Goal: Connect with others: Connect with others

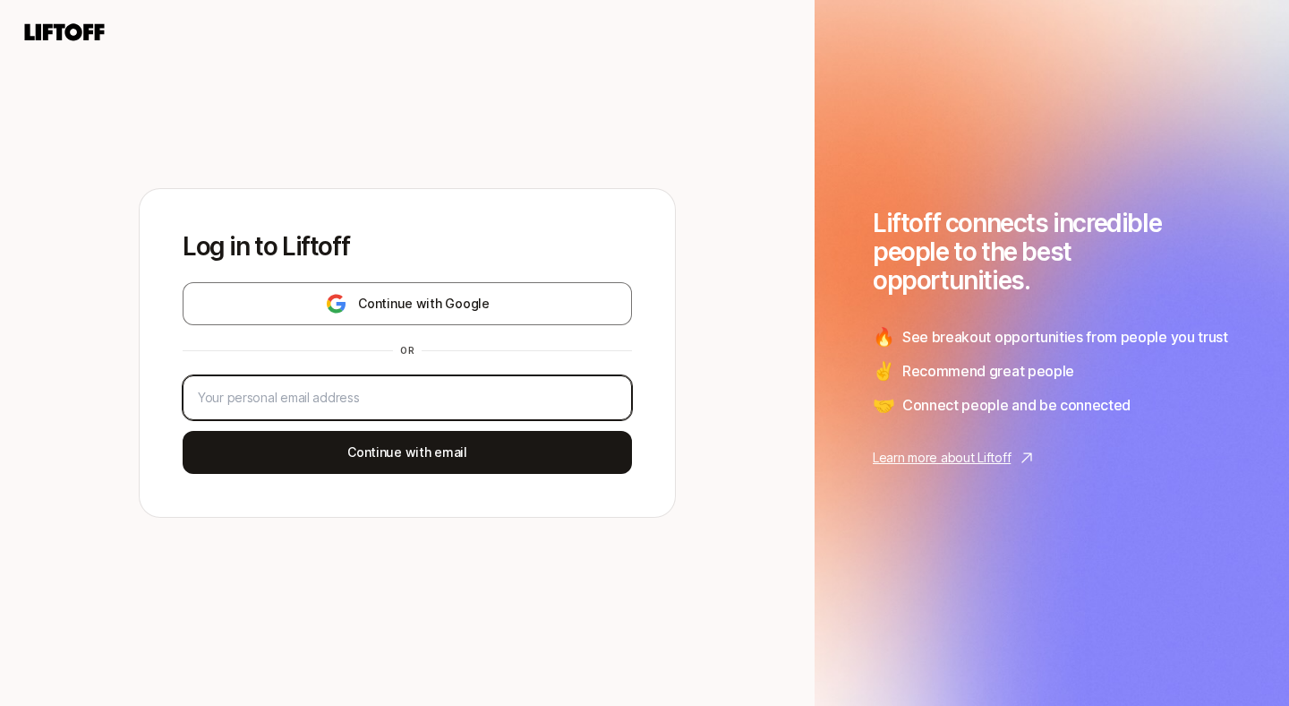
click at [249, 392] on input "email" at bounding box center [407, 397] width 419 height 21
type input "[PERSON_NAME][EMAIL_ADDRESS][DOMAIN_NAME]"
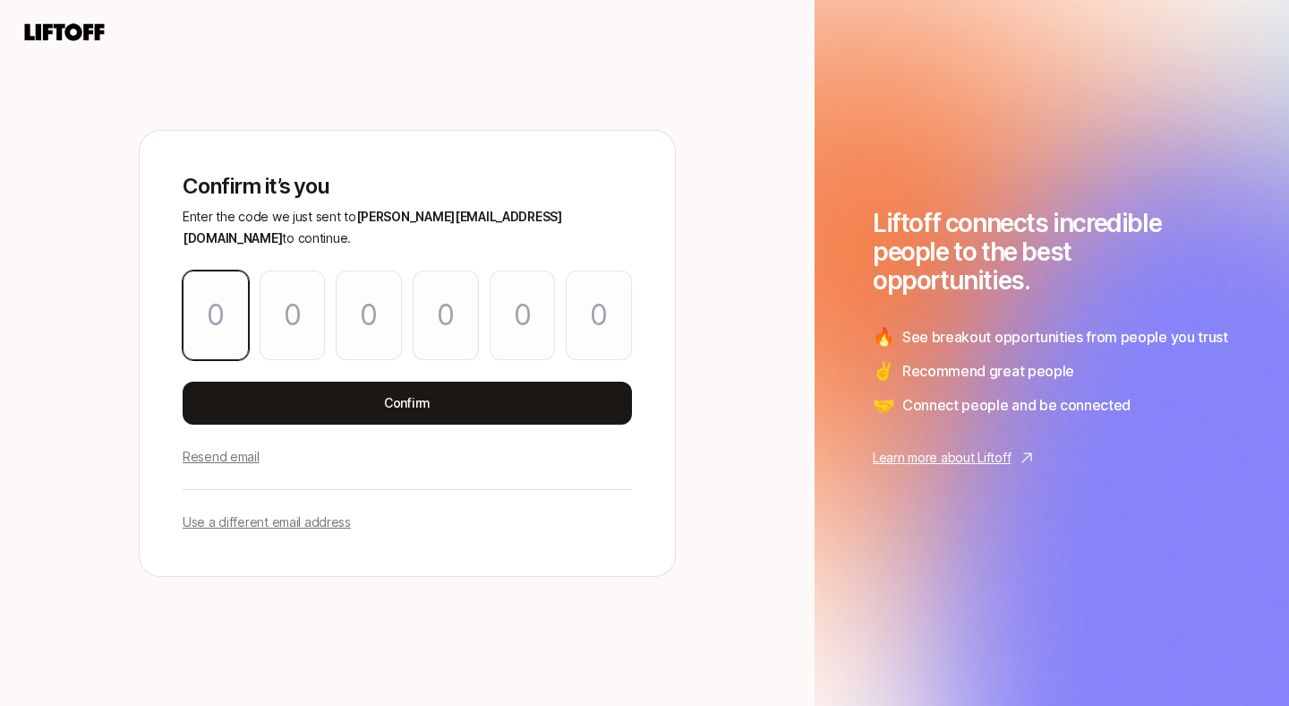
click at [222, 290] on input "Please enter OTP character 1" at bounding box center [216, 315] width 66 height 90
paste input "1"
type input "2"
type input "4"
type input "7"
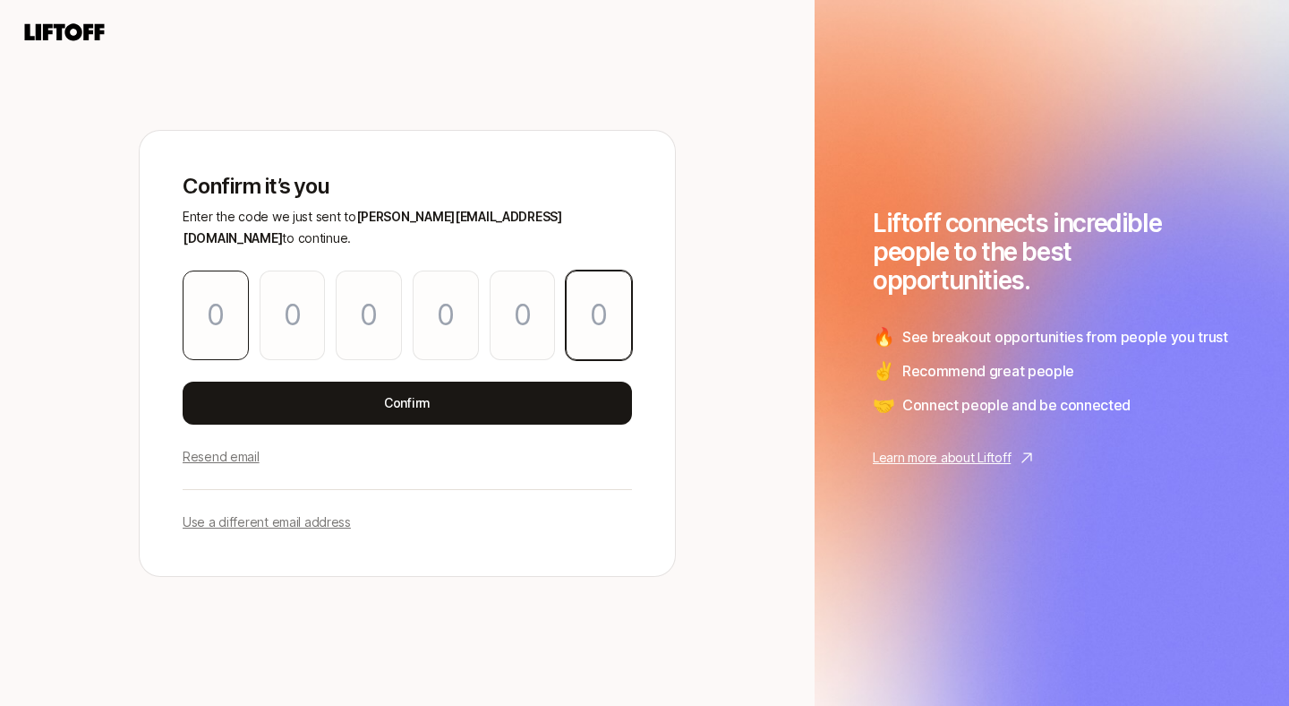
type input "6"
type input "3"
type input "1"
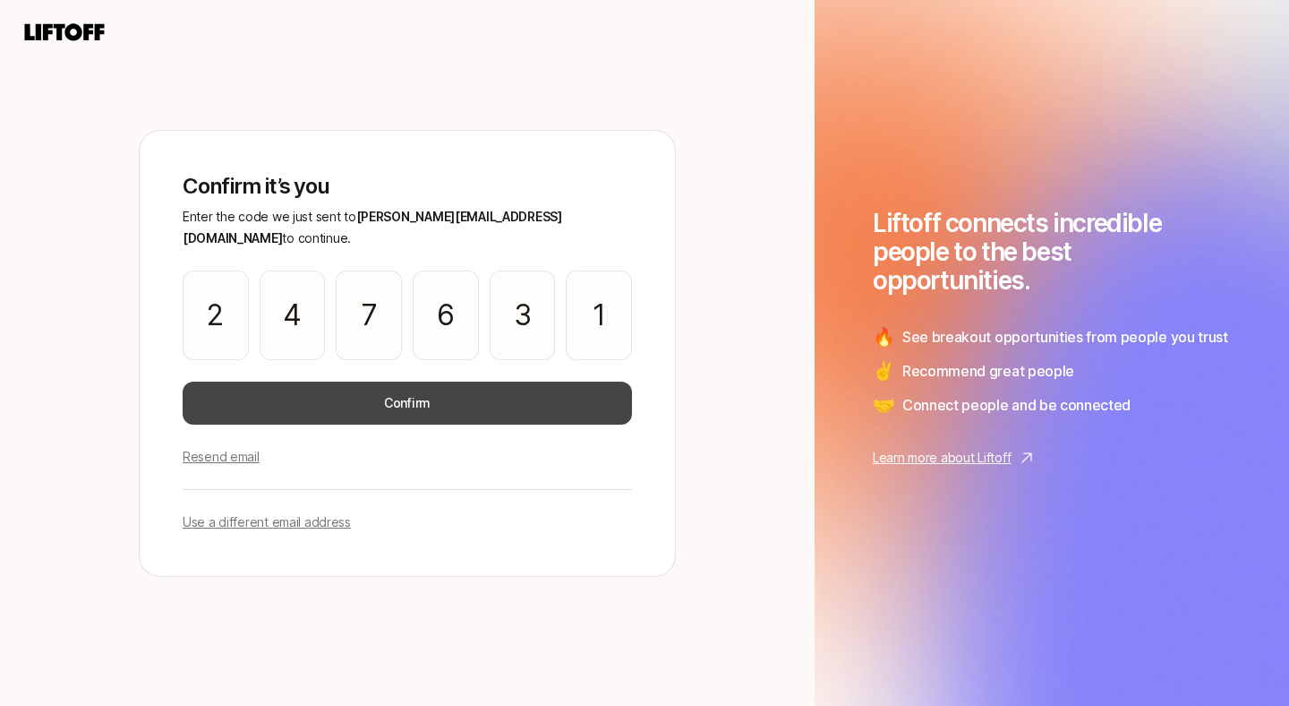
click at [374, 382] on button "Confirm" at bounding box center [408, 402] width 450 height 43
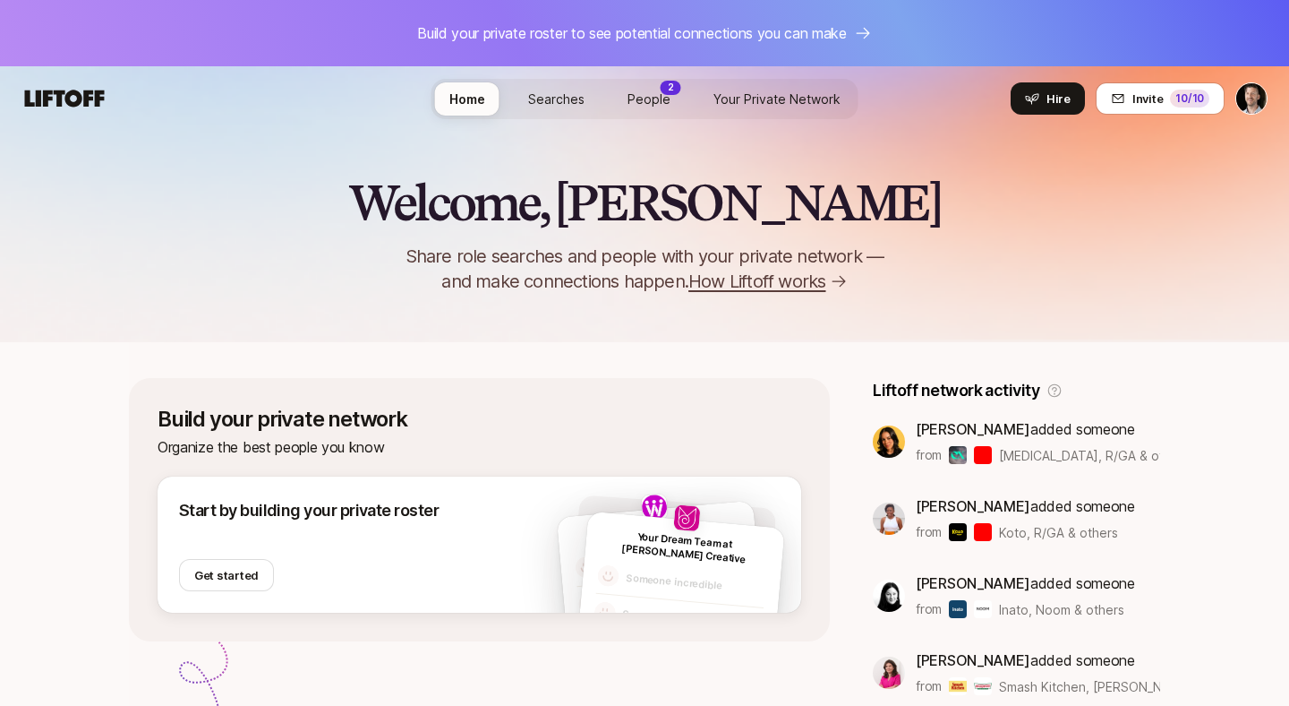
click at [643, 103] on span "People" at bounding box center [649, 99] width 43 height 19
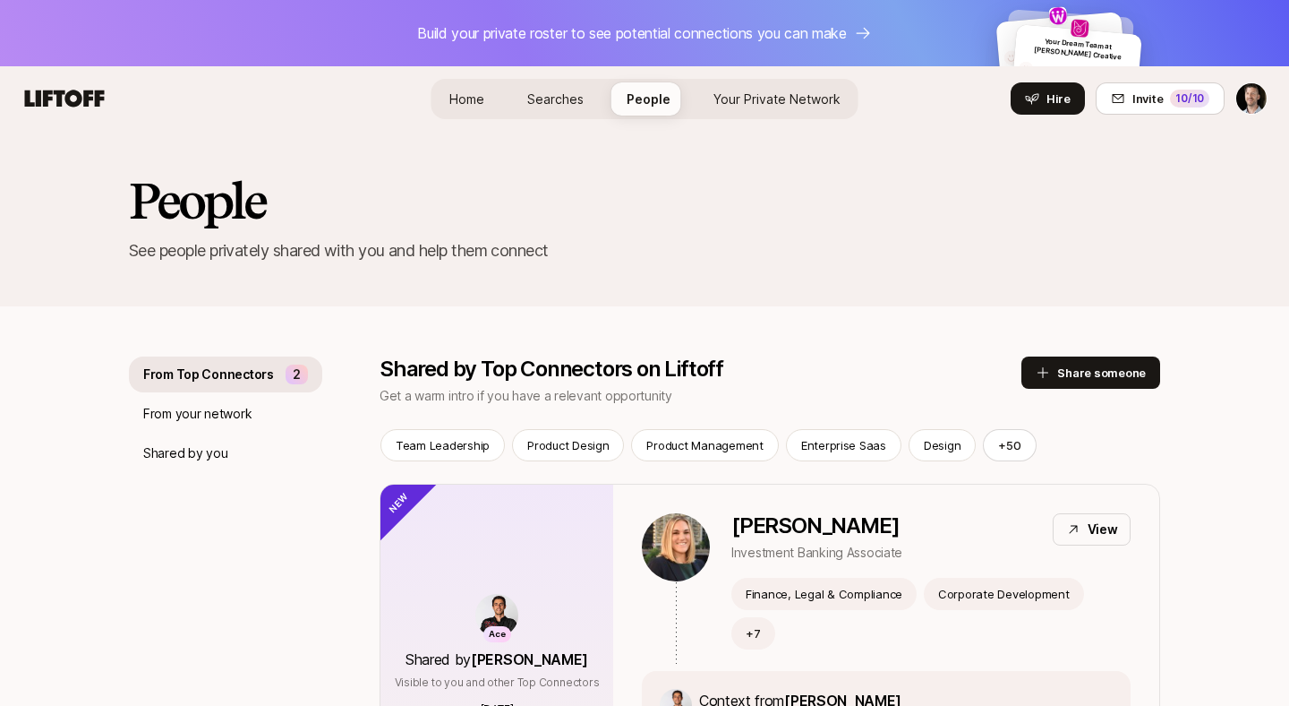
click at [561, 99] on span "Searches" at bounding box center [555, 99] width 56 height 19
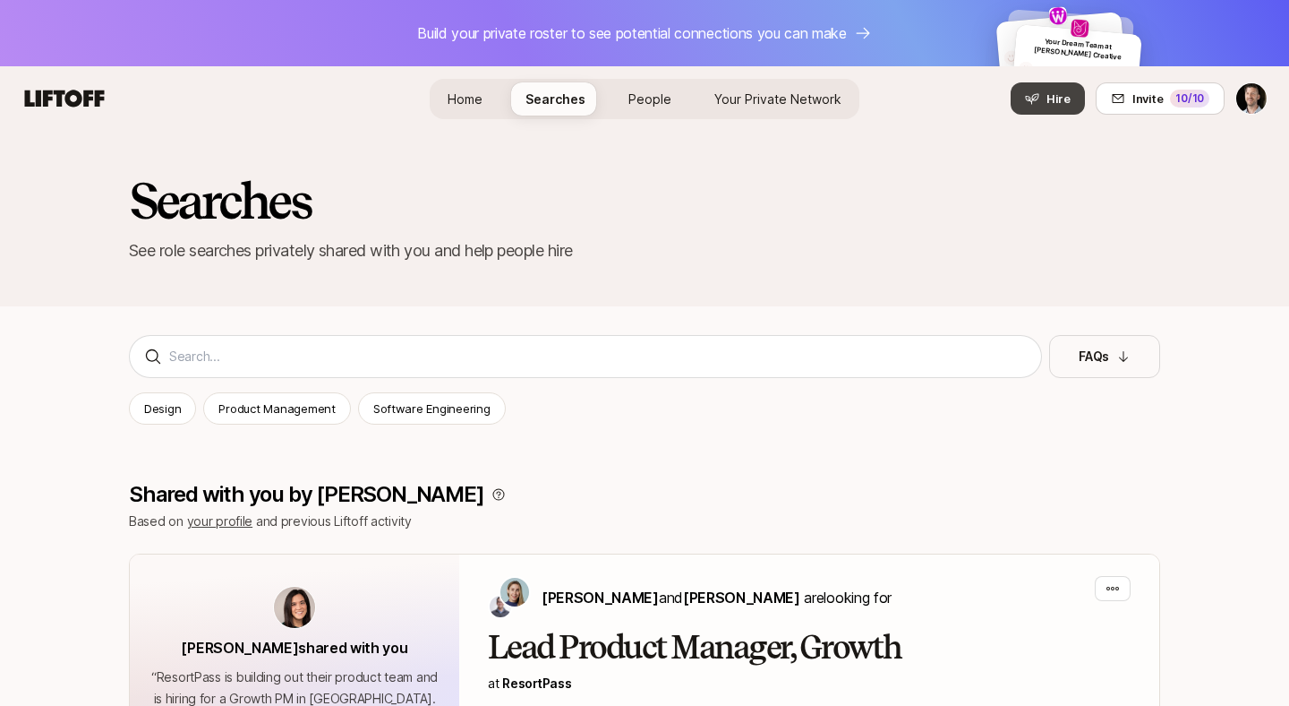
click at [1048, 102] on button "Hire" at bounding box center [1048, 98] width 74 height 32
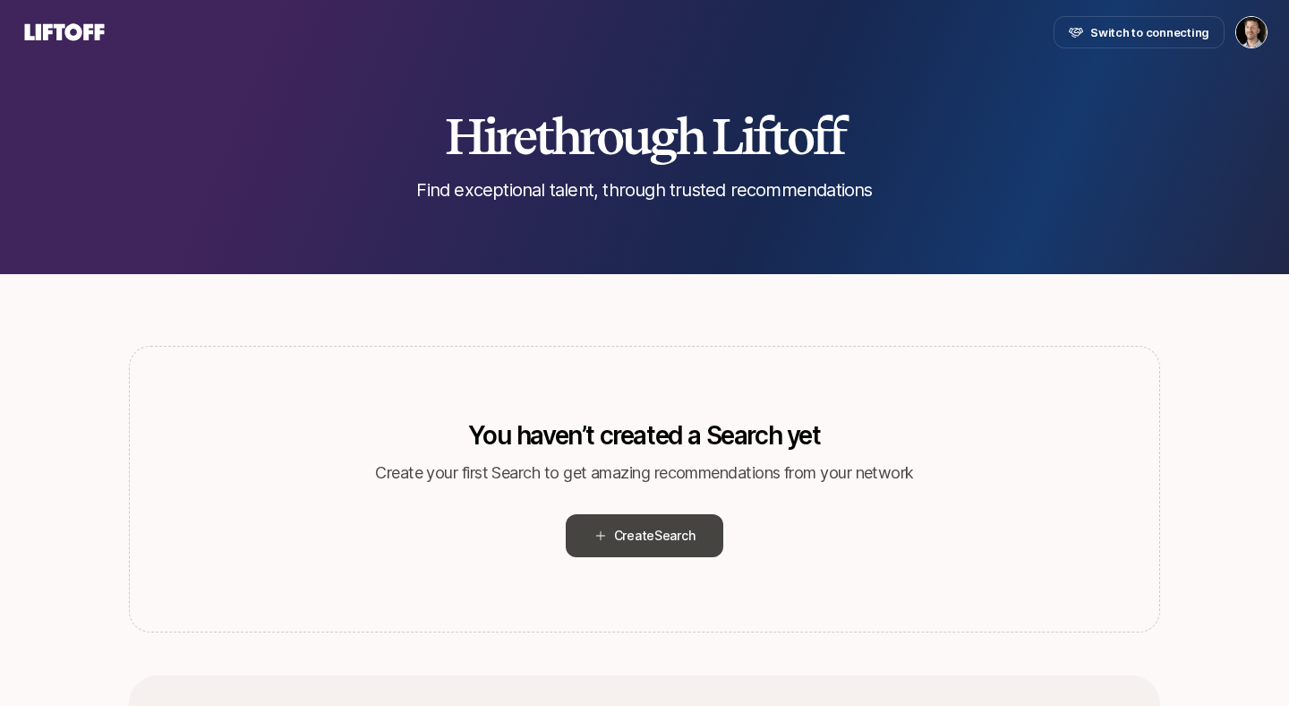
click at [628, 535] on span "Create Search" at bounding box center [654, 535] width 81 height 21
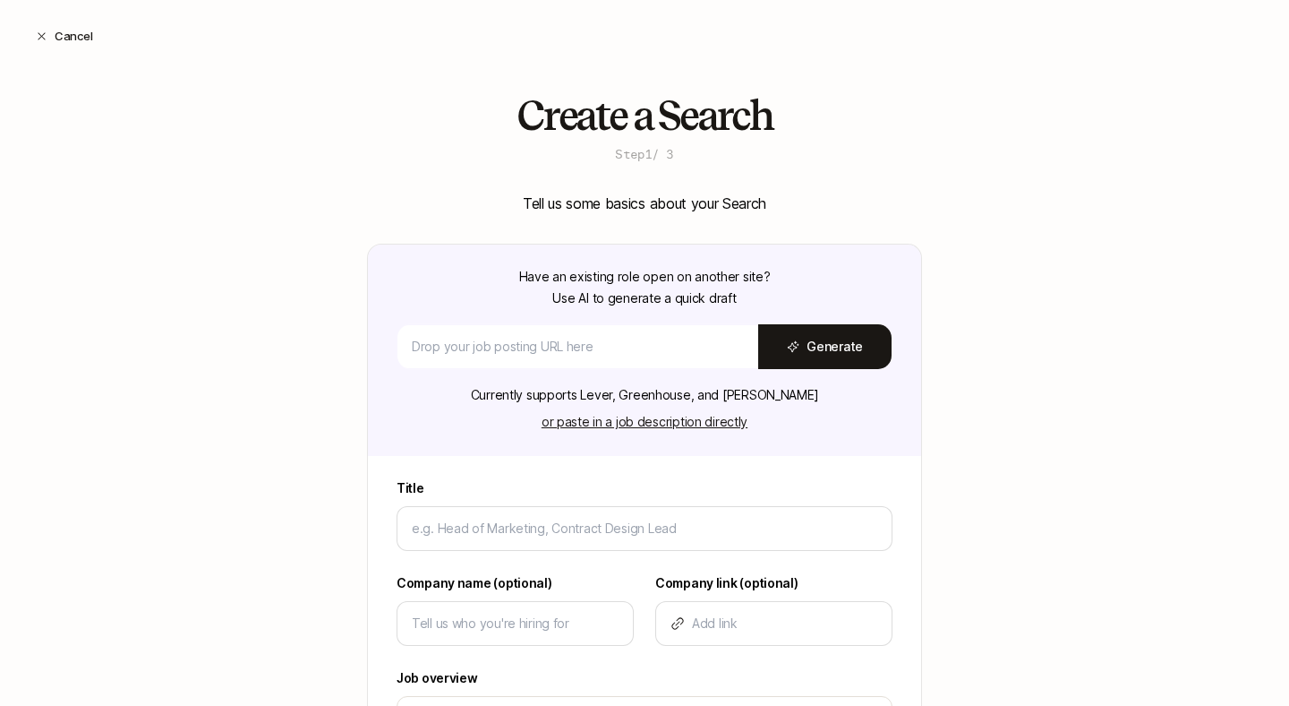
type textarea "x"
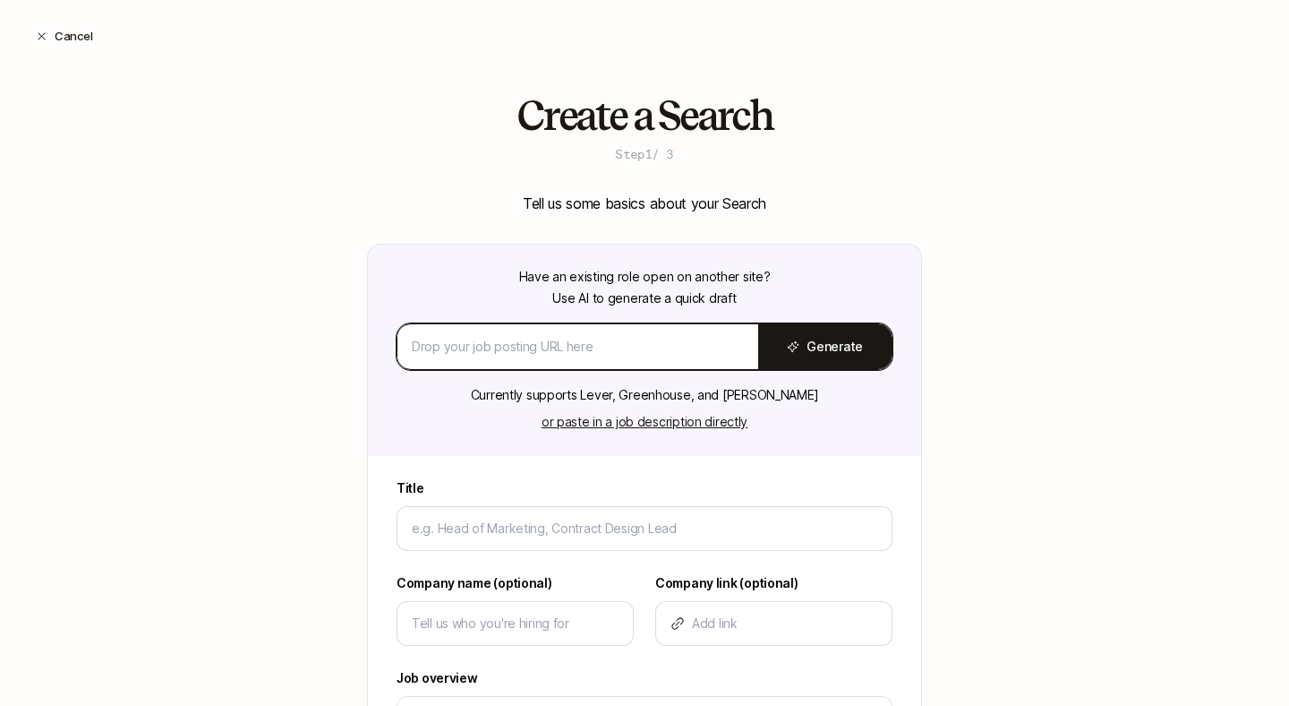
click at [521, 348] on input at bounding box center [578, 346] width 332 height 21
paste input "[URL][DOMAIN_NAME]"
type input "[URL][DOMAIN_NAME]"
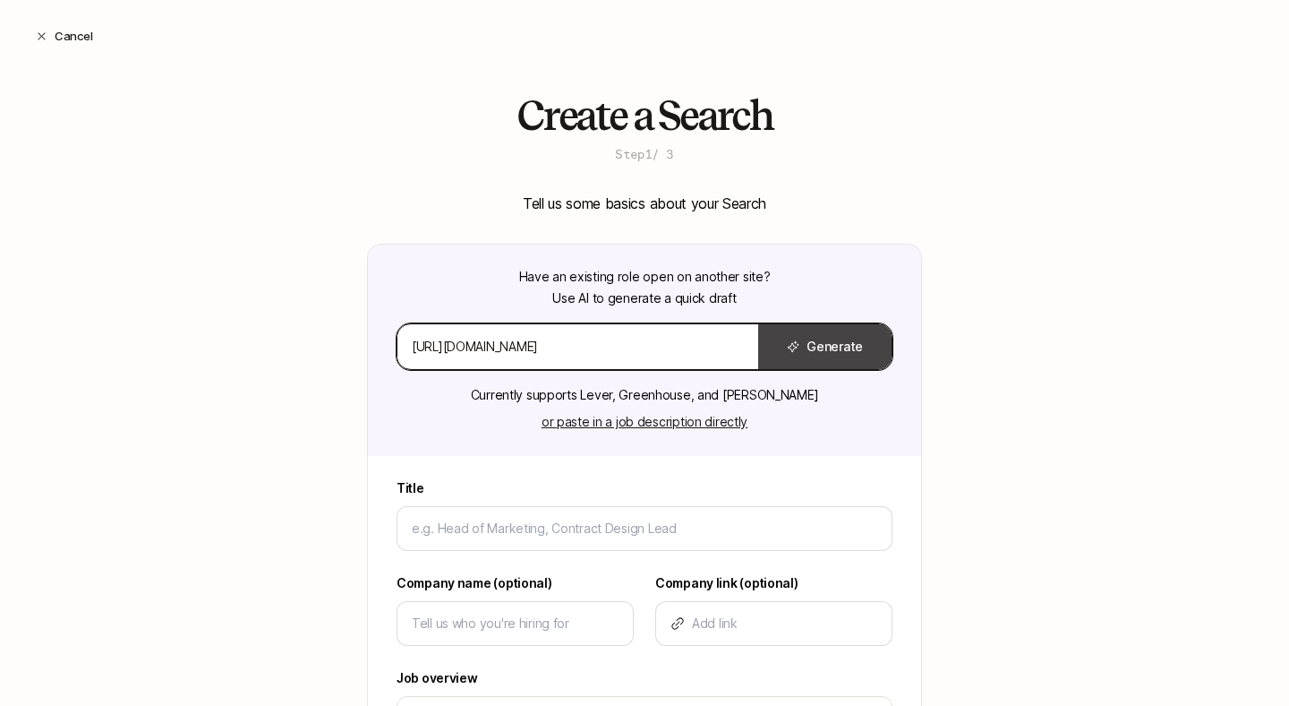
click at [822, 361] on button "Generate" at bounding box center [824, 346] width 133 height 45
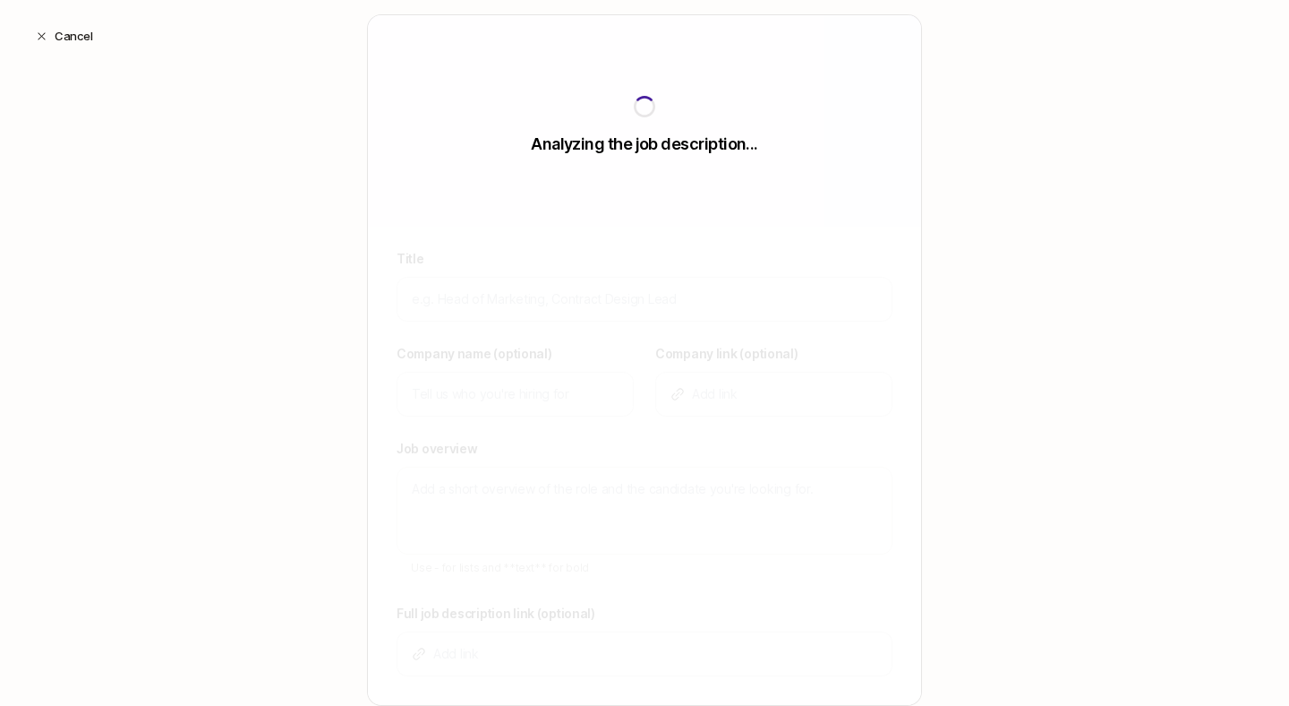
scroll to position [244, 0]
type input "Founding Designer"
type input "Automat"
type textarea "Automat is building the simplest way for companies to create AI agents that aut…"
type input "[URL][DOMAIN_NAME]"
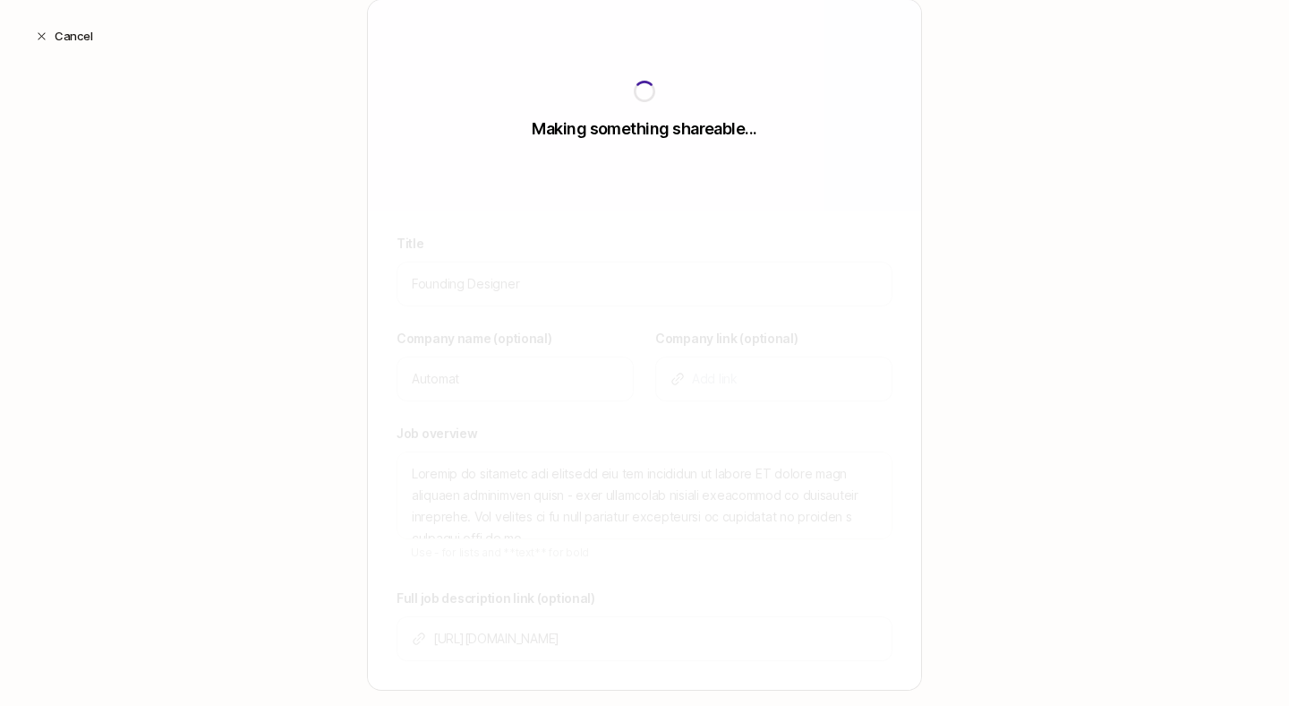
type textarea "x"
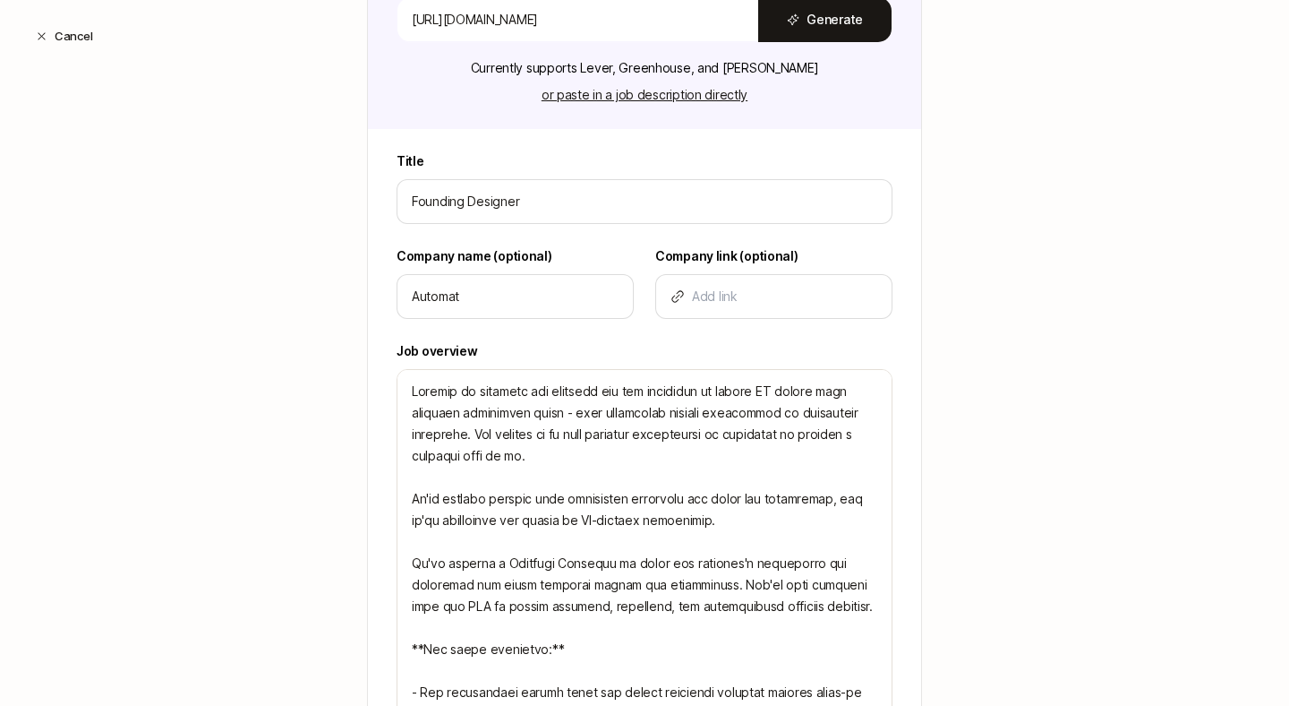
scroll to position [361, 0]
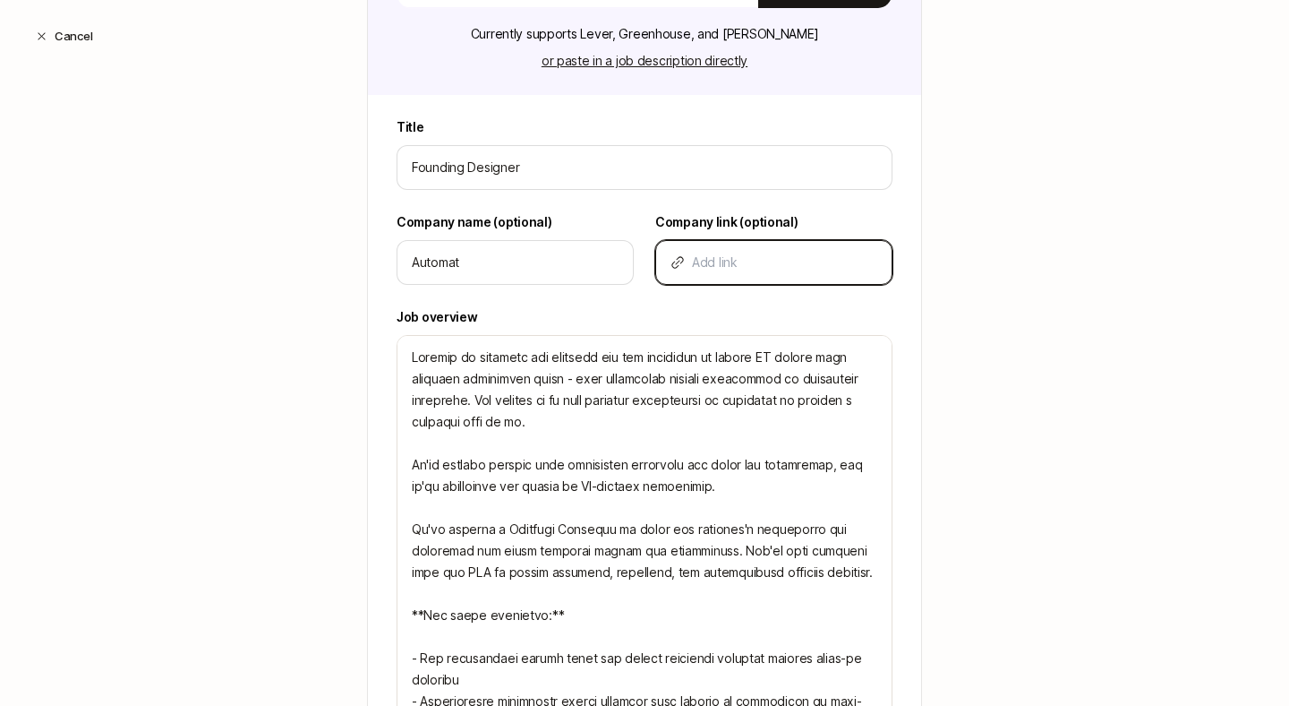
click at [745, 260] on input at bounding box center [784, 262] width 185 height 21
paste input "[URL][DOMAIN_NAME]"
type input "[URL][DOMAIN_NAME]"
type textarea "x"
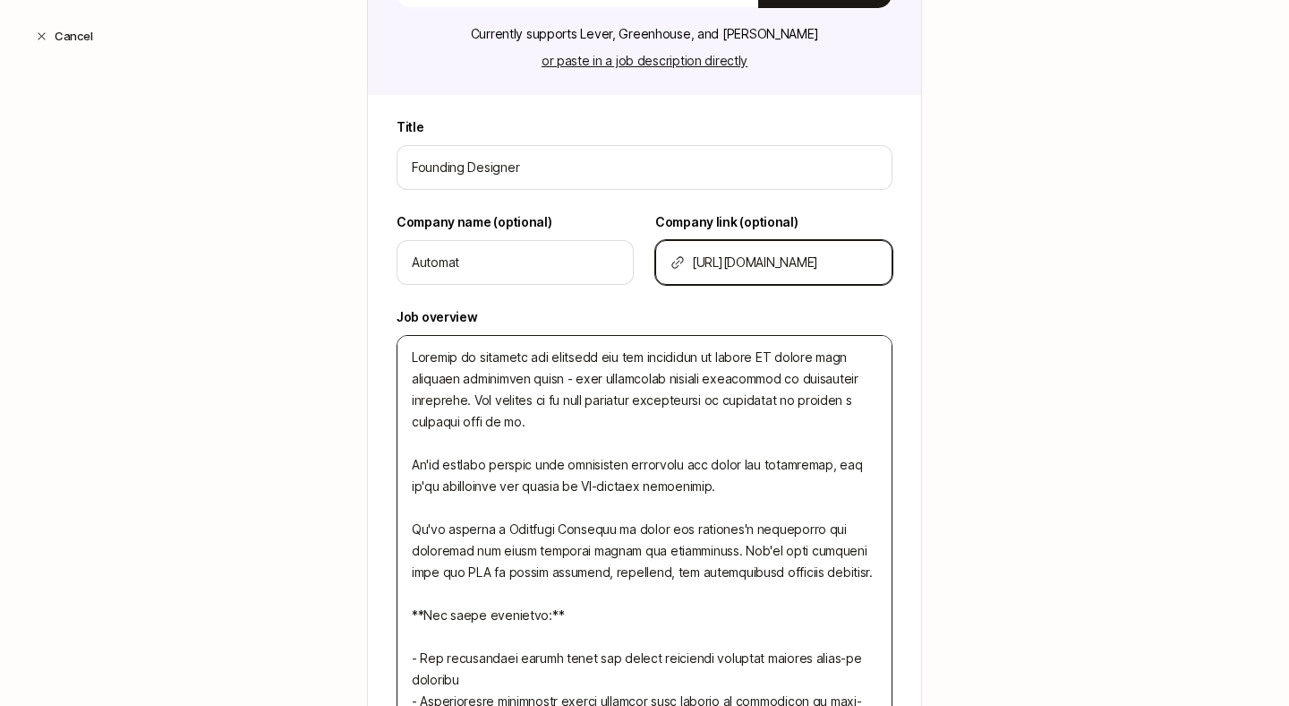
type input "[URL][DOMAIN_NAME]"
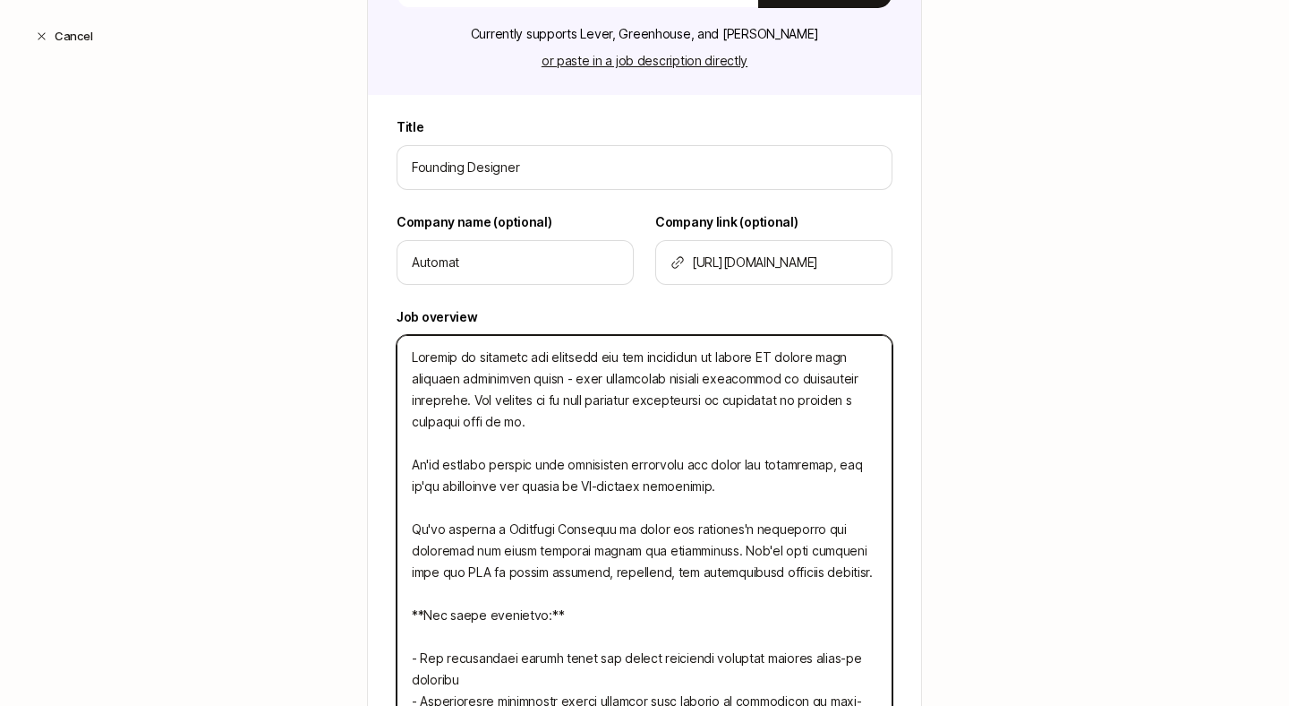
click at [709, 401] on textarea at bounding box center [645, 615] width 496 height 561
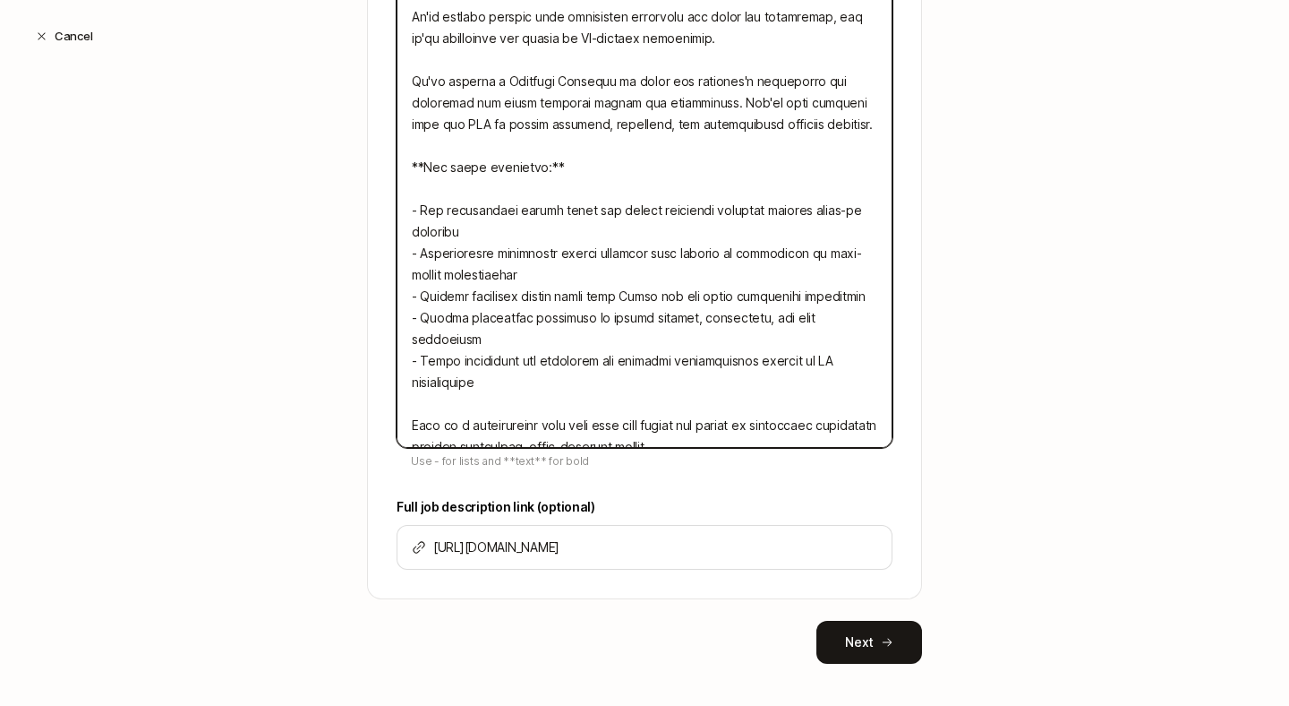
scroll to position [824, 0]
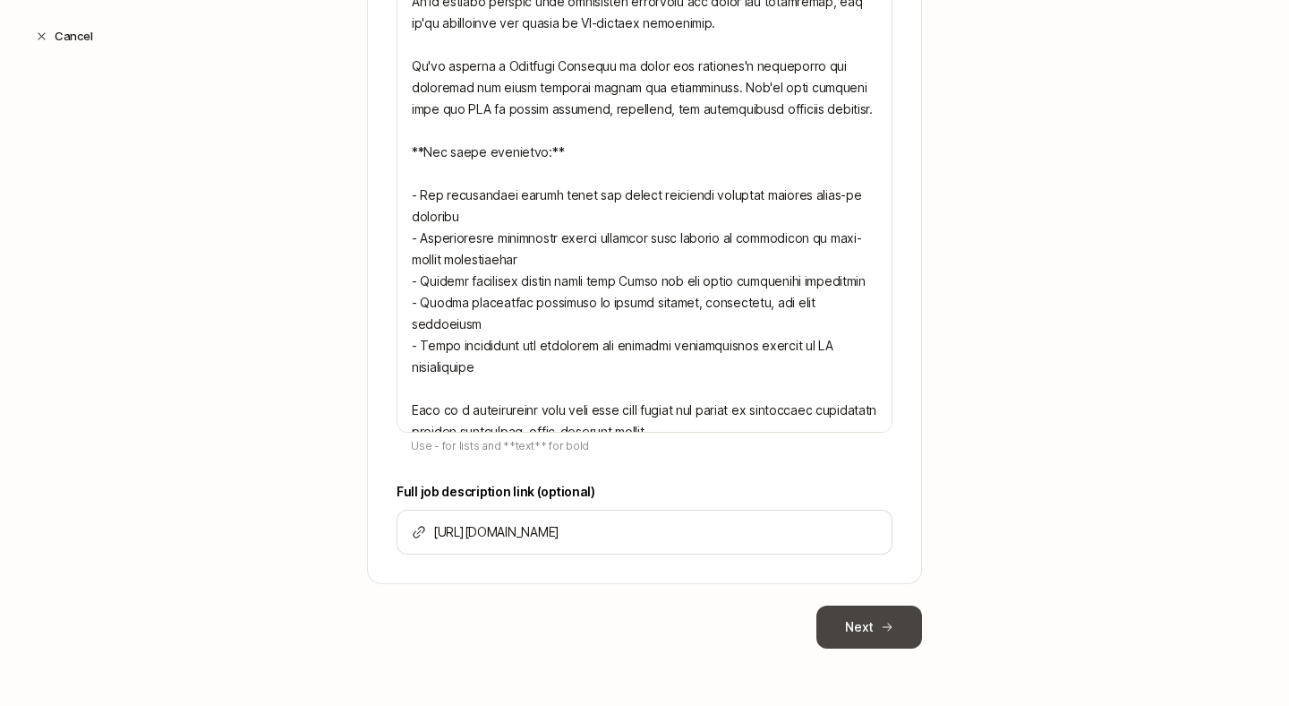
click at [864, 624] on button "Next" at bounding box center [870, 626] width 106 height 43
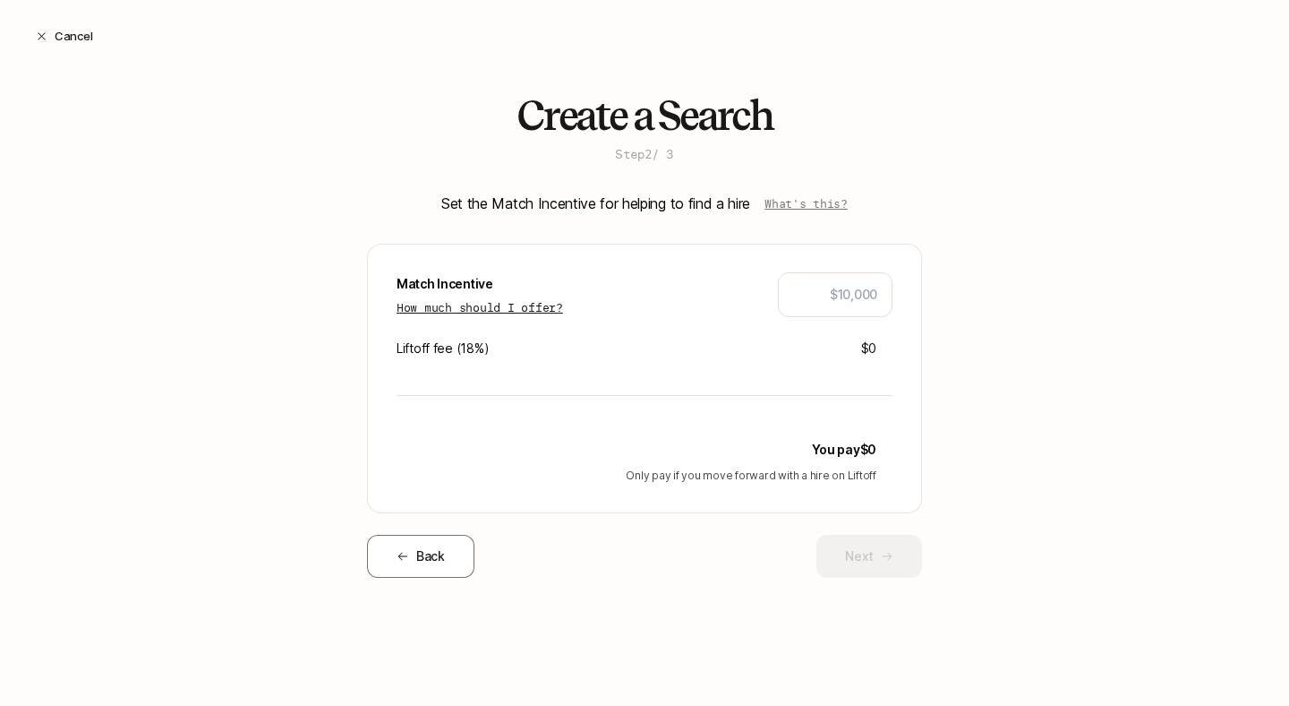
click at [522, 306] on p "How much should I offer?" at bounding box center [480, 307] width 167 height 18
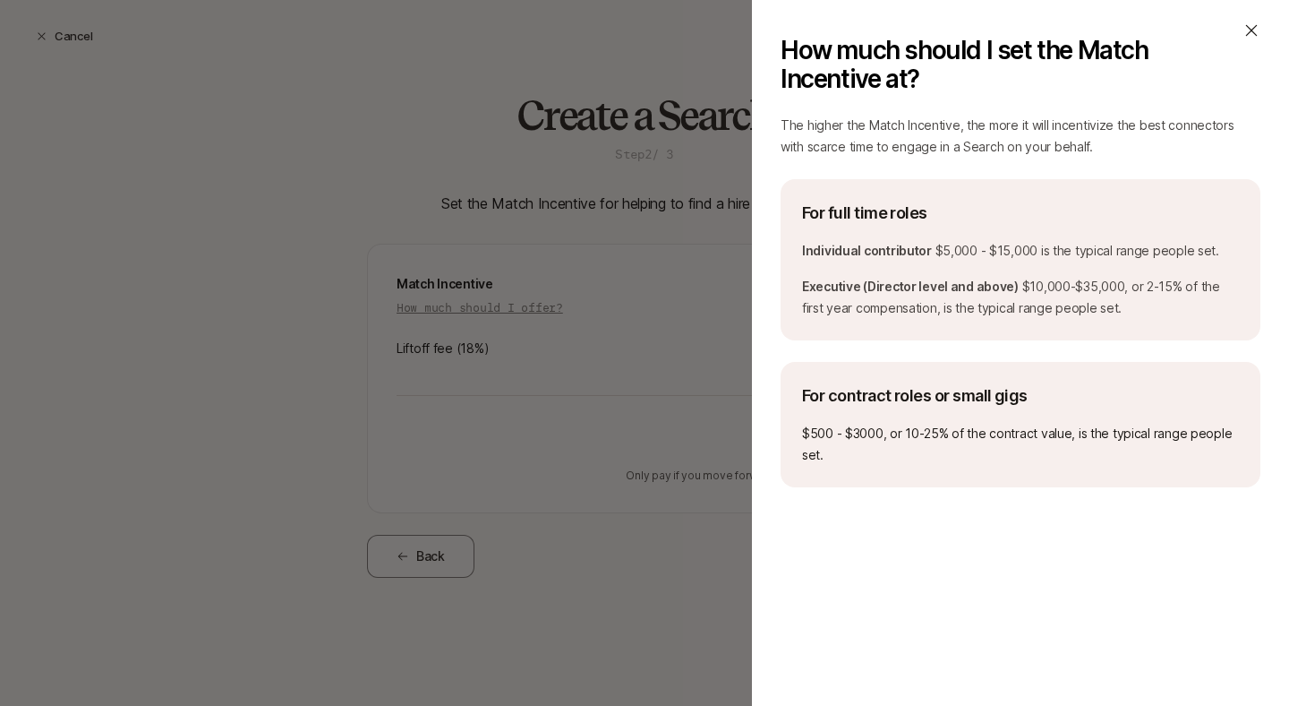
click at [592, 103] on div "How much should I set the Match Incentive at? The higher the Match Incentive, t…" at bounding box center [644, 353] width 1289 height 706
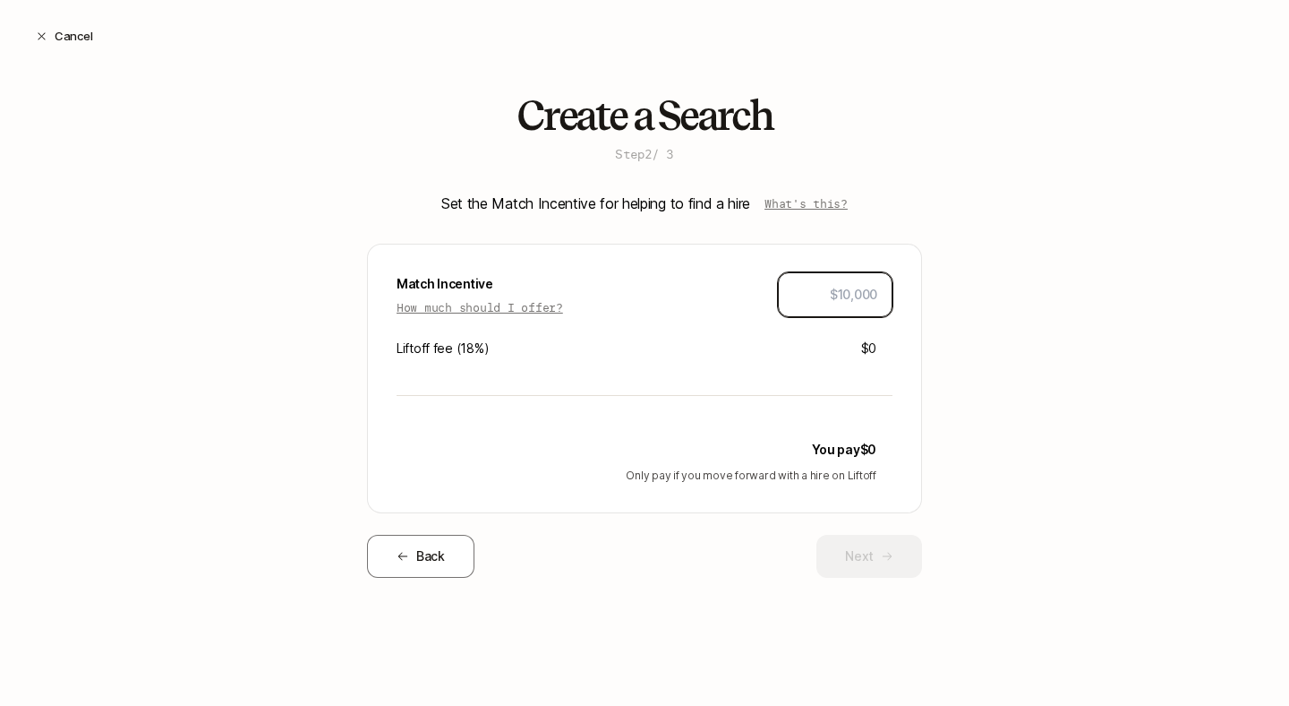
click at [850, 298] on input "text" at bounding box center [835, 294] width 84 height 21
type input "$5,000"
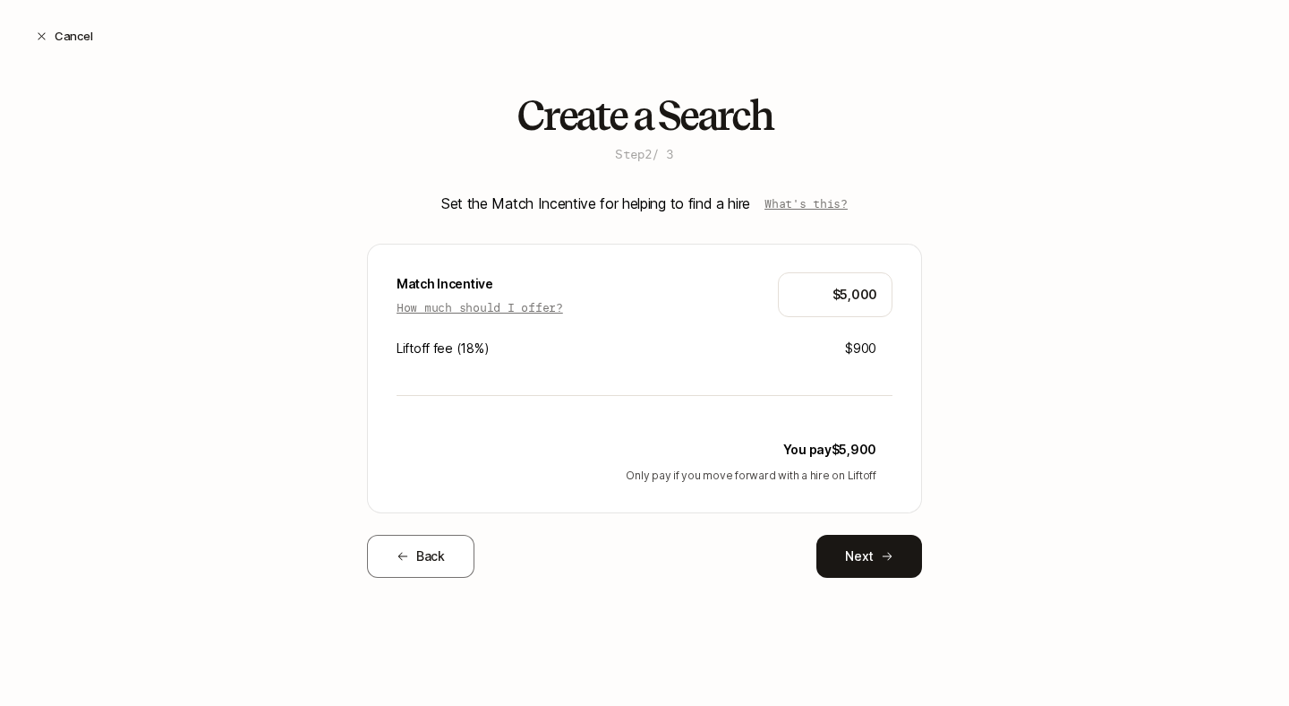
click at [1030, 331] on div "Create a Search Step 2 / 3 Set the Match Incentive for helping to find a hire W…" at bounding box center [644, 364] width 1289 height 542
click at [861, 578] on div "Create a Search Step 2 / 3 Set the Match Incentive for helping to find a hire W…" at bounding box center [644, 364] width 555 height 542
click at [860, 566] on button "Next" at bounding box center [870, 556] width 106 height 43
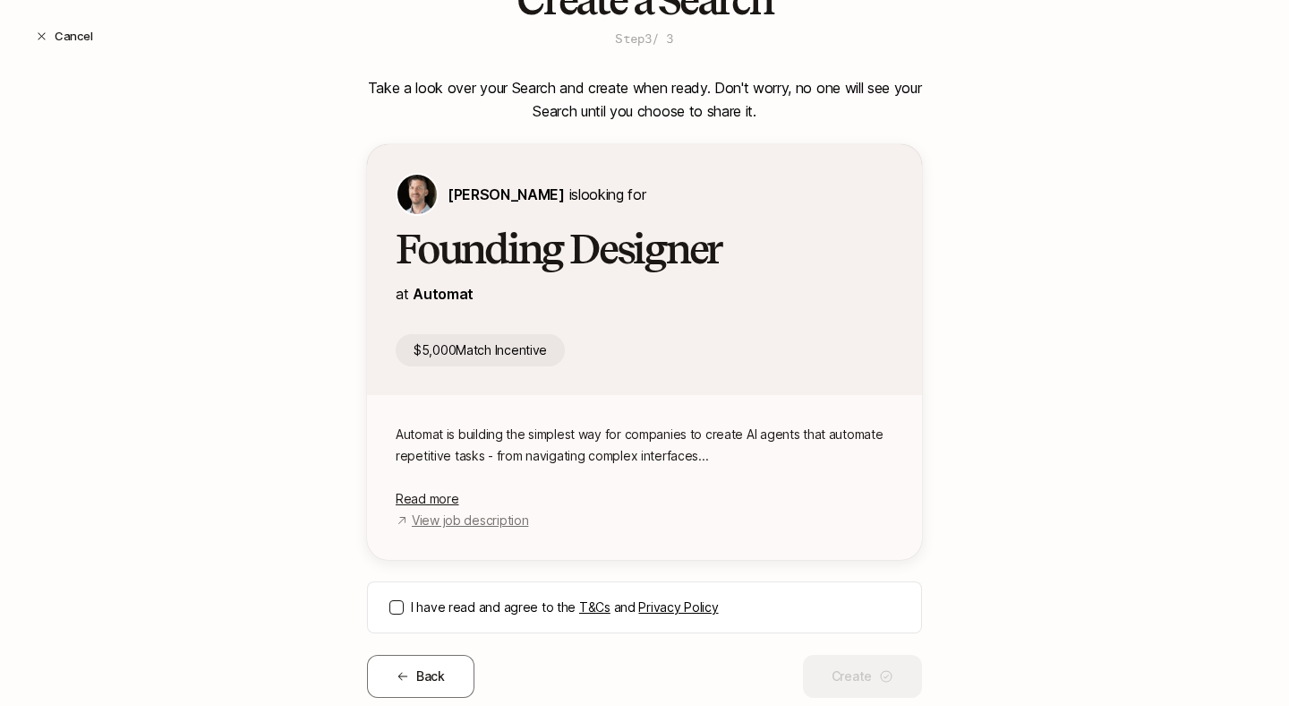
scroll to position [165, 0]
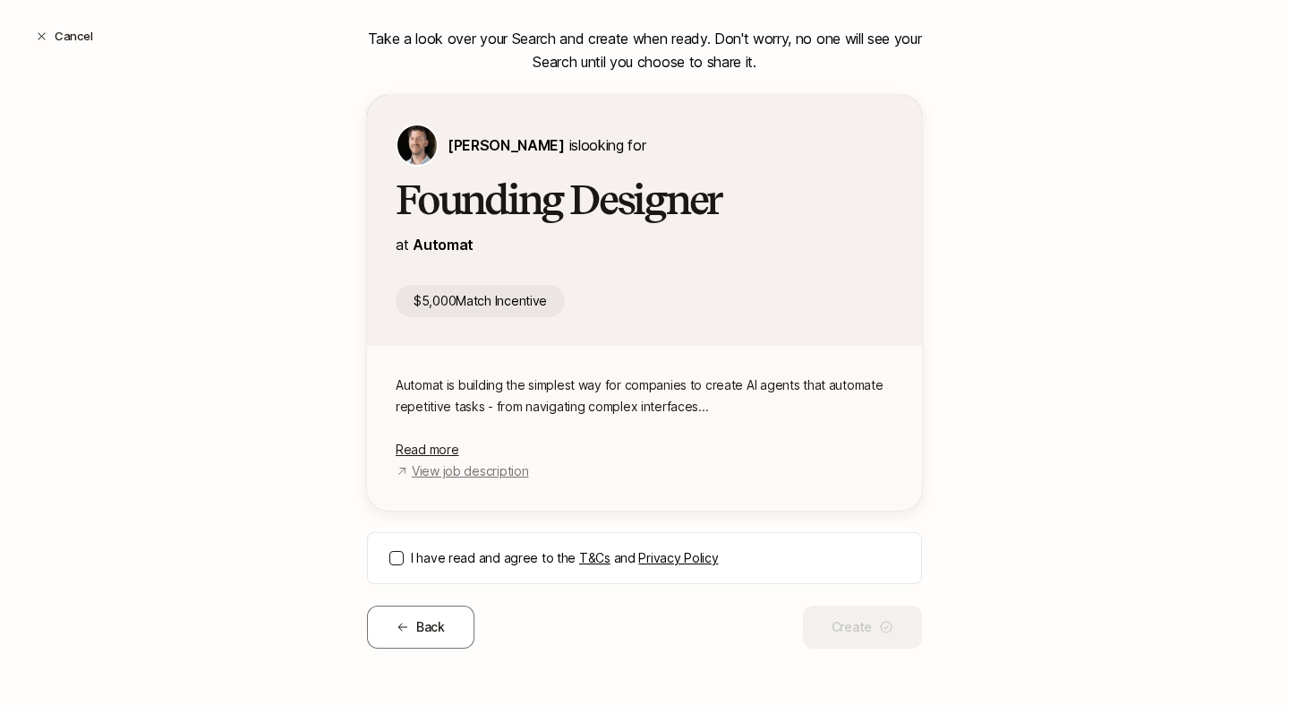
click at [399, 558] on button "I have read and agree to the T&Cs and Privacy Policy" at bounding box center [397, 558] width 14 height 14
click at [859, 631] on button "Create" at bounding box center [862, 626] width 119 height 43
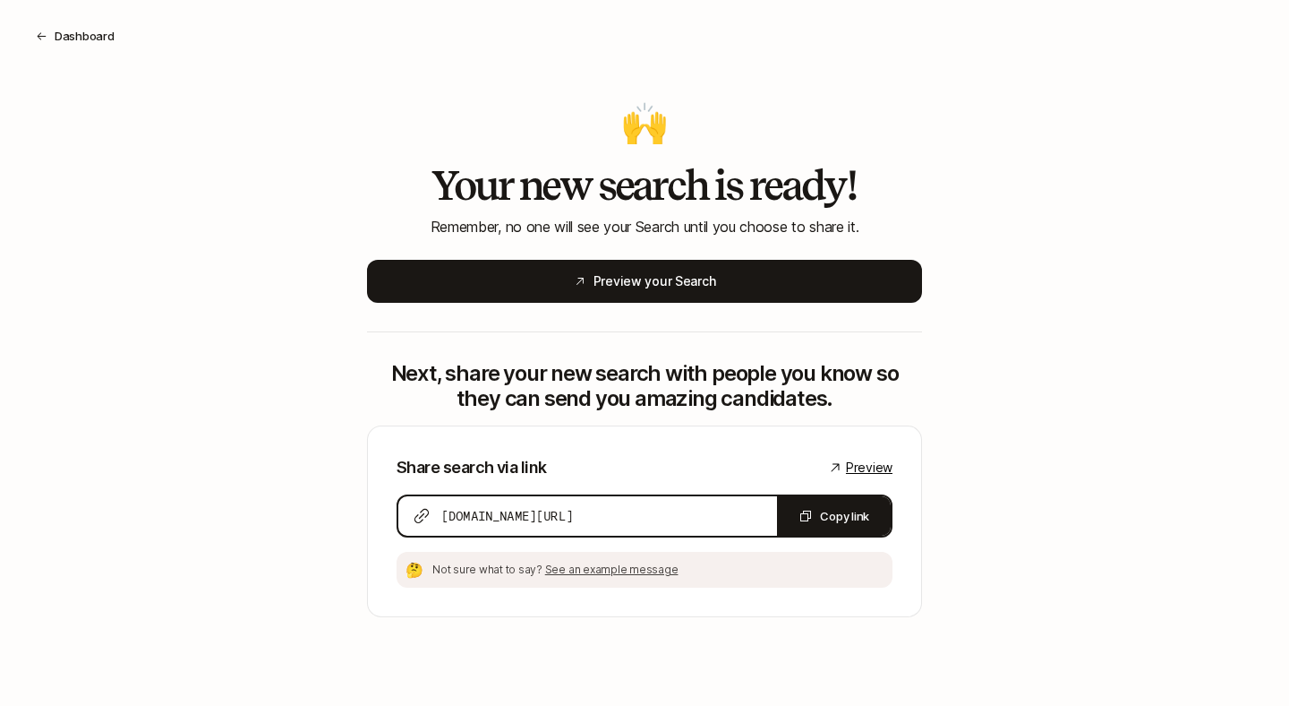
click at [868, 466] on span "Preview" at bounding box center [869, 467] width 47 height 21
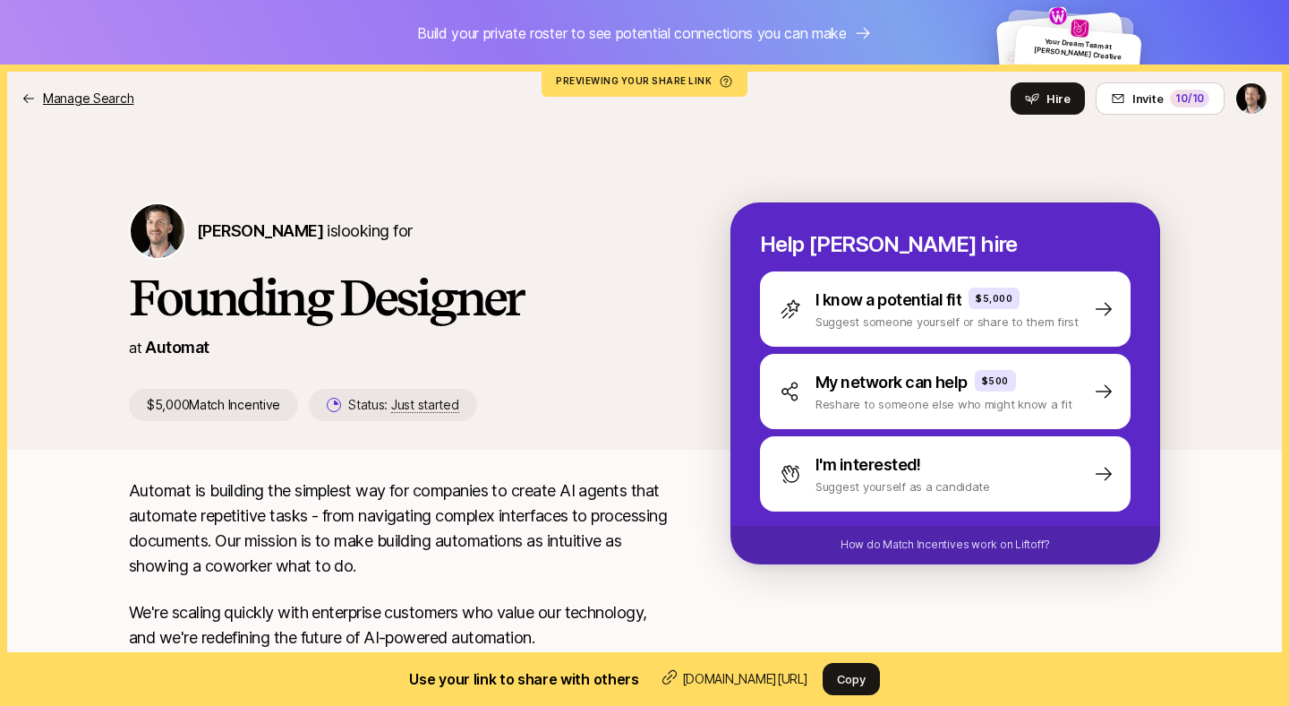
click at [33, 94] on icon at bounding box center [28, 98] width 14 height 14
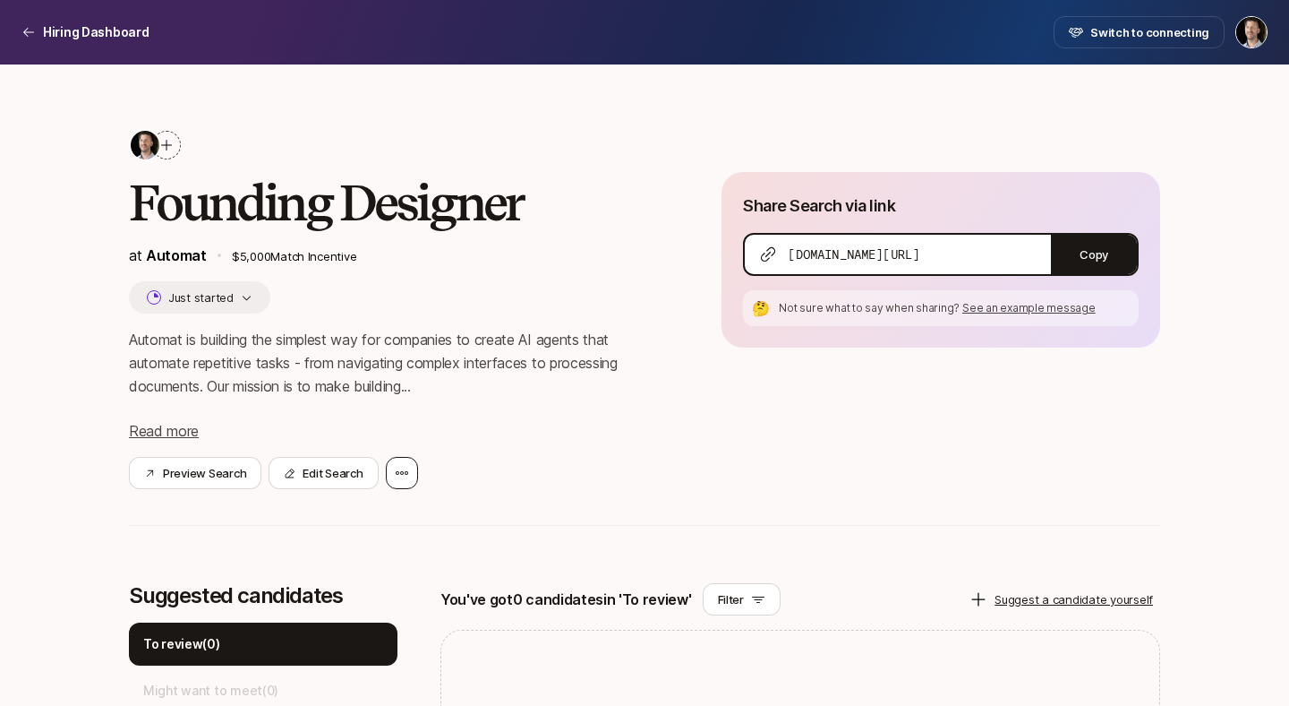
click at [405, 480] on div at bounding box center [402, 473] width 32 height 32
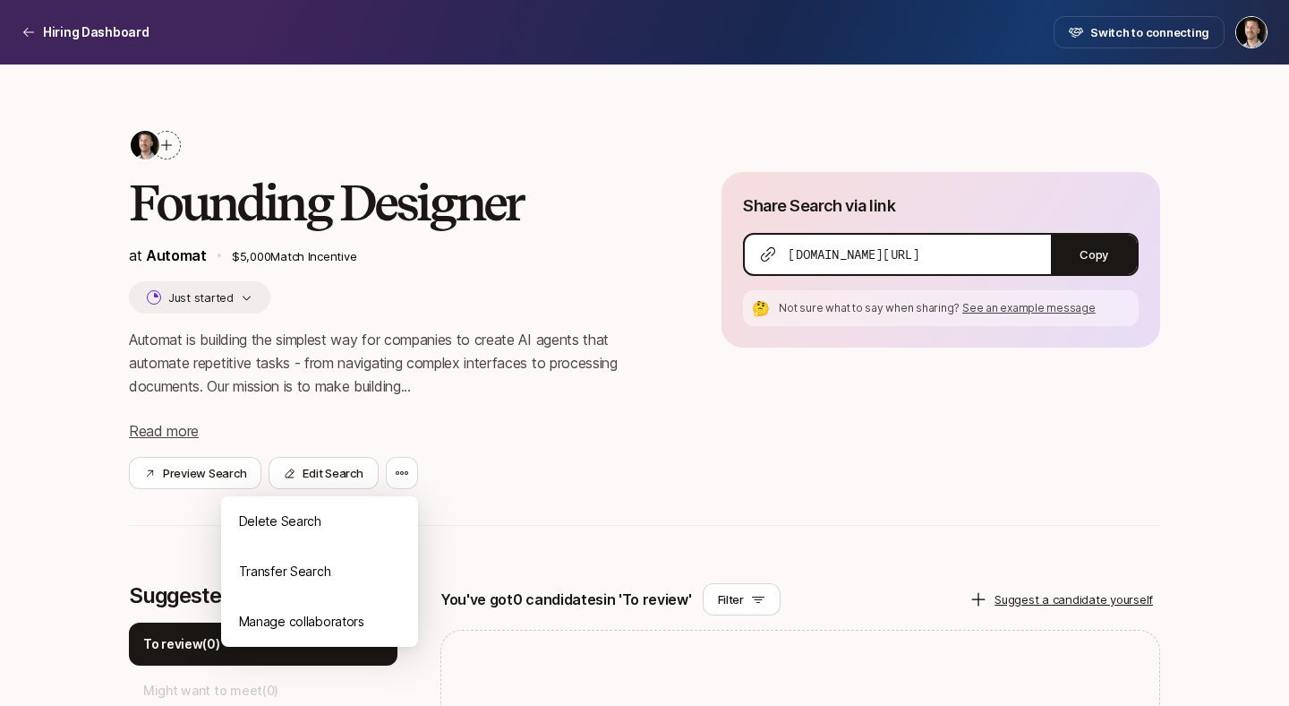
click at [628, 474] on div "Preview Search Edit Search Delete Search Transfer Search Manage collaborators" at bounding box center [396, 473] width 535 height 32
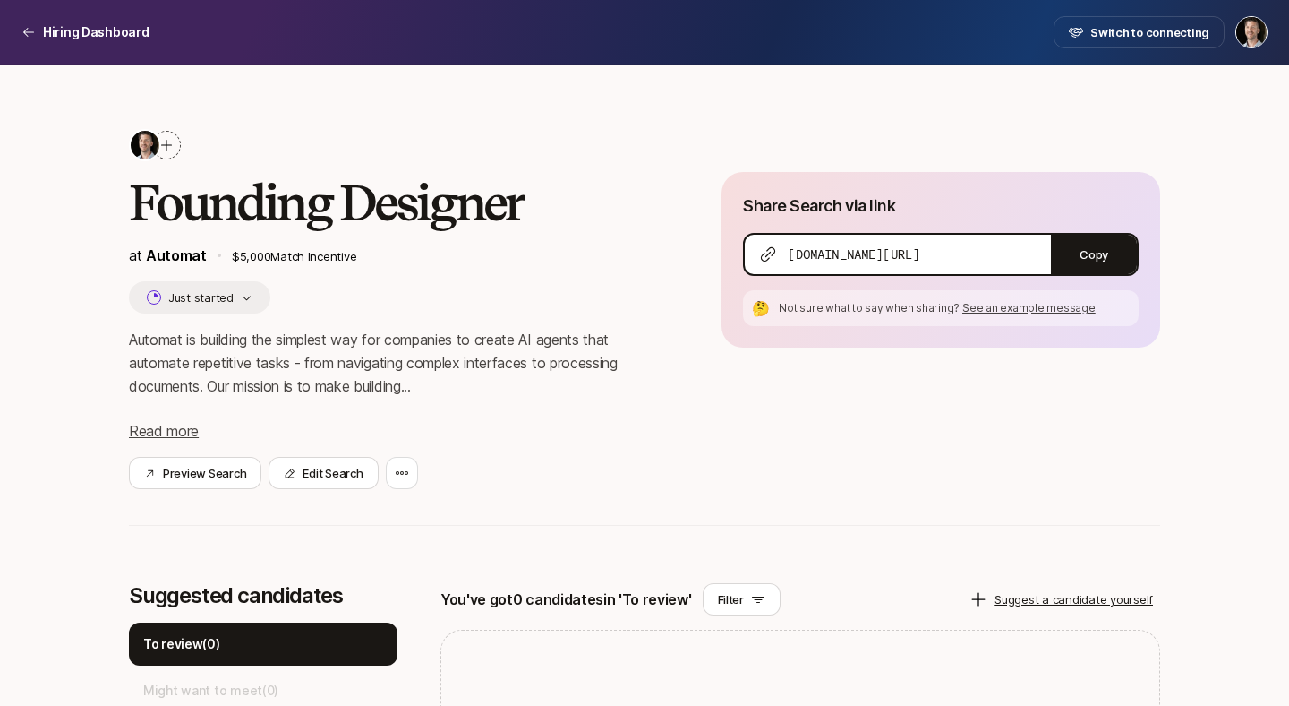
click at [230, 301] on button "Just started" at bounding box center [199, 297] width 141 height 32
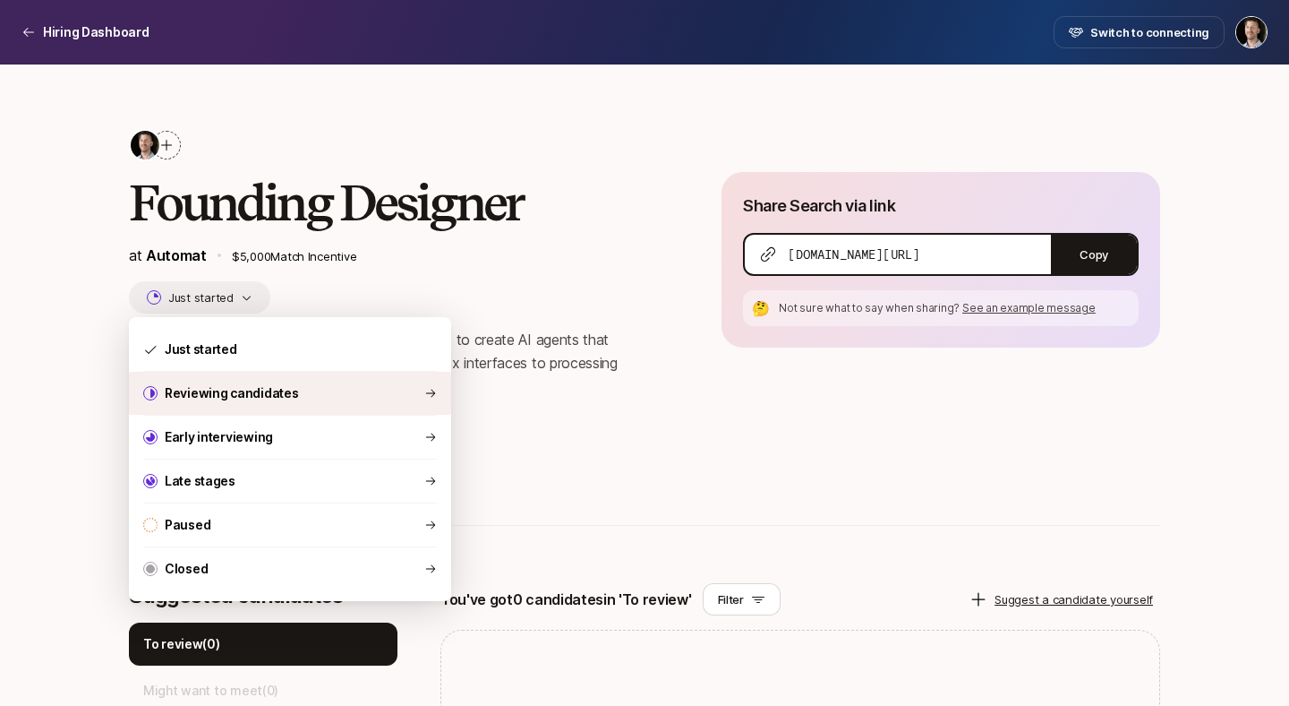
click at [247, 388] on p "Reviewing candidates" at bounding box center [231, 392] width 133 height 21
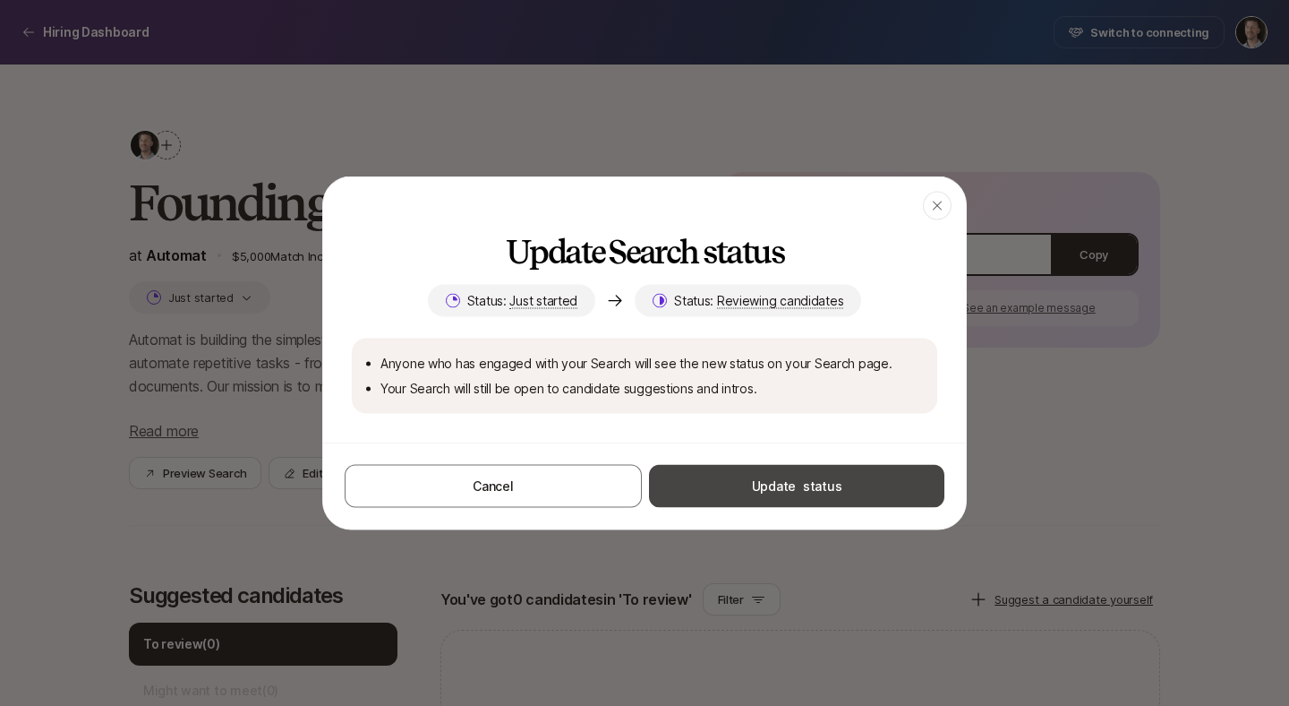
click at [751, 487] on button "Update status" at bounding box center [797, 486] width 296 height 43
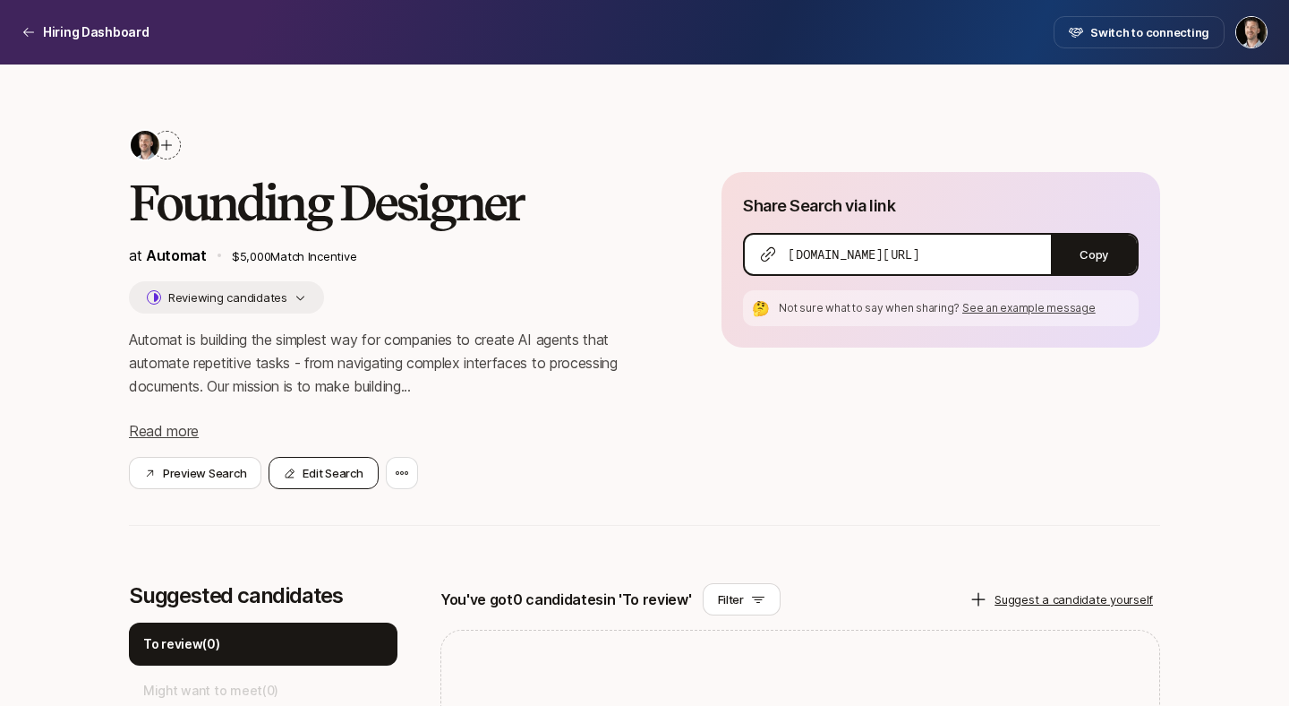
click at [338, 471] on button "Edit Search" at bounding box center [323, 473] width 109 height 32
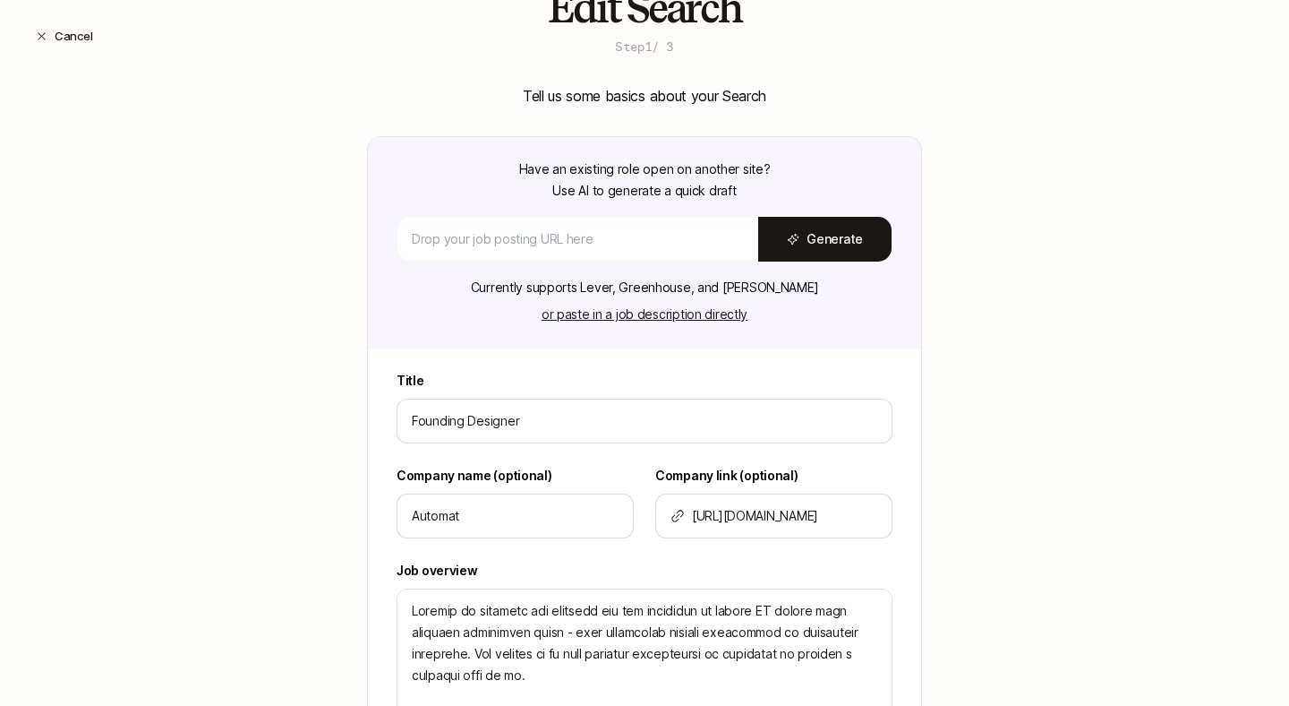
scroll to position [115, 0]
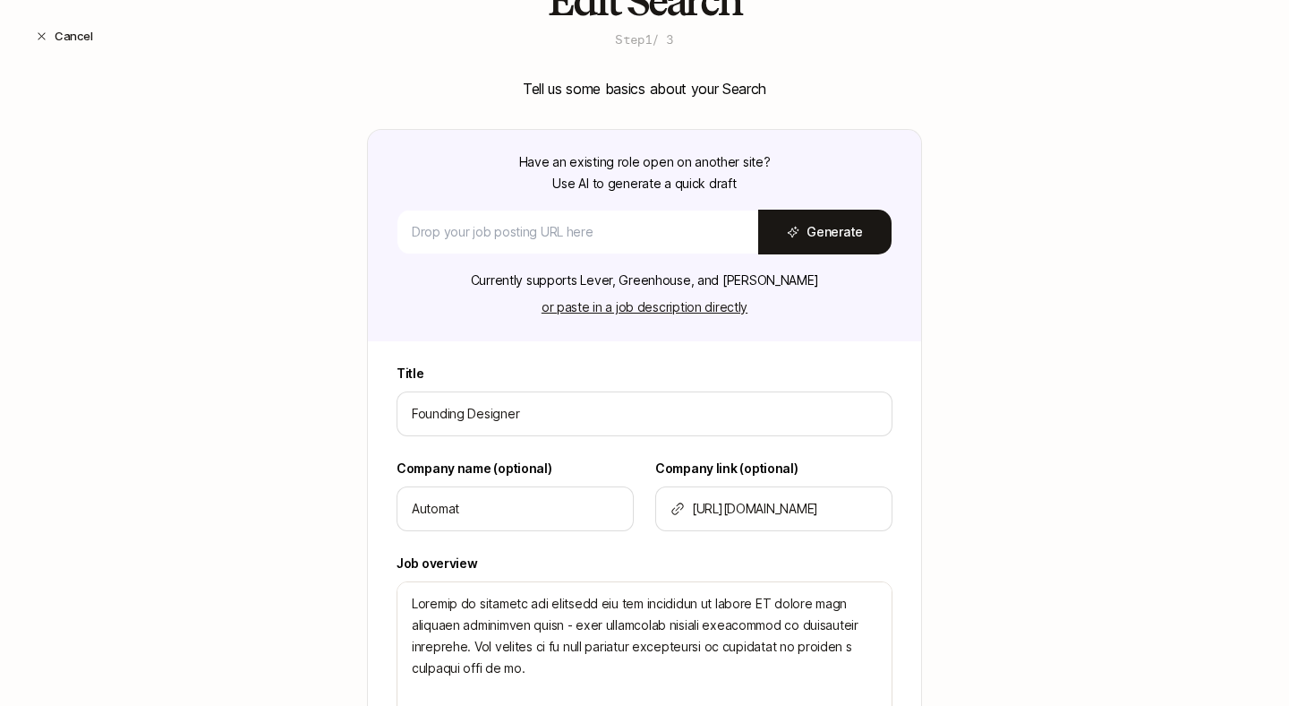
type textarea "x"
type input "Founding Designer"
type textarea "x"
type input "Founding Designer —"
type textarea "x"
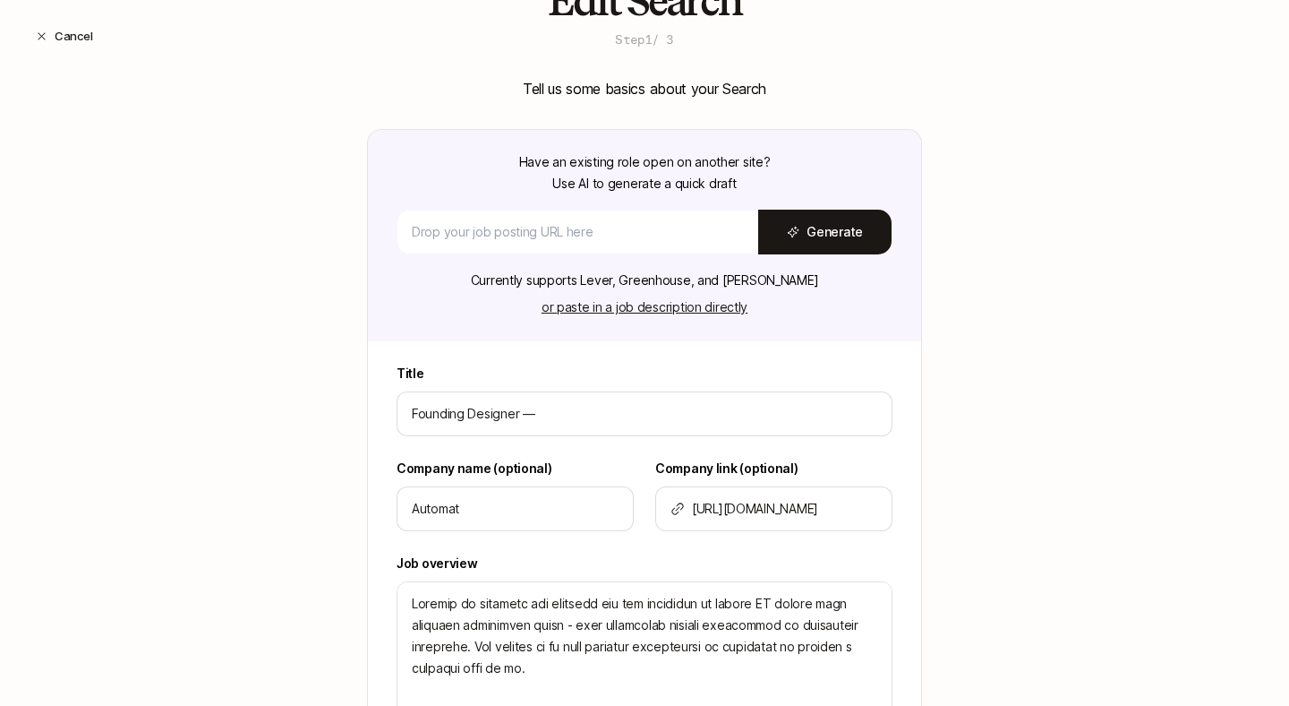
type input "Founding Designer —"
type textarea "x"
type input "Founding Designer — A"
type textarea "x"
type input "Founding Designer — AU"
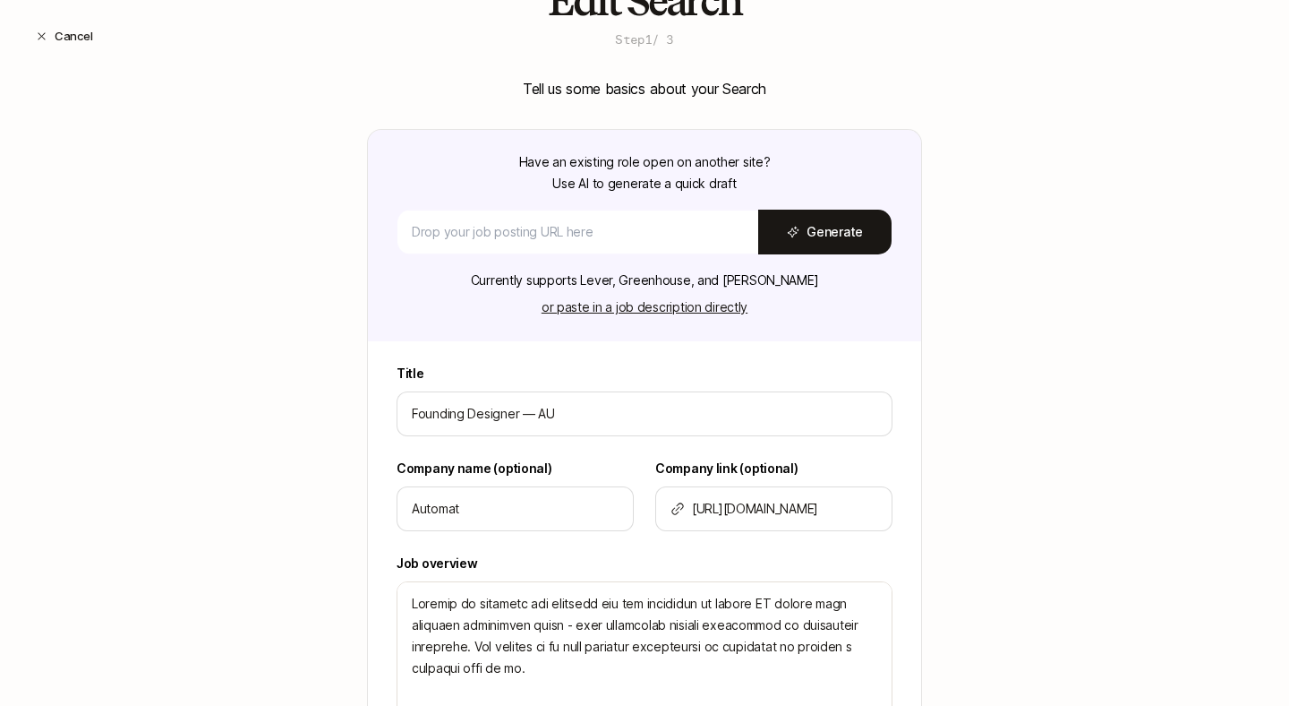
type textarea "x"
type input "Founding Designer — AUt"
type textarea "x"
type input "Founding Designer — AU"
type textarea "x"
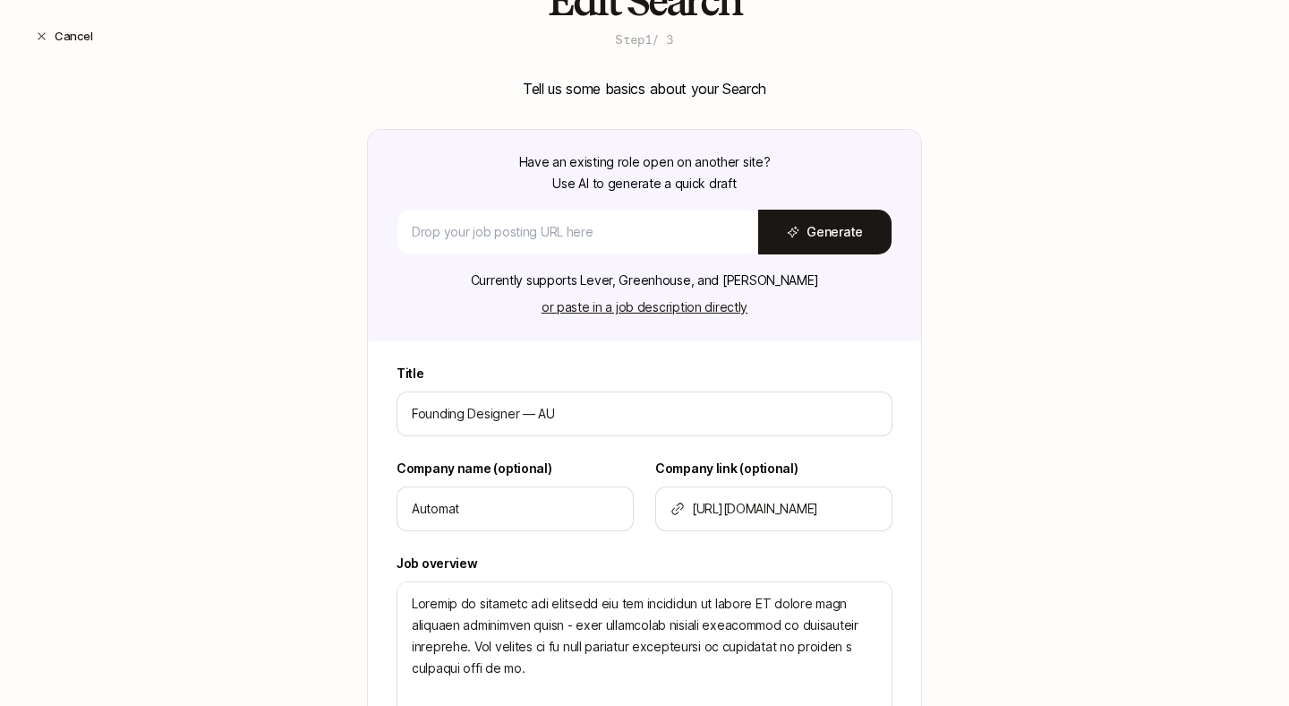
type input "Founding Designer — A"
type textarea "x"
type input "Founding Designer —"
type textarea "x"
type input "Founding Designer —"
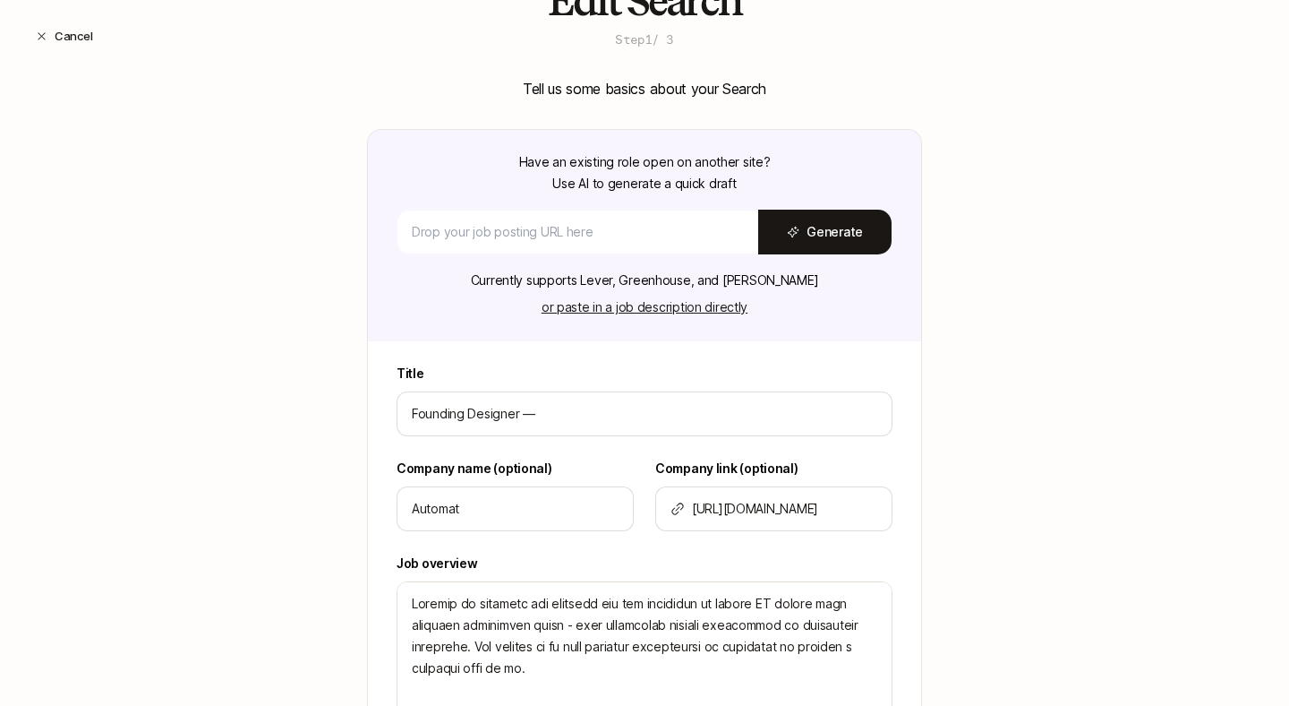
type textarea "x"
type input "Founding Designer"
type textarea "x"
type input "Founding Designer º"
type textarea "x"
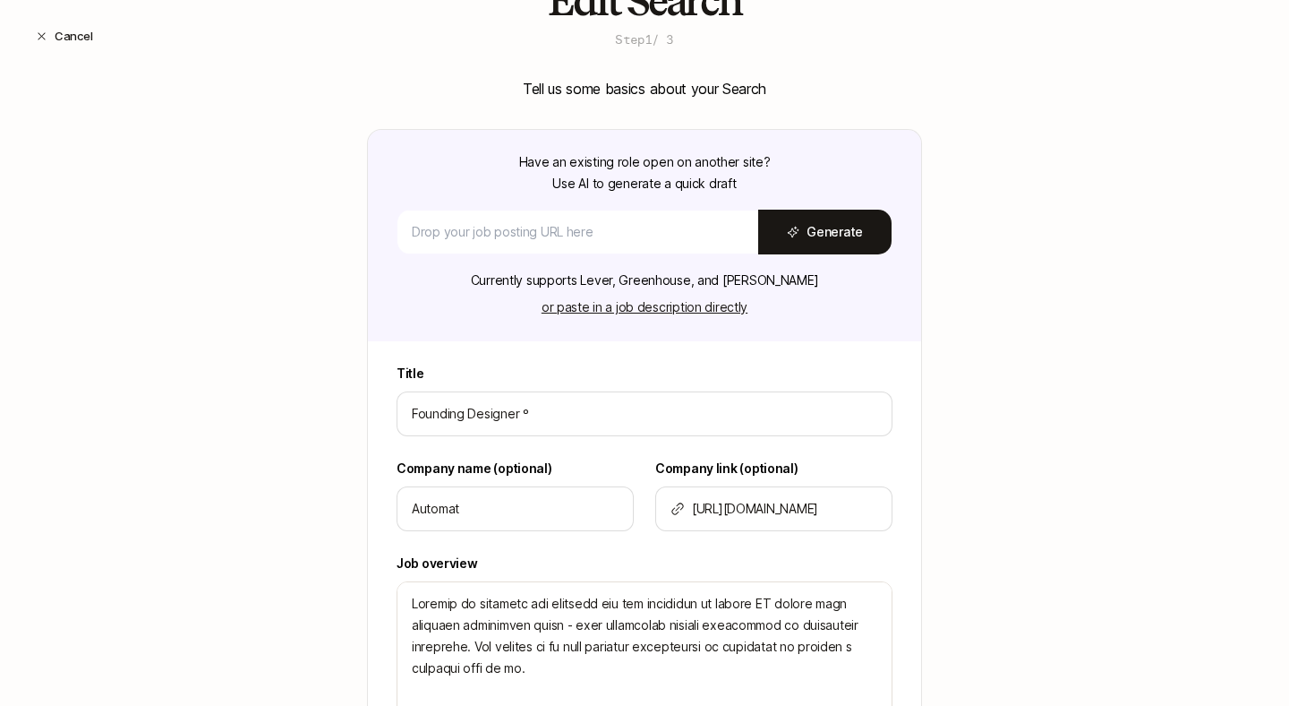
type input "Founding Designer º"
type textarea "x"
type input "Founding Designer º A"
type textarea "x"
type input "Founding Designer º"
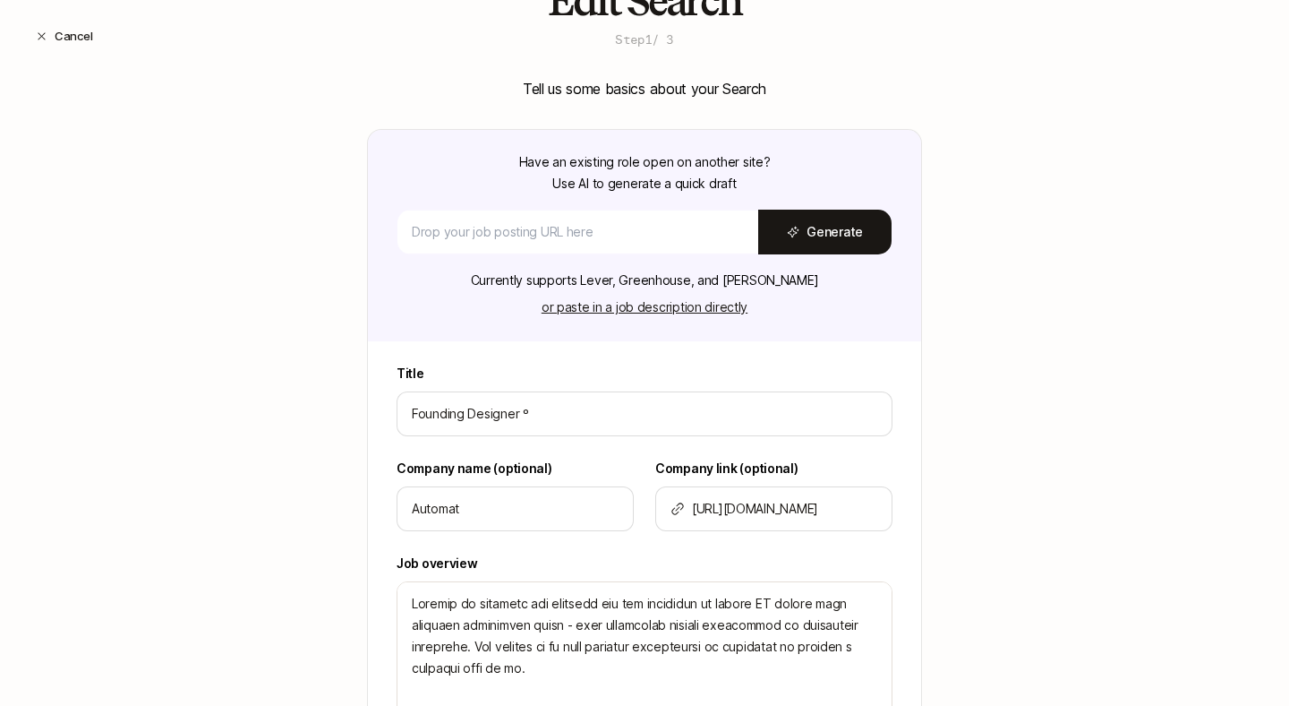
type textarea "x"
type input "Founding Designer º"
type textarea "x"
type input "Founding Designer"
type textarea "x"
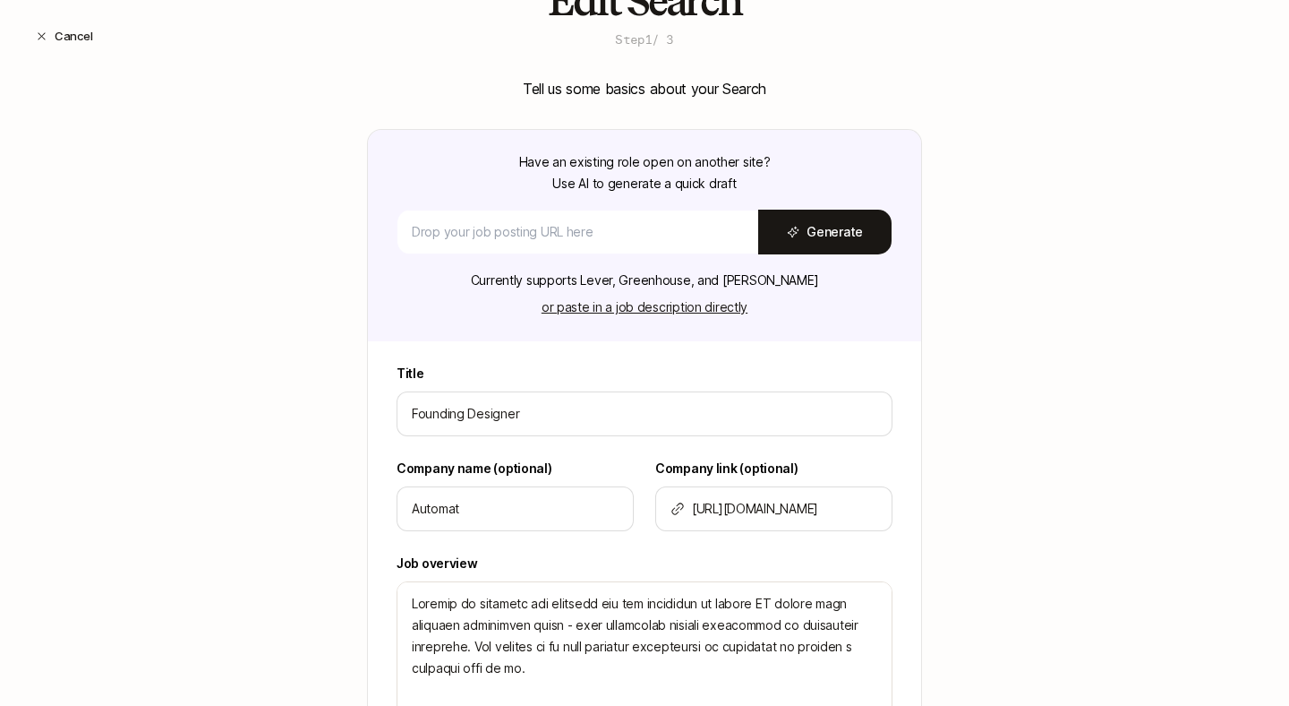
type input "Founding Designer –"
type textarea "x"
type input "Founding Designer –"
type textarea "x"
type input "Founding Designer – A"
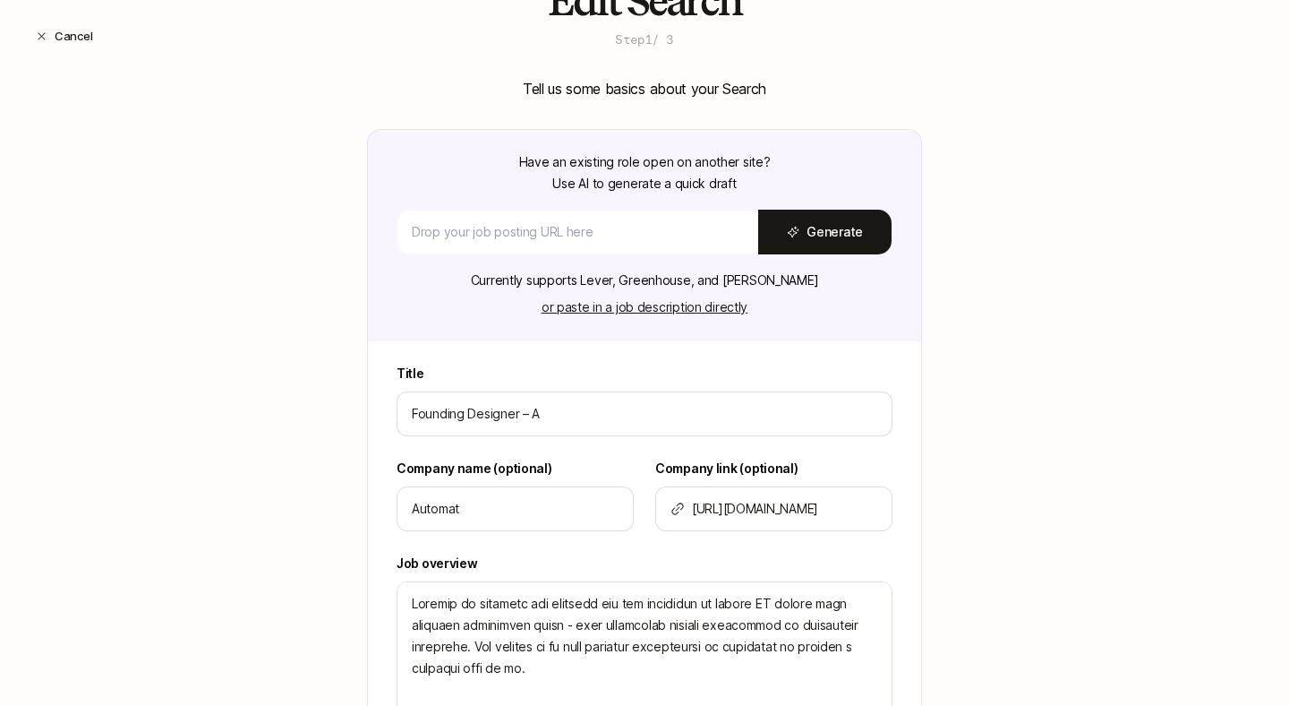
type textarea "x"
type input "Founding Designer – Au"
type textarea "x"
type input "Founding Designer – Aut"
type textarea "x"
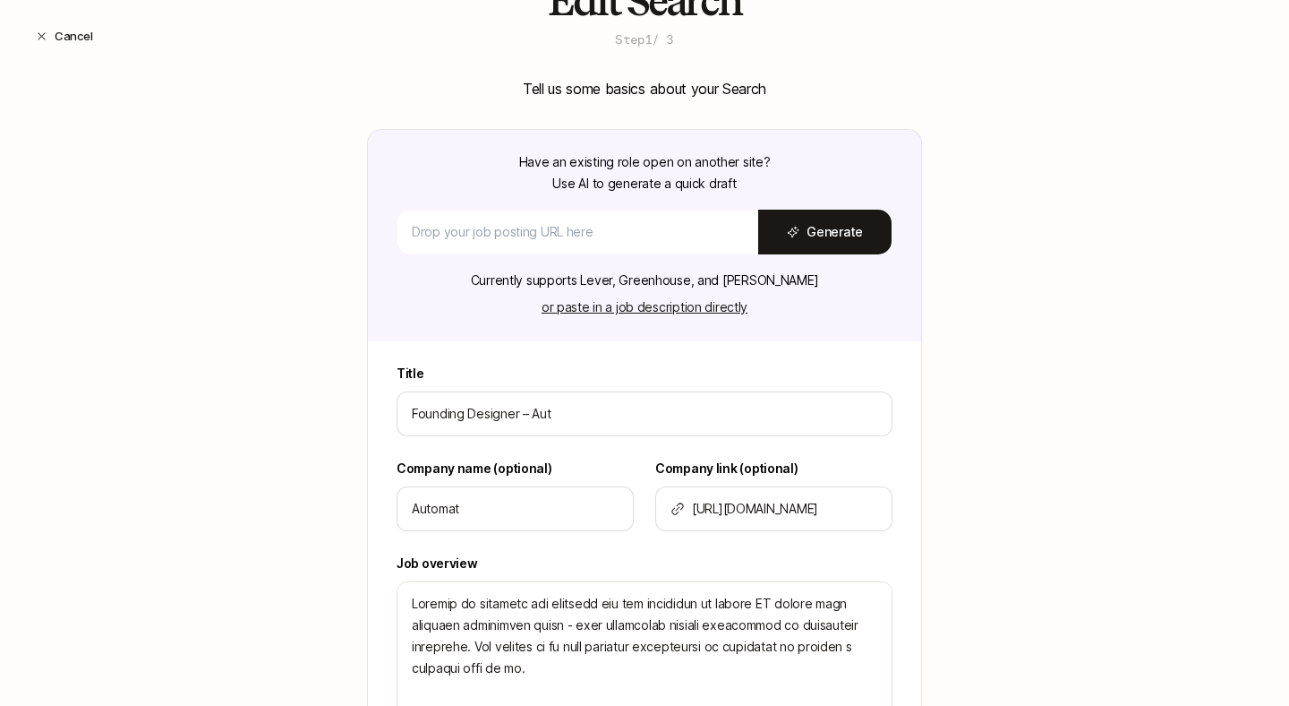
type input "Founding Designer – Auto"
type textarea "x"
type input "Founding Designer – Autom"
type textarea "x"
type input "Founding Designer – Automa"
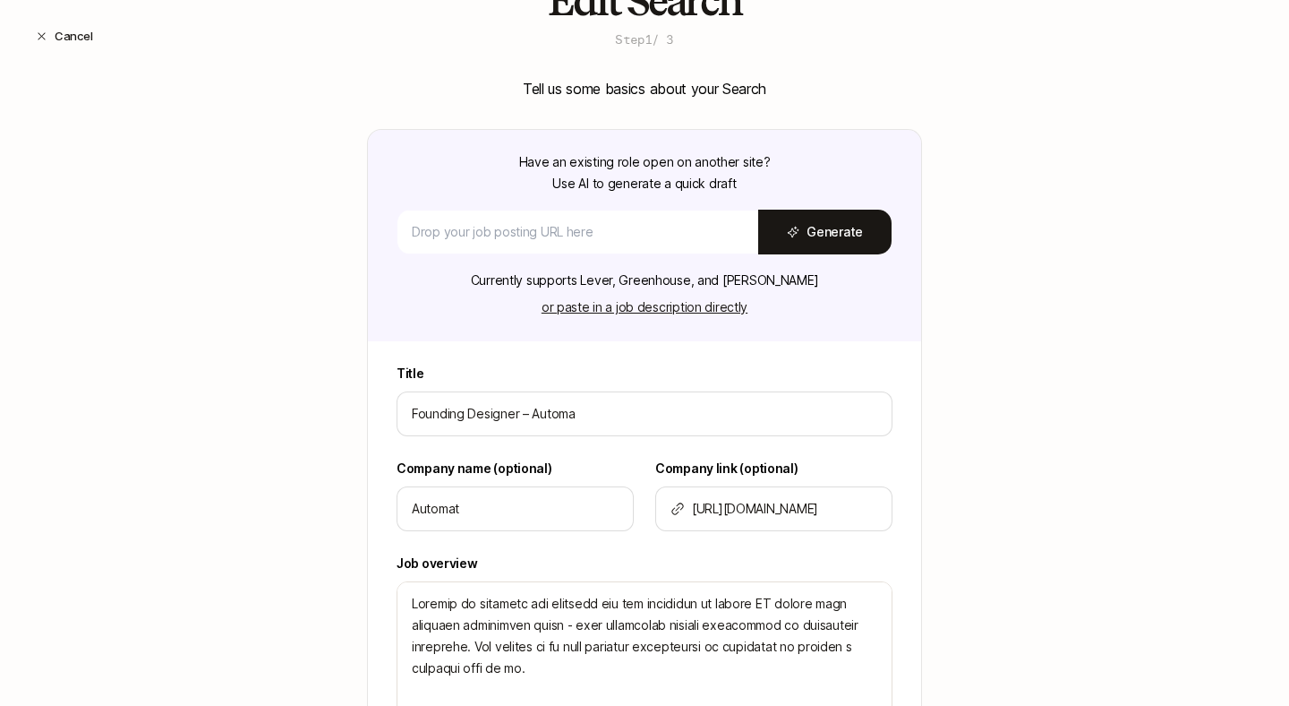
type textarea "x"
type input "Founding Designer – Automat"
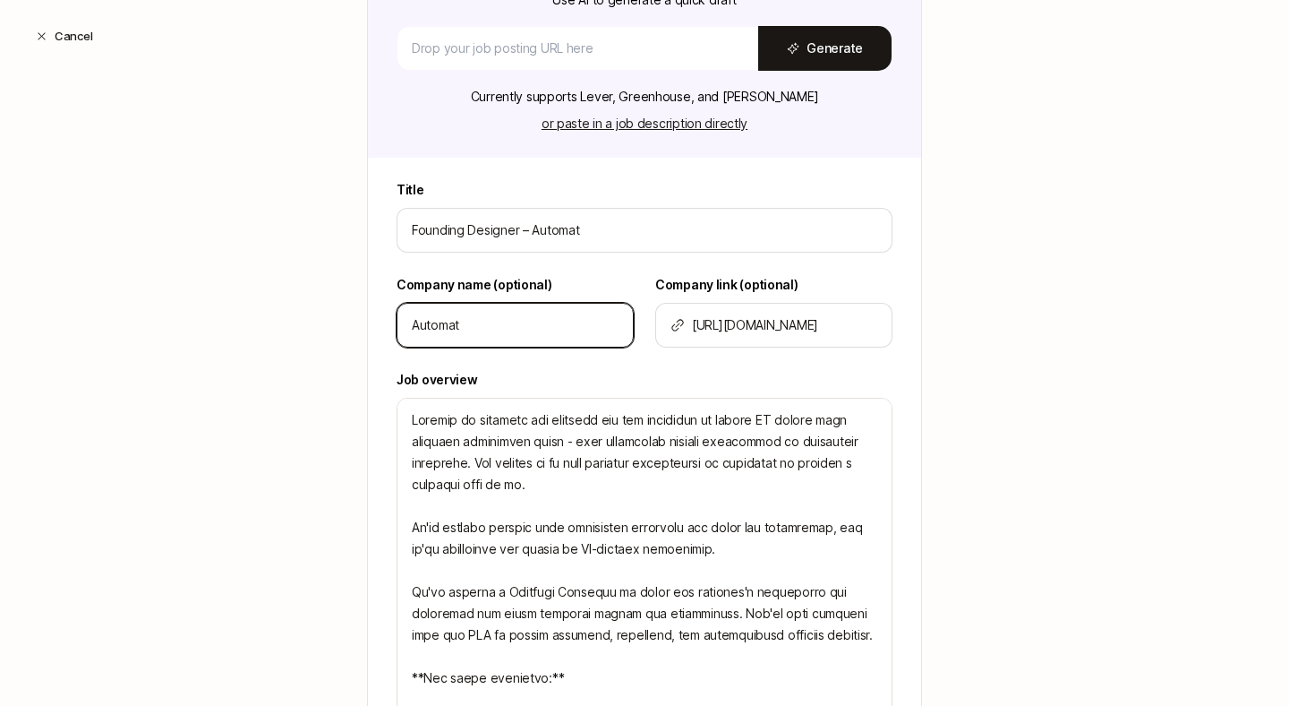
scroll to position [299, 0]
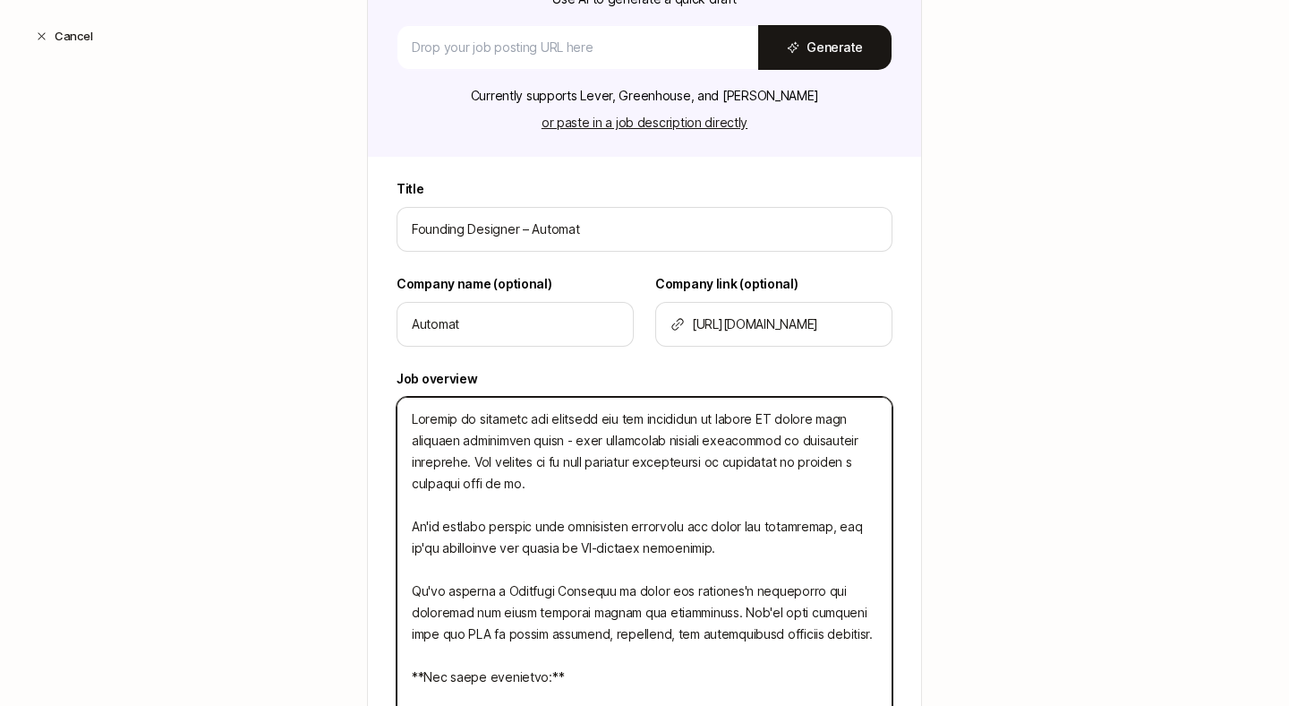
click at [803, 503] on textarea at bounding box center [645, 677] width 496 height 561
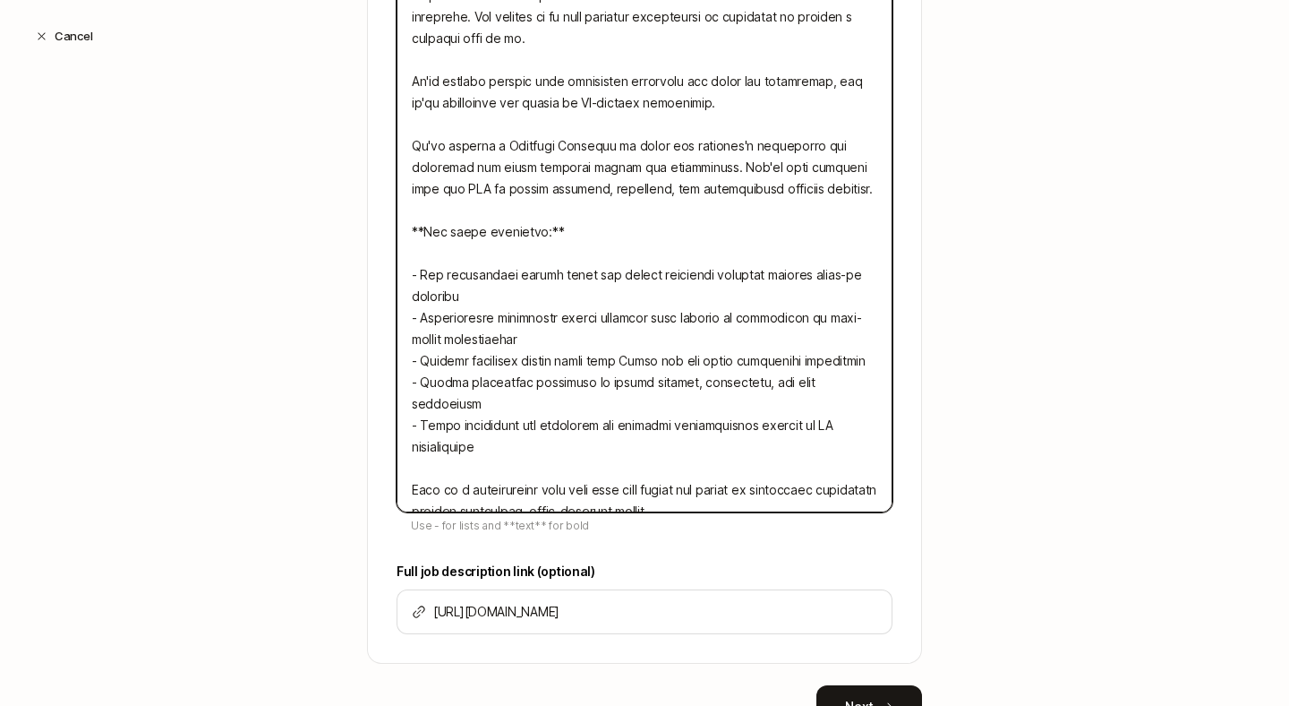
scroll to position [709, 0]
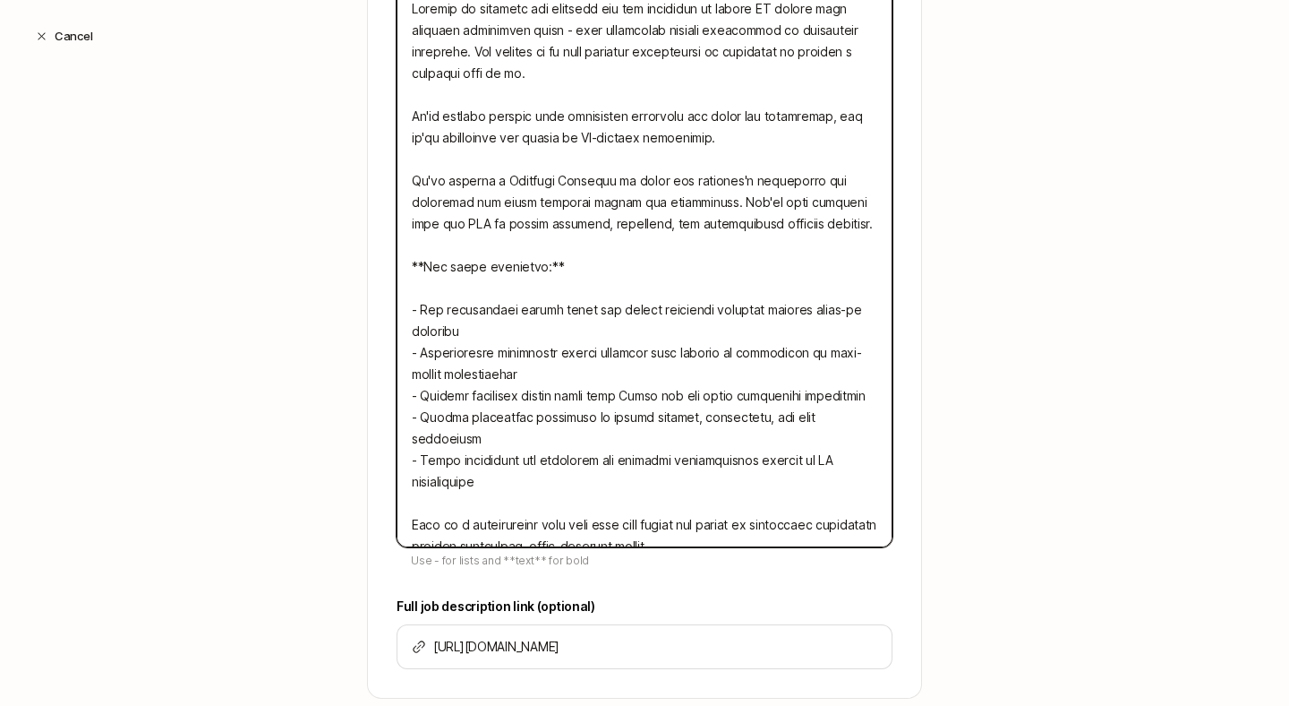
click at [571, 281] on textarea at bounding box center [645, 267] width 496 height 561
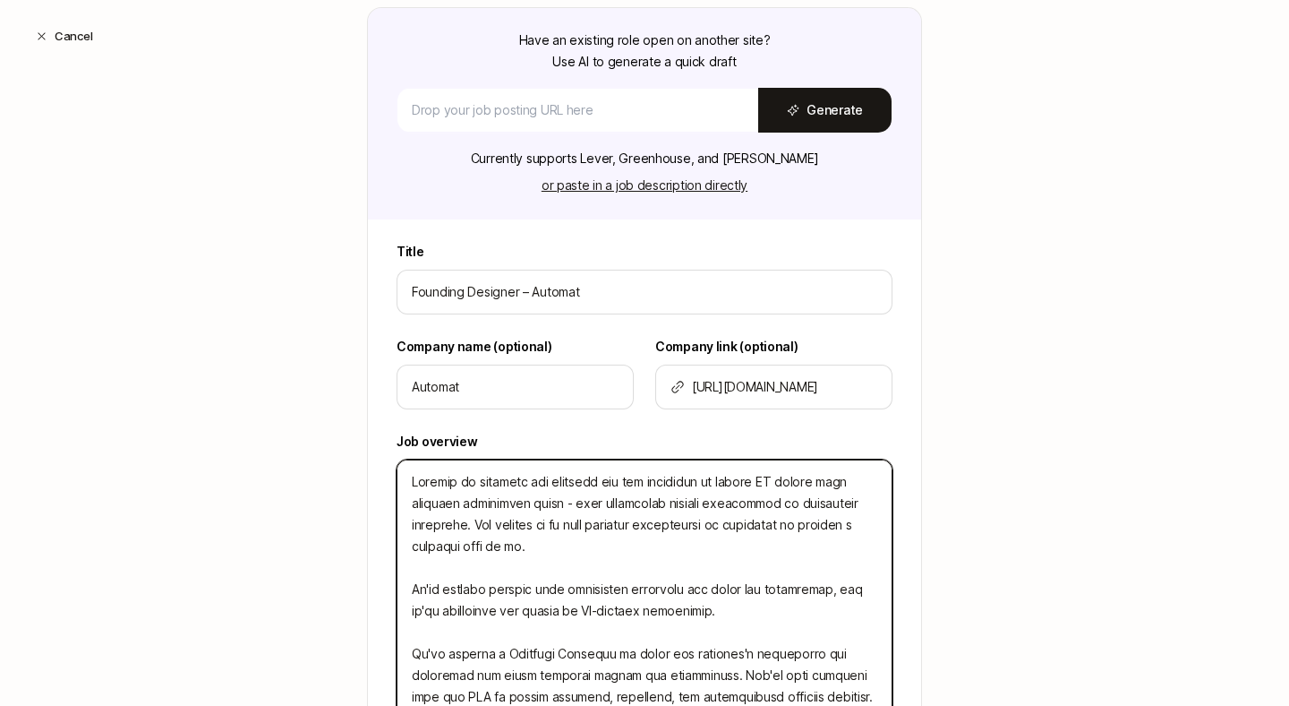
scroll to position [261, 0]
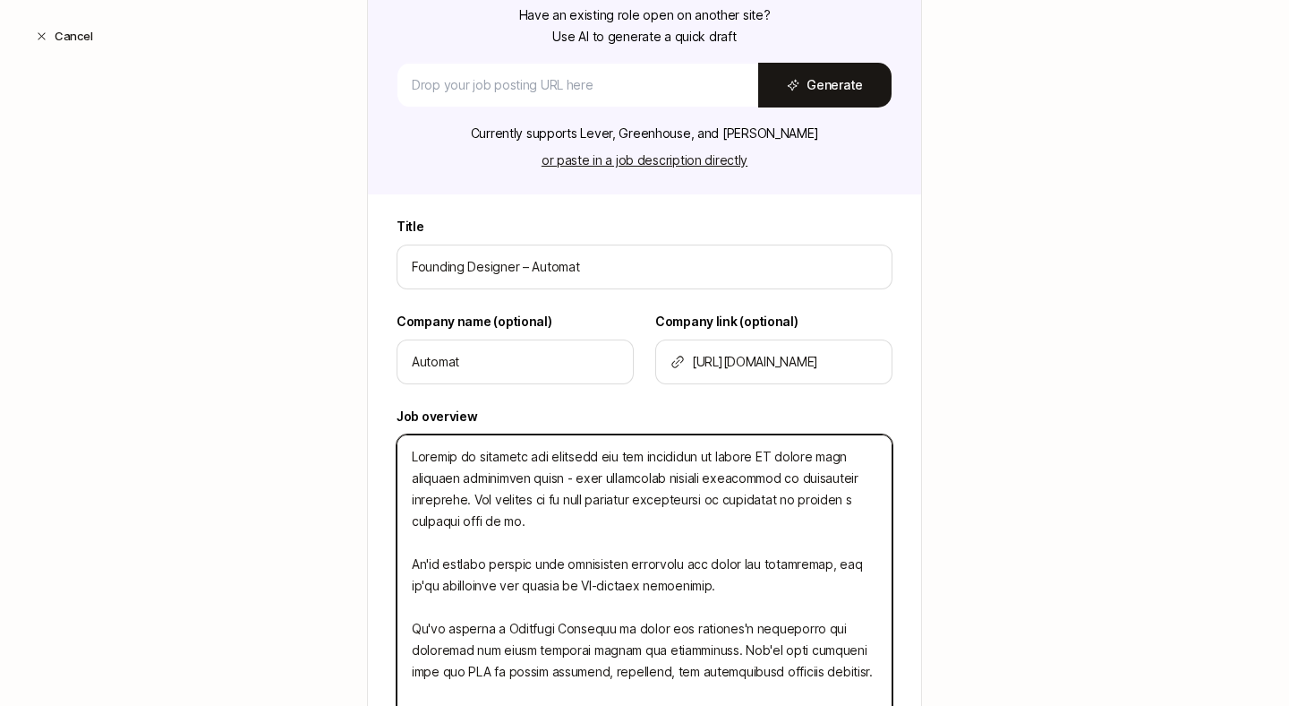
click at [466, 499] on textarea at bounding box center [645, 714] width 496 height 561
type textarea "x"
type textarea "Automat is building the simplest way for companies to create AI agents that aut…"
type textarea "x"
type textarea "Automat is building the simplest way for companies to create AI agents that aut…"
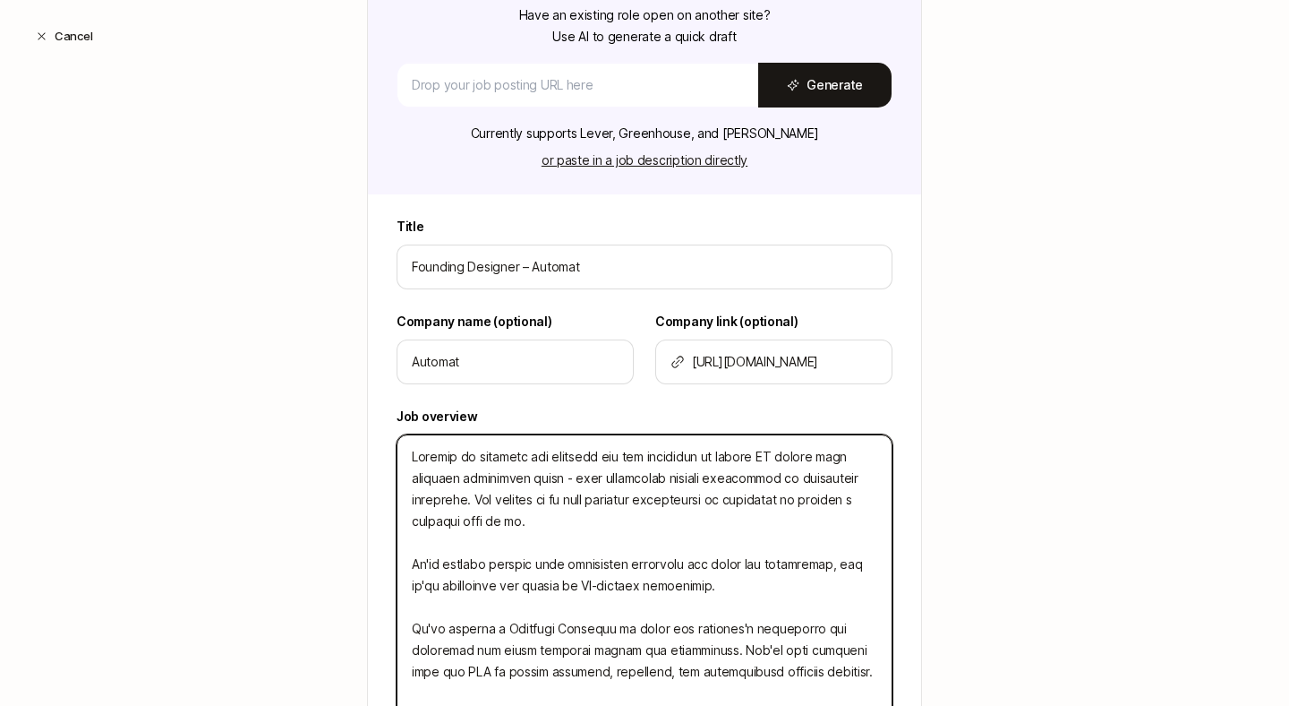
type textarea "x"
type textarea "H Automat is building the simplest way for companies to create AI agents that a…"
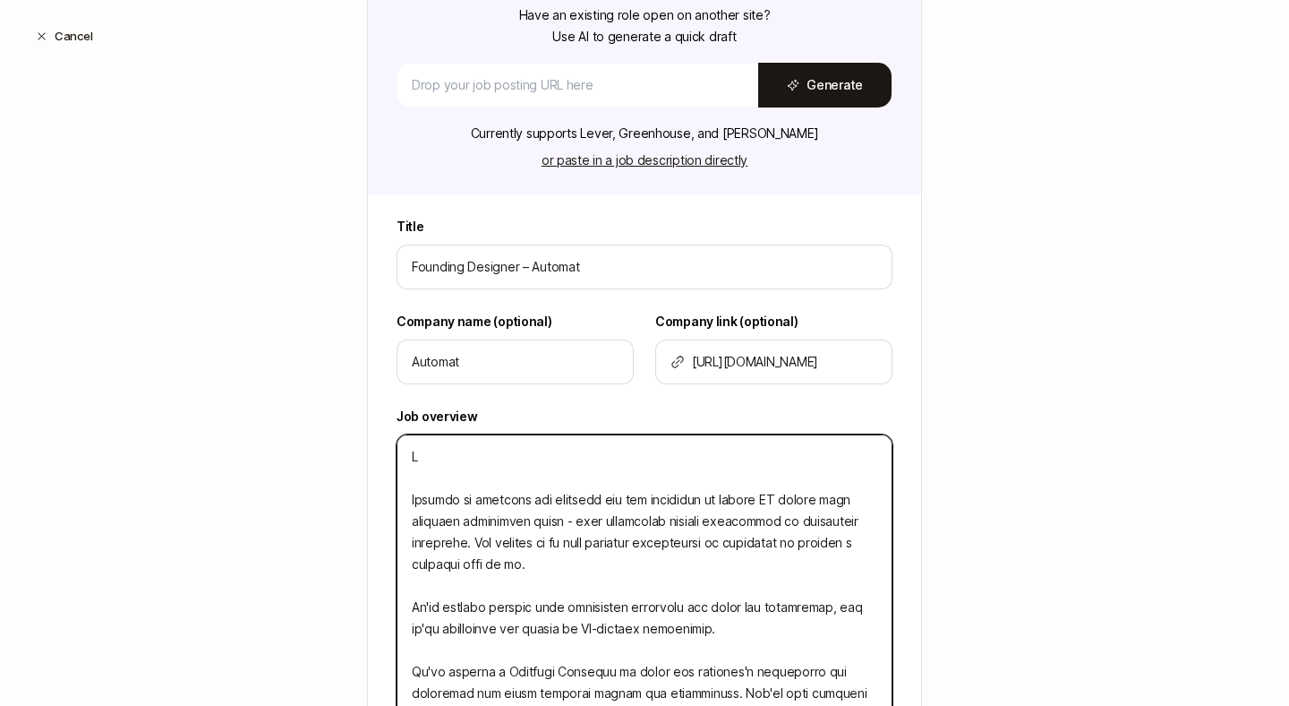
type textarea "x"
type textarea "He Automat is building the simplest way for companies to create AI agents that …"
type textarea "x"
type textarea "Hey Automat is building the simplest way for companies to create AI agents that…"
type textarea "x"
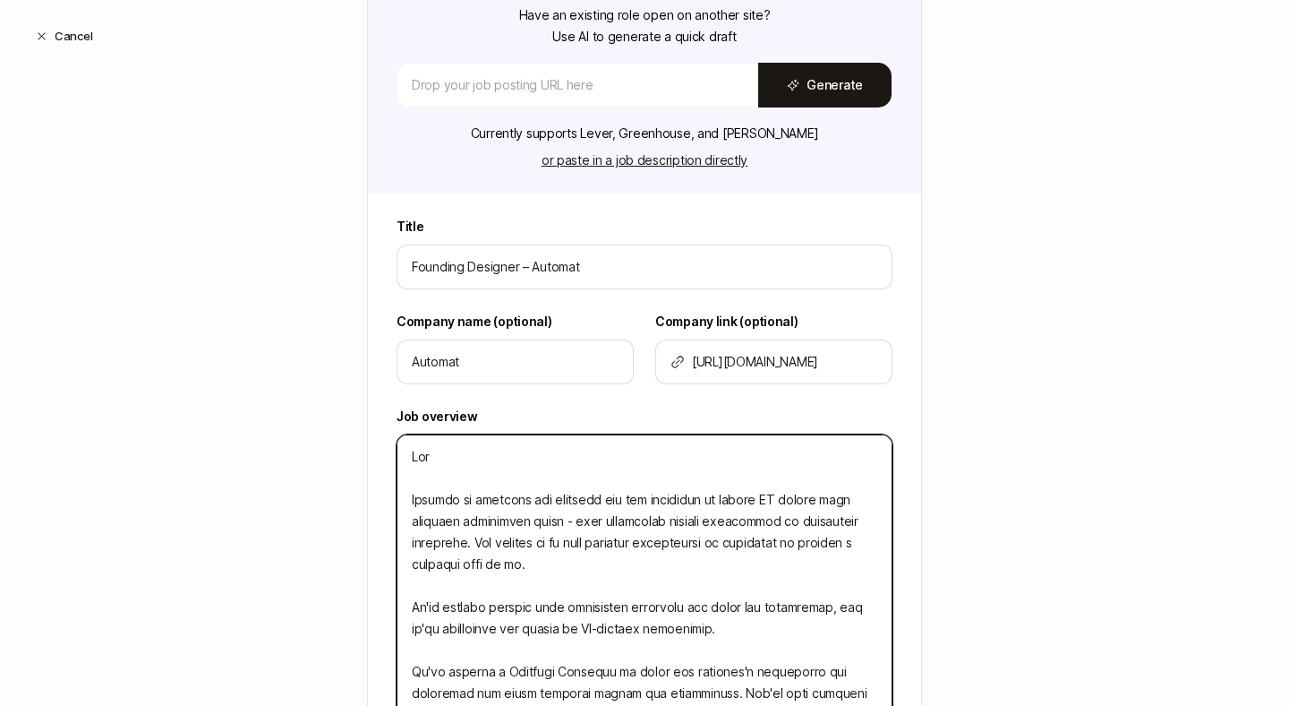
type textarea "Hey Automat is building the simplest way for companies to create AI agents that…"
type textarea "x"
type textarea "Hey L Automat is building the simplest way for companies to create AI agents th…"
type textarea "x"
type textarea "Hey [PERSON_NAME] Automat is building the simplest way for companies to create …"
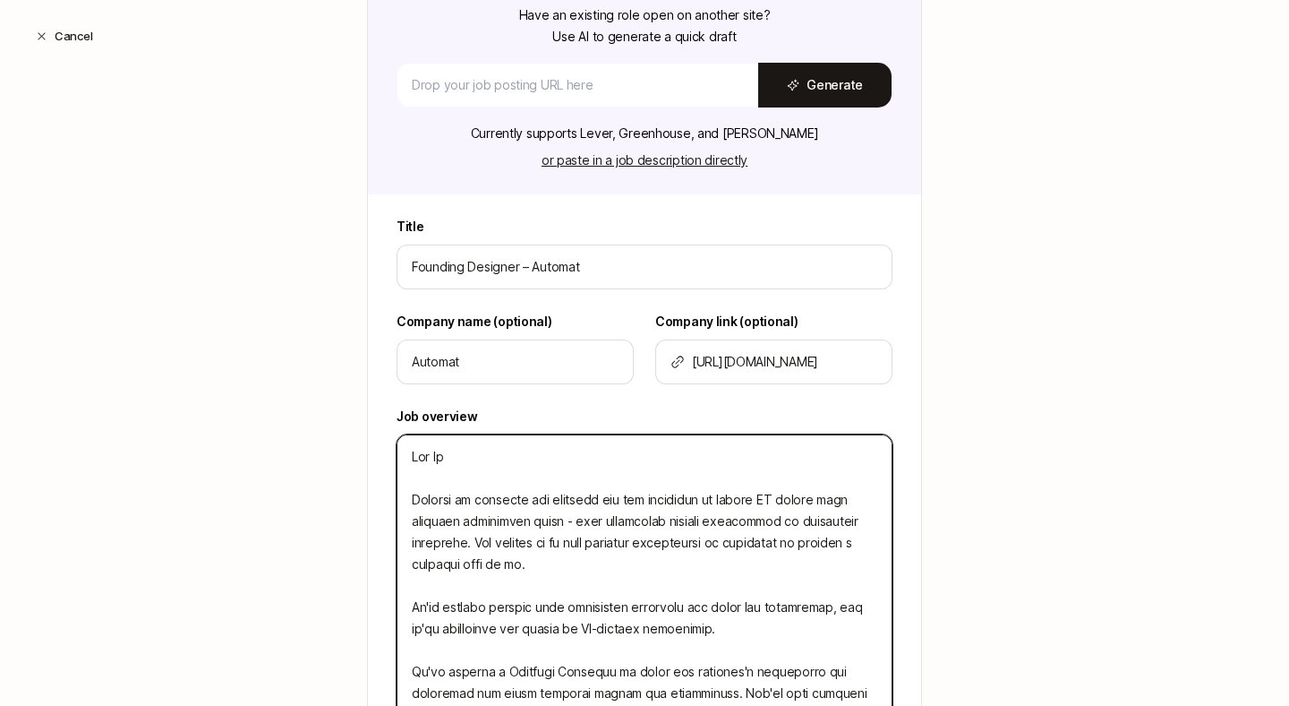
type textarea "x"
type textarea "Hey Lif Automat is building the simplest way for companies to create AI agents …"
type textarea "x"
type textarea "Hey Lift Automat is building the simplest way for companies to create AI agents…"
type textarea "x"
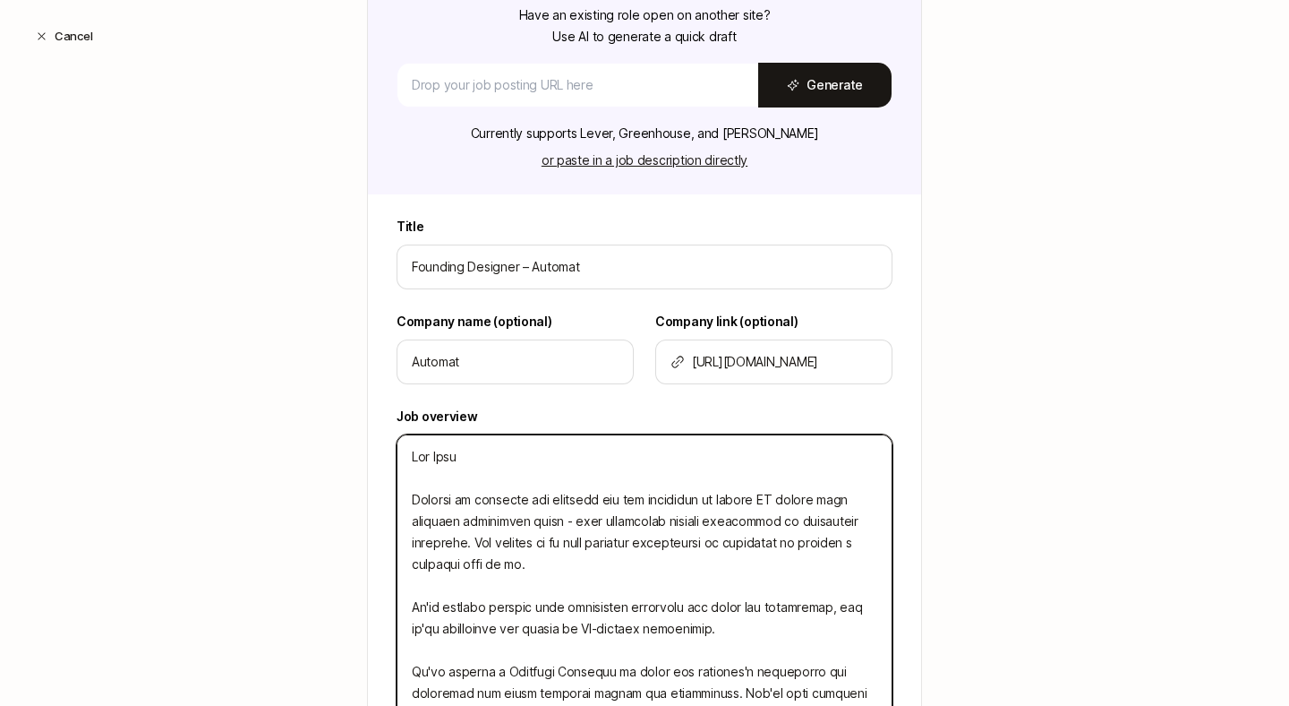
type textarea "Hey [PERSON_NAME] Automat is building the simplest way for companies to create …"
type textarea "x"
type textarea "Hey Liftof Automat is building the simplest way for companies to create AI agen…"
type textarea "x"
type textarea "Hey [PERSON_NAME] Automat is building the simplest way for companies to create …"
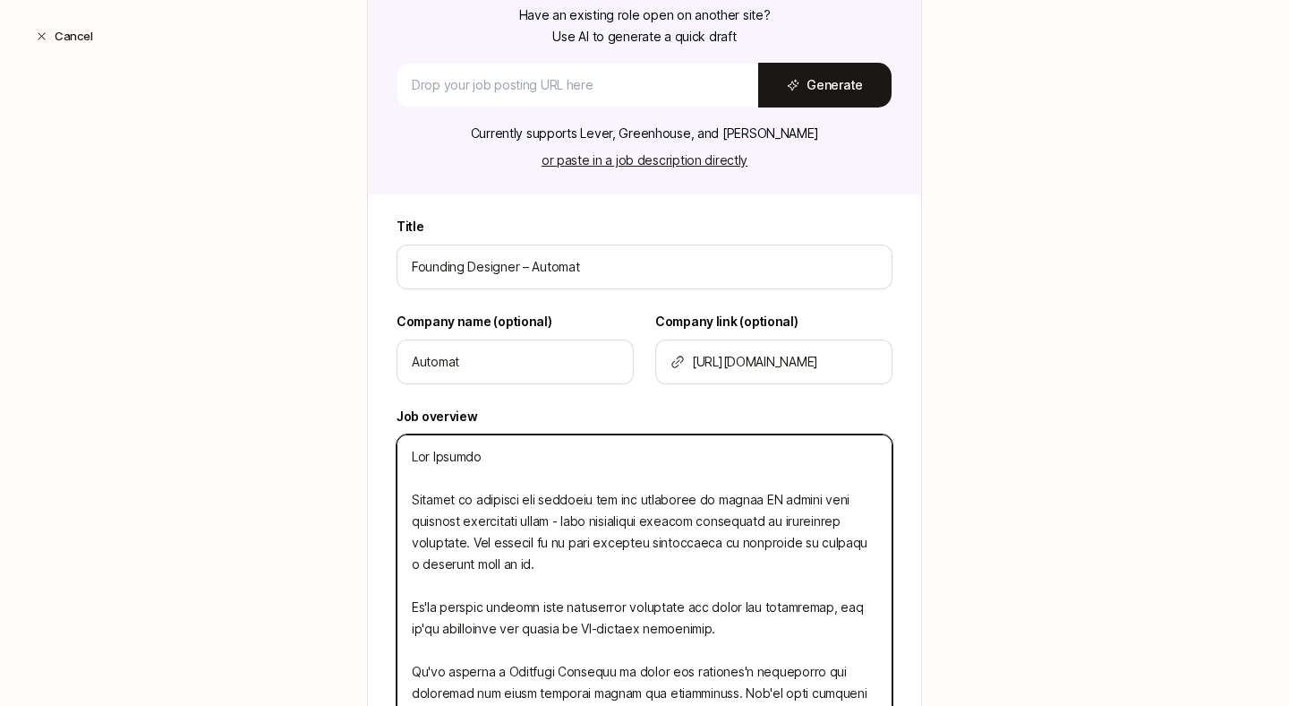
type textarea "x"
type textarea "Hey Liftoffe Automat is building the simplest way for companies to create AI ag…"
type textarea "x"
type textarea "Hey Liftoffer Automat is building the simplest way for companies to create AI a…"
type textarea "x"
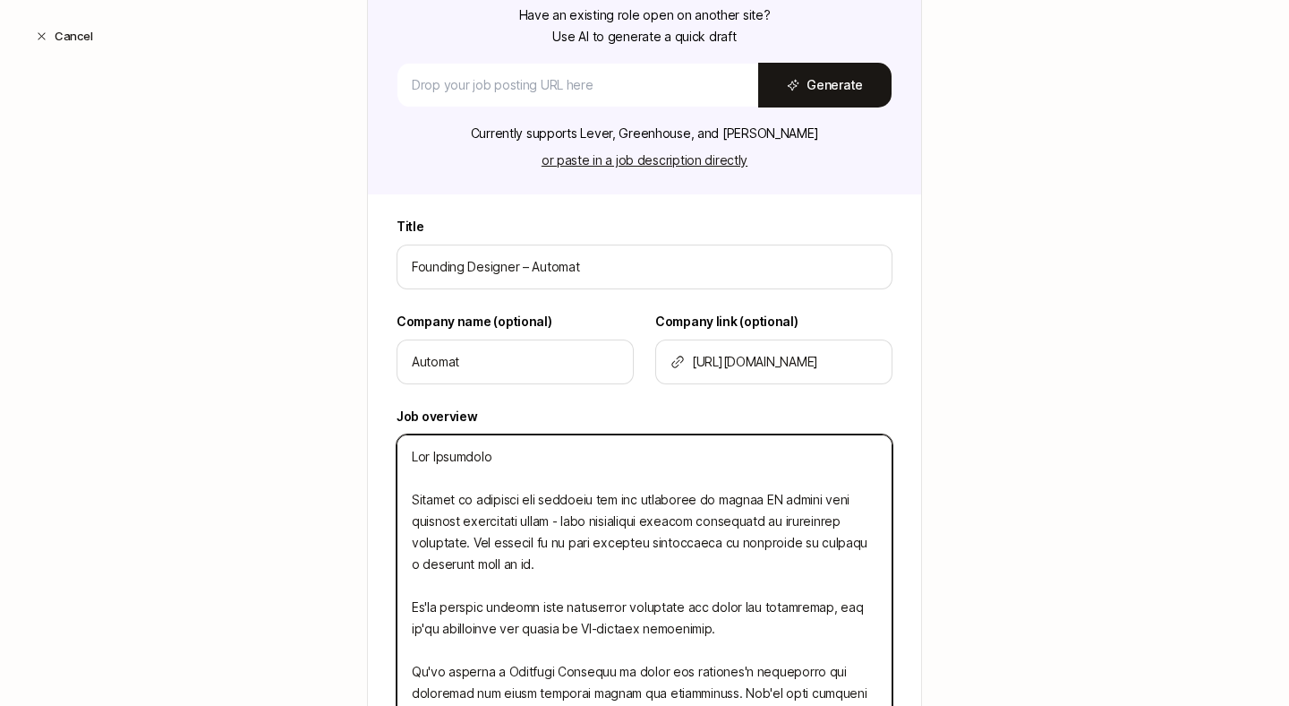
type textarea "Hey Liftoffers Automat is building the simplest way for companies to create AI …"
type textarea "x"
type textarea "Hey Liftoffers Automat is building the simplest way for companies to create AI …"
type textarea "x"
type textarea "Hey Liftoffers a Automat is building the simplest way for companies to create A…"
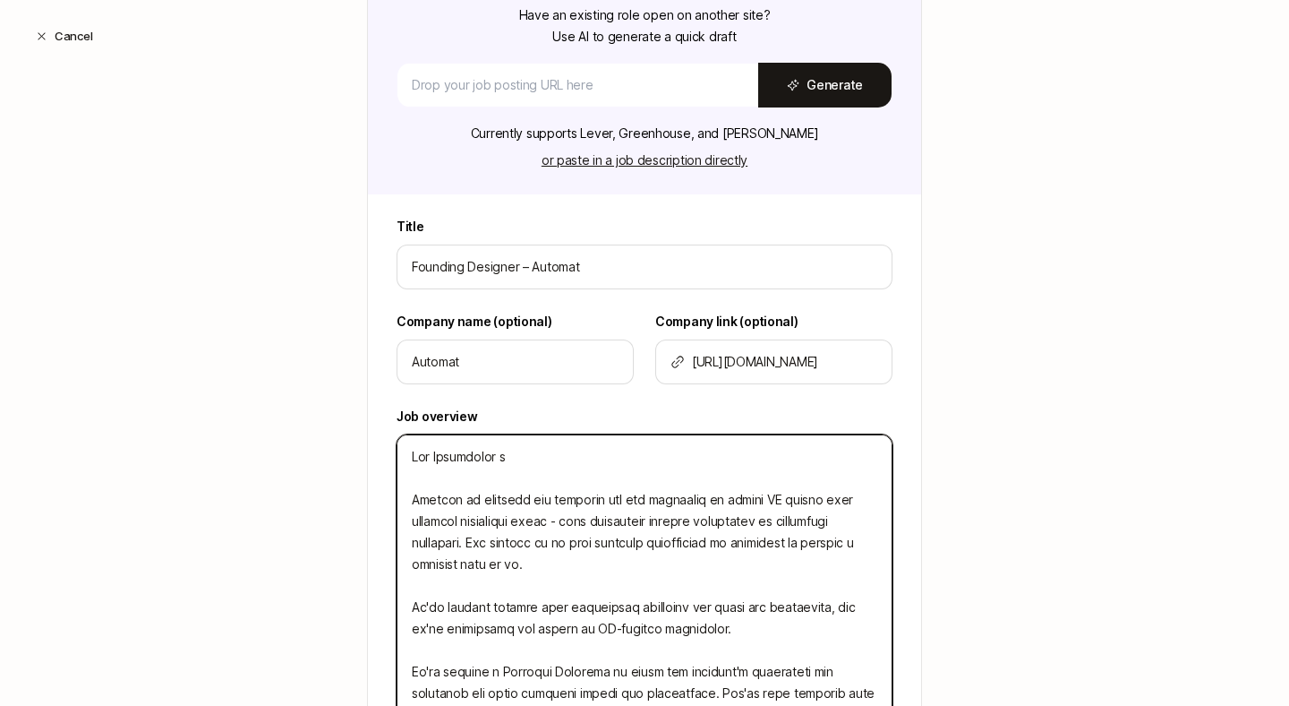
type textarea "x"
type textarea "Hey Liftoffers an Automat is building the simplest way for companies to create …"
type textarea "x"
type textarea "Hey [PERSON_NAME] and Automat is building the simplest way for companies to cre…"
type textarea "x"
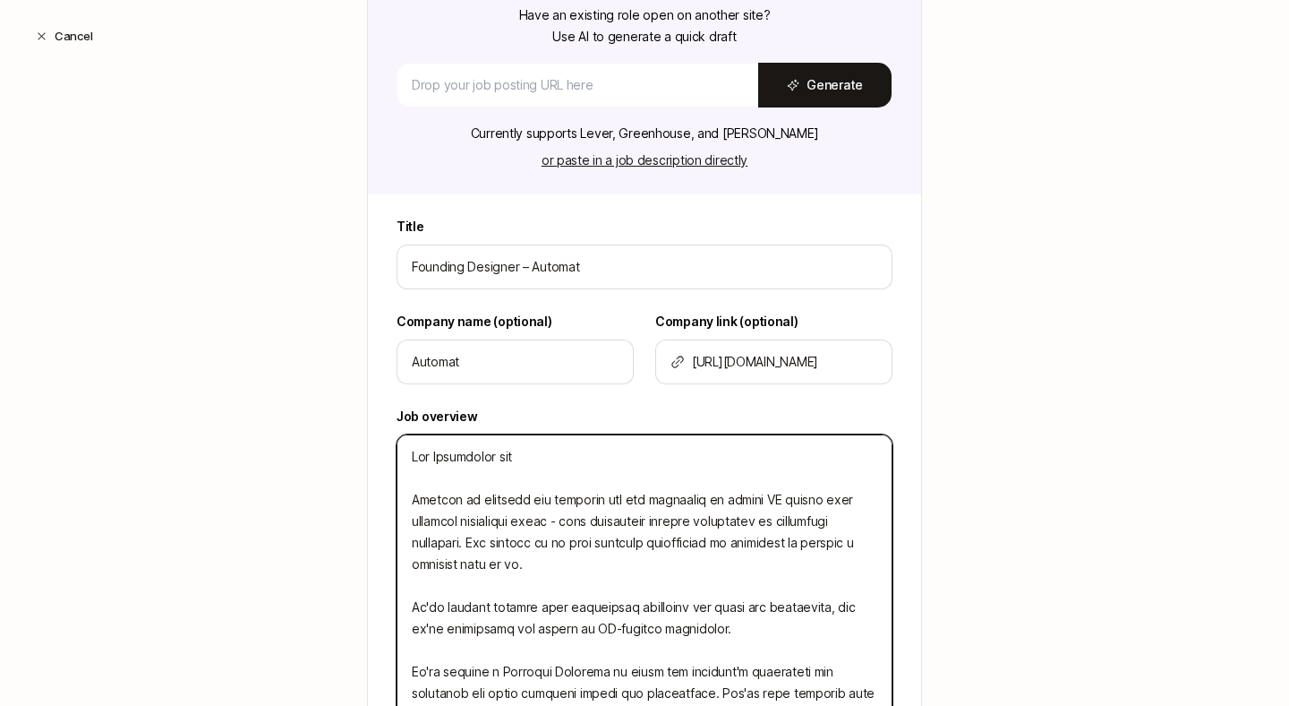
type textarea "Hey [PERSON_NAME] and Automat is building the simplest way for companies to cre…"
type textarea "x"
type textarea "Hey [PERSON_NAME] and o Automat is building the simplest way for companies to c…"
type textarea "x"
type textarea "Hey [PERSON_NAME] and of Automat is building the simplest way for companies to …"
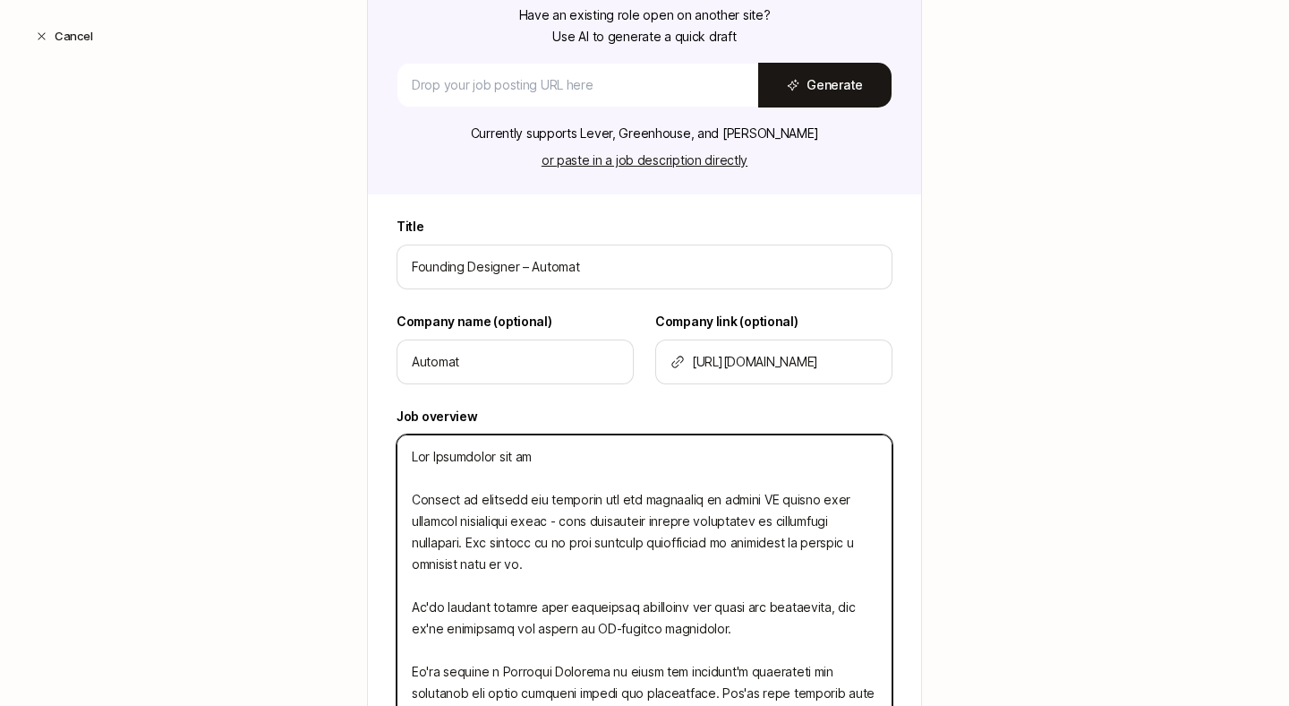
type textarea "x"
type textarea "Hey Liftoffers and off Automat is building the simplest way for companies to cr…"
type textarea "x"
type textarea "Hey Liftoffers and offe Automat is building the simplest way for companies to c…"
type textarea "x"
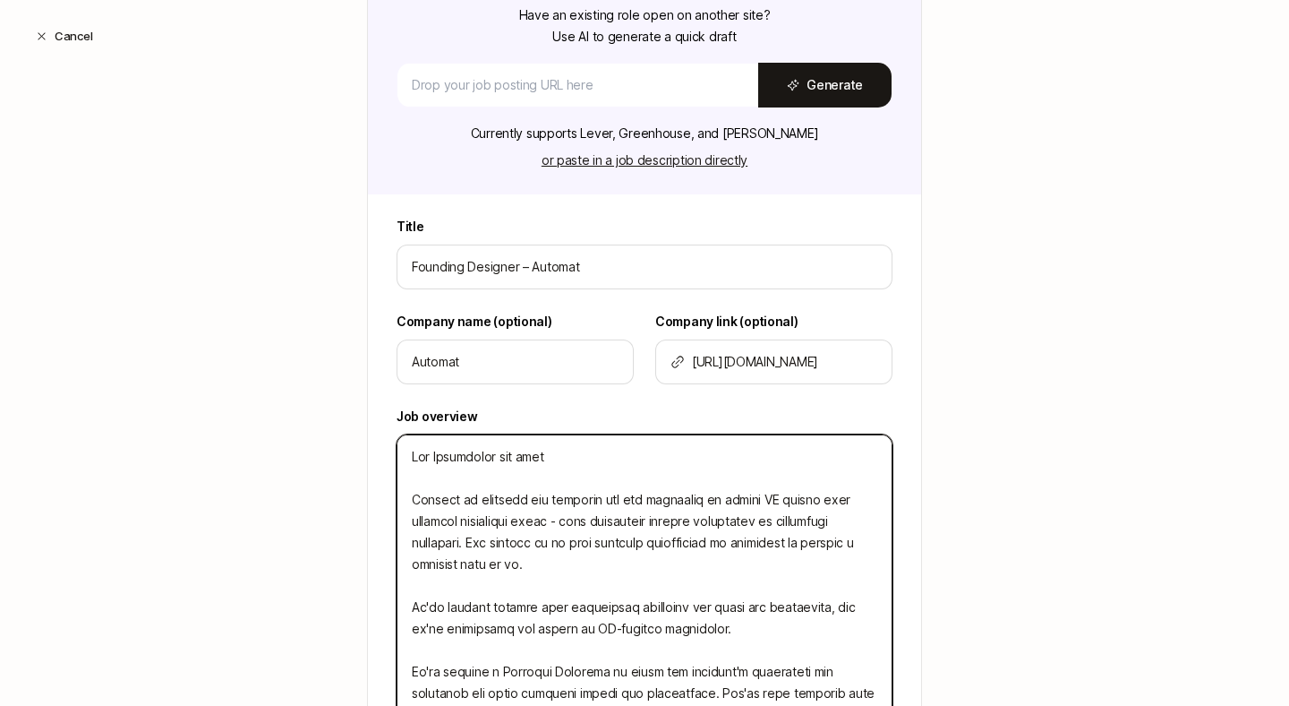
type textarea "Hey [PERSON_NAME] and offer Automat is building the simplest way for companies …"
type textarea "x"
type textarea "Hey Liftoffers and offere Automat is building the simplest way for companies to…"
type textarea "x"
type textarea "Hey [PERSON_NAME] and offerer Automat is building the simplest way for companie…"
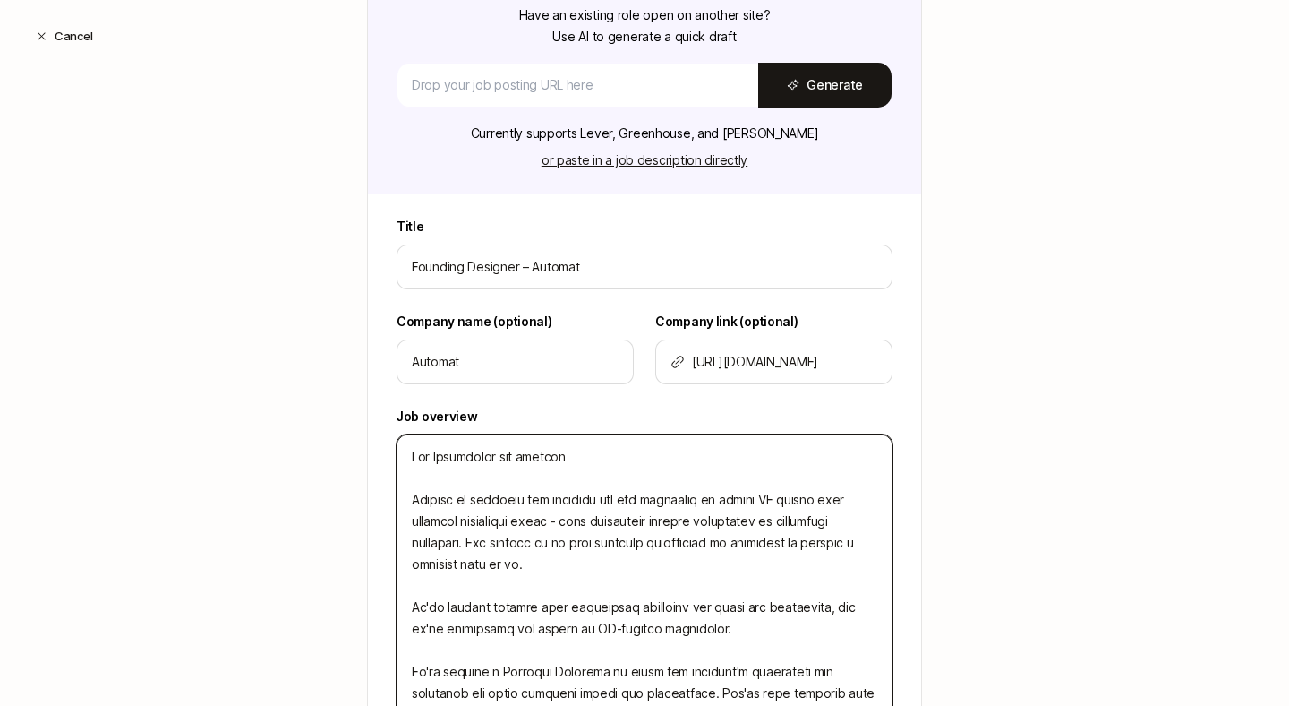
type textarea "x"
type textarea "Hey Liftoffers and offerers Automat is building the simplest way for companies …"
type textarea "x"
type textarea "Hey Liftoffers and offerers! Automat is building the simplest way for companies…"
type textarea "x"
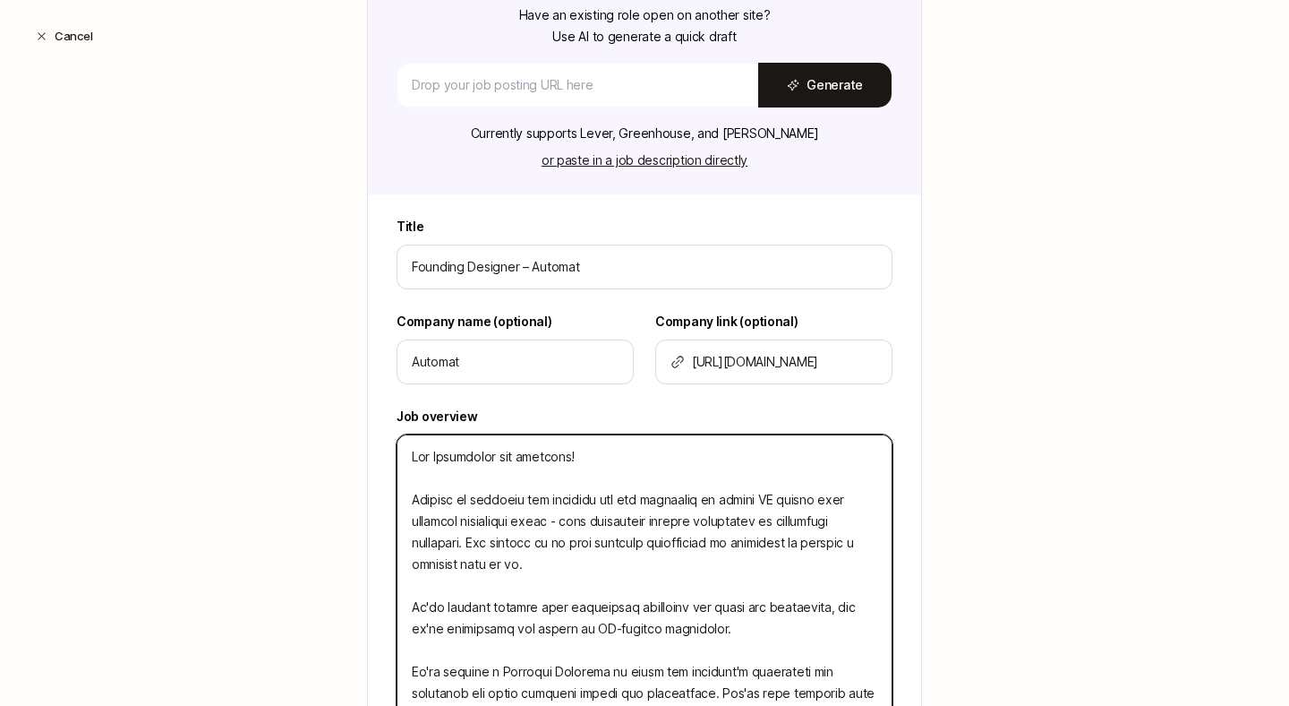
type textarea "Hey Liftoffers and offerers! Automat is building the simplest way for companies…"
type textarea "x"
type textarea "Hey Liftoffers and offerers! I Automat is building the simplest way for compani…"
type textarea "x"
type textarea "Lor Ipsumdolor sit ametcons! A’ Elitsed do eiusmodt inc utlabore etd mag aliqua…"
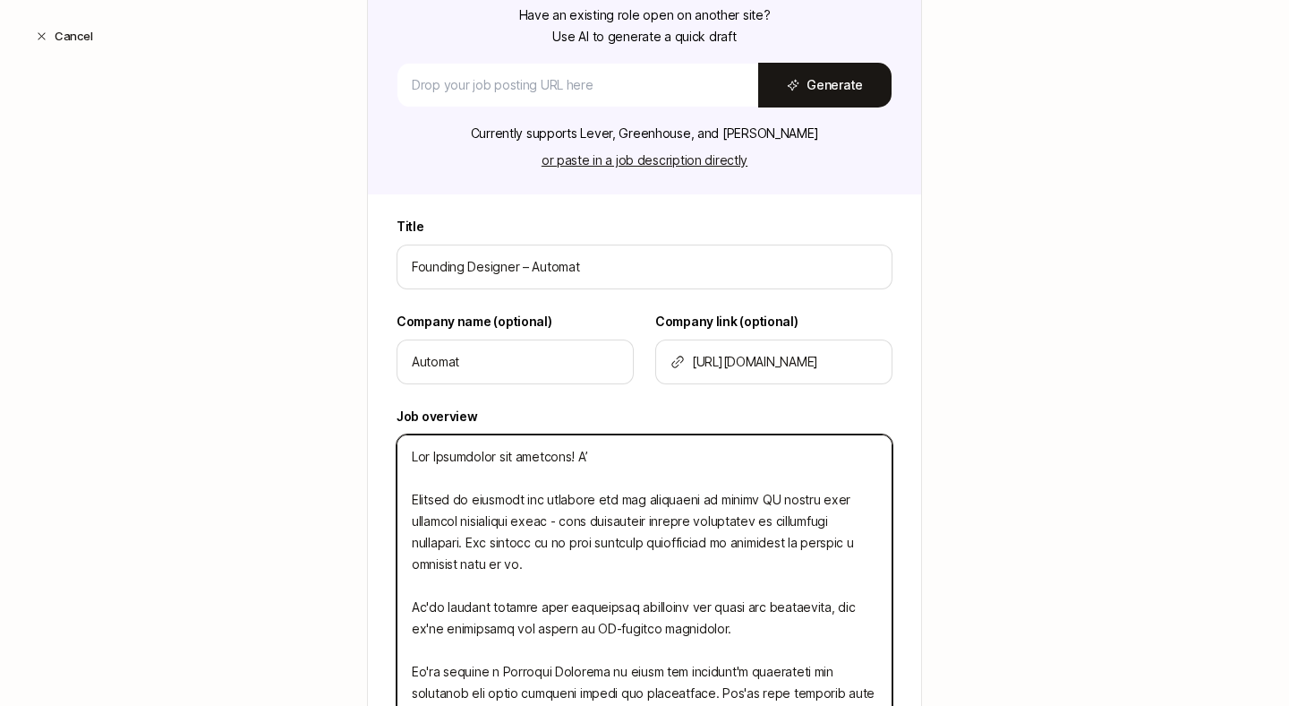
type textarea "x"
type textarea "Lor Ipsumdolor sit ametcons! A’e Seddoei te incididu utl etdolore mag ali enima…"
type textarea "x"
type textarea "Lor Ipsumdolor sit ametcons! A’e Seddoei te incididu utl etdolore mag ali enima…"
type textarea "x"
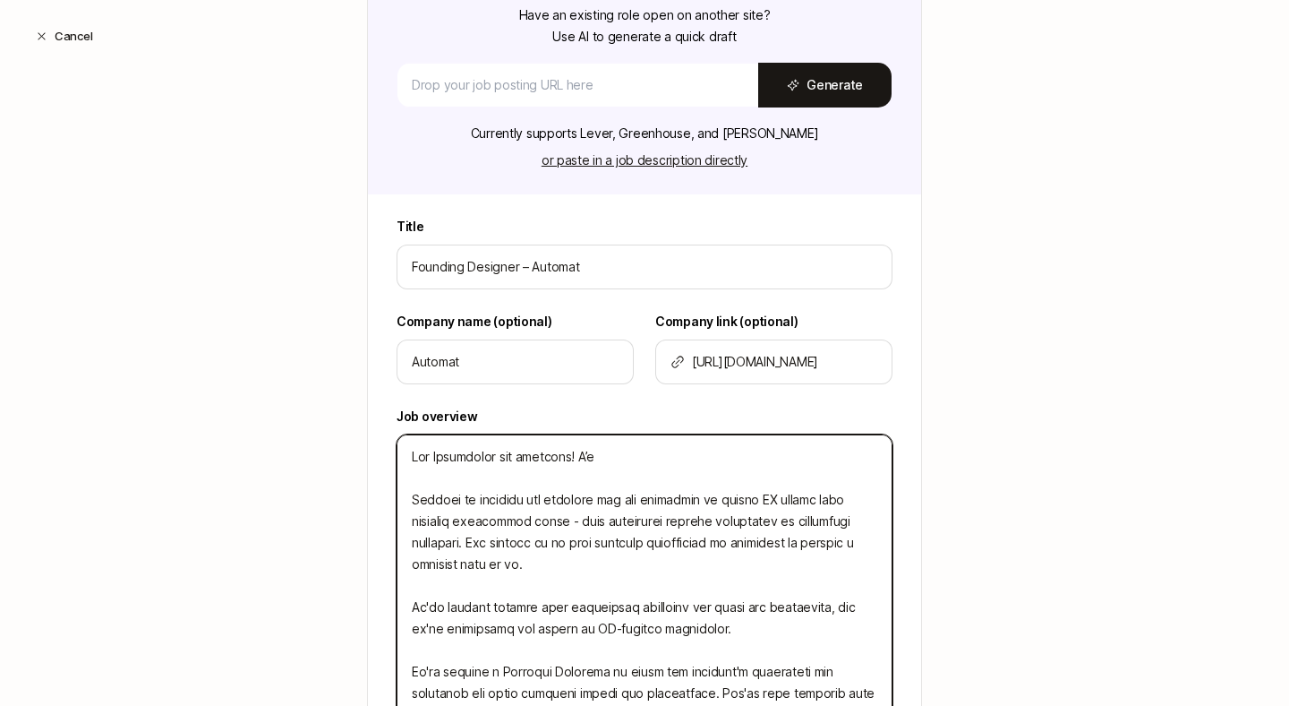
type textarea "Lor Ipsumdolor sit ametcons! A’e s Doeiusm te incididu utl etdolore mag ali eni…"
type textarea "x"
type textarea "Lor Ipsumdolor sit ametcons! A’e se Doeiusm te incididu utl etdolore mag ali en…"
type textarea "x"
type textarea "Lor Ipsumdolor sit ametcons! A’e sed Doeiusm te incididu utl etdolore mag ali e…"
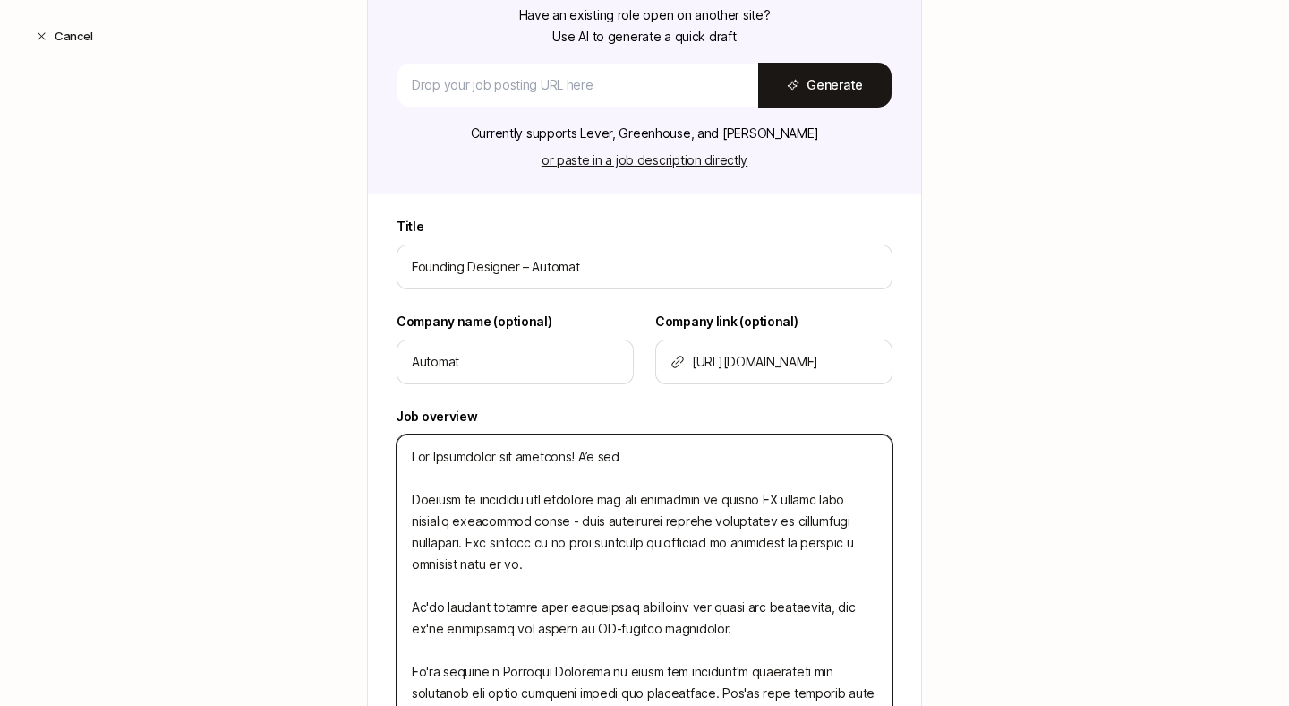
type textarea "x"
type textarea "Lor Ipsumdolor sit ametcons! A’e se Doeiusm te incididu utl etdolore mag ali en…"
type textarea "x"
type textarea "Lor Ipsumdolor sit ametcons! A’e s Doeiusm te incididu utl etdolore mag ali eni…"
type textarea "x"
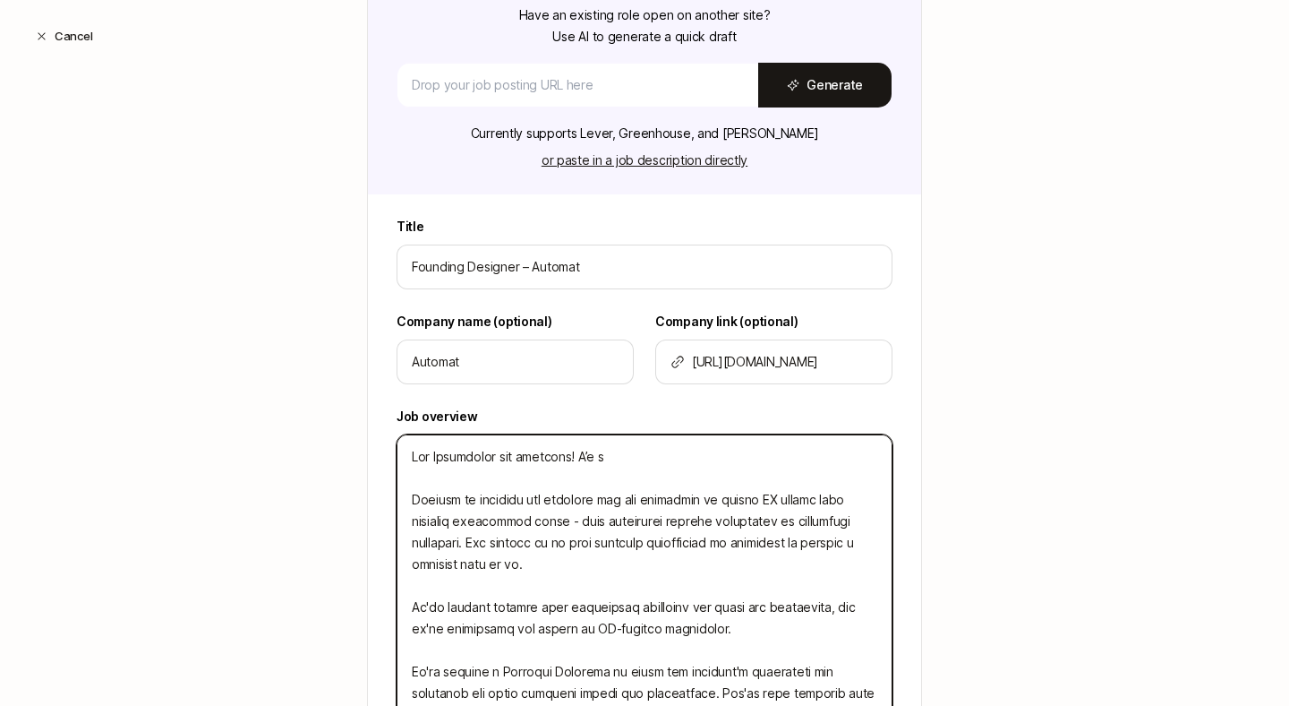
type textarea "Lor Ipsumdolor sit ametcons! A’e Seddoei te incididu utl etdolore mag ali enima…"
type textarea "x"
type textarea "Lor Ipsumdolor sit ametcons! A’e s Doeiusm te incididu utl etdolore mag ali eni…"
type textarea "x"
type textarea "Lor Ipsumdolor sit ametcons! A’e se Doeiusm te incididu utl etdolore mag ali en…"
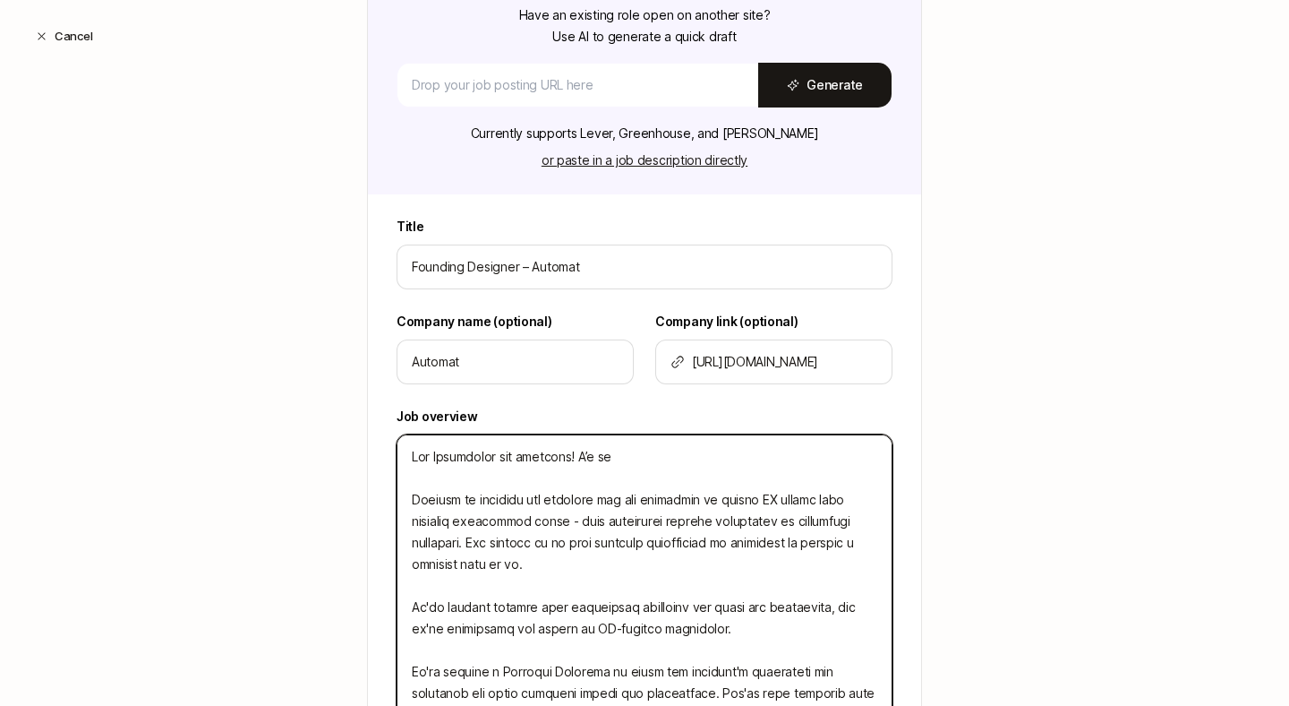
type textarea "x"
type textarea "Lor Ipsumdolor sit ametcons! A’e sed Doeiusm te incididu utl etdolore mag ali e…"
type textarea "x"
type textarea "Lor Ipsumdolor sit ametcons! A’e sedd Eiusmod te incididu utl etdolore mag ali …"
type textarea "x"
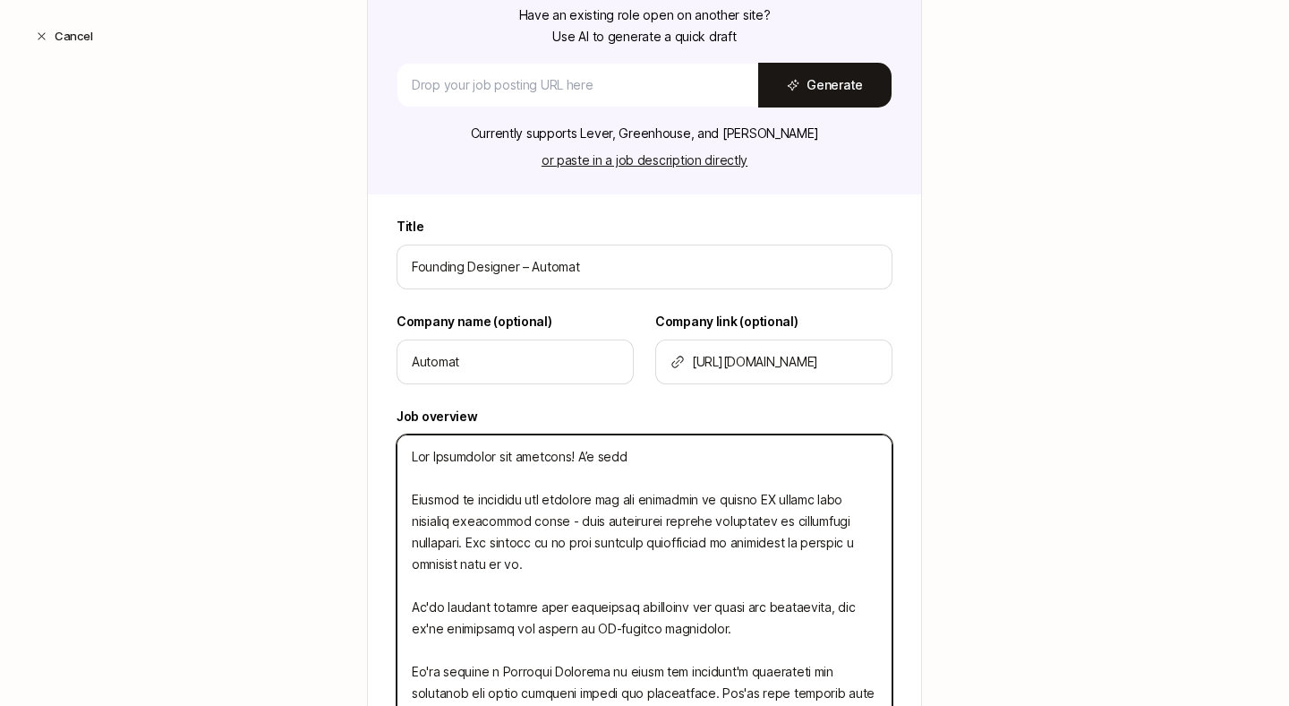
type textarea "Lor Ipsumdolor sit ametcons! A’e seddo Eiusmod te incididu utl etdolore mag ali…"
type textarea "x"
type textarea "Lor Ipsumdolor sit ametcons! A’e seddoe Tempori ut laboreet dol magnaali eni ad…"
type textarea "x"
type textarea "Lor Ipsumdolor sit ametcons! A’e seddoei Tempori ut laboreet dol magnaali eni a…"
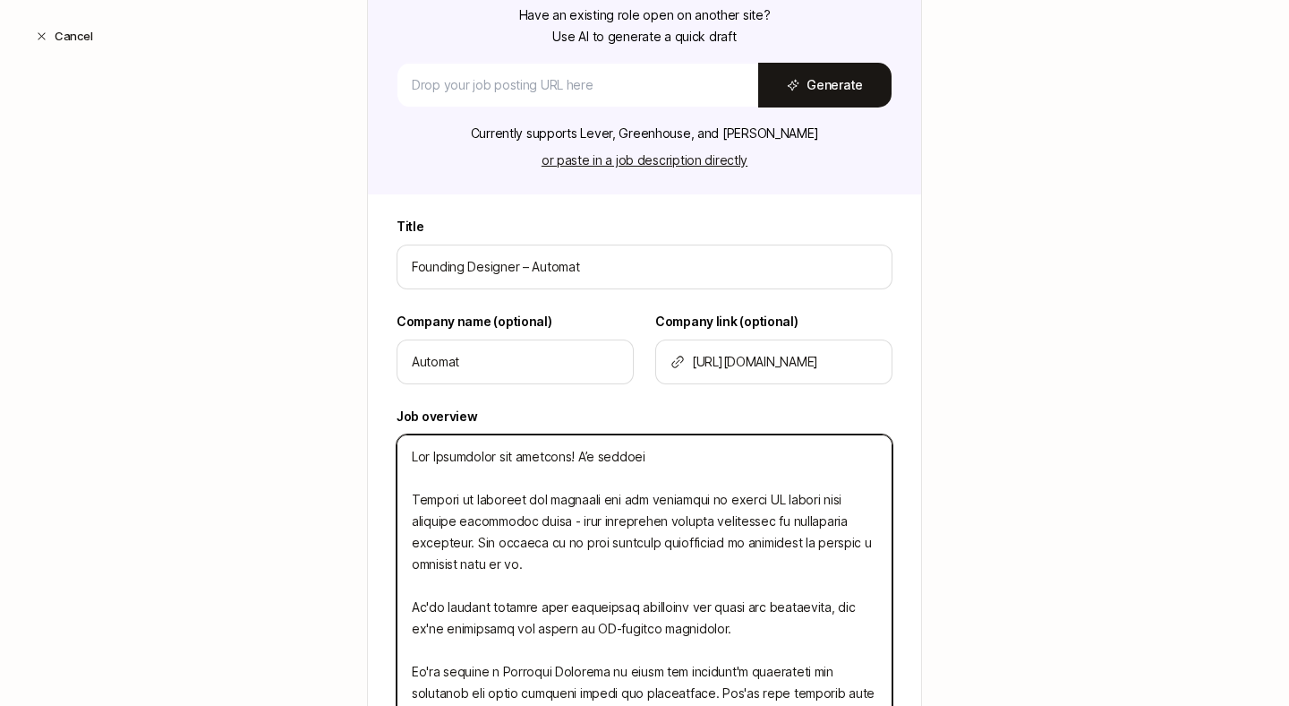
type textarea "x"
type textarea "Lor Ipsumdolor sit ametcons! A’e seddoei Tempori ut laboreet dol magnaali eni a…"
type textarea "x"
type textarea "Lor Ipsumdolor sit ametcons! A’e seddoei t Incidid ut laboreet dol magnaali eni…"
type textarea "x"
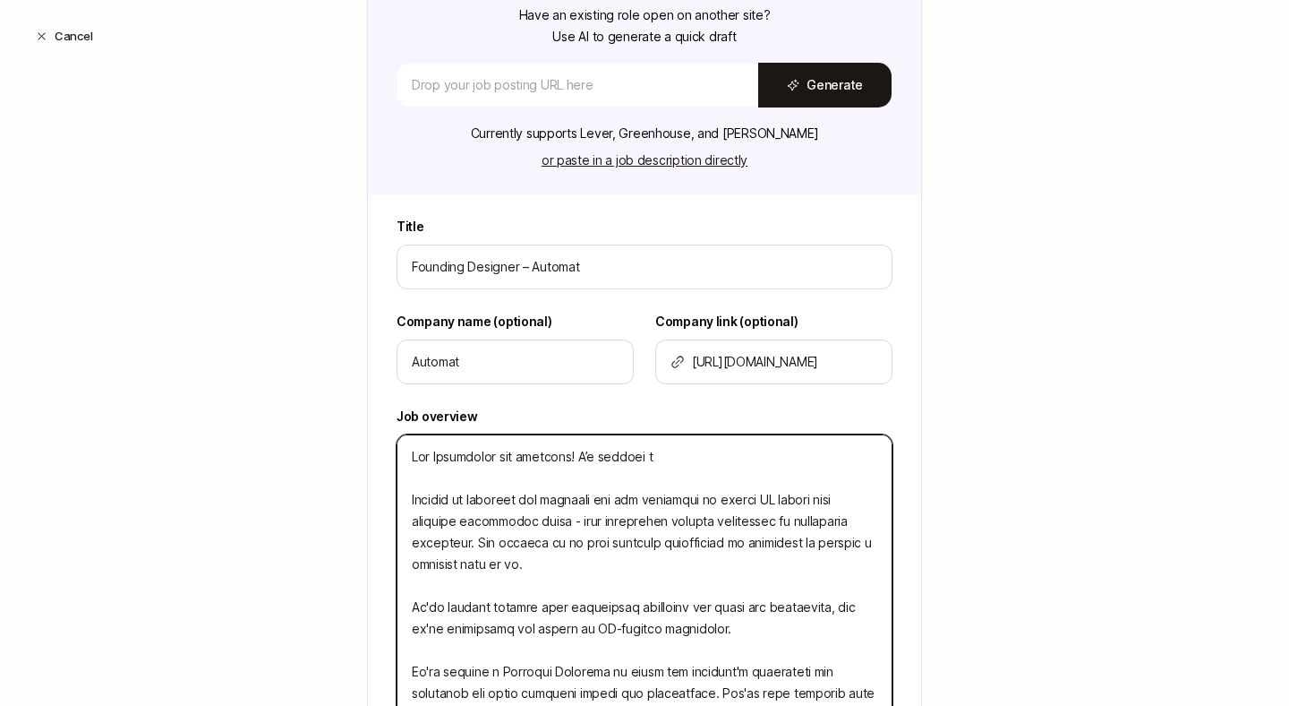
type textarea "Lor Ipsumdolor sit ametcons! A’e seddoei te Incidid ut laboreet dol magnaali en…"
type textarea "x"
type textarea "Lor Ipsumdolor sit ametcons! A’e seddoei tem Incidid ut laboreet dol magnaali e…"
type textarea "x"
type textarea "Lor Ipsumdolor sit ametcons! A’e seddoei temp Incidid ut laboreet dol magnaali …"
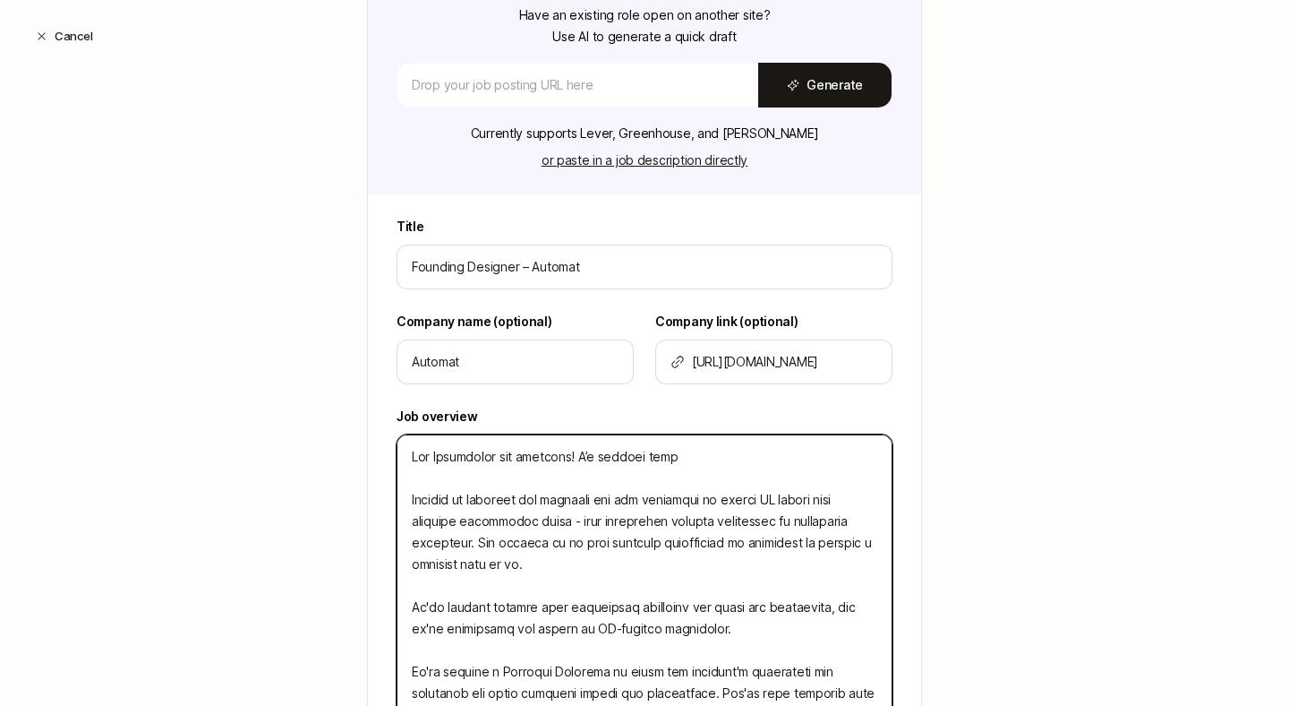
type textarea "x"
type textarea "Lor Ipsumdolor sit ametcons! A’e seddoei tempo Incidid ut laboreet dol magnaali…"
type textarea "x"
type textarea "Lor Ipsumdolor sit ametcons! A’e seddoei tempor Incidid ut laboreet dol magnaal…"
type textarea "x"
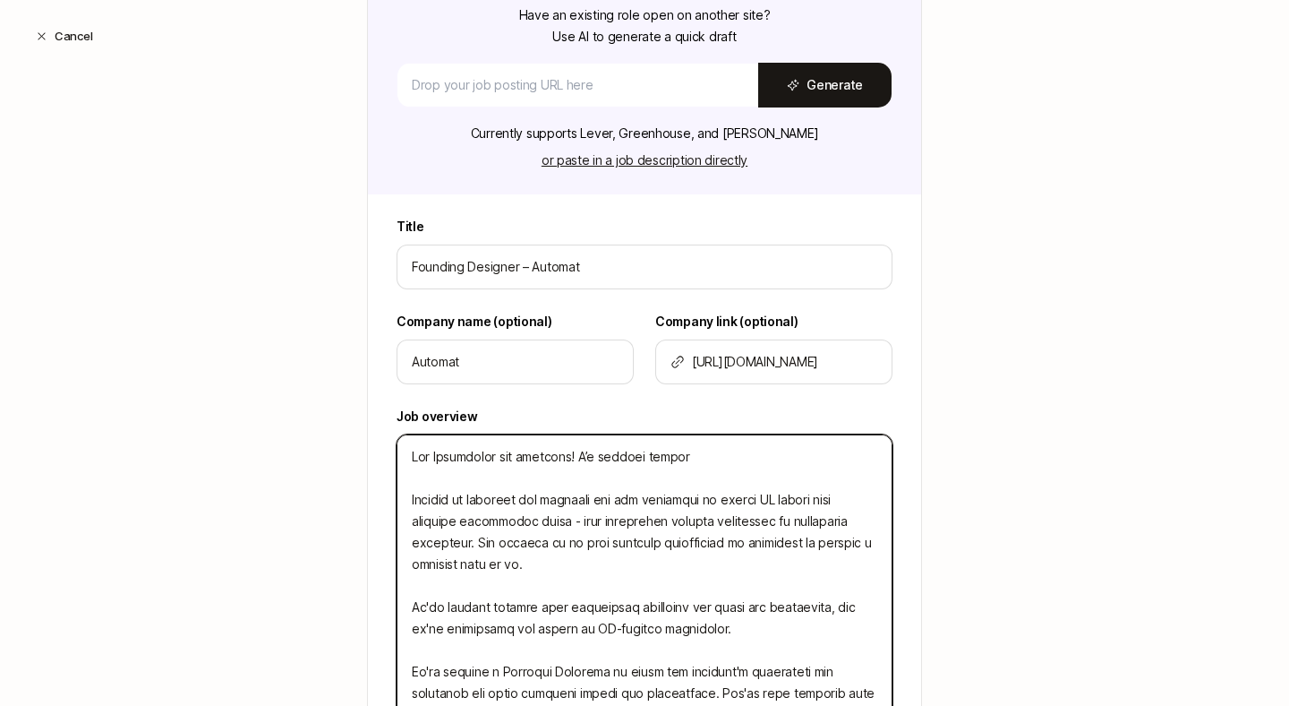
type textarea "Lor Ipsumdolor sit ametcons! A’e seddoei tempori Utlabor et dolorema ali enimad…"
type textarea "x"
type textarea "Lor Ipsumdolor sit ametcons! A’e seddoei temporin Utlabor et dolorema ali enima…"
type textarea "x"
type textarea "Lor Ipsumdolor sit ametcons! A’e seddoei temporin Utlabor et dolorema ali enima…"
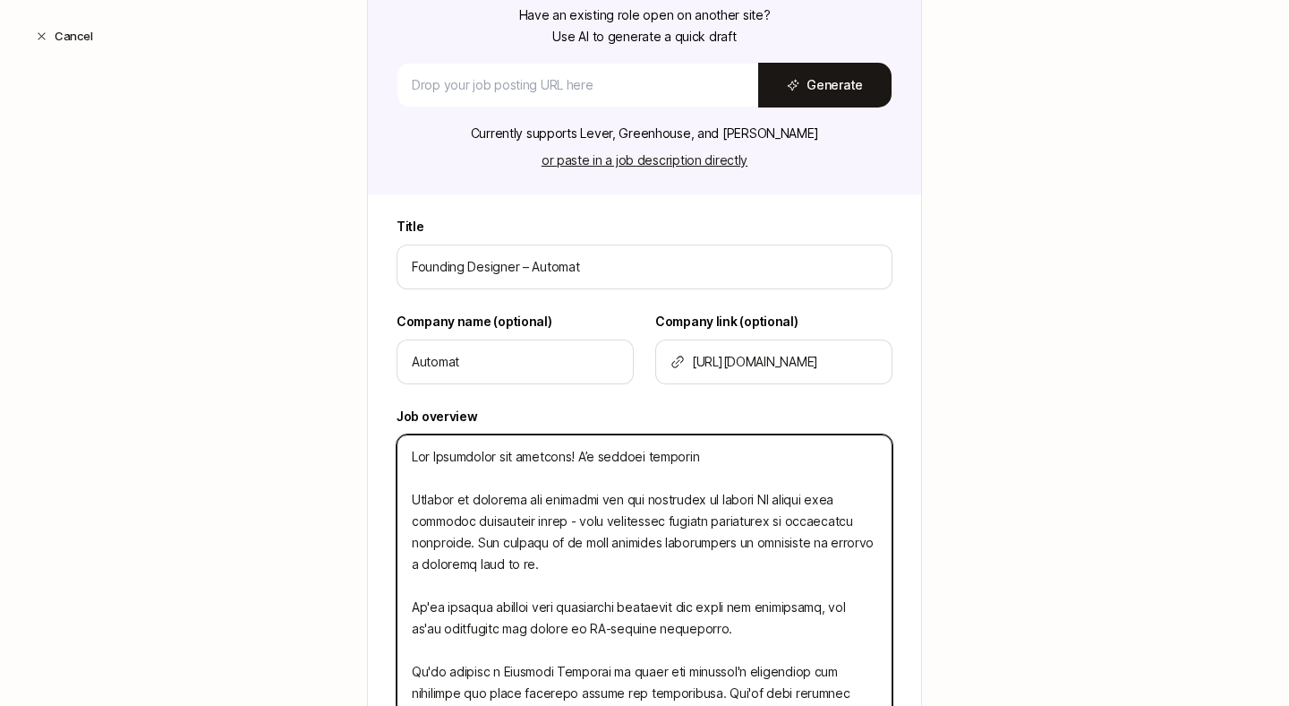
type textarea "x"
type textarea "Lor Ipsumdolor sit ametcons! A’e seddoei temporin u Laboree do magnaali eni adm…"
type textarea "x"
type textarea "Lor Ipsumdolor sit ametcons! A’e seddoei temporin ut Laboree do magnaali eni ad…"
type textarea "x"
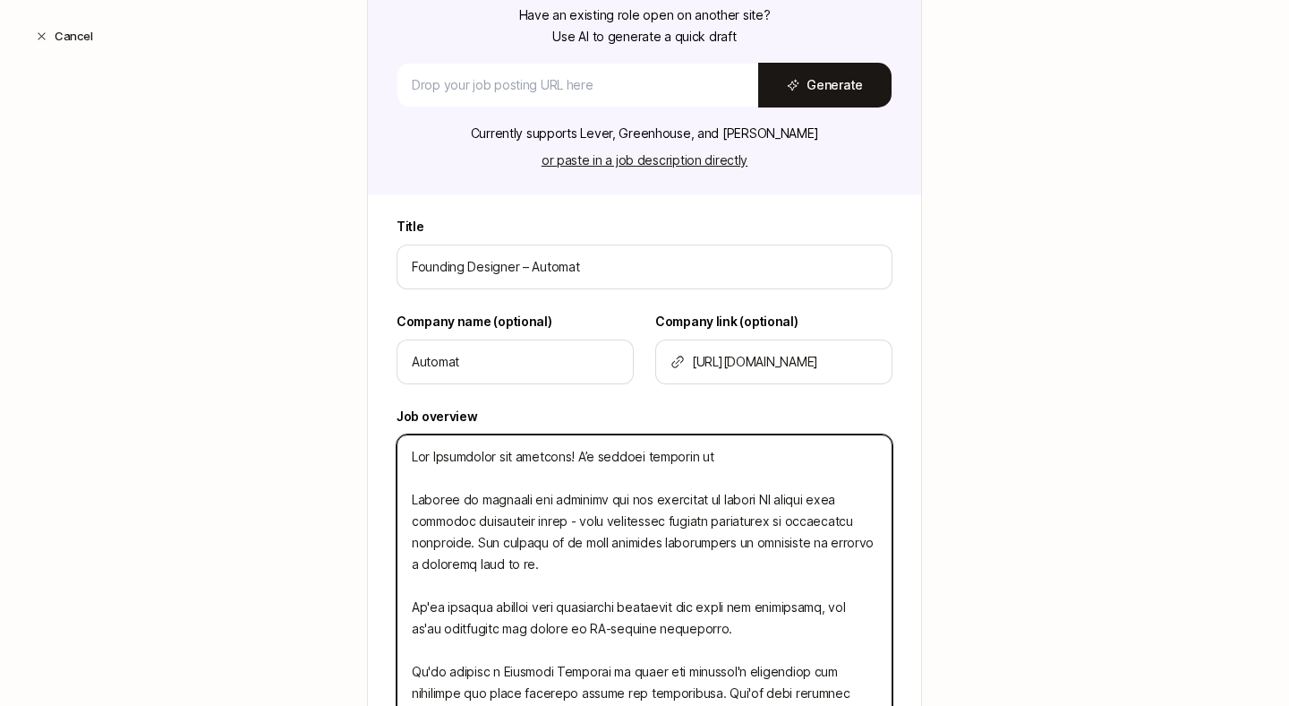
type textarea "Lor Ipsumdolor sit ametcons! A’e seddoei temporin utl Etdolor ma aliquaen adm v…"
type textarea "x"
type textarea "Lor Ipsumdolor sit ametcons! A’e seddoei temporin utla Etdolor ma aliquaen adm …"
type textarea "x"
type textarea "Lor Ipsumdolor sit ametcons! A’e seddoei temporin utlab Etdolor ma aliquaen adm…"
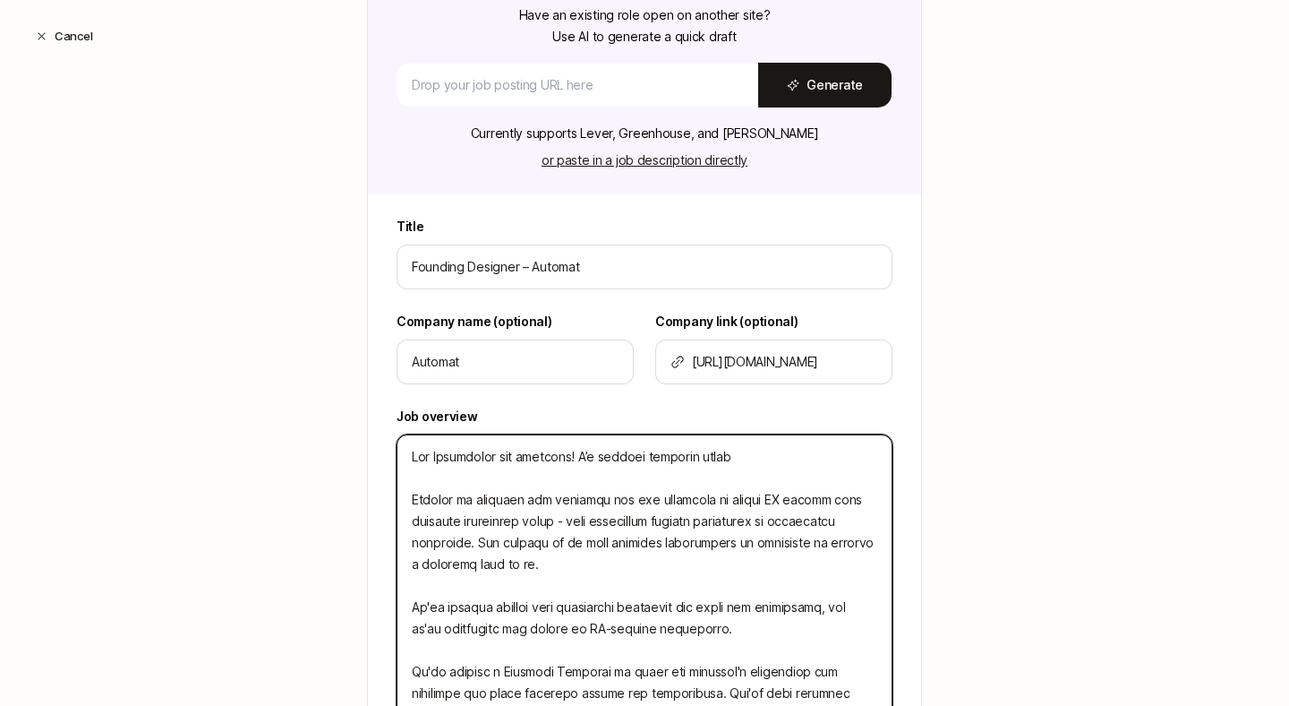
type textarea "x"
type textarea "Lor Ipsumdolor sit ametcons! A’e seddoei temporin utla Etdolor ma aliquaen adm …"
type textarea "x"
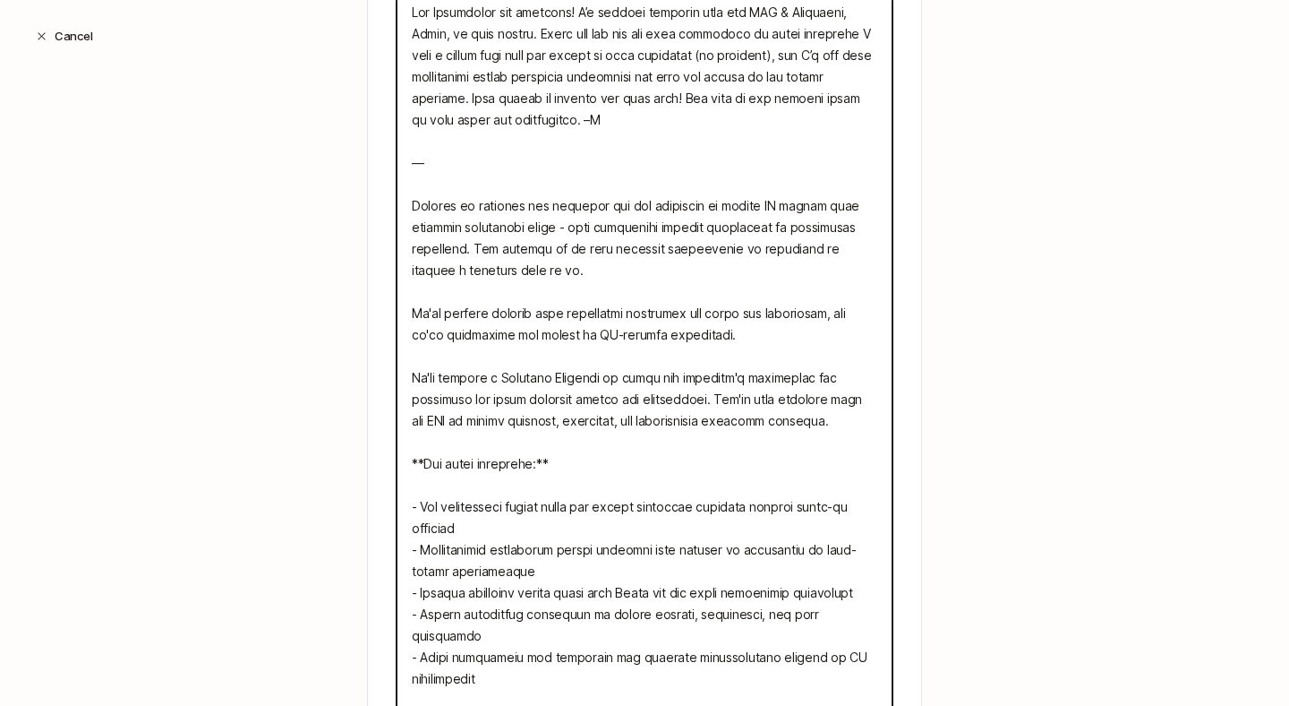
scroll to position [1017, 0]
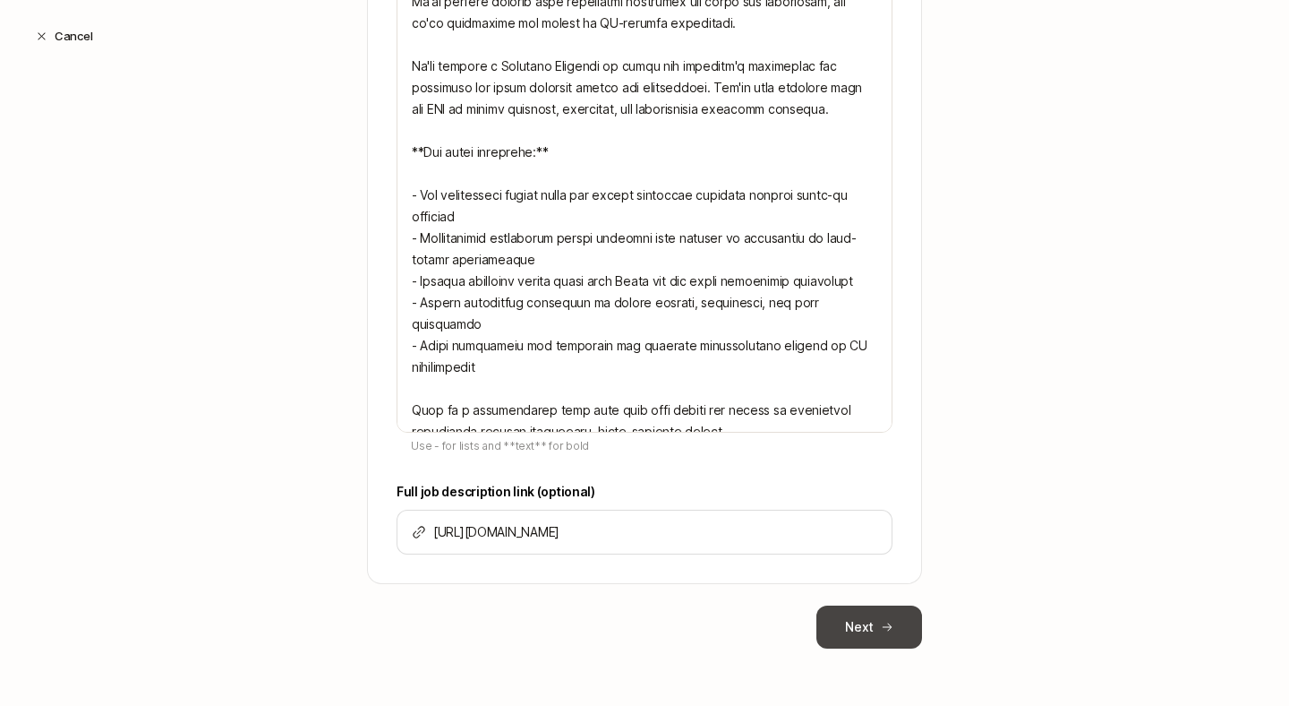
click at [863, 640] on button "Next" at bounding box center [870, 626] width 106 height 43
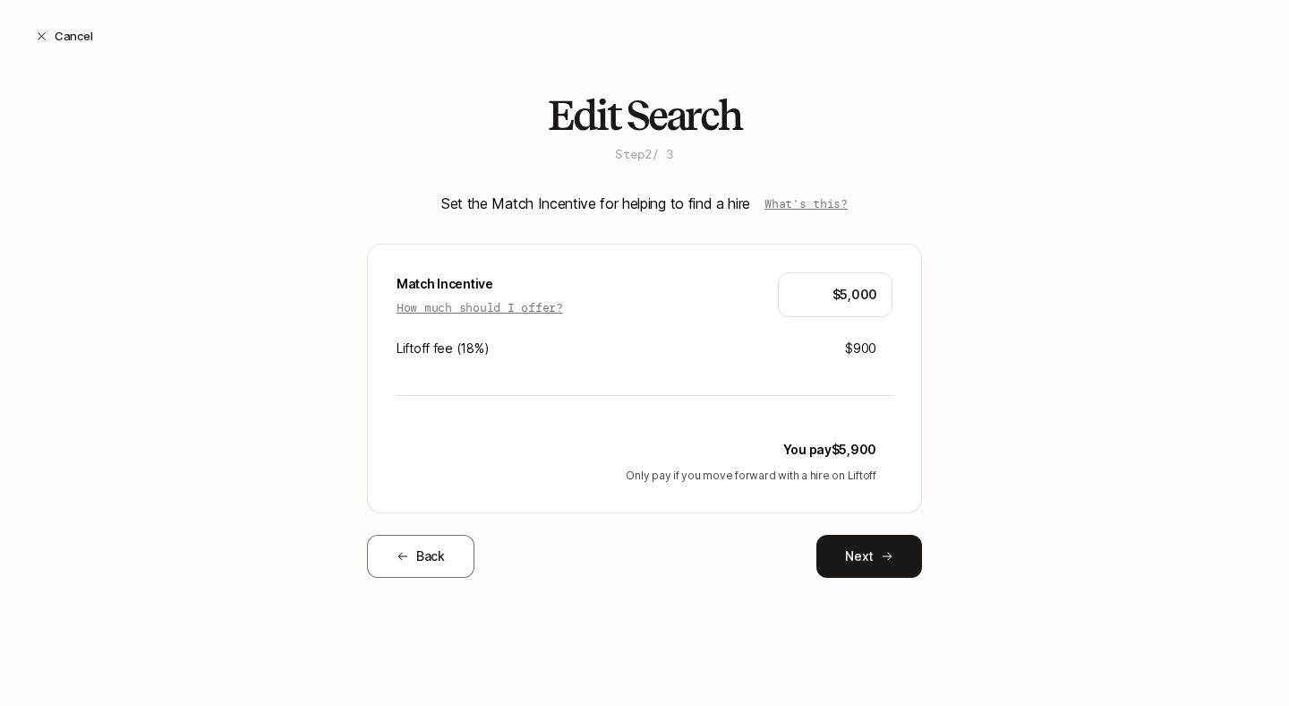
scroll to position [0, 0]
click at [856, 553] on button "Next" at bounding box center [870, 556] width 106 height 43
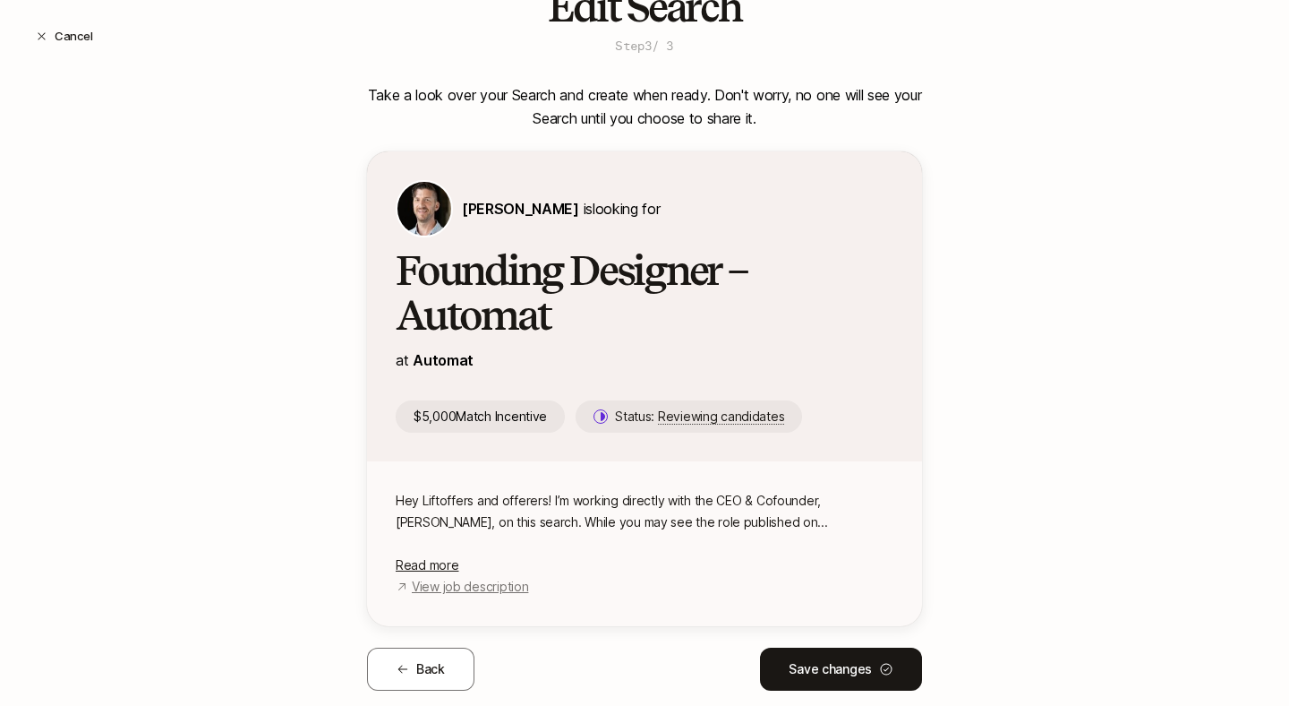
scroll to position [150, 0]
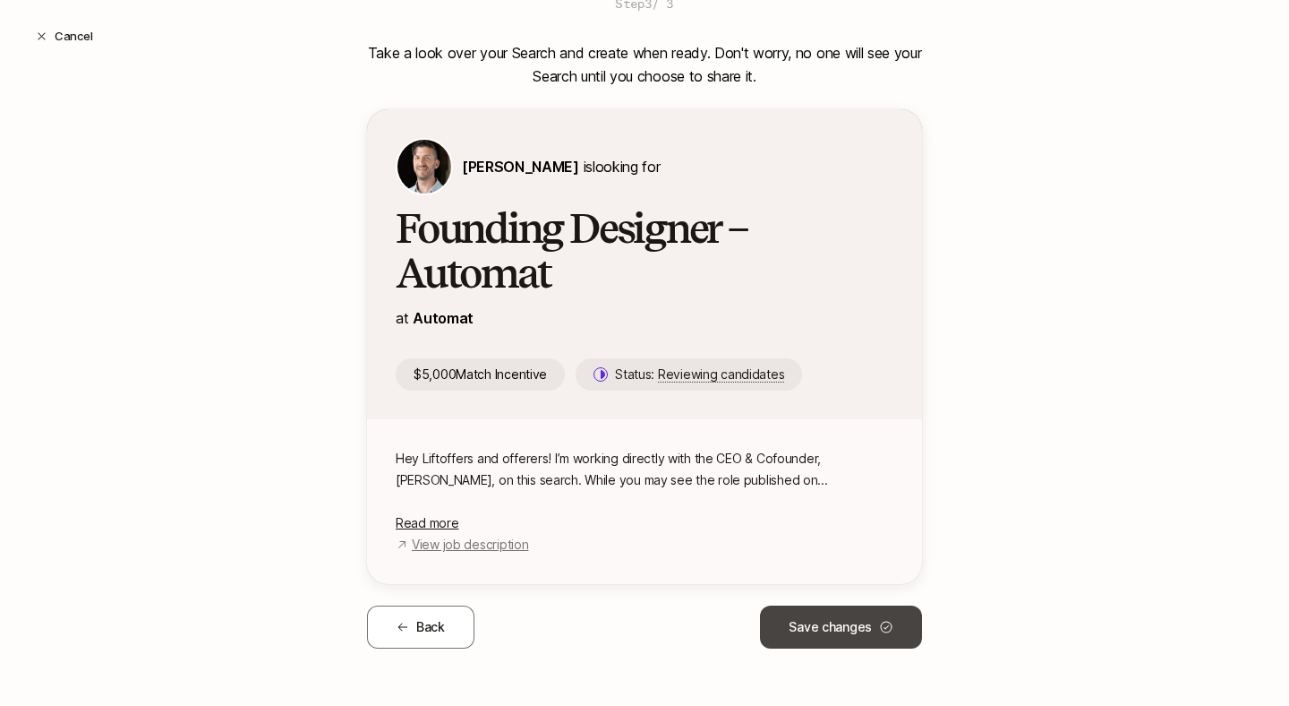
click at [838, 621] on button "Save changes" at bounding box center [841, 626] width 162 height 43
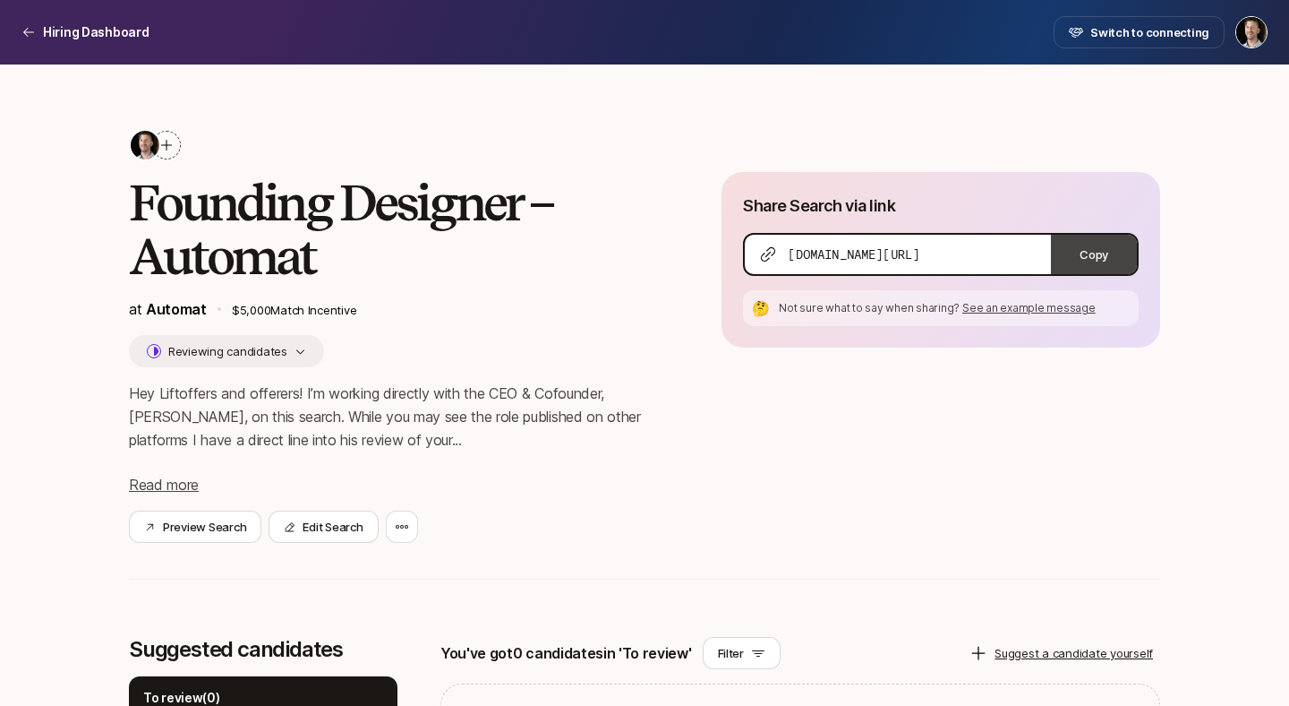
click at [1092, 254] on button "Copy" at bounding box center [1094, 254] width 86 height 39
click at [111, 20] on div "Hiring Dashboard Switch to connecting" at bounding box center [644, 32] width 1246 height 32
click at [98, 36] on p "Hiring Dashboard" at bounding box center [96, 31] width 107 height 21
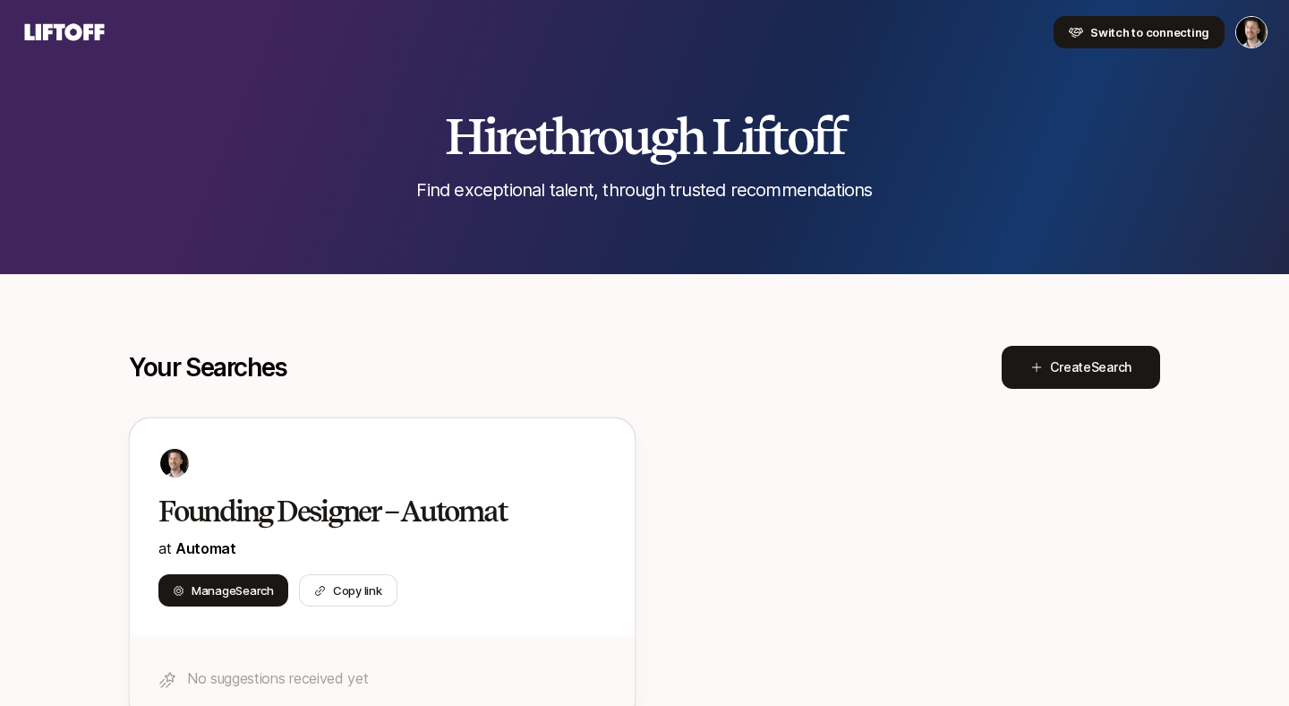
click at [1123, 45] on button "Switch to connecting" at bounding box center [1139, 32] width 171 height 32
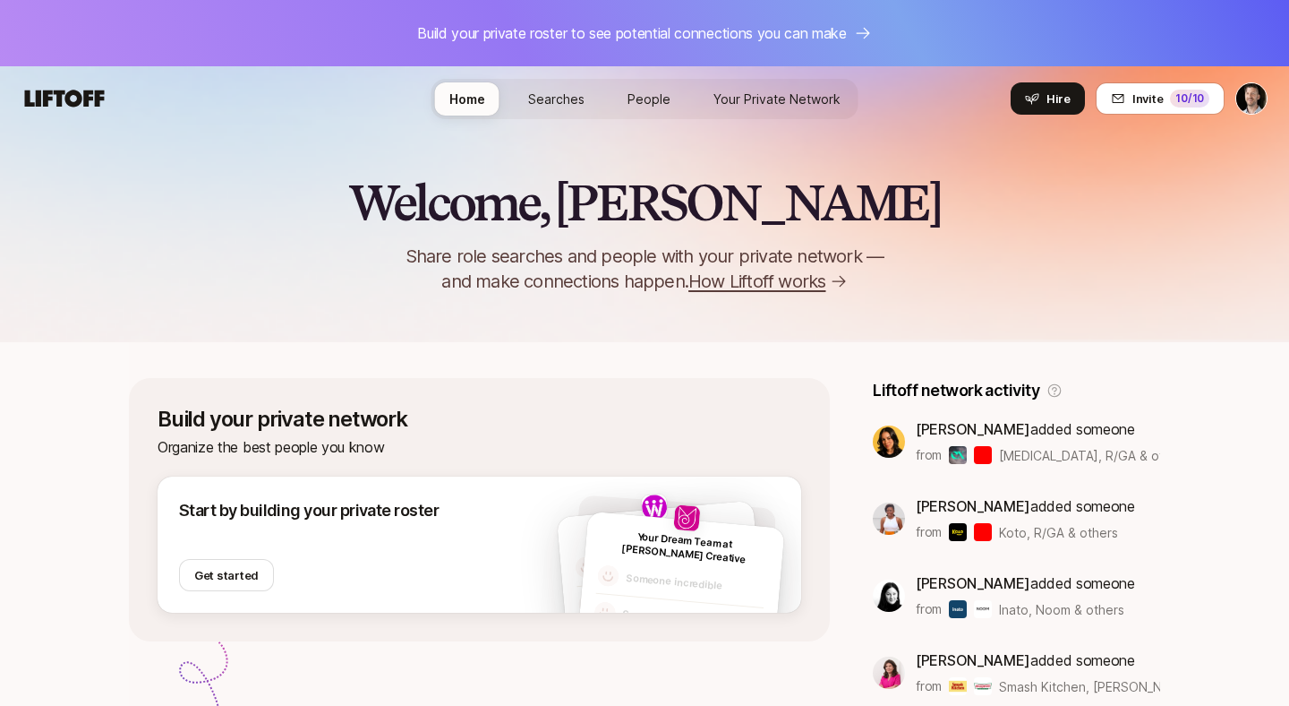
click at [724, 35] on p "Build your private roster to see potential connections you can make" at bounding box center [632, 32] width 430 height 23
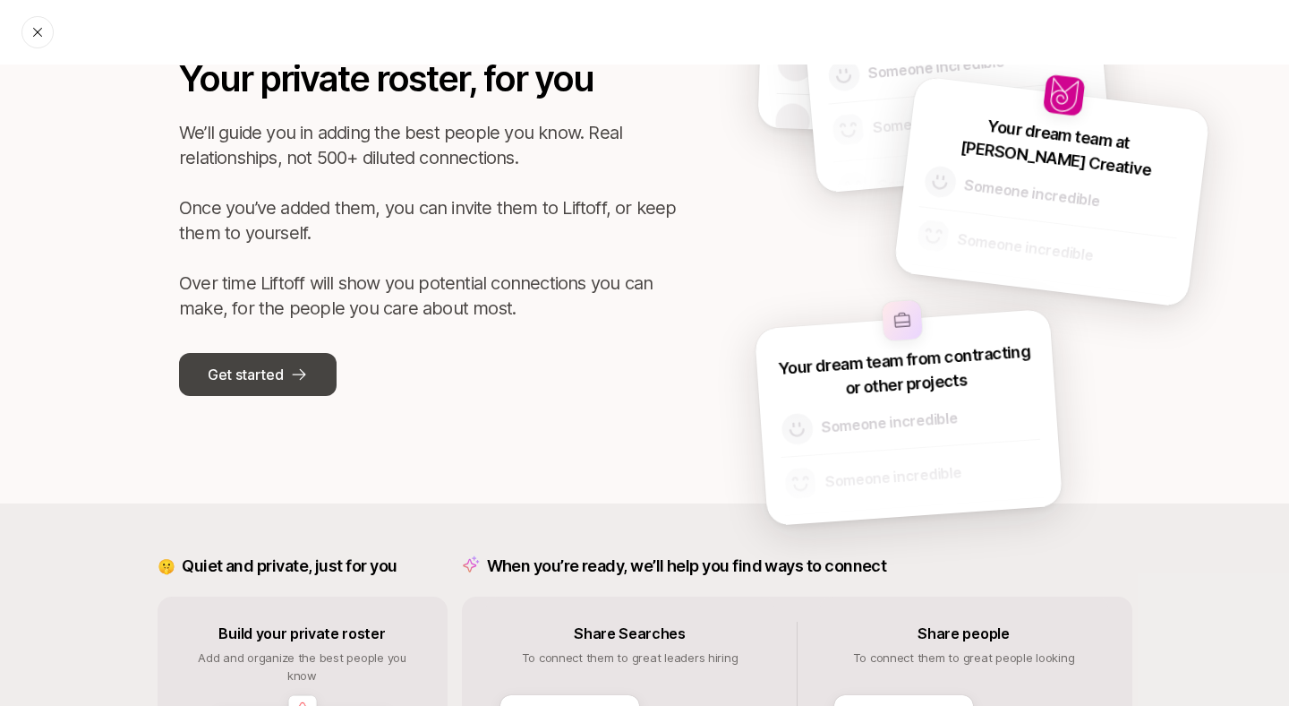
scroll to position [71, 0]
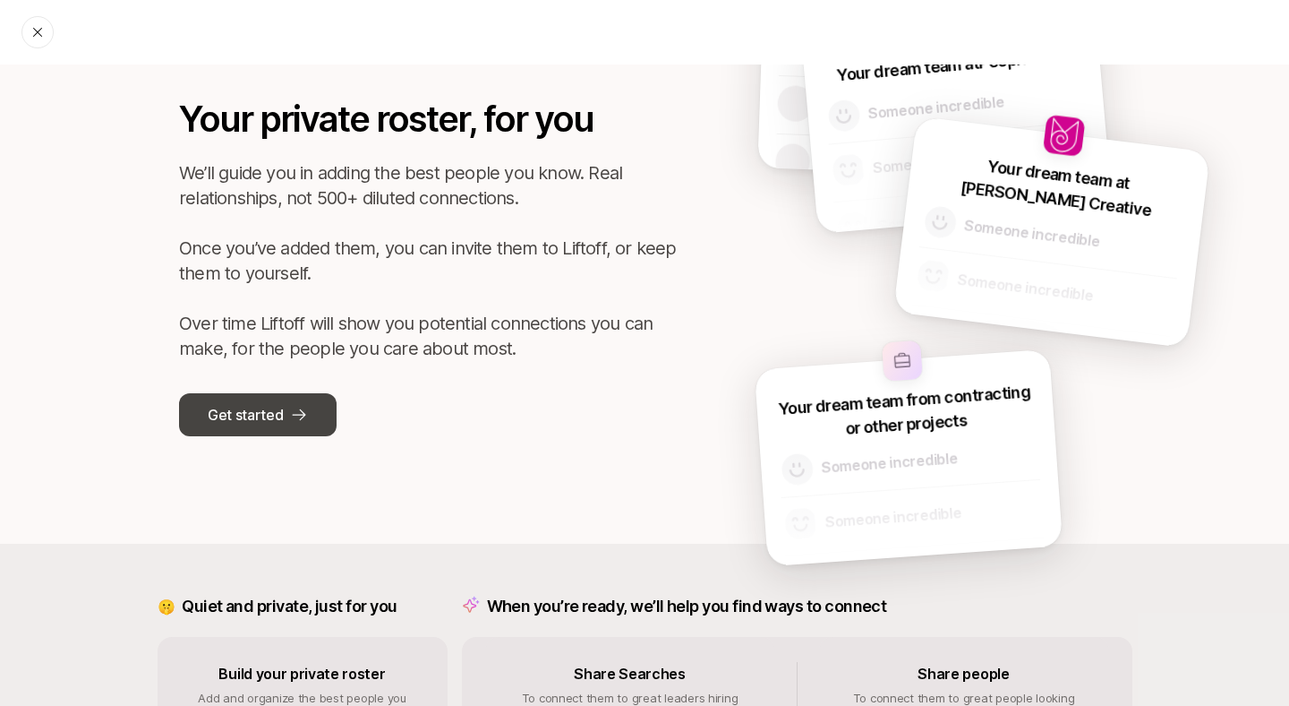
click at [256, 424] on p "Get started" at bounding box center [245, 414] width 75 height 23
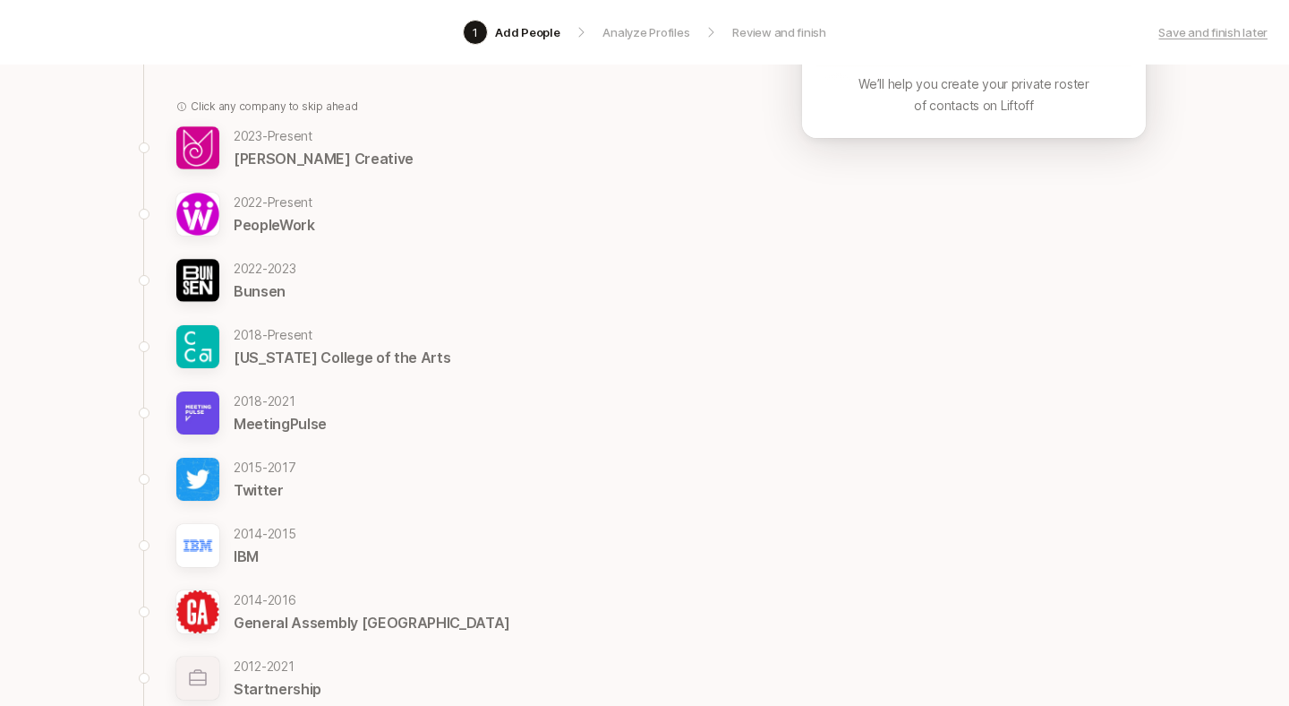
scroll to position [441, 0]
click at [270, 476] on p "[DATE] - [DATE]" at bounding box center [265, 468] width 63 height 21
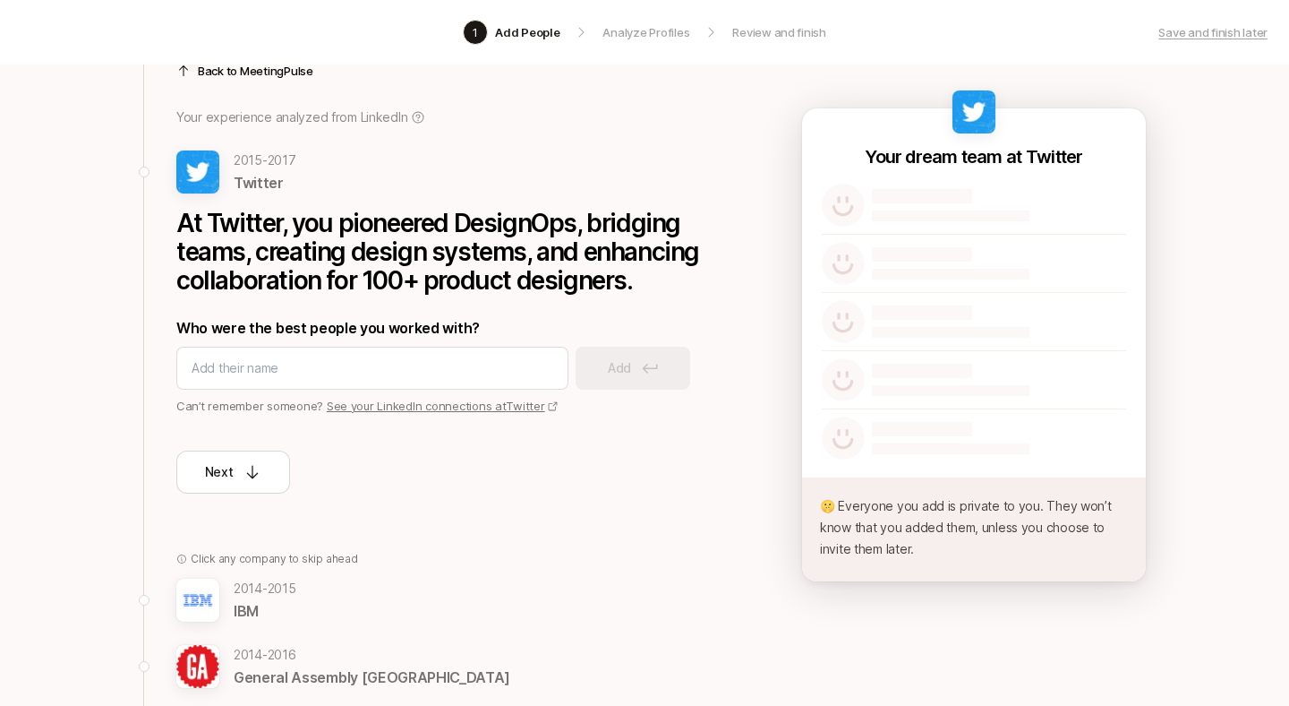
scroll to position [70, 0]
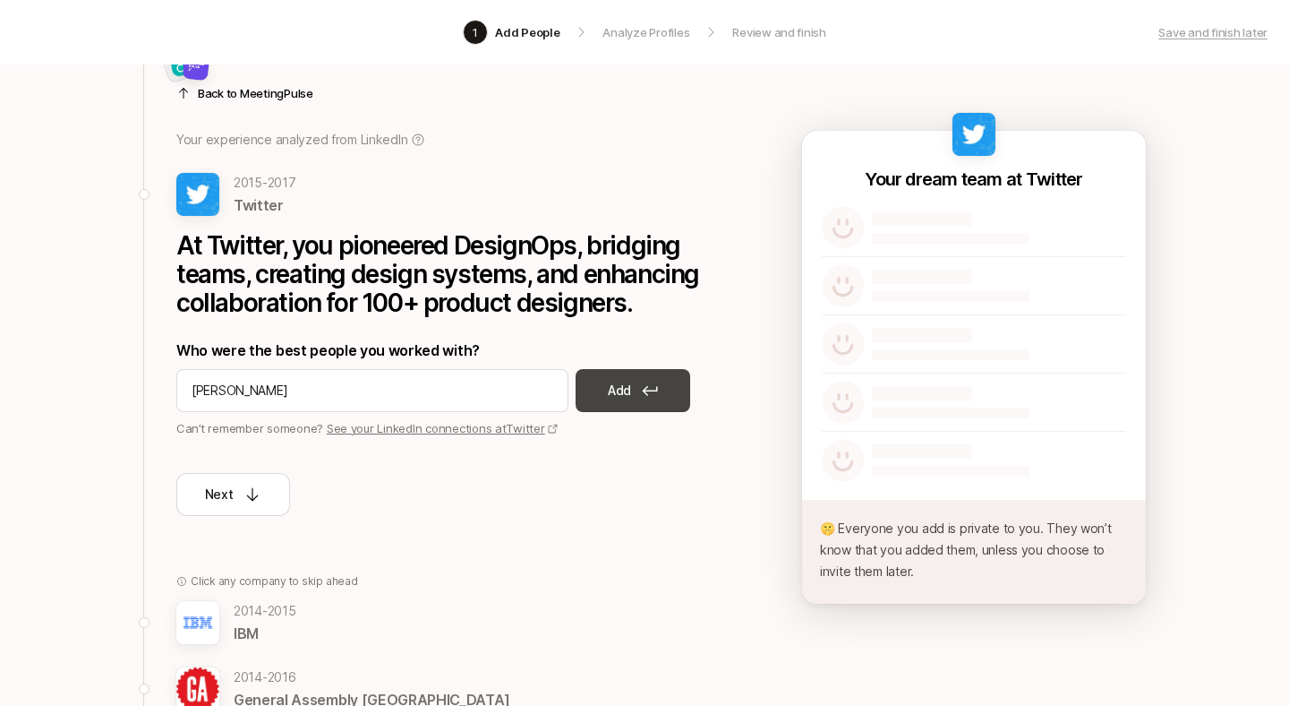
click at [621, 395] on p "Add" at bounding box center [619, 390] width 23 height 21
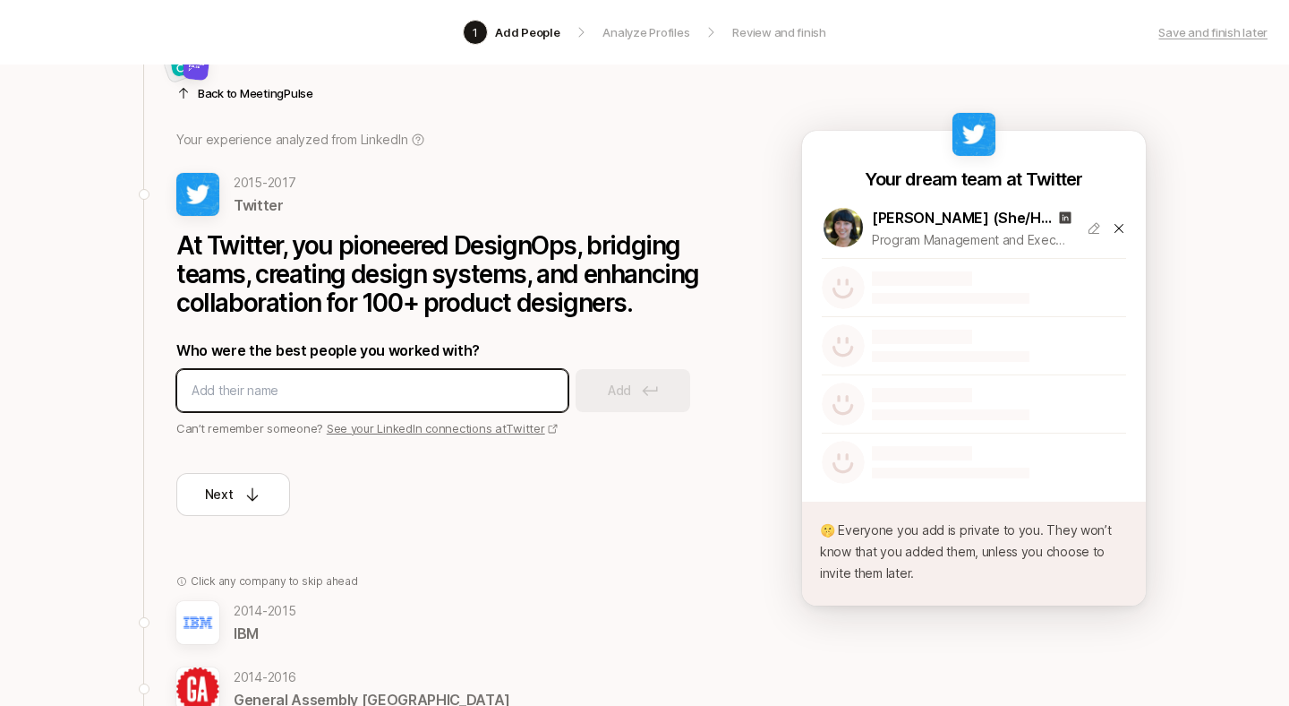
click at [411, 399] on input at bounding box center [373, 390] width 362 height 21
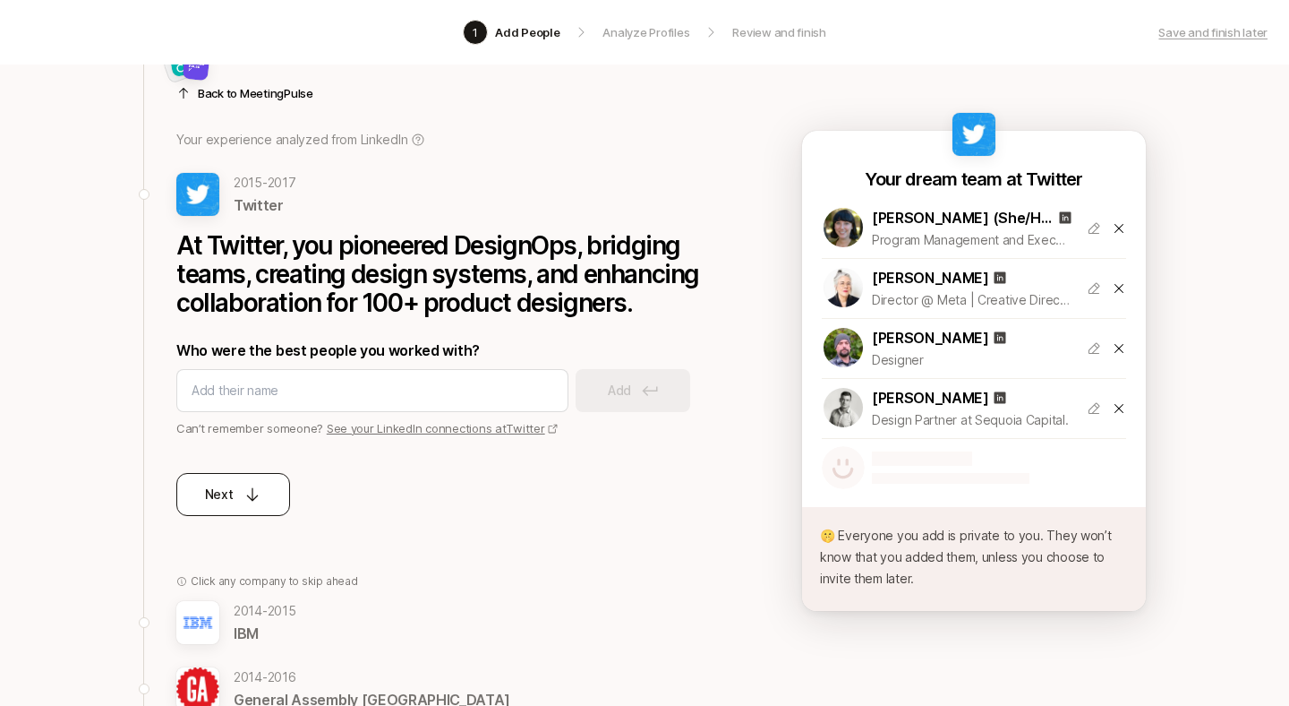
click at [262, 495] on button "Next" at bounding box center [233, 494] width 114 height 43
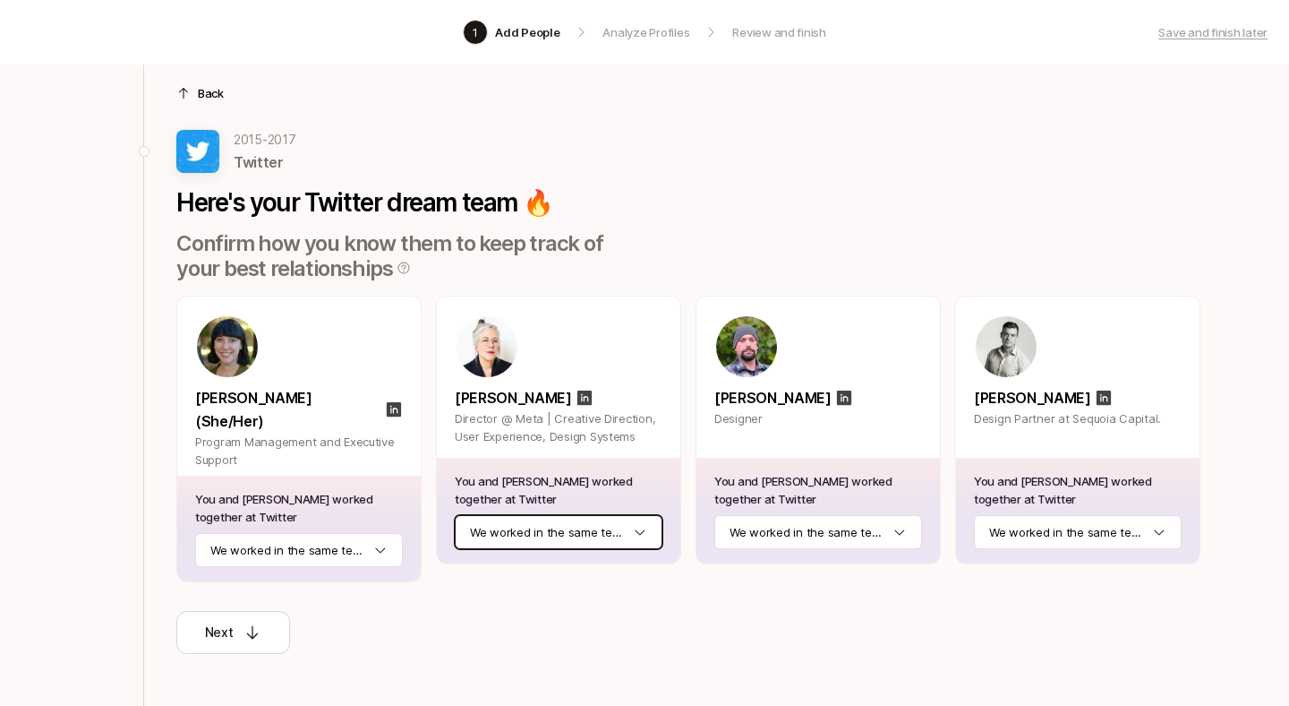
click at [576, 544] on html "1 Add People Analyze Profiles Review and finish Save and finish later Add the b…" at bounding box center [644, 283] width 1289 height 706
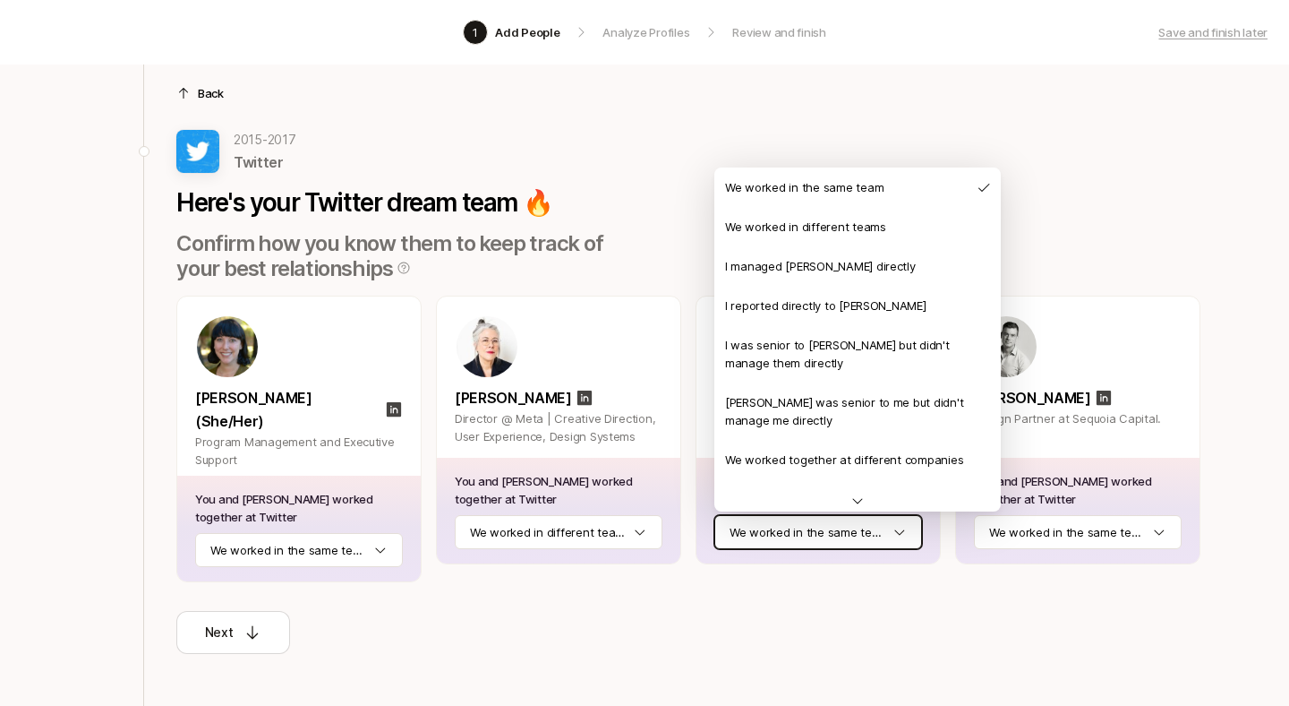
click at [850, 530] on html "1 Add People Analyze Profiles Review and finish Save and finish later Add the b…" at bounding box center [644, 283] width 1289 height 706
click at [917, 48] on html "1 Add People Analyze Profiles Review and finish Save and finish later Add the b…" at bounding box center [644, 283] width 1289 height 706
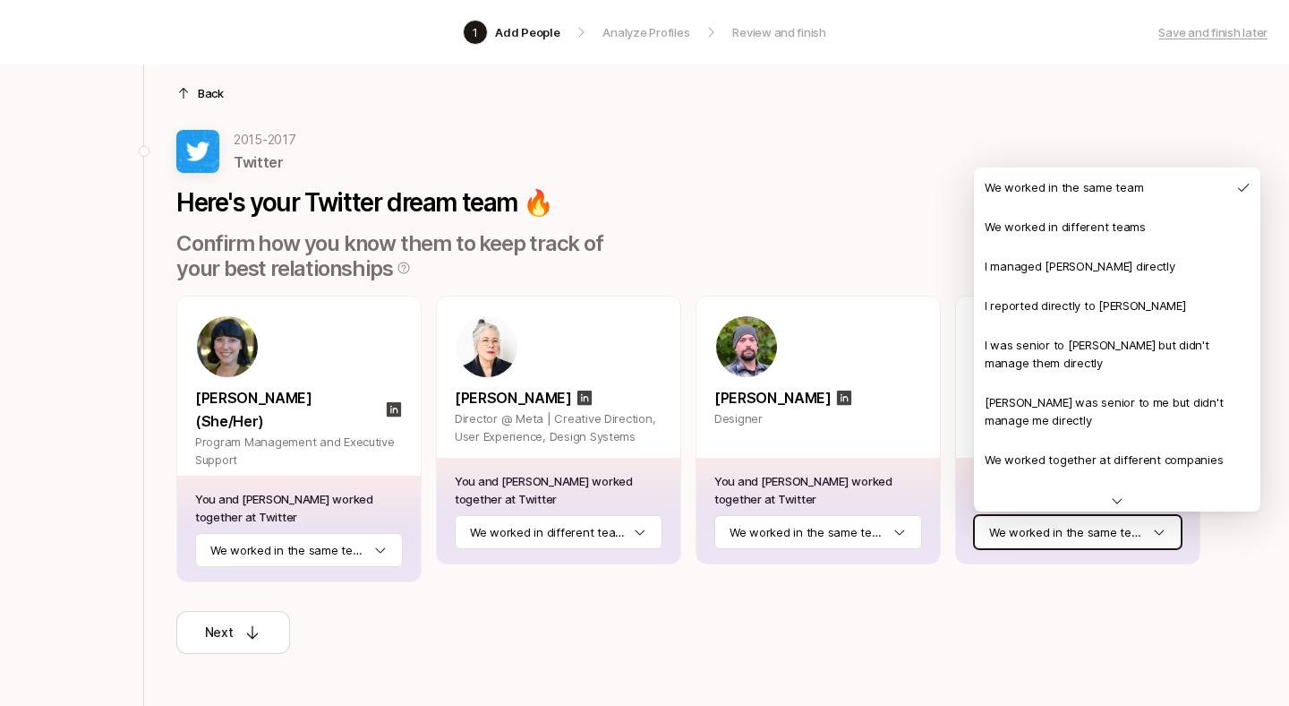
click at [1067, 533] on html "1 Add People Analyze Profiles Review and finish Save and finish later Add the b…" at bounding box center [644, 283] width 1289 height 706
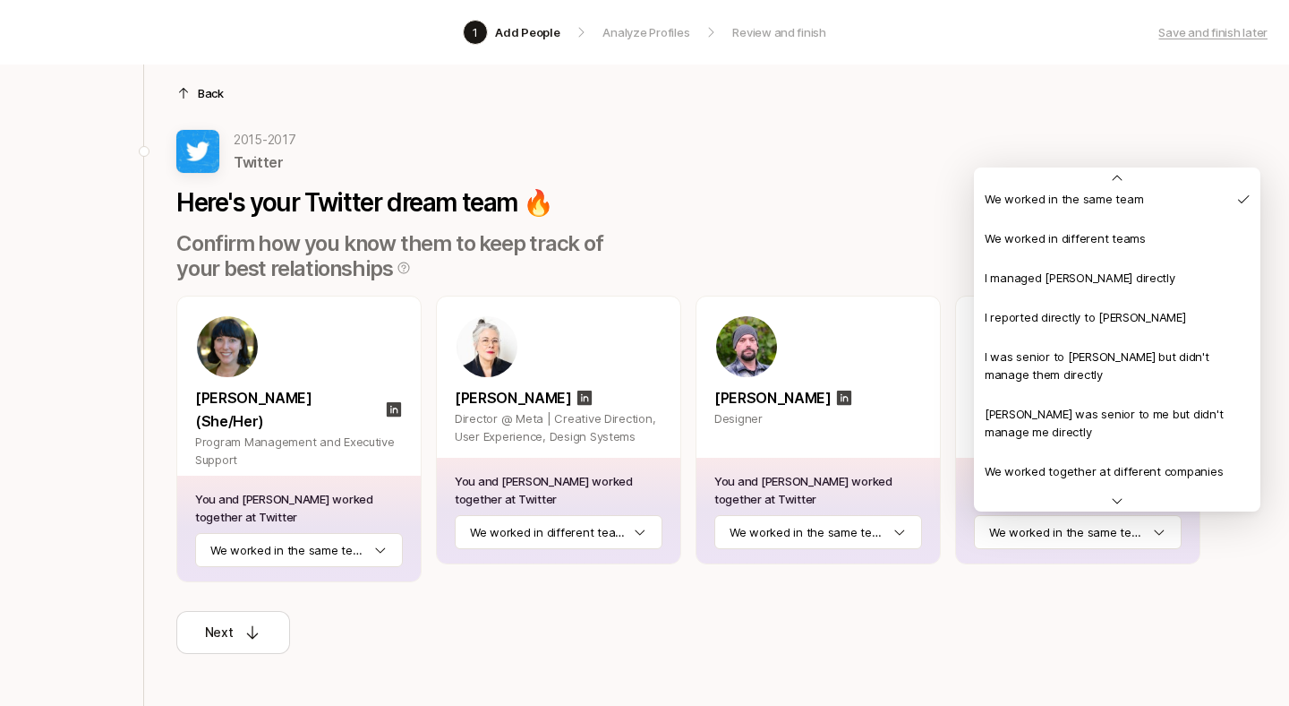
scroll to position [0, 0]
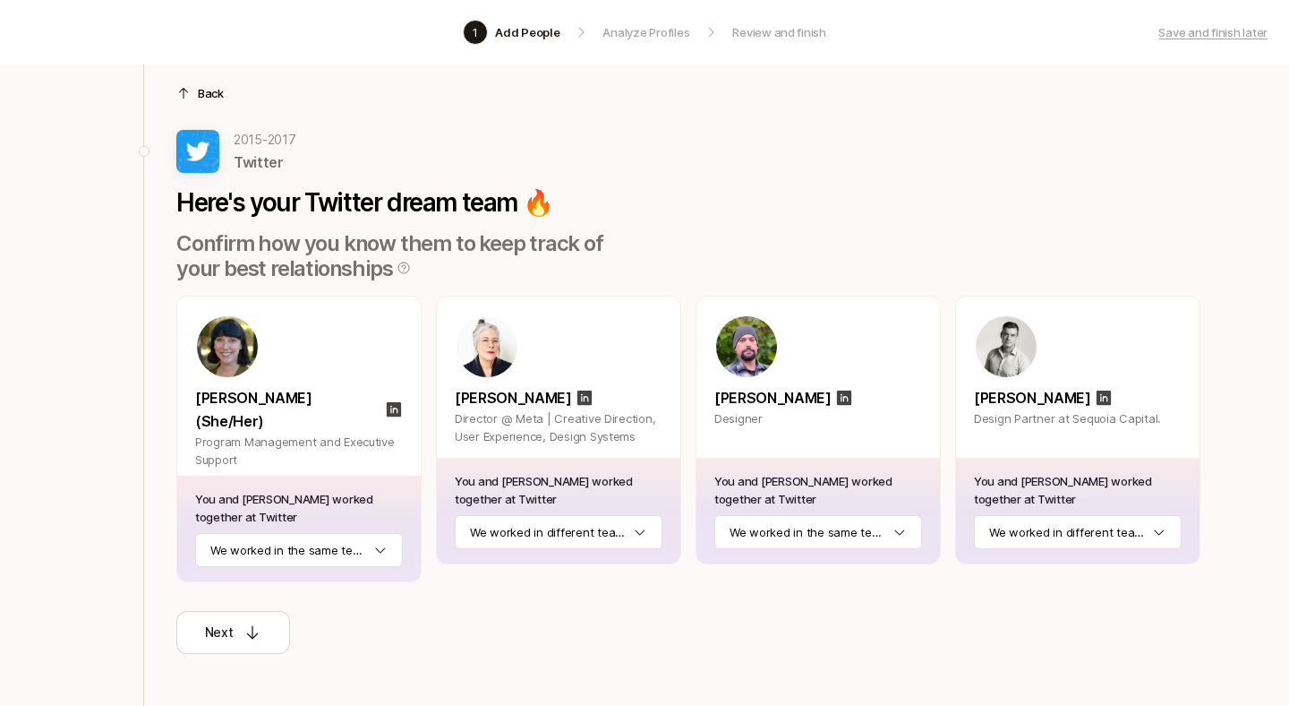
click at [939, 230] on div "Here's your Twitter dream team 🔥 Confirm how you know them to keep track of you…" at bounding box center [688, 234] width 1024 height 93
click at [235, 611] on button "Next" at bounding box center [233, 632] width 114 height 43
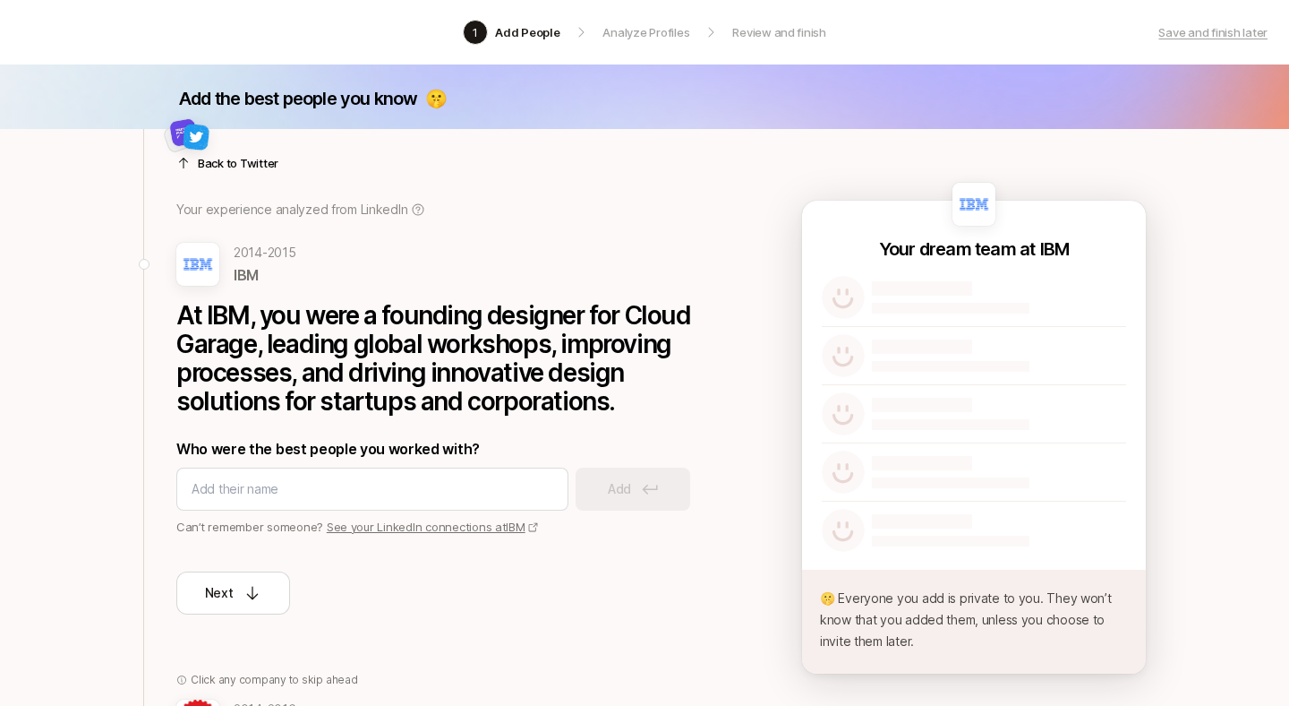
click at [215, 158] on div at bounding box center [444, 141] width 537 height 43
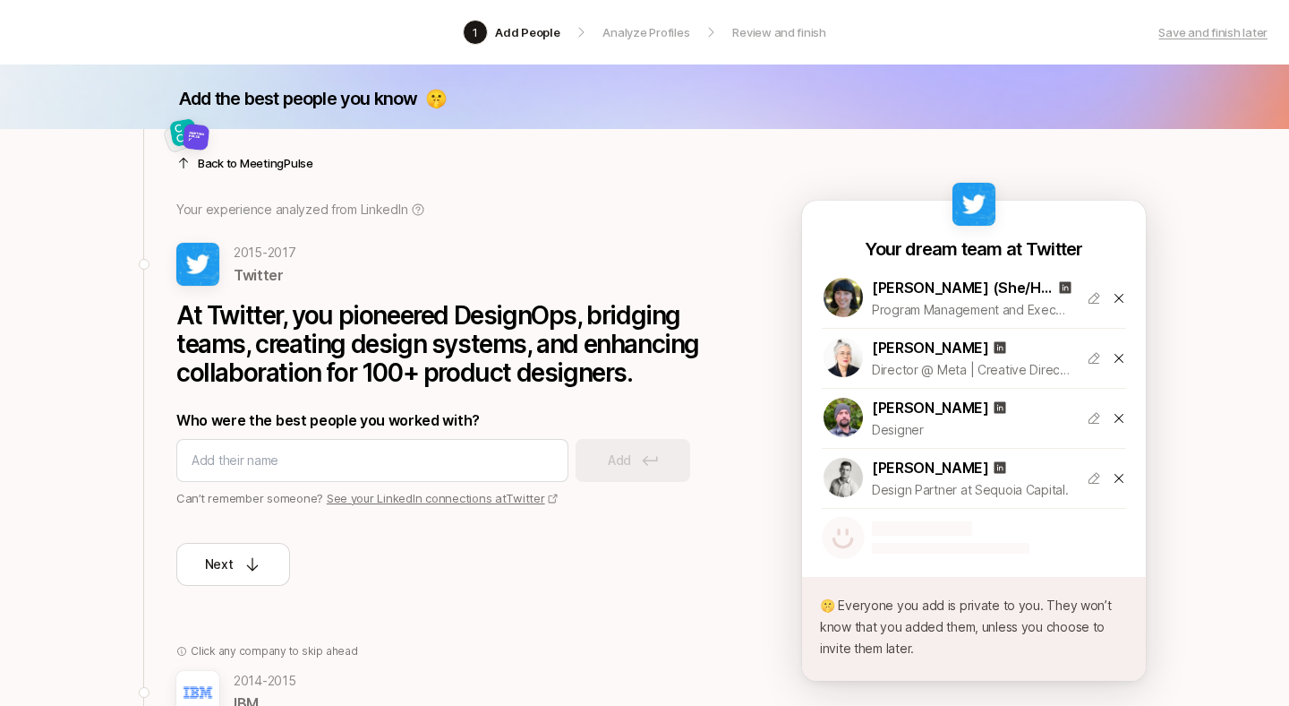
click at [221, 163] on p "Back to MeetingPulse" at bounding box center [256, 163] width 116 height 18
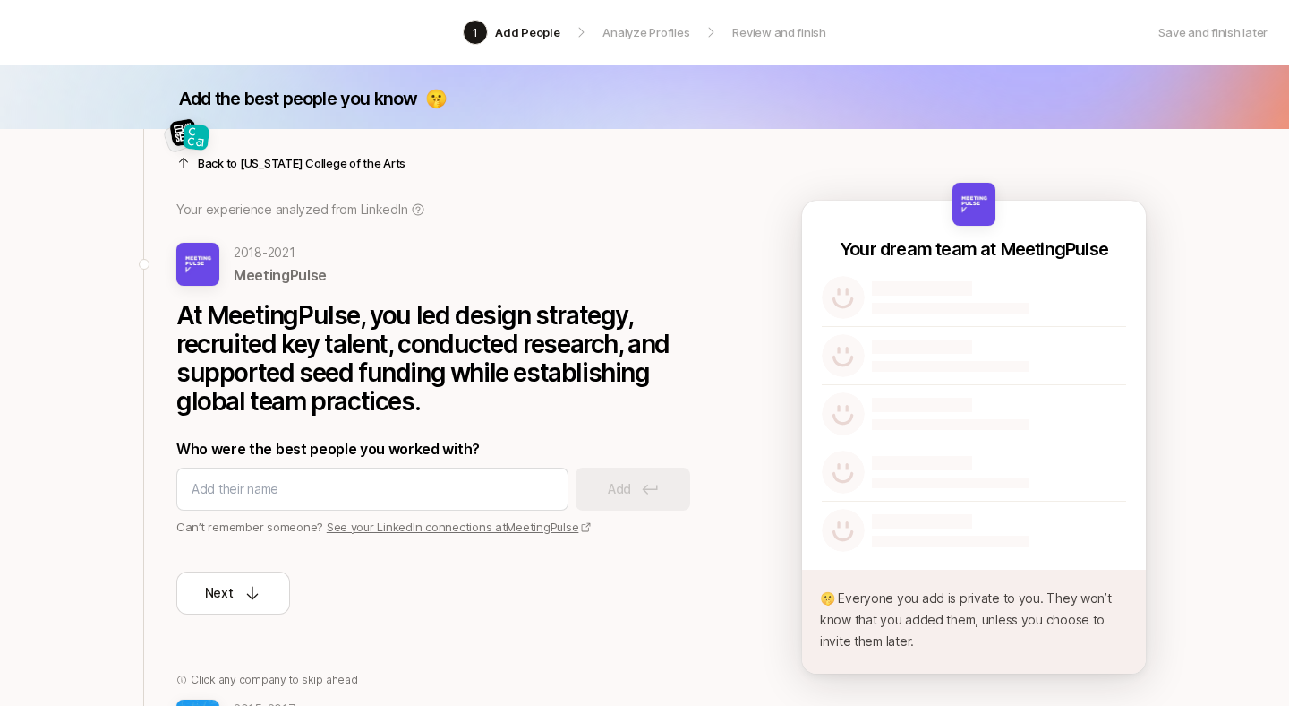
click at [221, 161] on div at bounding box center [444, 141] width 537 height 43
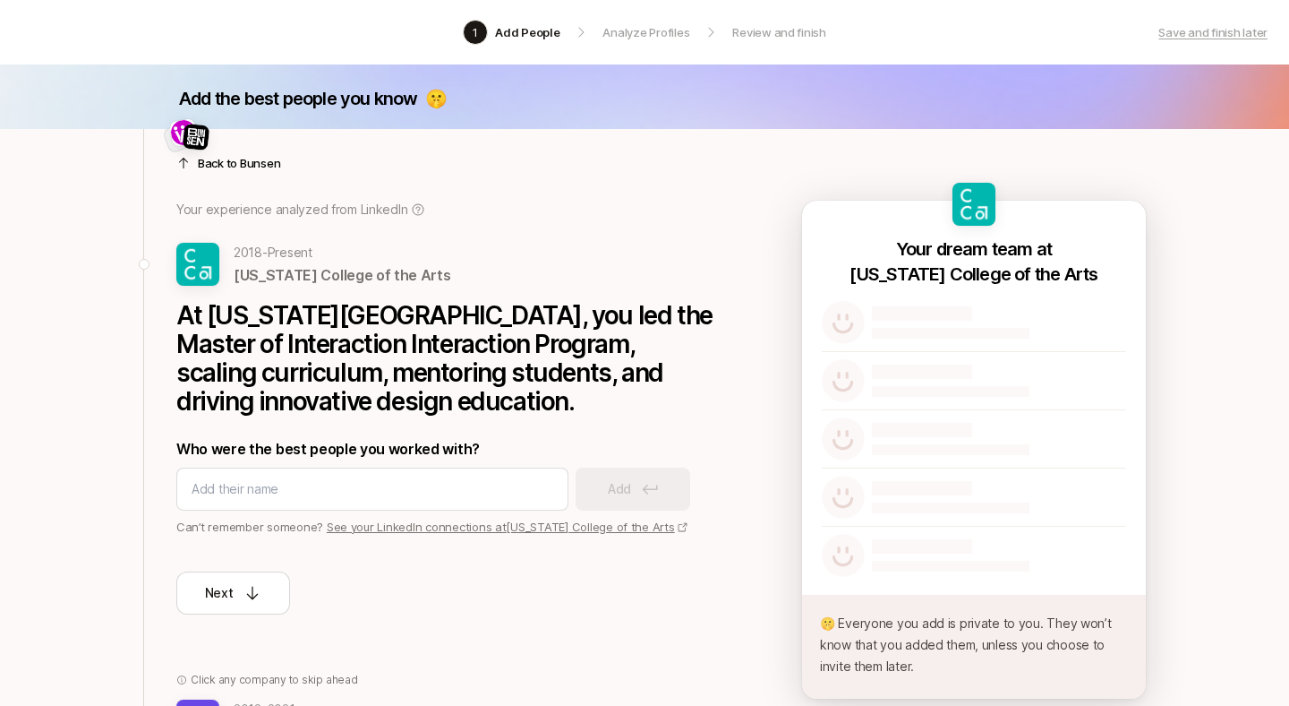
click at [221, 161] on div at bounding box center [444, 141] width 537 height 43
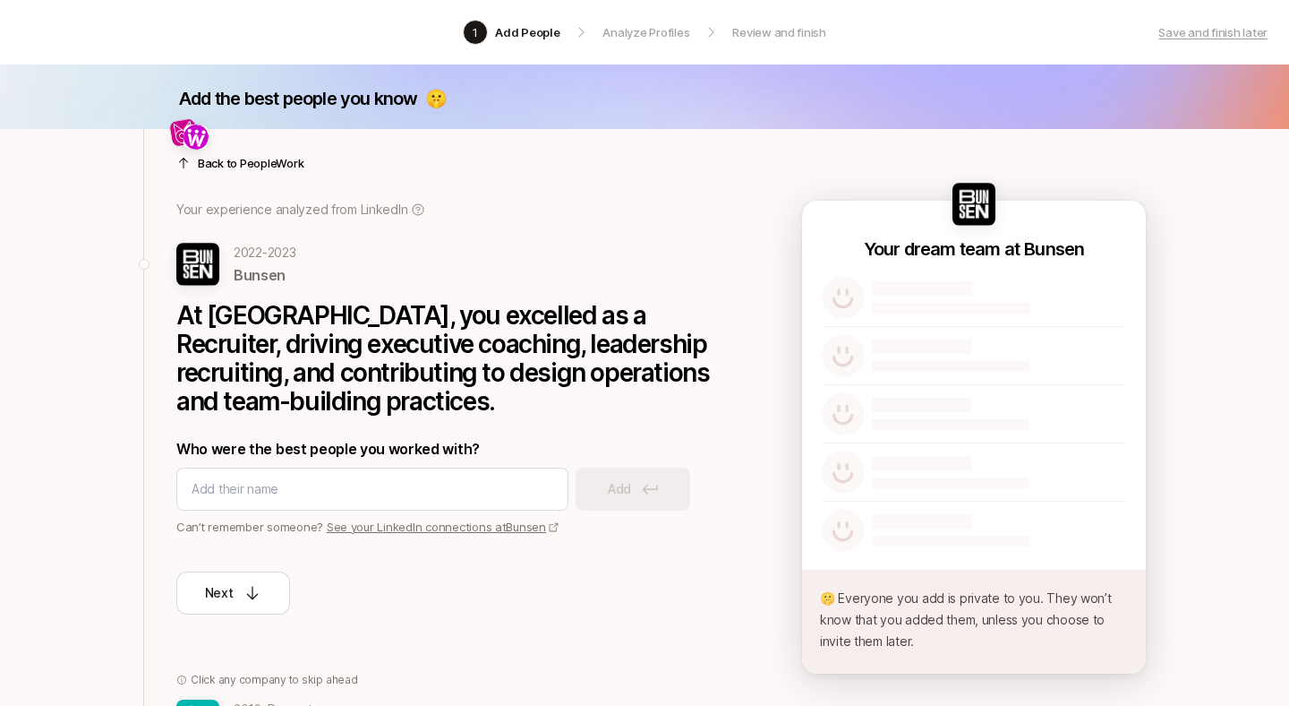
click at [221, 161] on div at bounding box center [444, 141] width 537 height 43
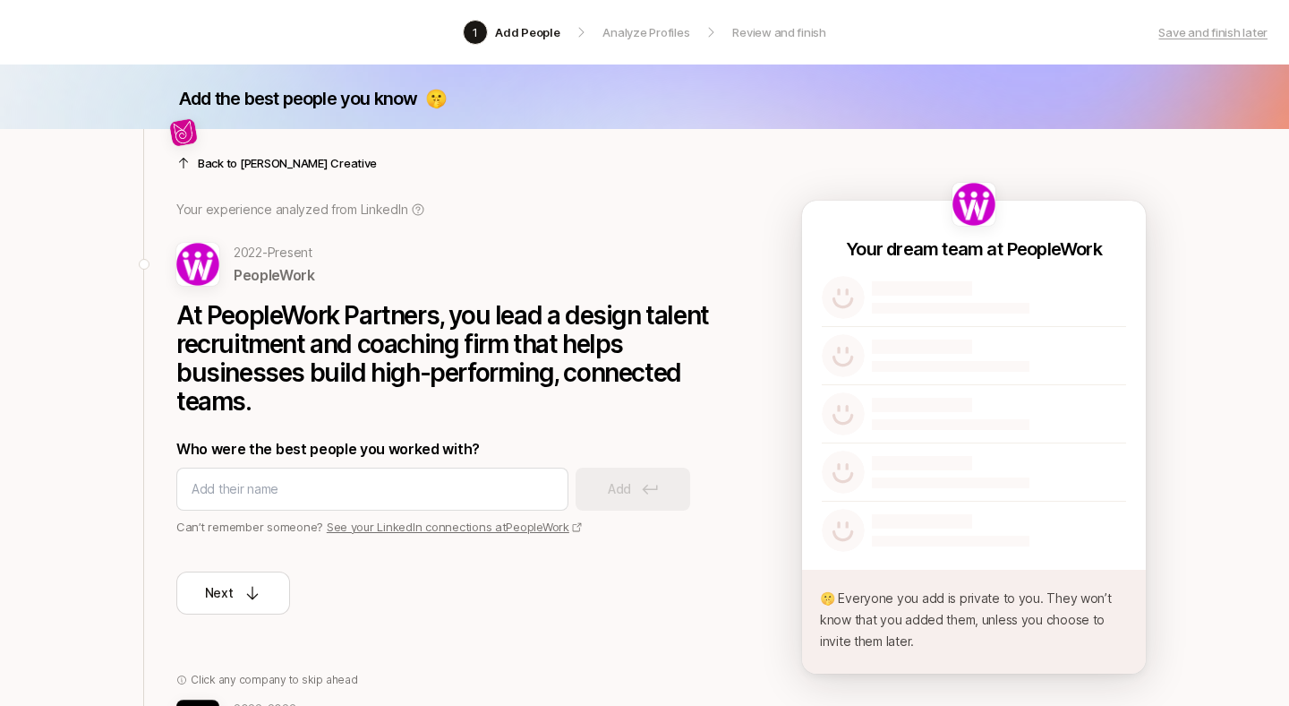
click at [221, 162] on div at bounding box center [444, 141] width 537 height 43
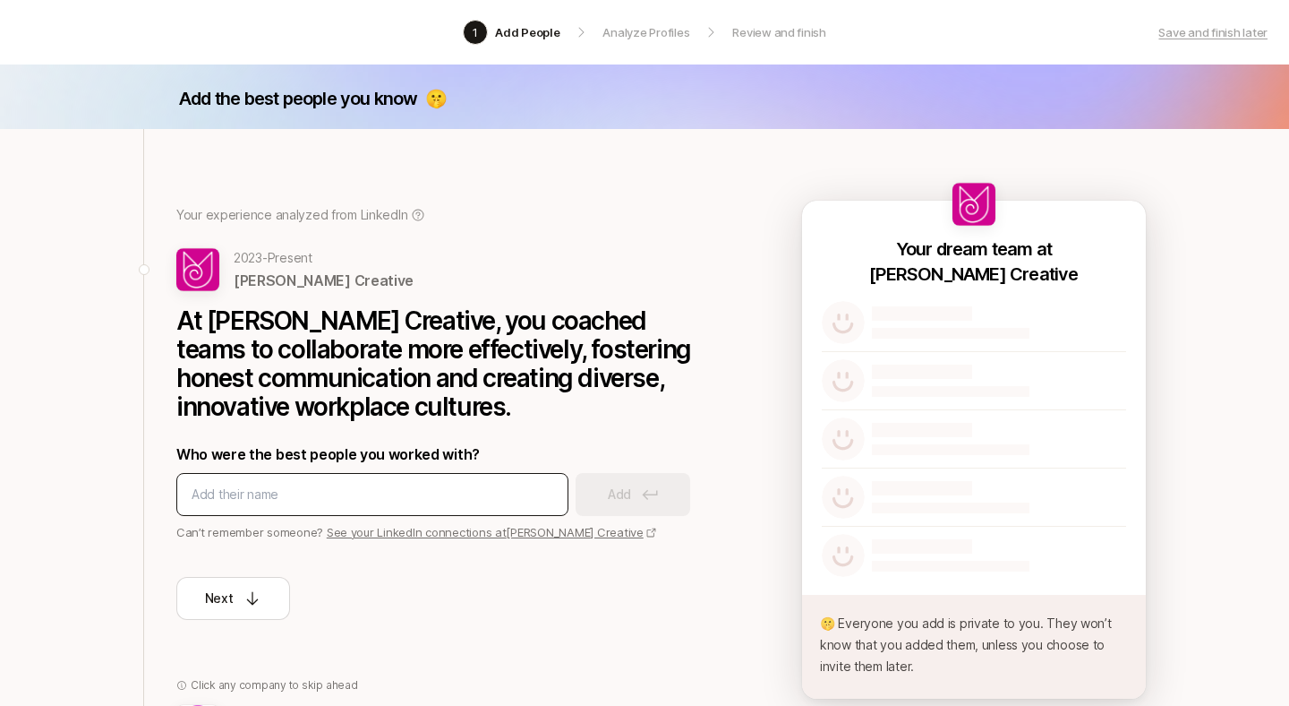
click at [224, 499] on input at bounding box center [373, 494] width 362 height 21
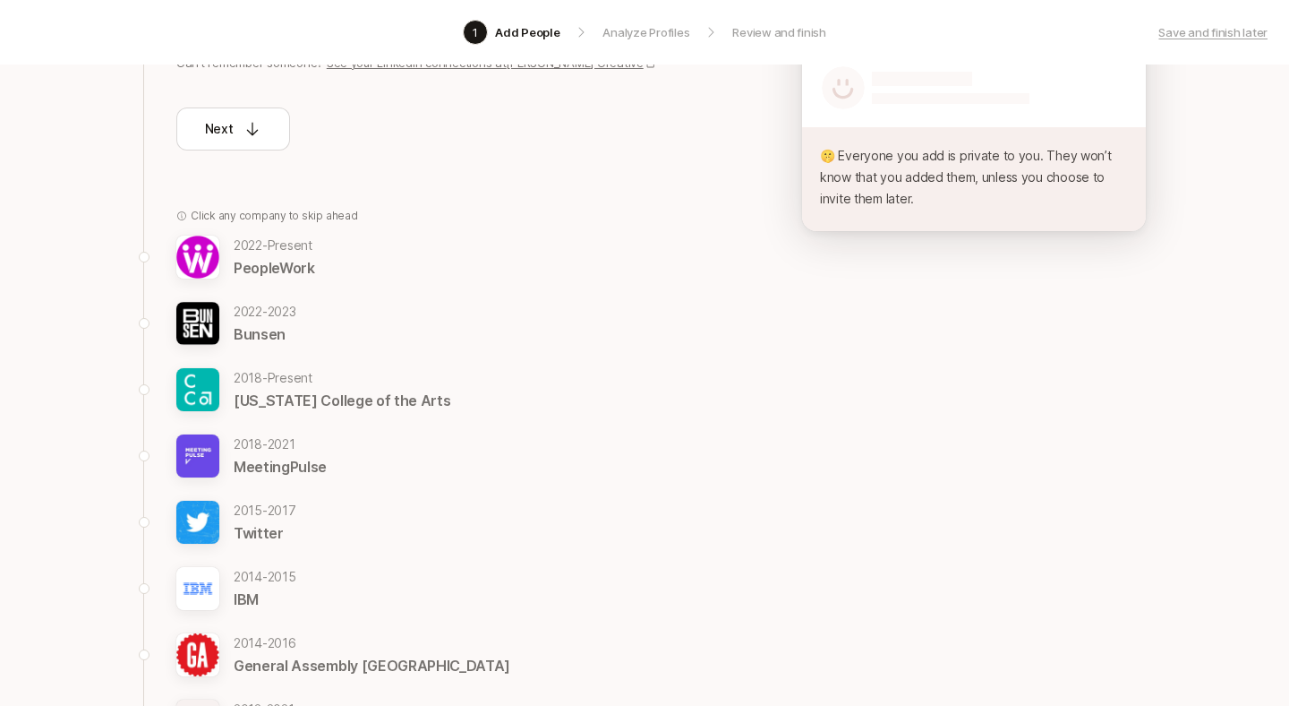
scroll to position [471, 0]
click at [262, 323] on p "Bunsen" at bounding box center [265, 332] width 63 height 23
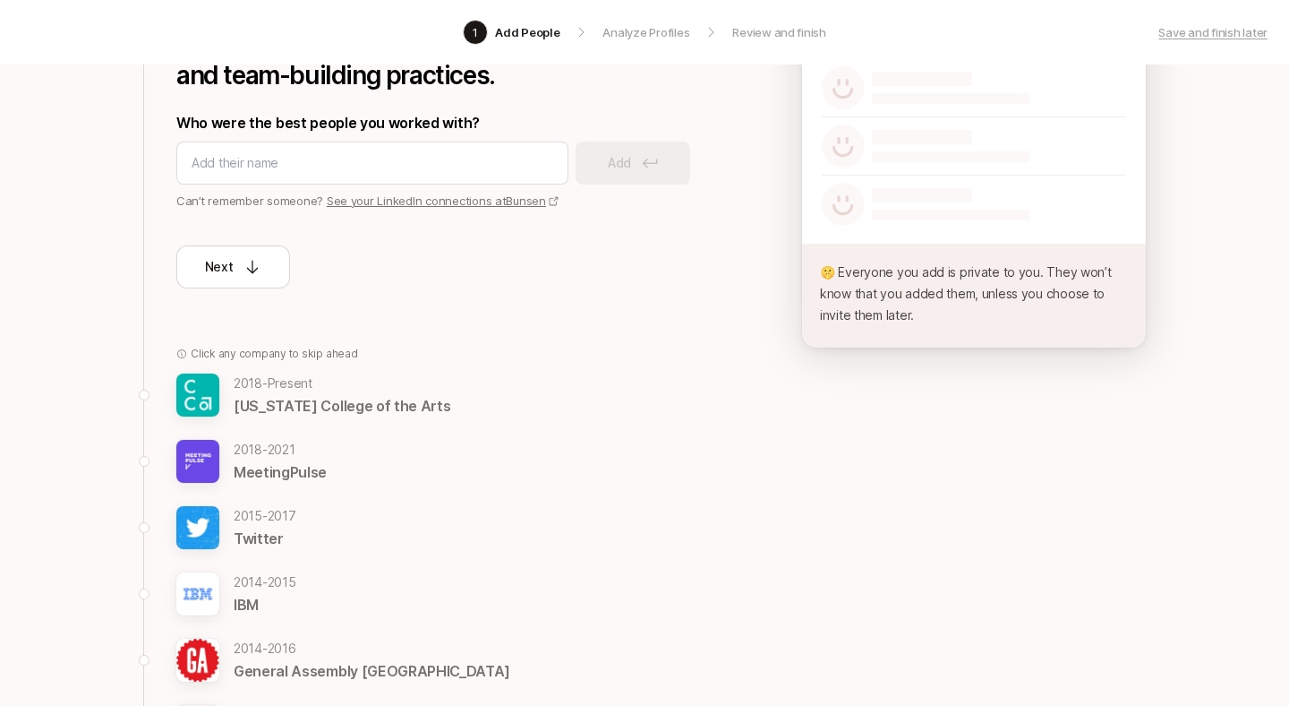
scroll to position [282, 0]
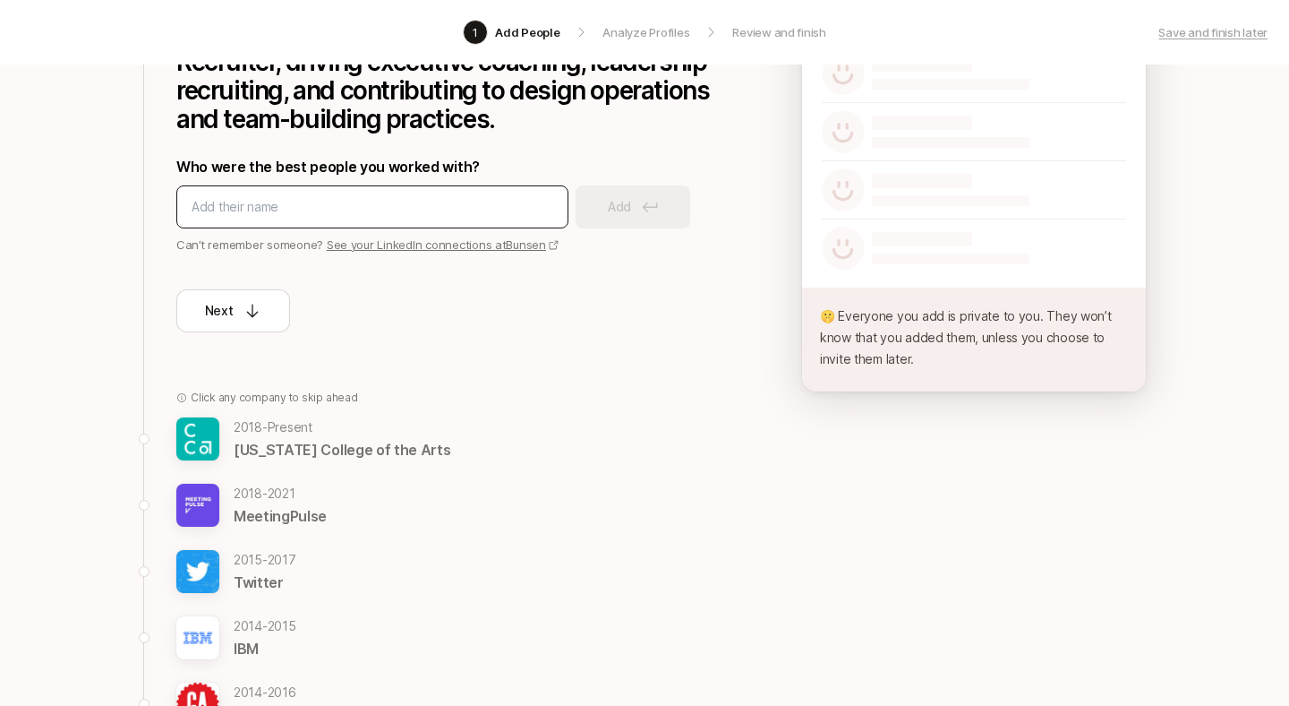
click at [275, 196] on input at bounding box center [373, 206] width 362 height 21
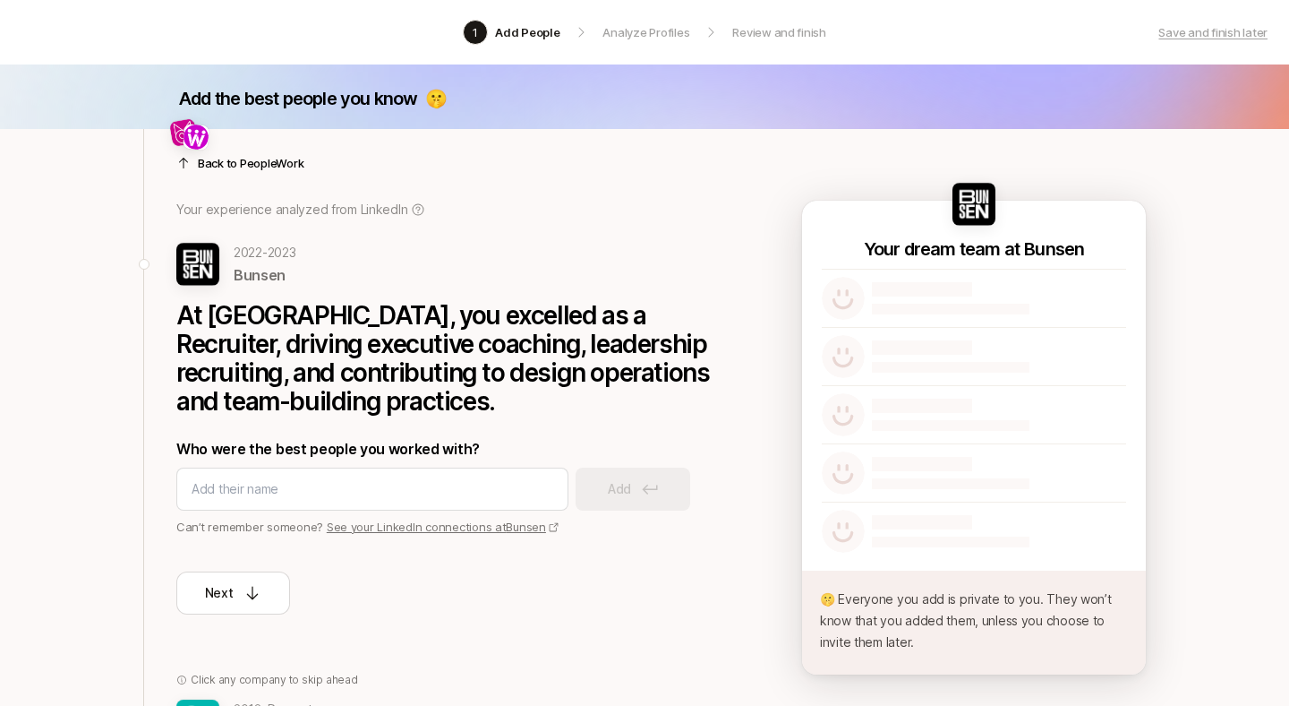
scroll to position [12, 0]
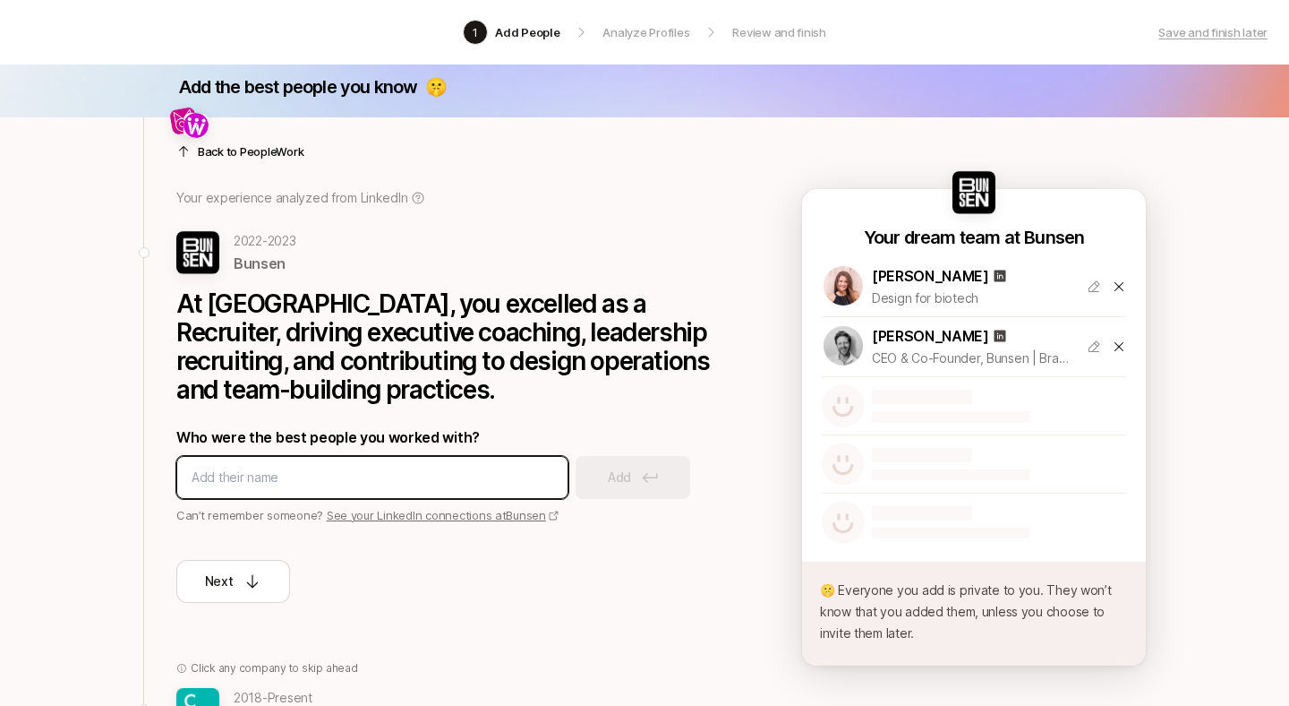
click at [206, 484] on input at bounding box center [373, 477] width 362 height 21
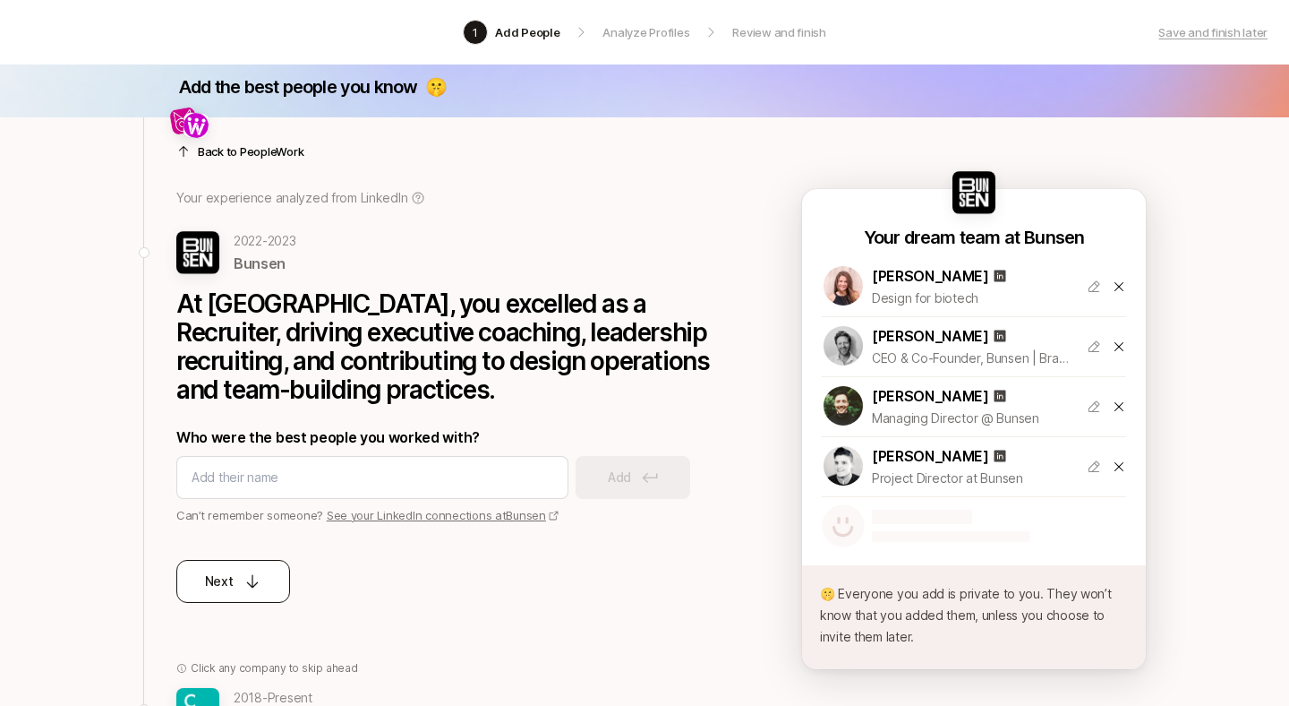
click at [257, 577] on icon at bounding box center [253, 581] width 18 height 18
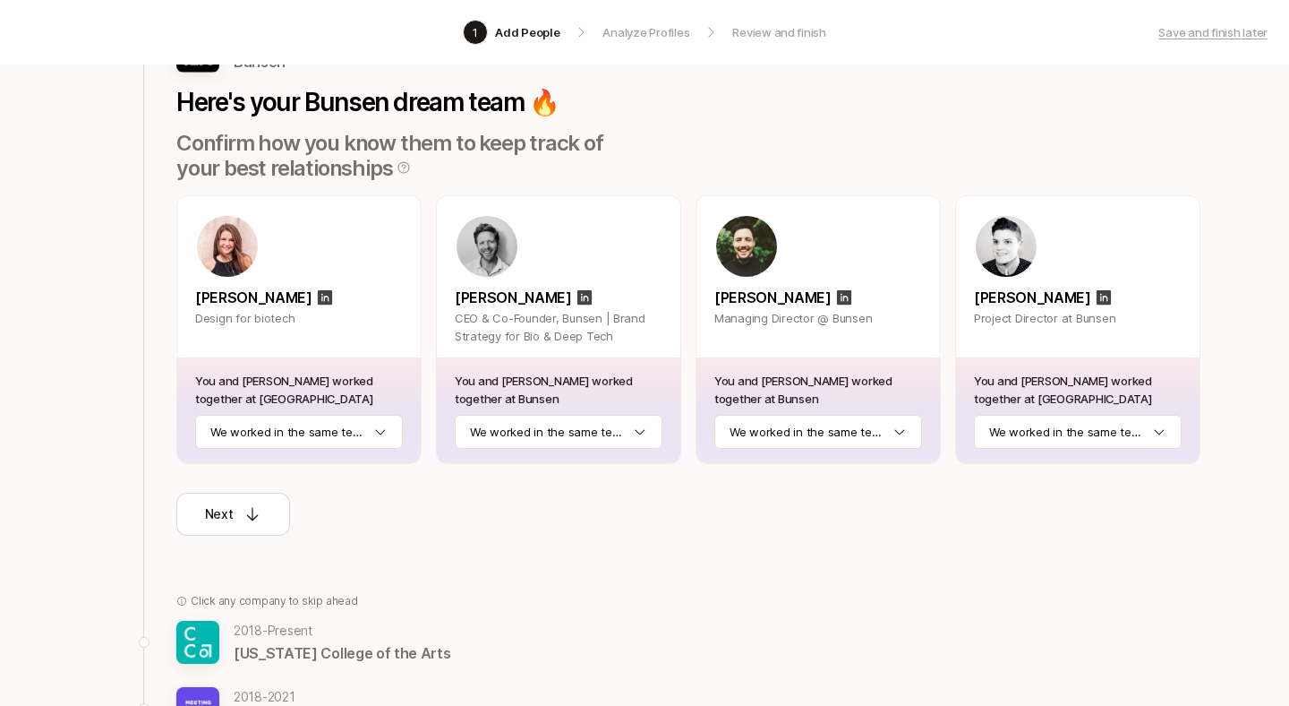
scroll to position [190, 0]
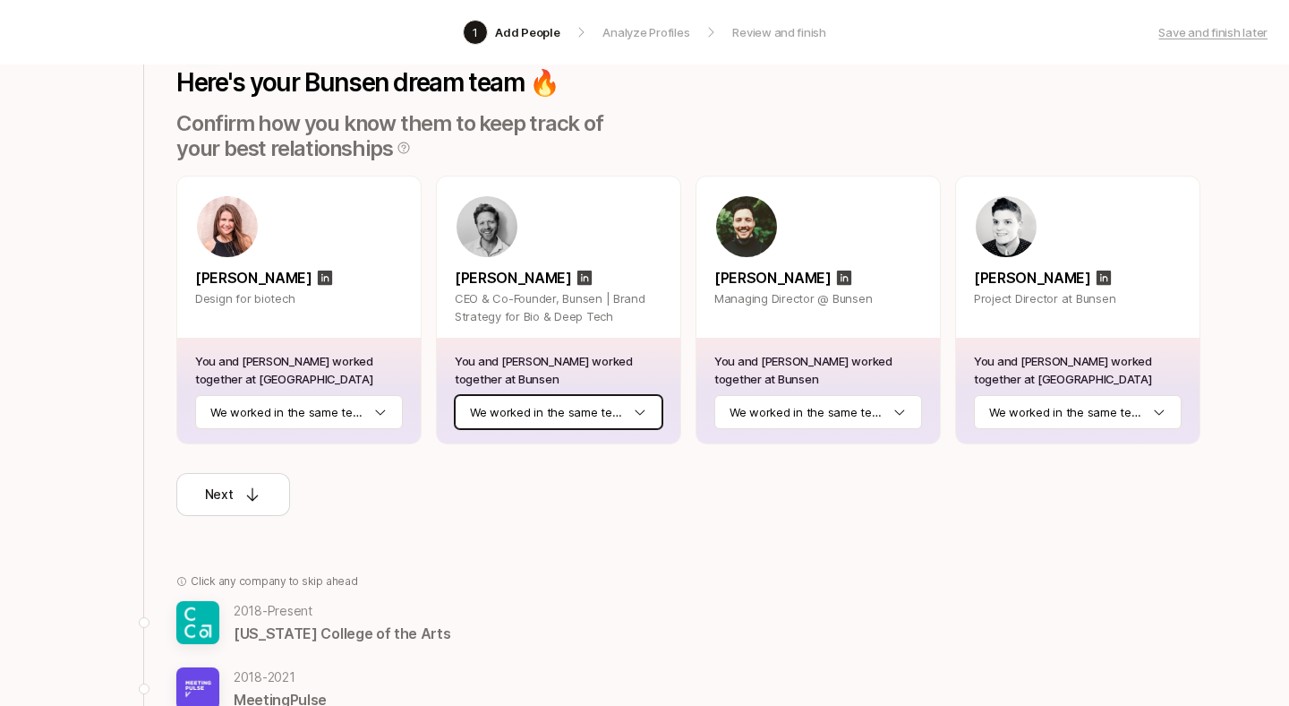
click at [620, 412] on html "1 Add People Analyze Profiles Review and finish Save and finish later Add the b…" at bounding box center [644, 163] width 1289 height 706
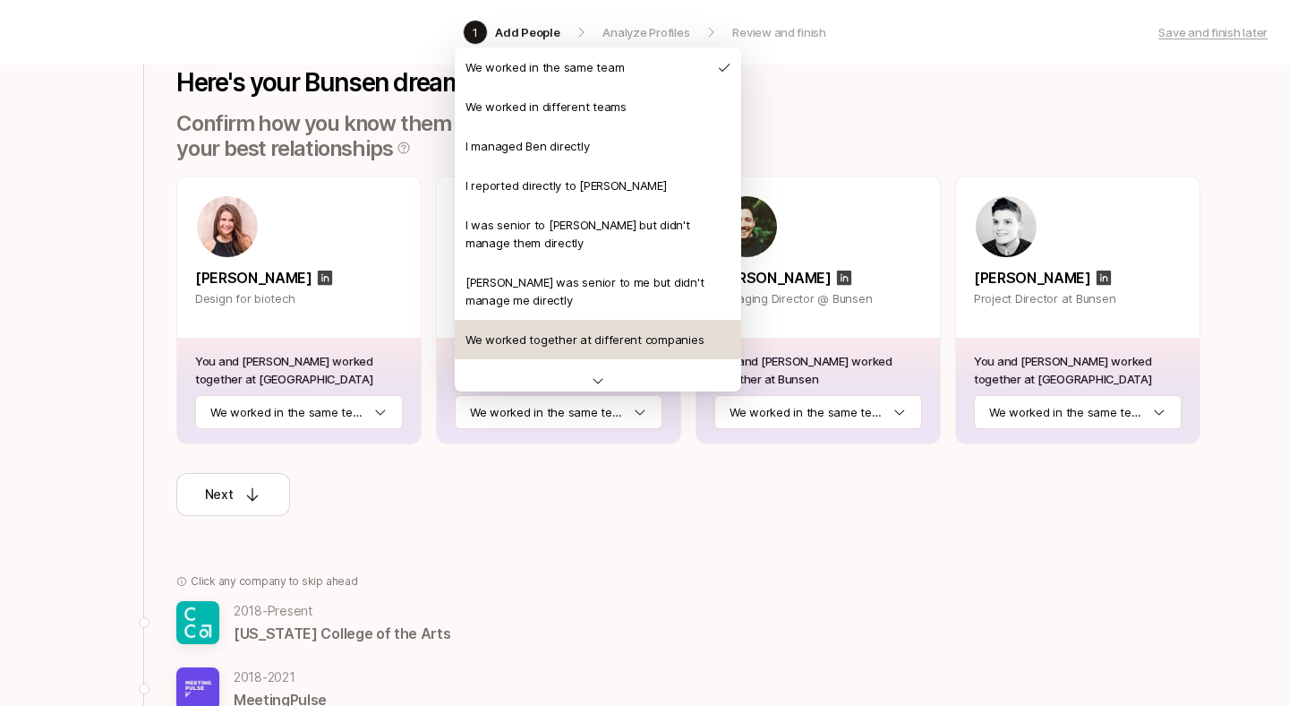
scroll to position [39, 0]
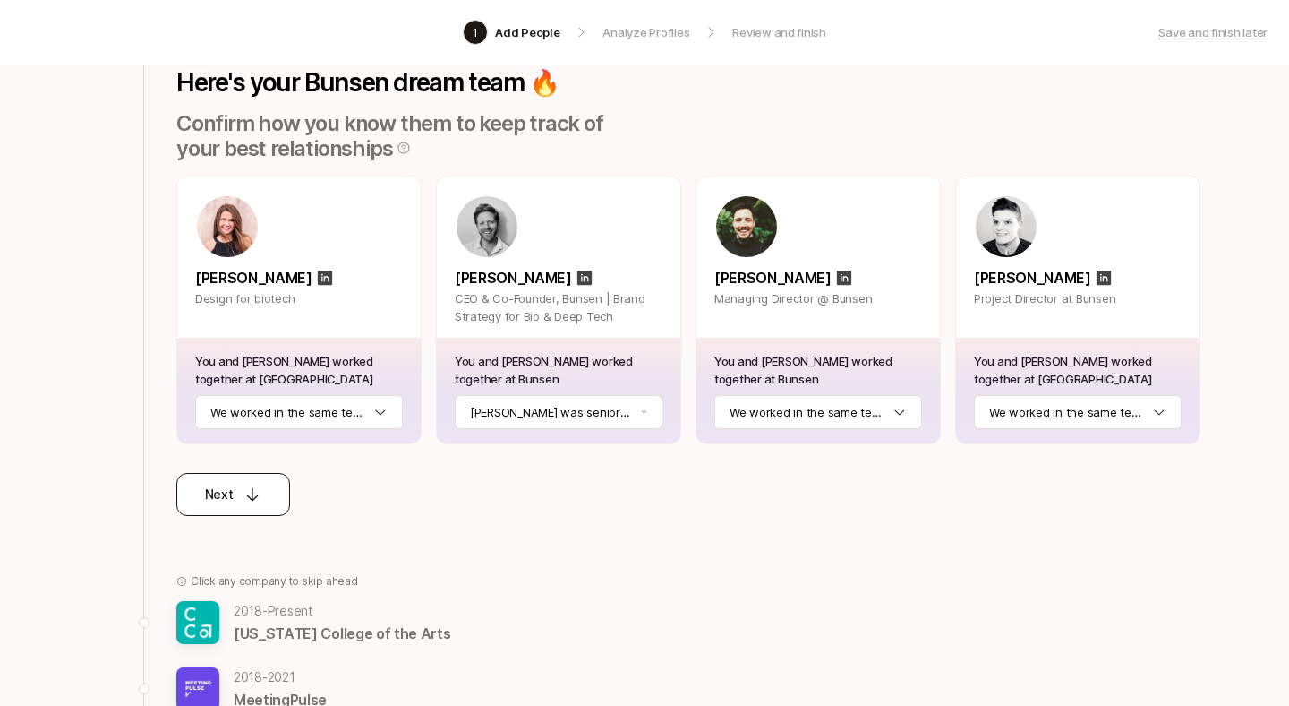
click at [248, 479] on button "Next" at bounding box center [233, 494] width 114 height 43
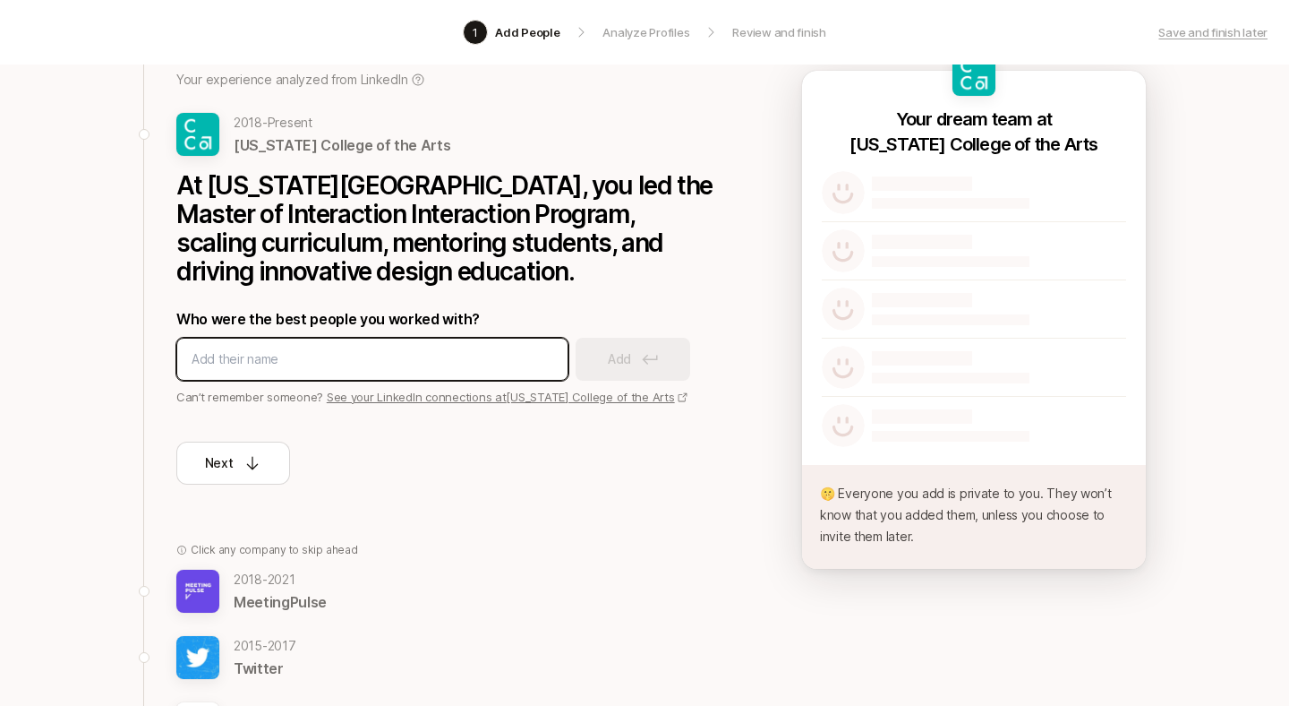
scroll to position [232, 0]
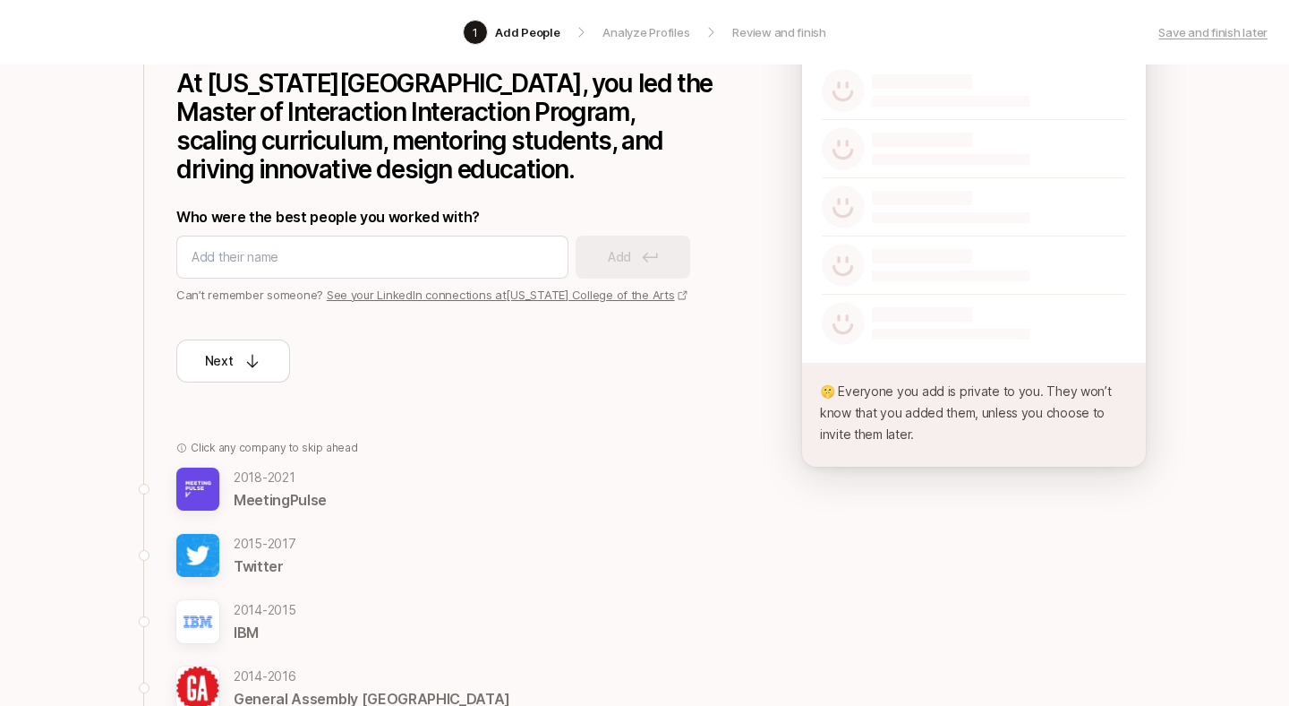
click at [253, 464] on div "Click any company to skip ahead [DATE] - [DATE] MeetingPulse [DATE] - [DATE] Tw…" at bounding box center [444, 673] width 537 height 467
click at [255, 481] on p "[DATE] - [DATE]" at bounding box center [280, 477] width 93 height 21
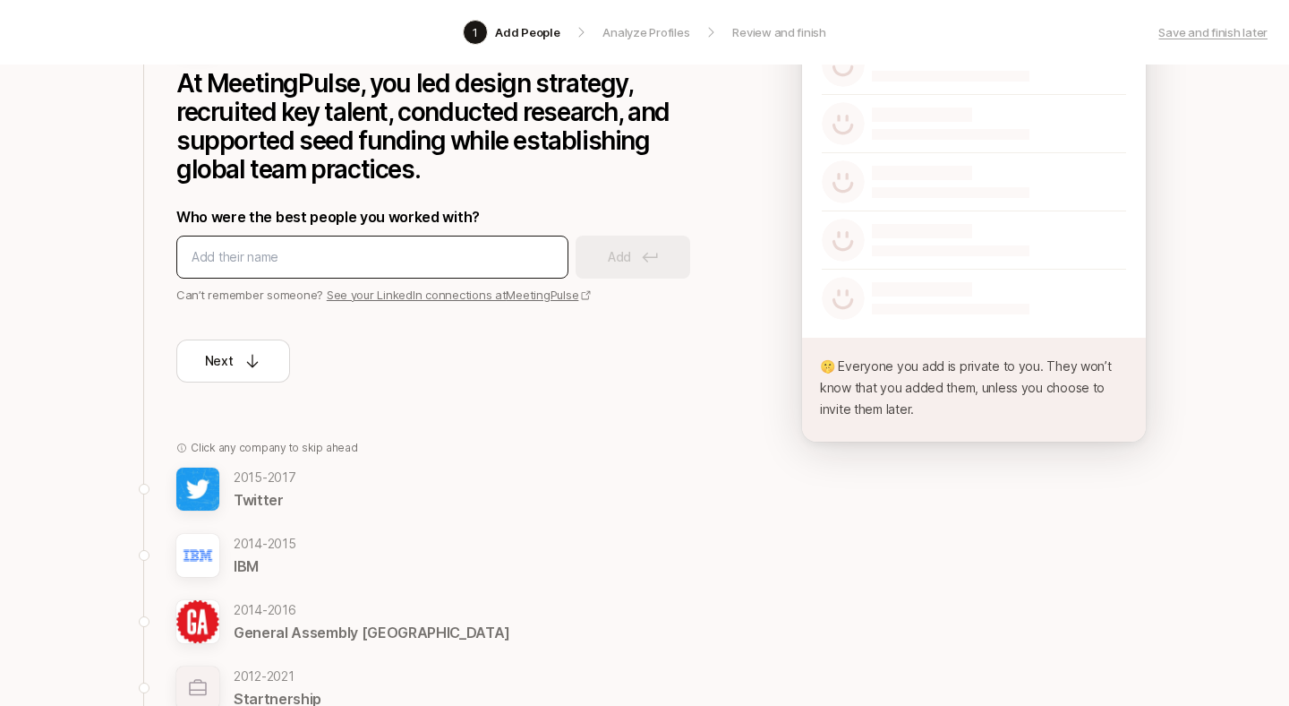
click at [234, 264] on input at bounding box center [373, 256] width 362 height 21
click at [238, 254] on input at bounding box center [373, 256] width 362 height 21
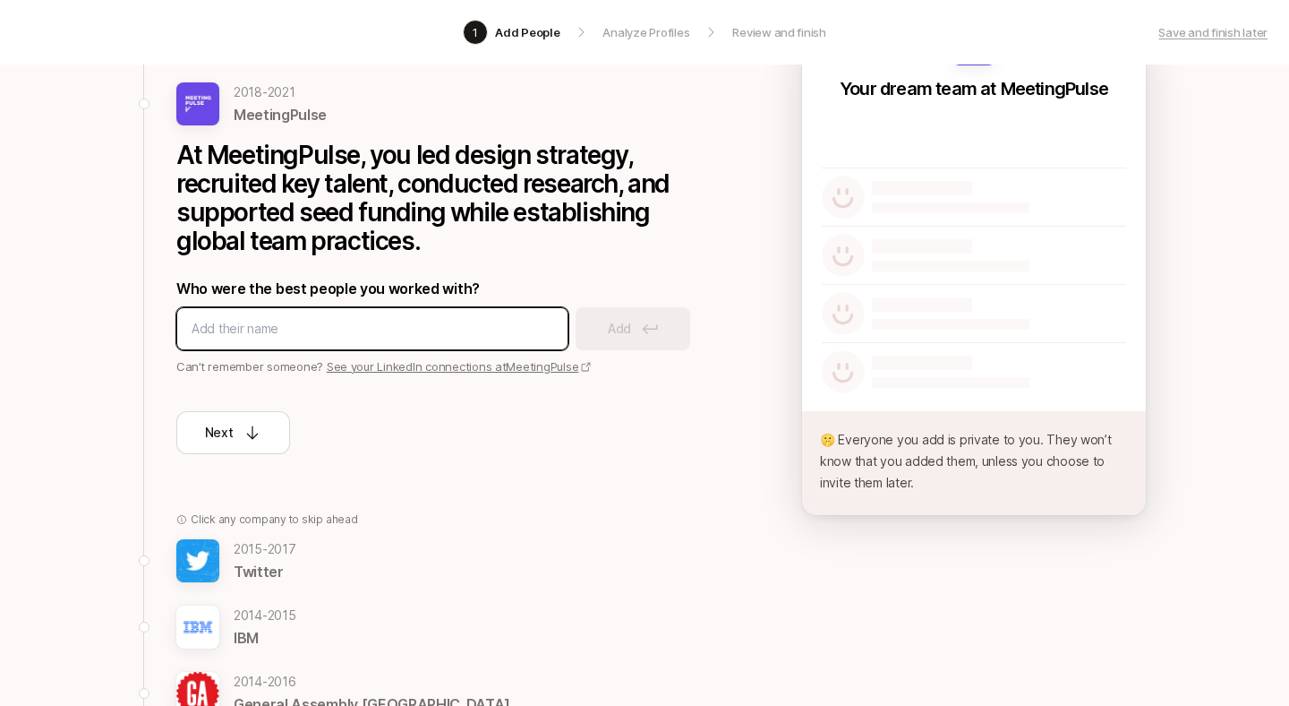
scroll to position [156, 0]
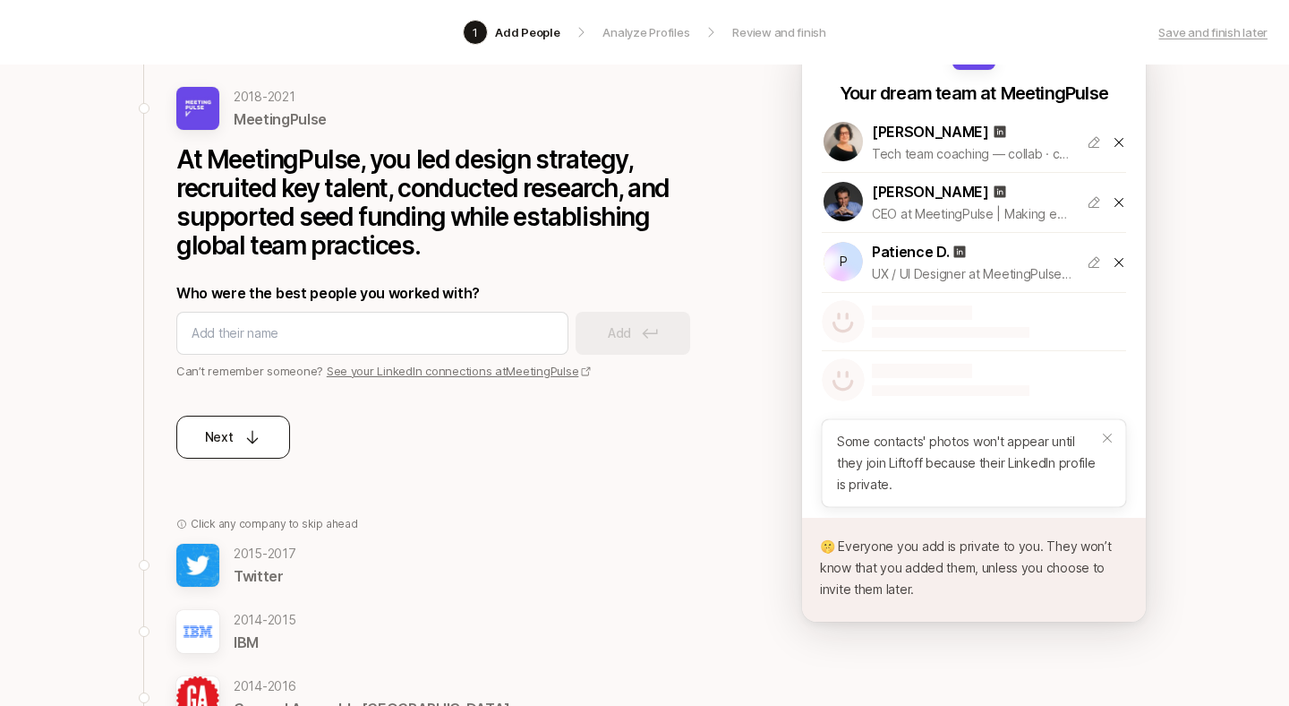
click at [262, 429] on button "Next" at bounding box center [233, 436] width 114 height 43
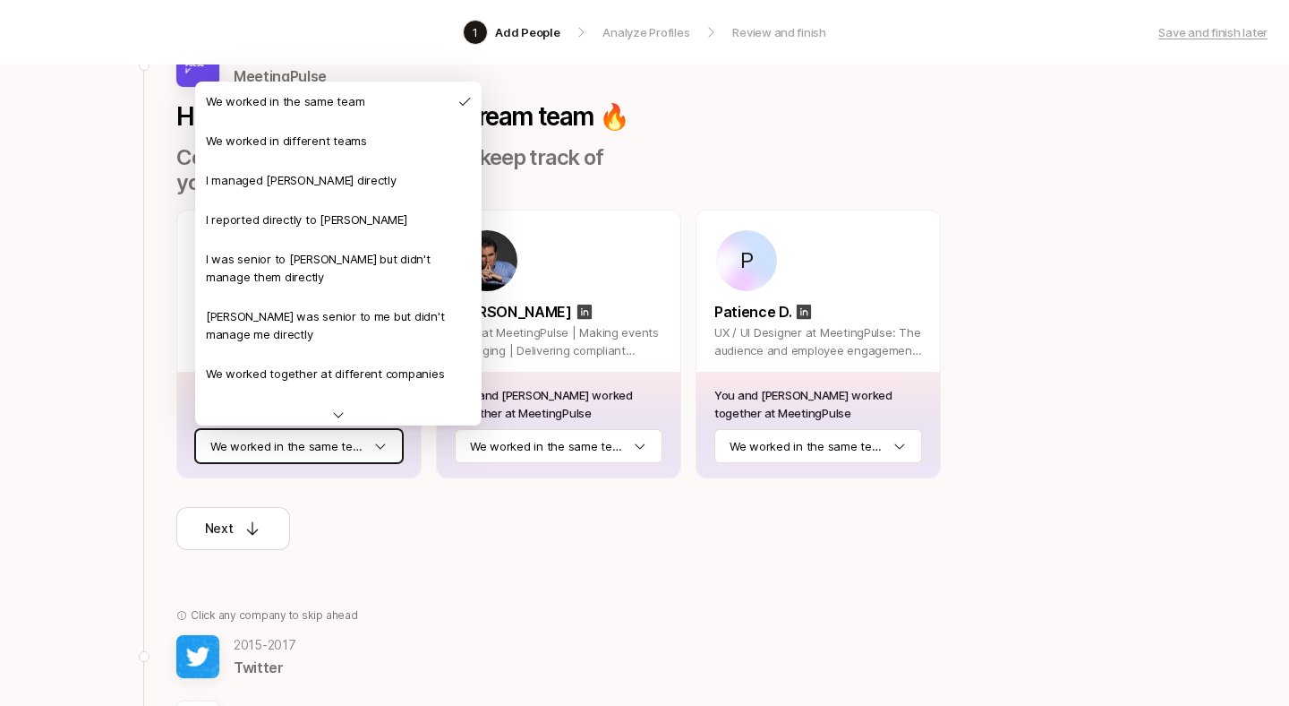
click at [306, 442] on html "1 Add People Analyze Profiles Review and finish Save and finish later Add the b…" at bounding box center [644, 197] width 1289 height 706
click at [433, 523] on html "1 Add People Analyze Profiles Review and finish Save and finish later Add the b…" at bounding box center [644, 197] width 1289 height 706
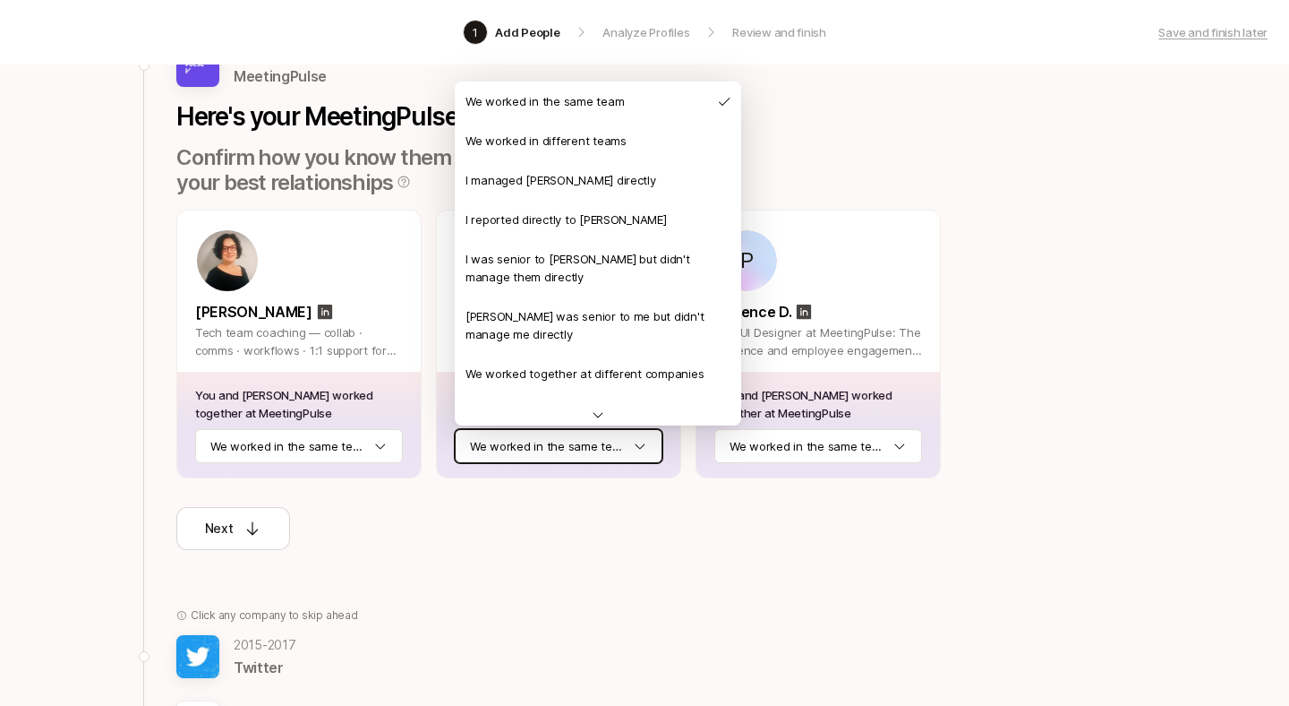
click at [562, 444] on html "1 Add People Analyze Profiles Review and finish Save and finish later Add the b…" at bounding box center [644, 197] width 1289 height 706
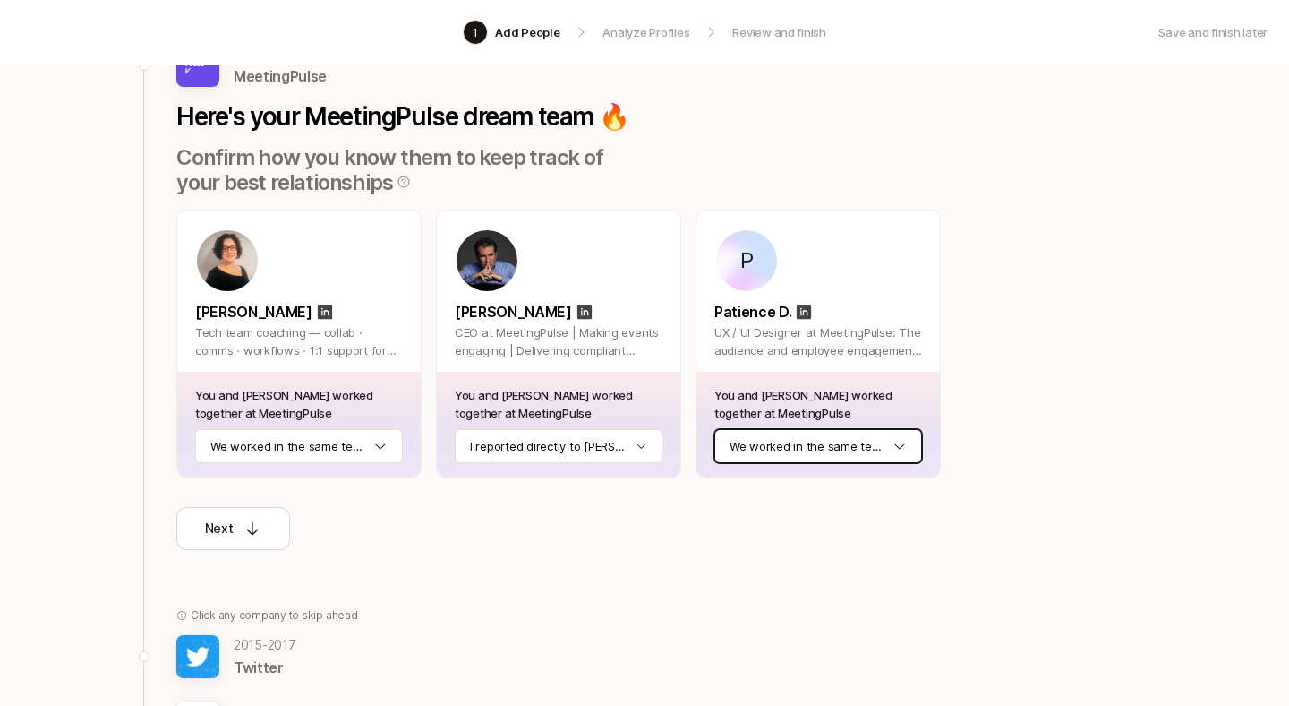
click at [822, 445] on html "1 Add People Analyze Profiles Review and finish Save and finish later Add the b…" at bounding box center [644, 197] width 1289 height 706
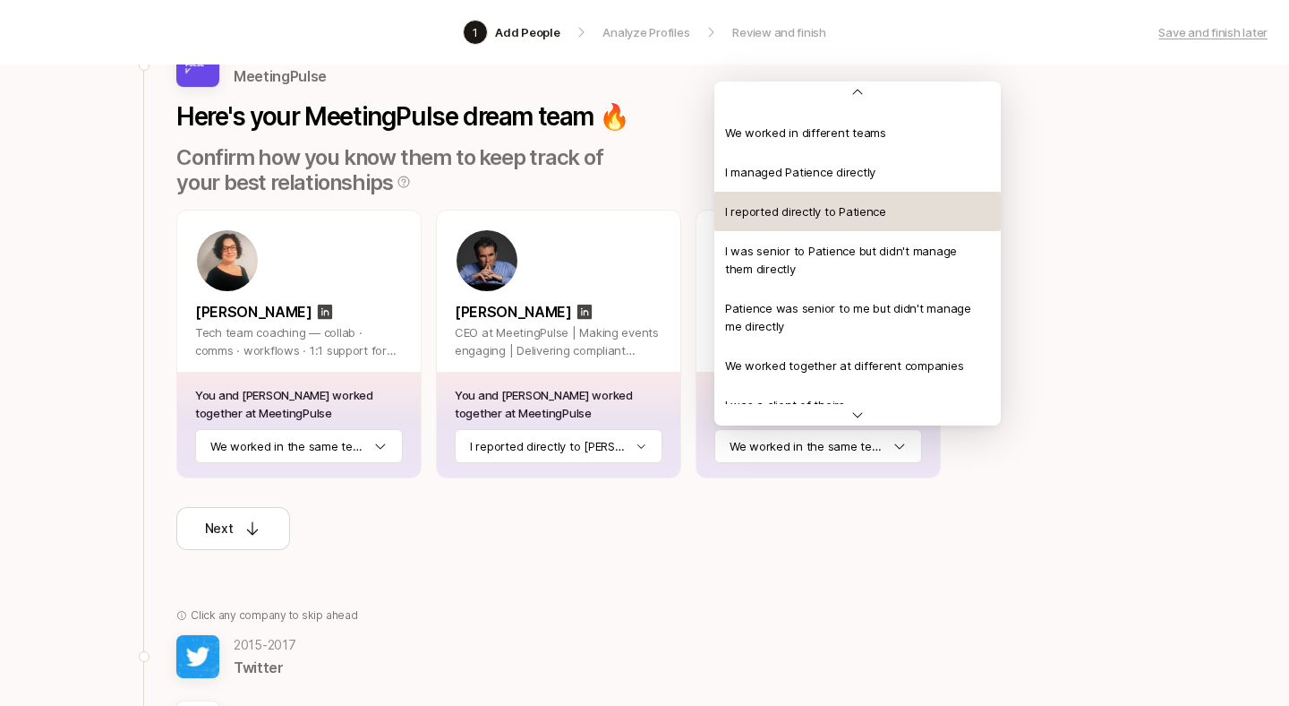
scroll to position [27, 0]
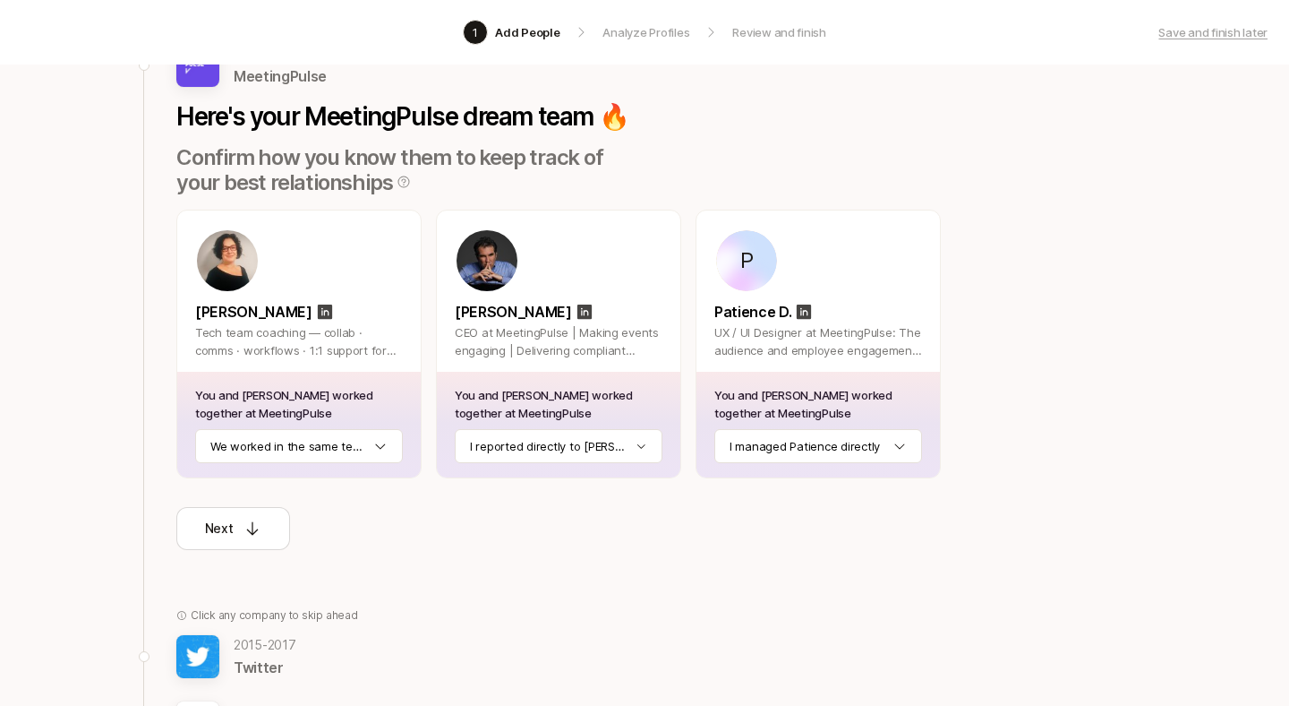
click at [1041, 348] on div "Back [DATE] - [DATE] MeetingPulse Here's your MeetingPulse dream team 🔥 Confirm…" at bounding box center [645, 587] width 1032 height 1229
click at [258, 532] on icon at bounding box center [253, 528] width 18 height 18
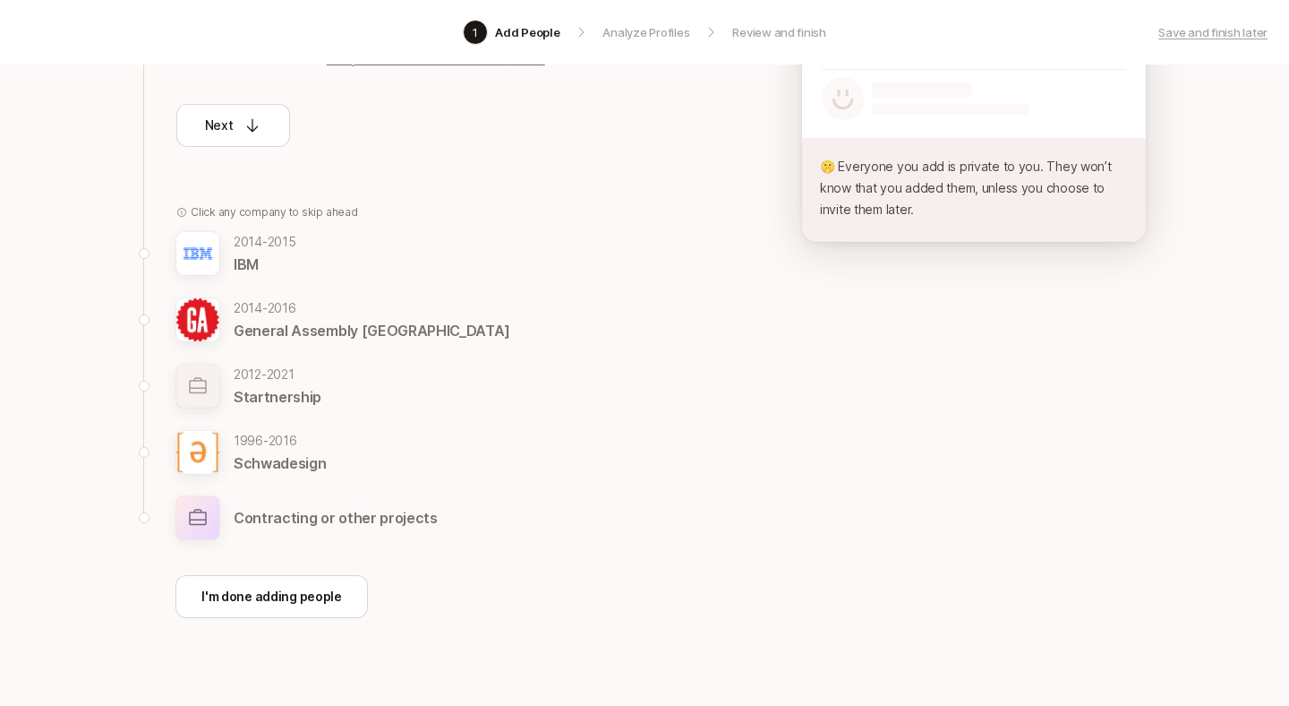
scroll to position [466, 0]
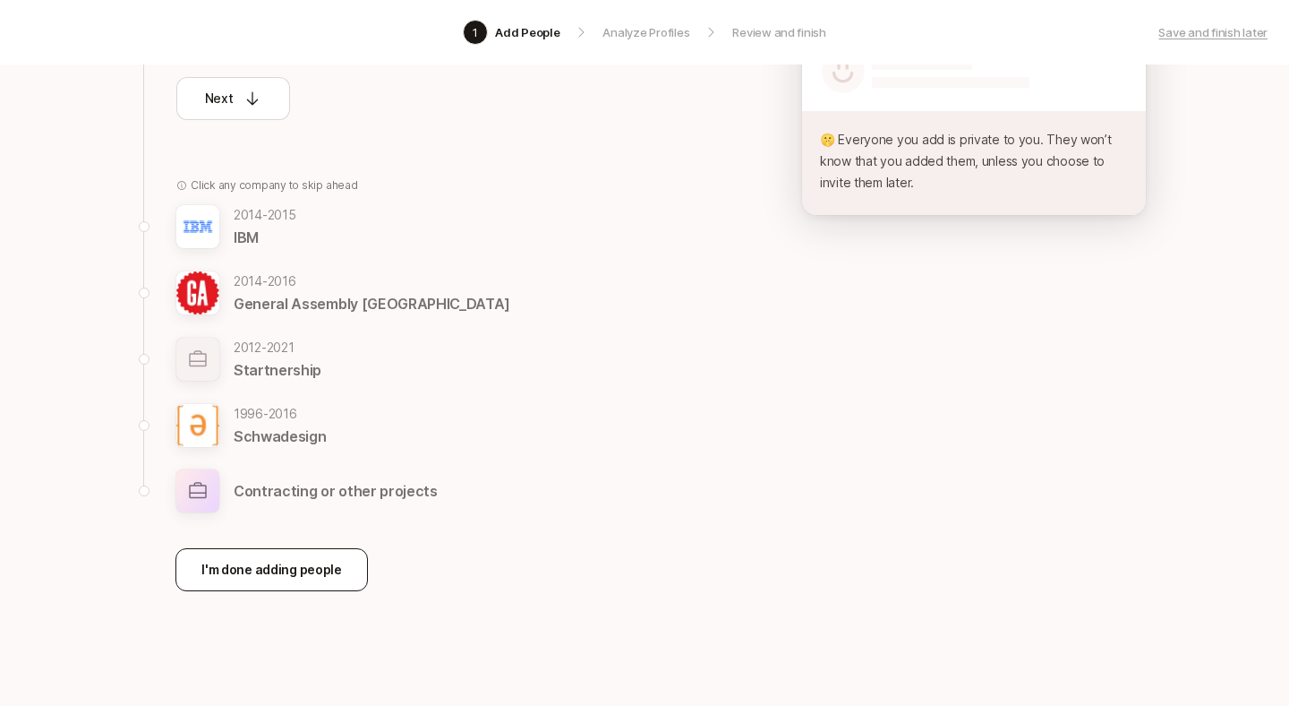
click at [254, 583] on button "I'm done adding people" at bounding box center [272, 569] width 193 height 43
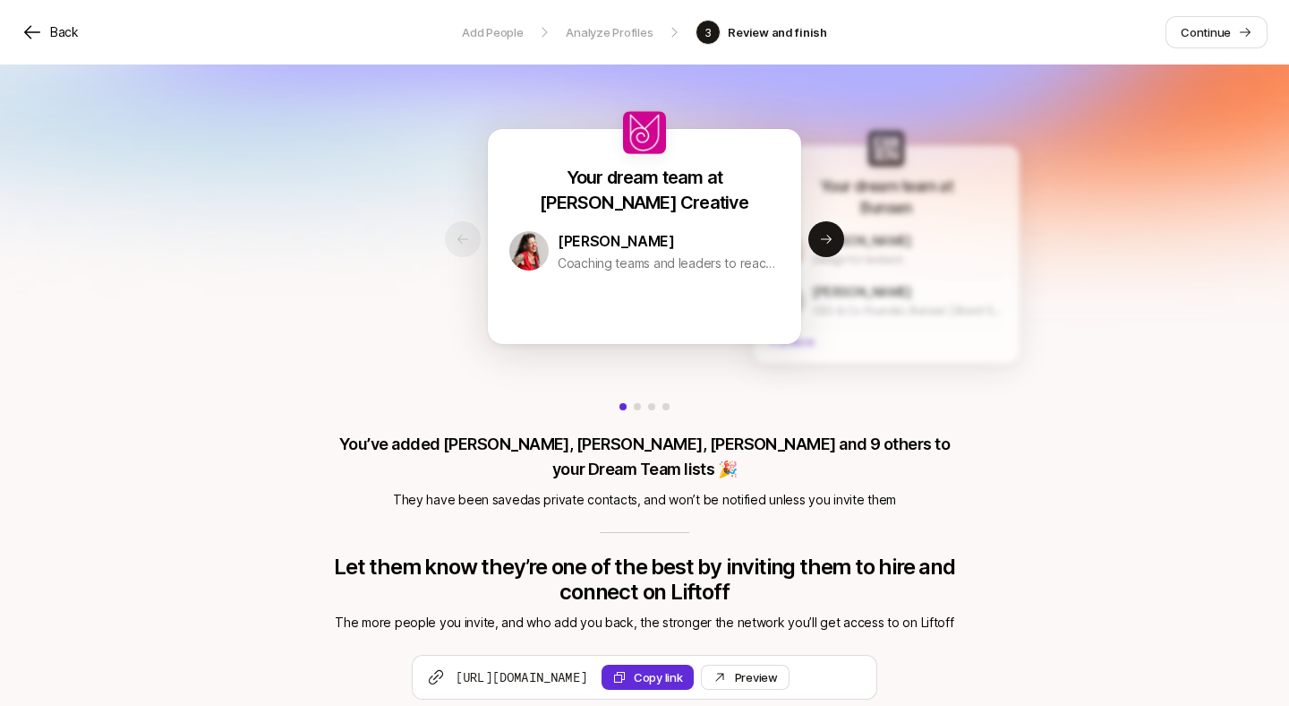
click at [276, 216] on div "Your dream team at [PERSON_NAME] Creative [PERSON_NAME] Coaching teams and lead…" at bounding box center [644, 426] width 1289 height 725
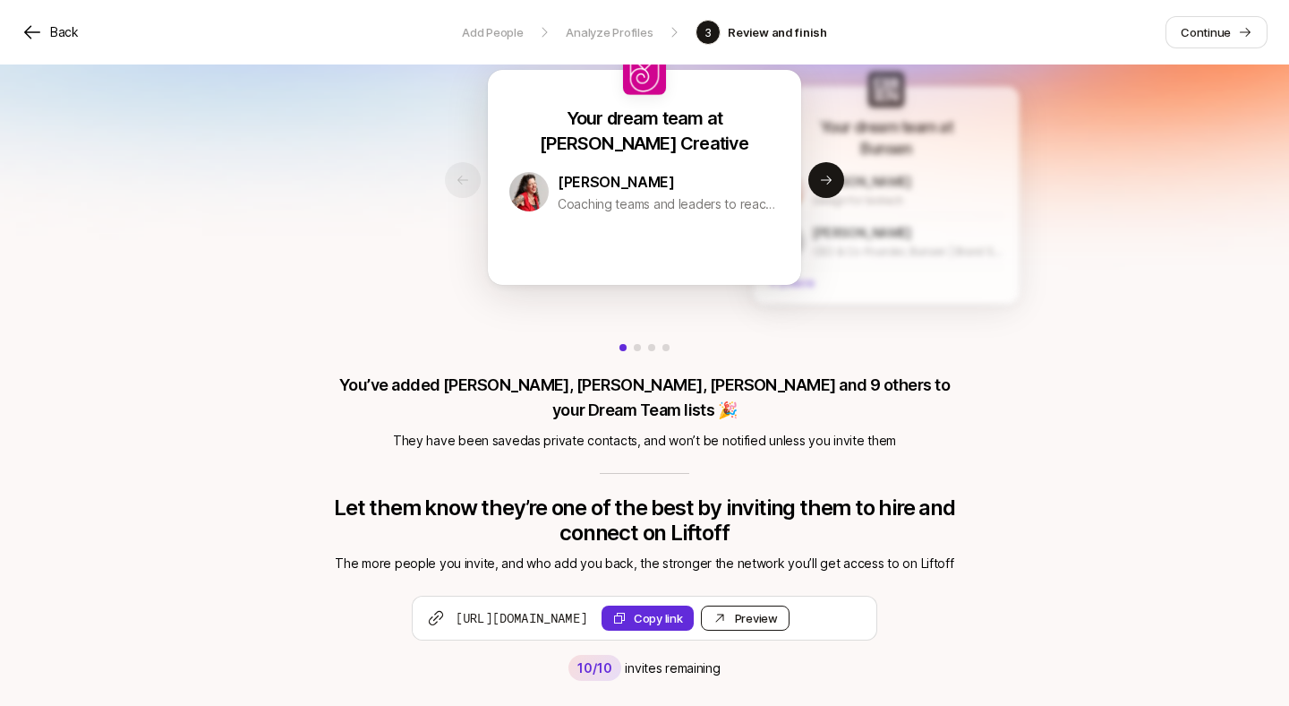
click at [778, 609] on div "Preview Invite" at bounding box center [756, 618] width 43 height 18
click at [884, 212] on div "[PERSON_NAME] Design for biotech" at bounding box center [886, 191] width 233 height 50
click at [640, 348] on div at bounding box center [637, 347] width 7 height 7
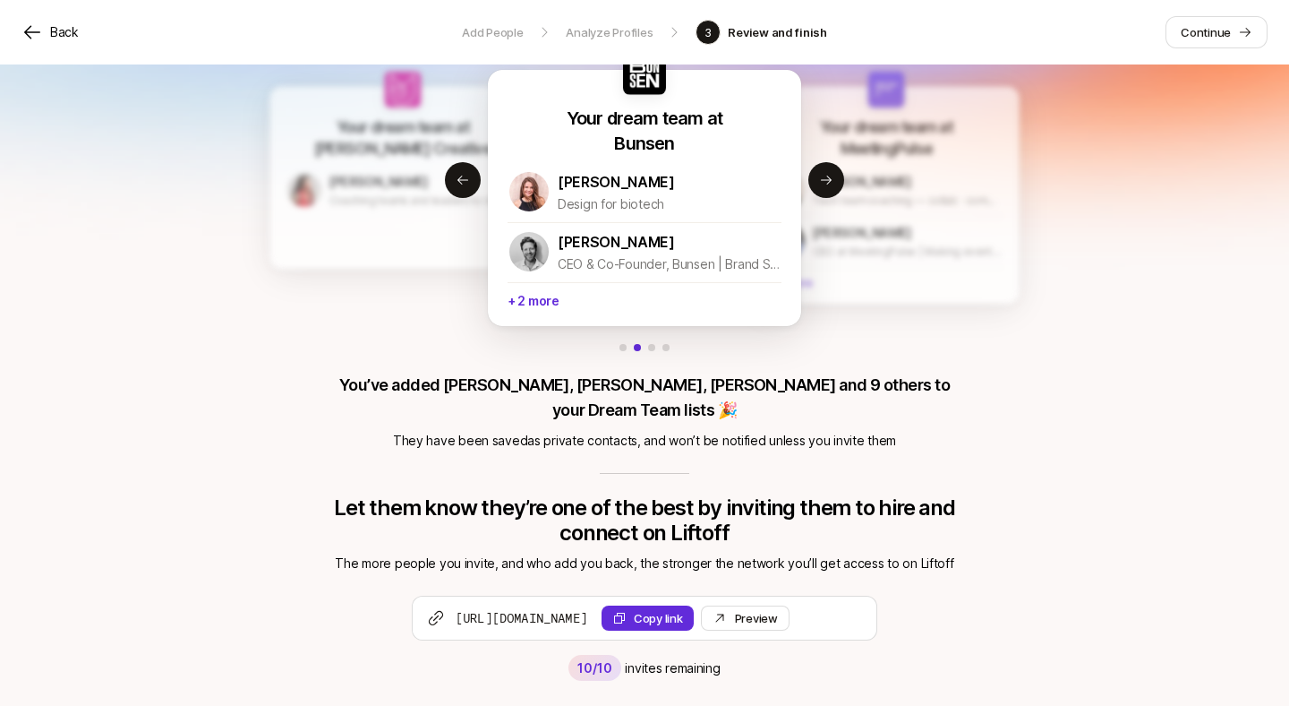
click at [653, 347] on div at bounding box center [651, 347] width 7 height 7
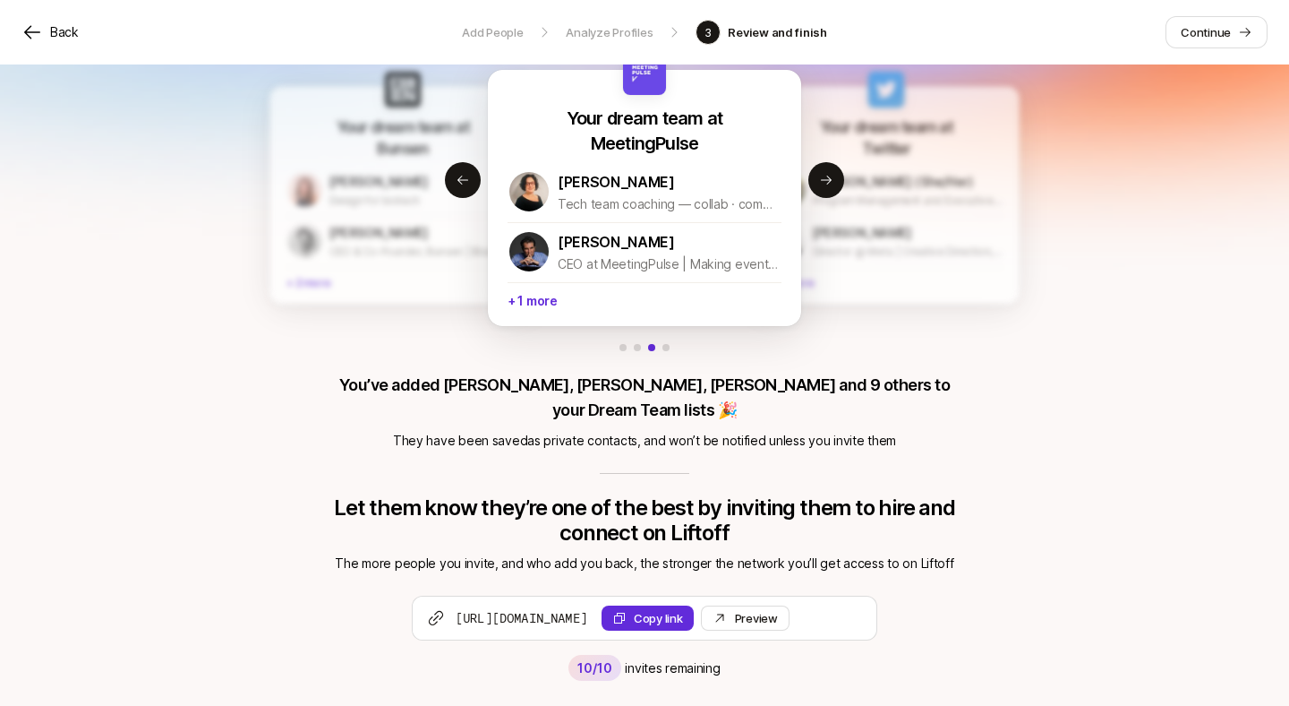
click at [666, 347] on div at bounding box center [666, 347] width 7 height 7
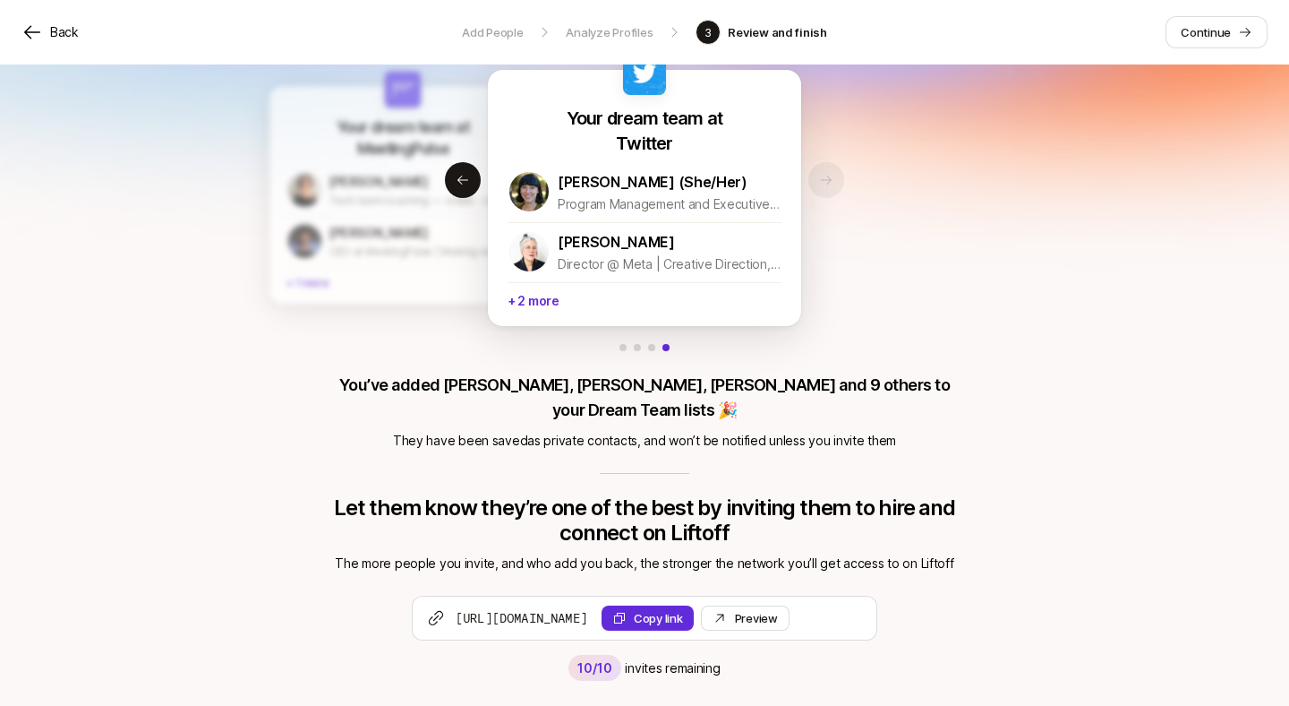
click at [627, 345] on div at bounding box center [644, 347] width 313 height 7
click at [631, 196] on p "Program Management and Executive Support" at bounding box center [670, 203] width 224 height 21
click at [1221, 39] on p "Continue" at bounding box center [1206, 32] width 50 height 18
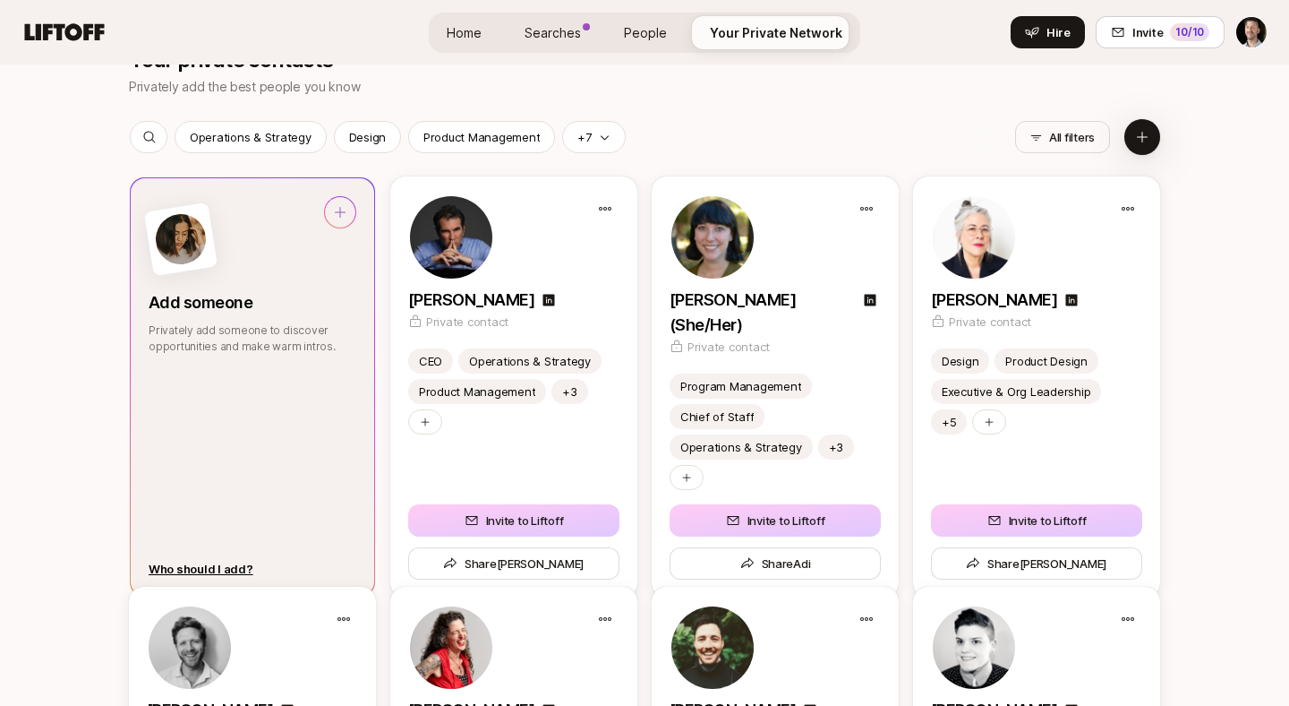
scroll to position [1195, 0]
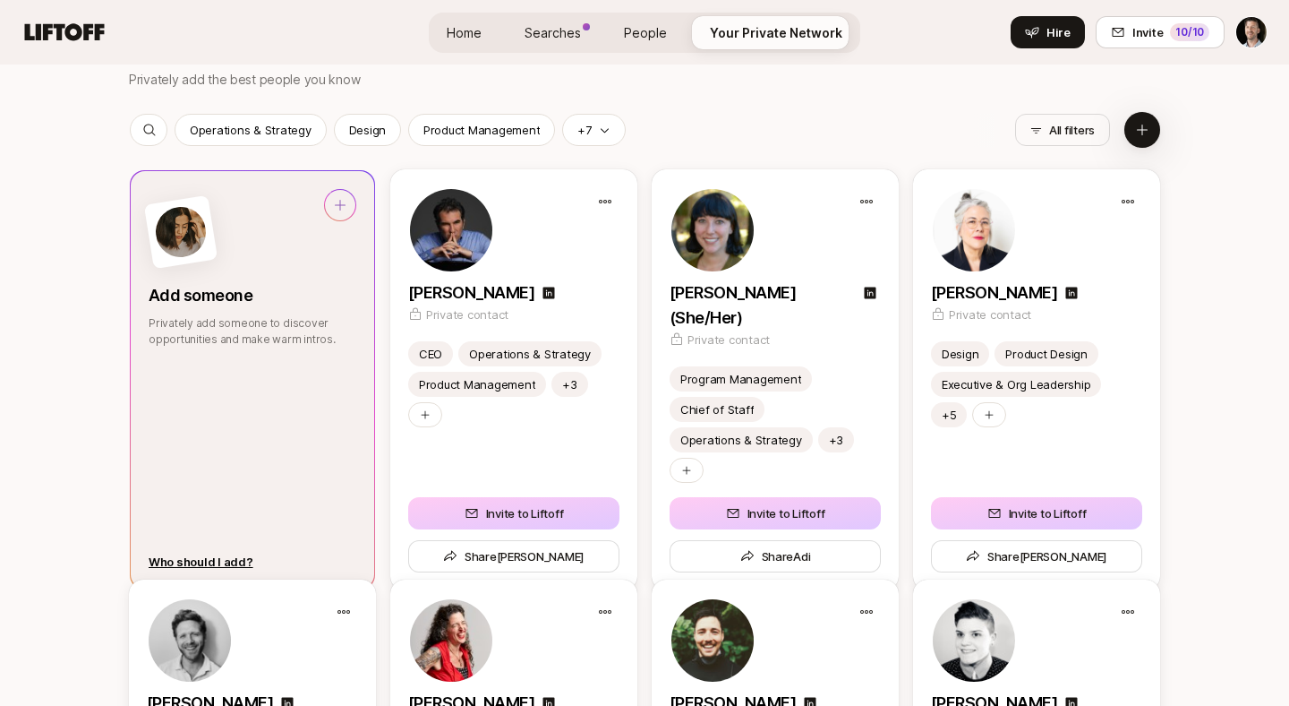
click at [344, 204] on icon at bounding box center [340, 205] width 11 height 11
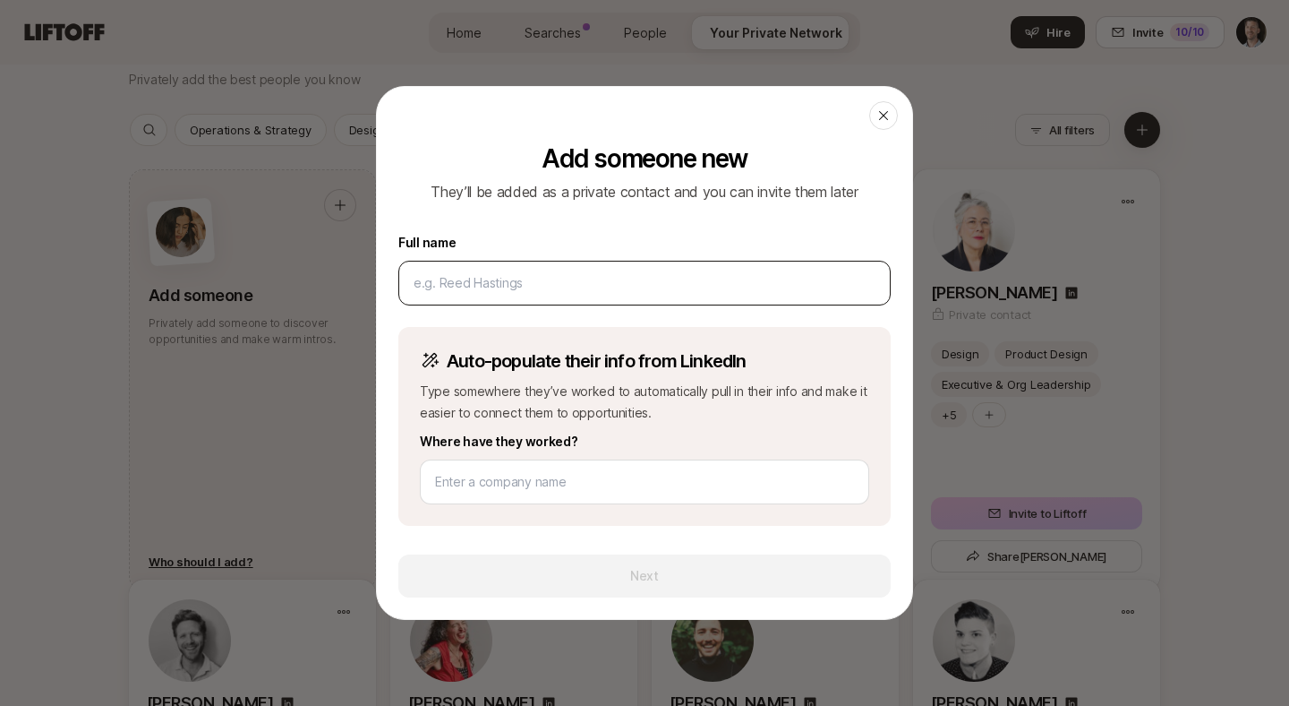
click at [520, 280] on input at bounding box center [645, 282] width 462 height 21
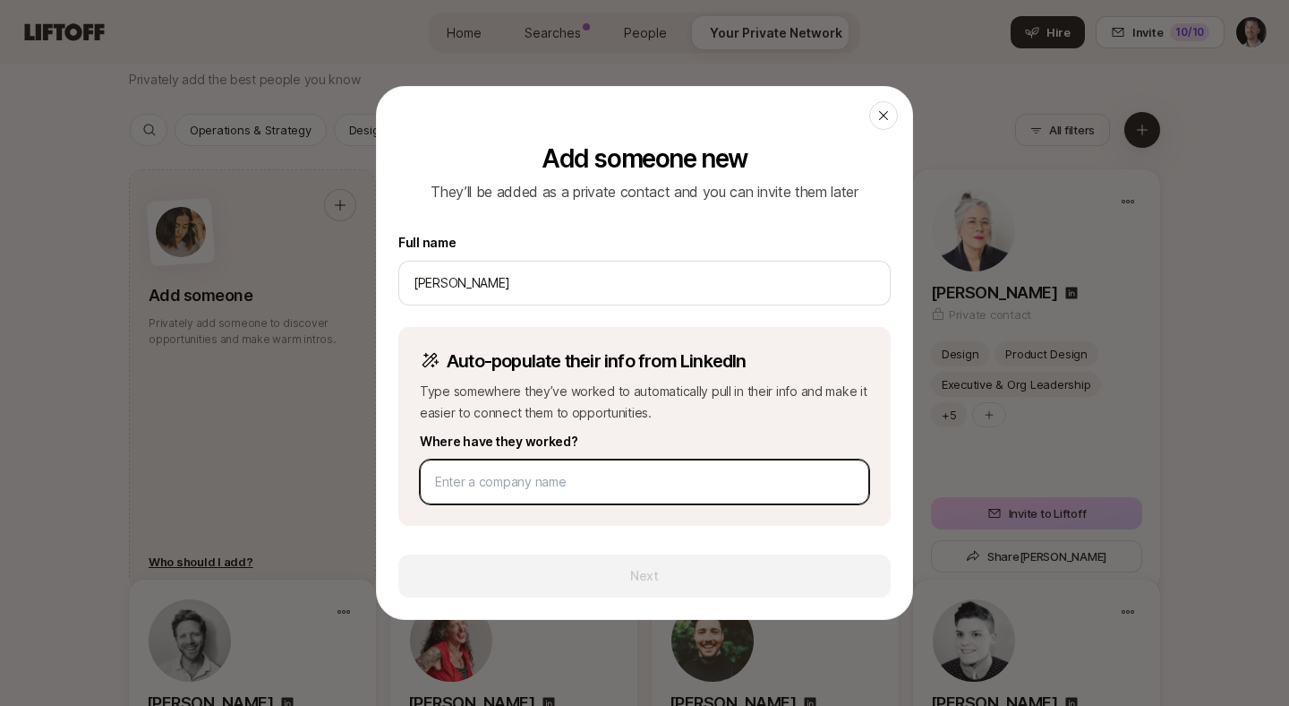
click at [490, 487] on input at bounding box center [644, 481] width 419 height 21
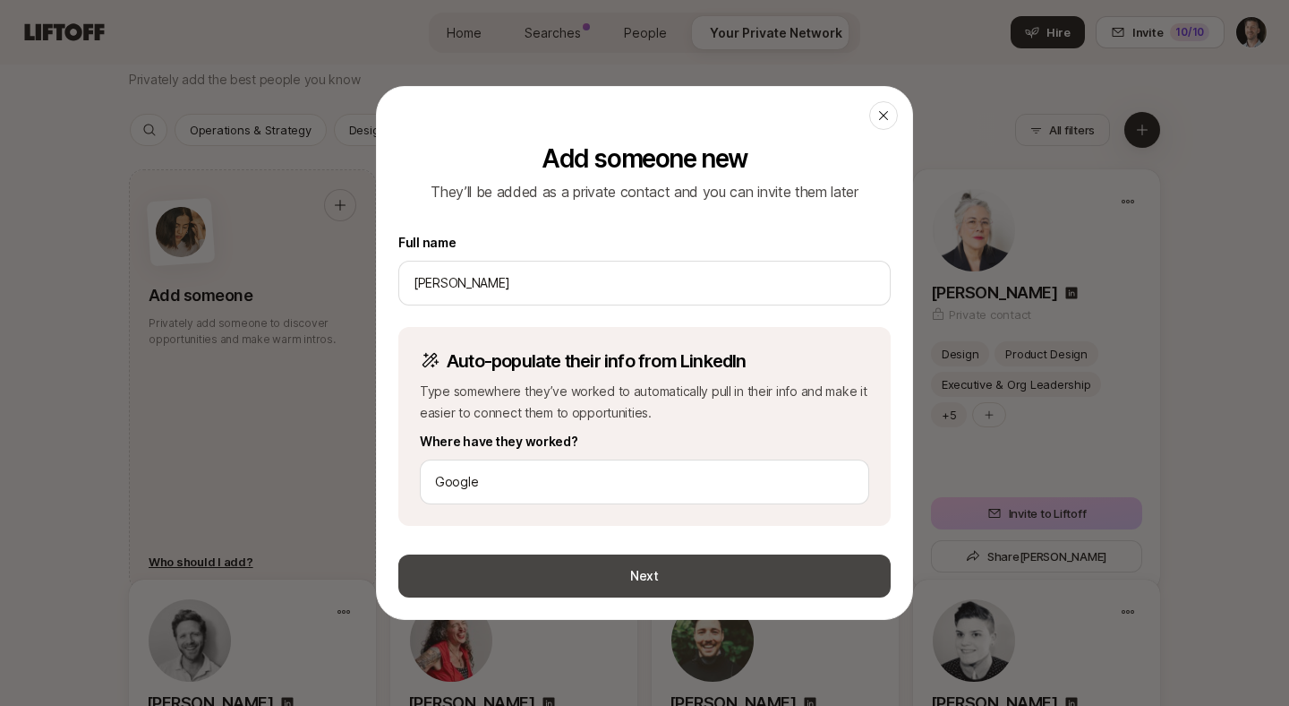
click at [576, 570] on button "Next" at bounding box center [644, 575] width 493 height 43
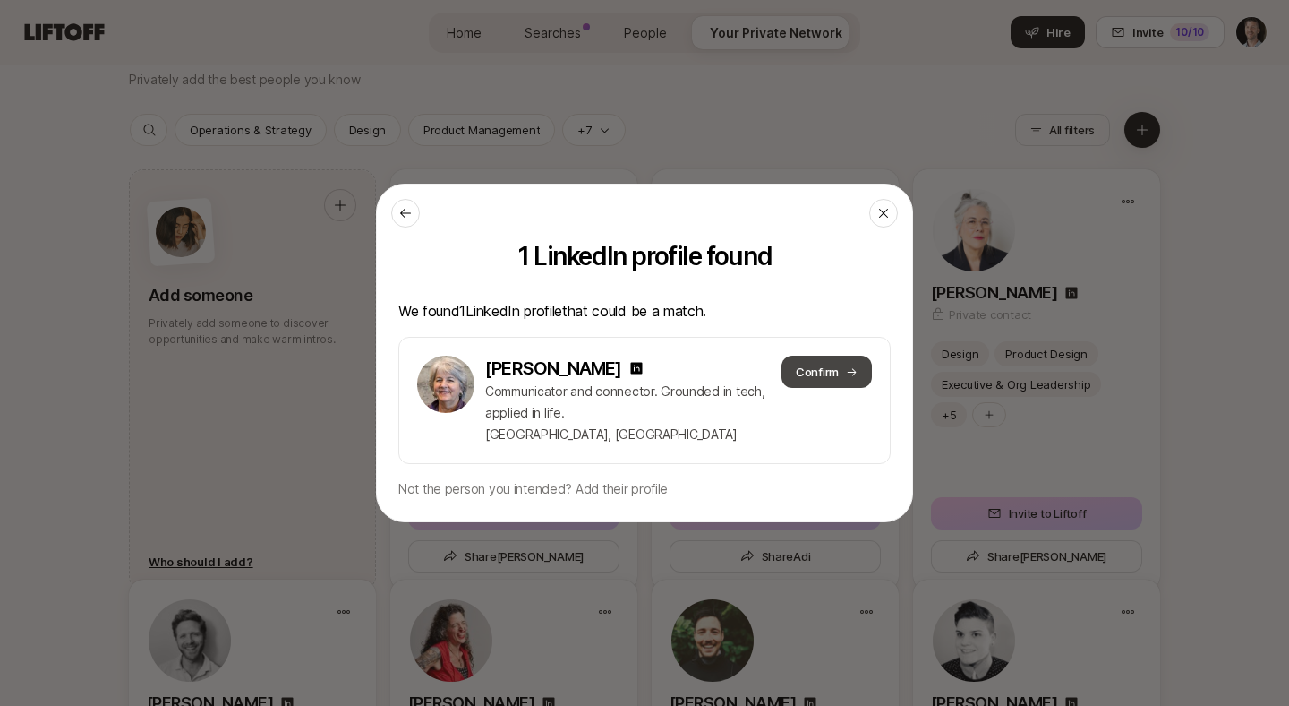
click at [824, 370] on button "Confirm" at bounding box center [827, 372] width 90 height 32
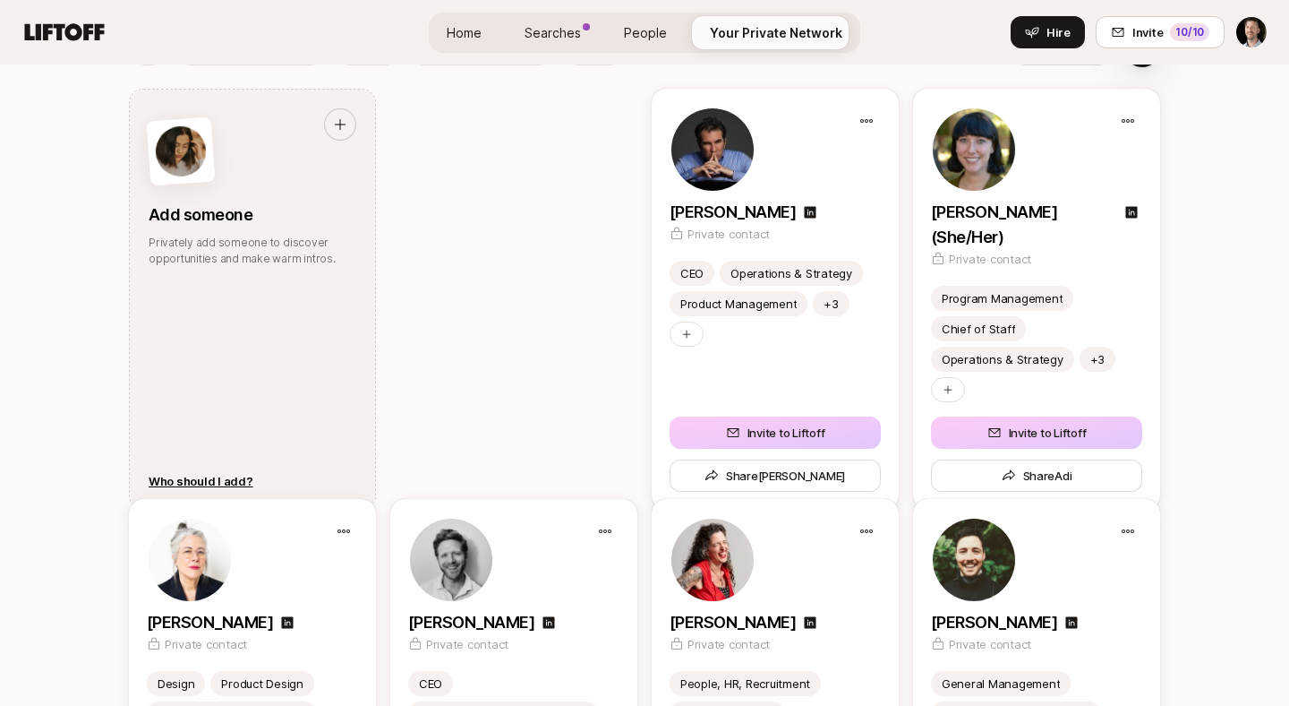
scroll to position [1275, 0]
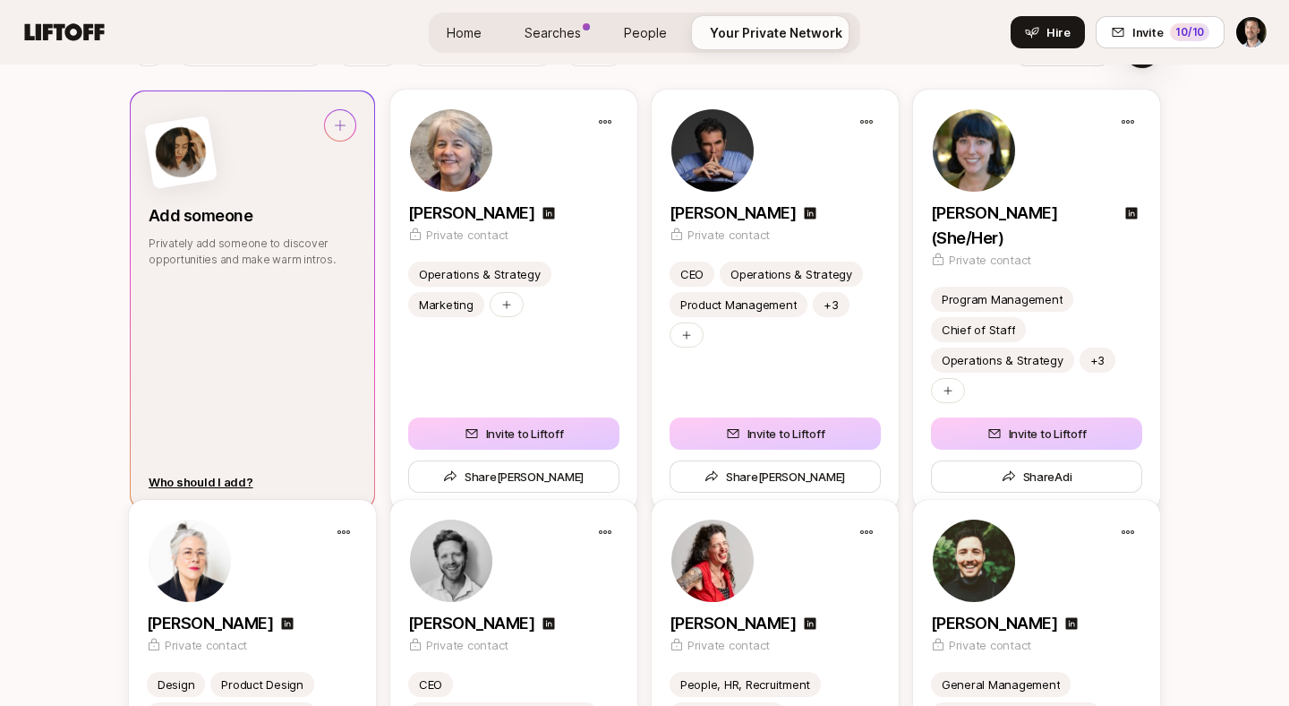
click at [190, 158] on img at bounding box center [180, 152] width 57 height 57
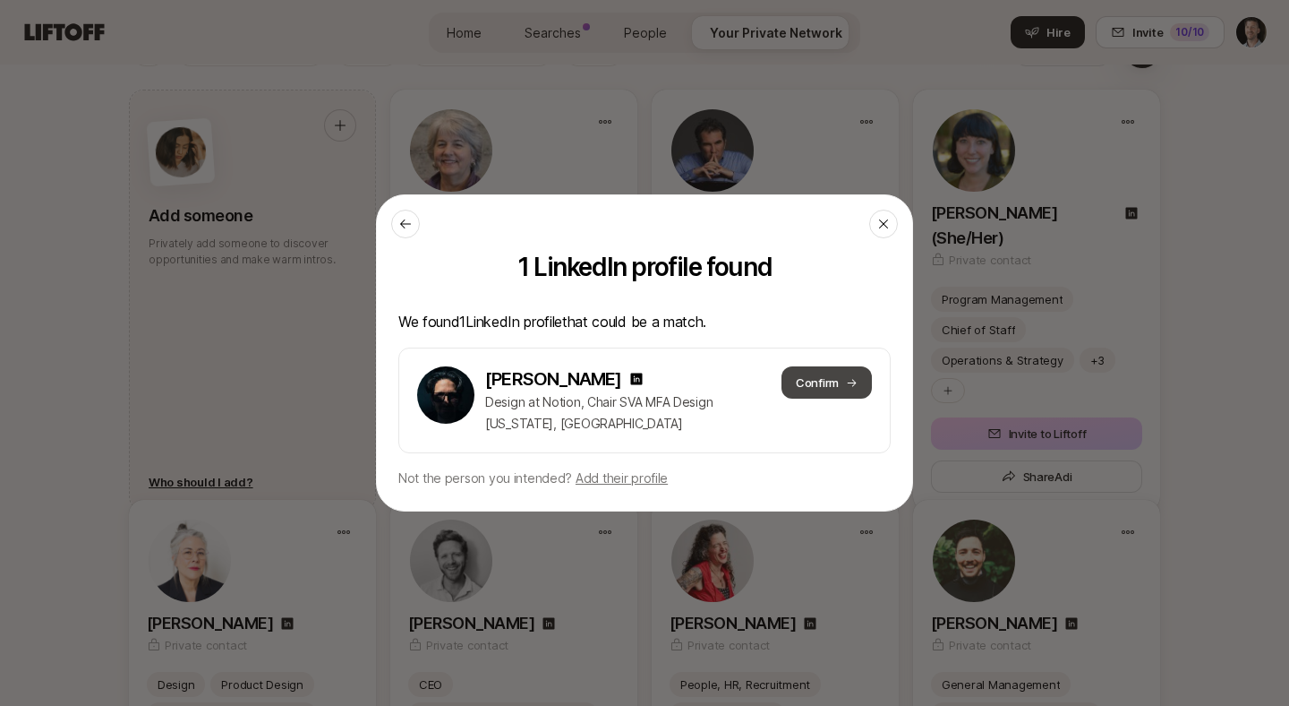
click at [830, 387] on button "Confirm" at bounding box center [827, 382] width 90 height 32
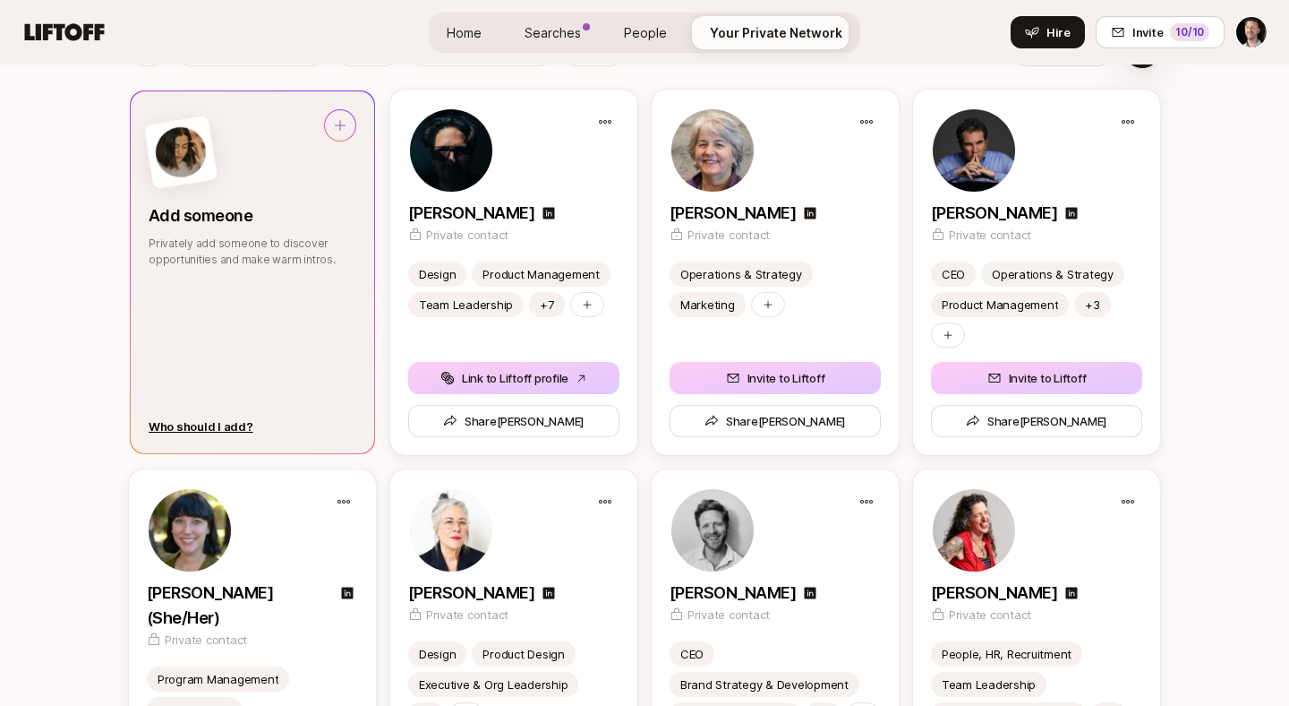
click at [176, 164] on img at bounding box center [180, 152] width 57 height 57
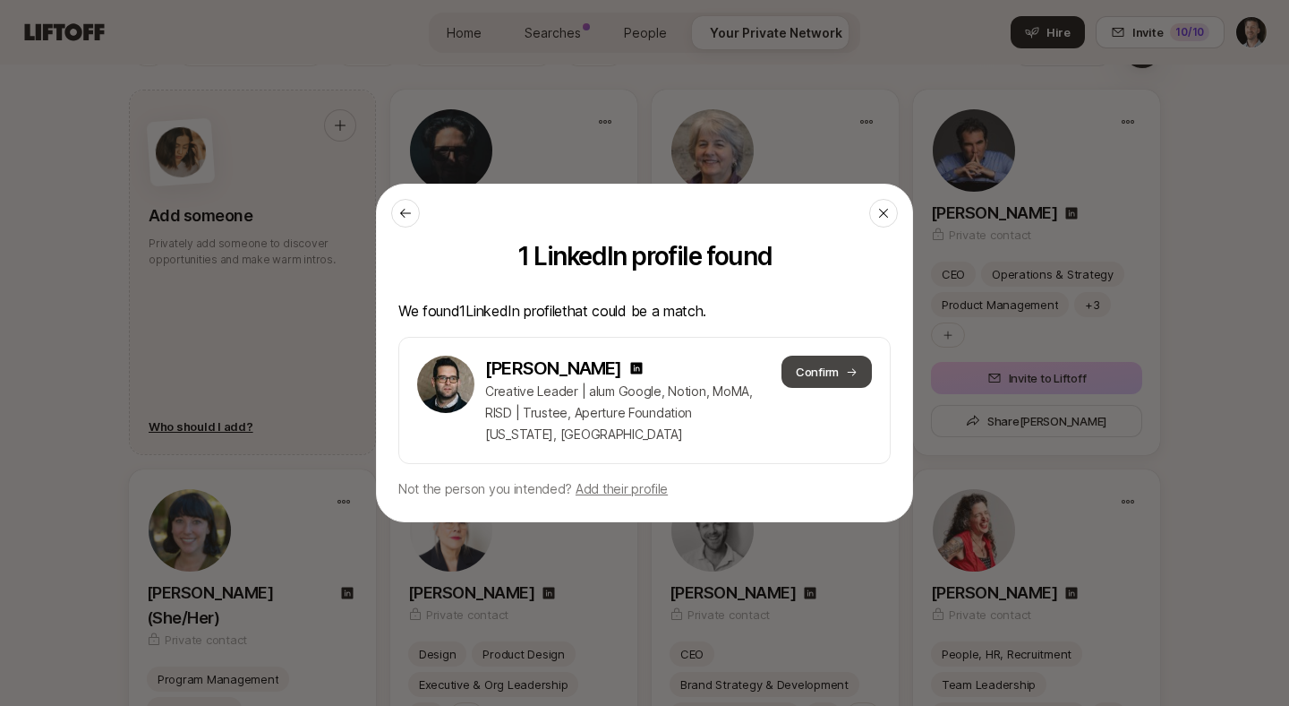
click at [827, 377] on button "Confirm" at bounding box center [827, 372] width 90 height 32
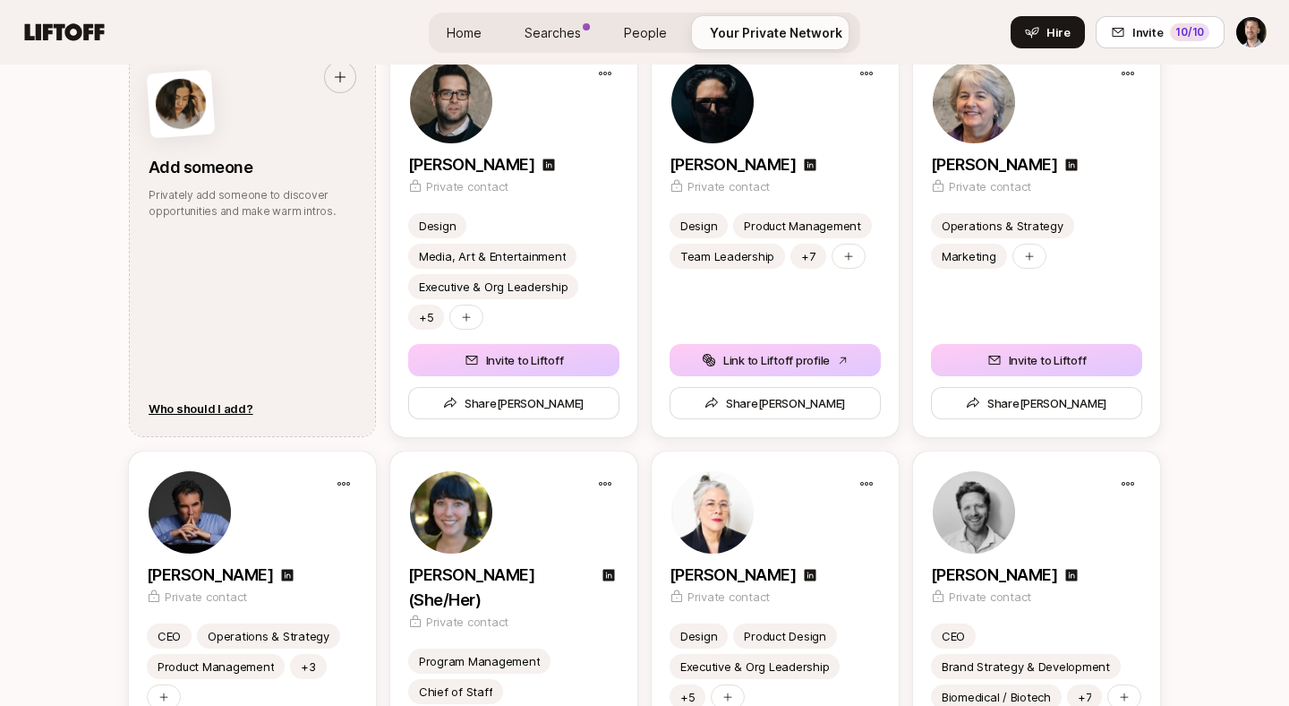
scroll to position [1322, 0]
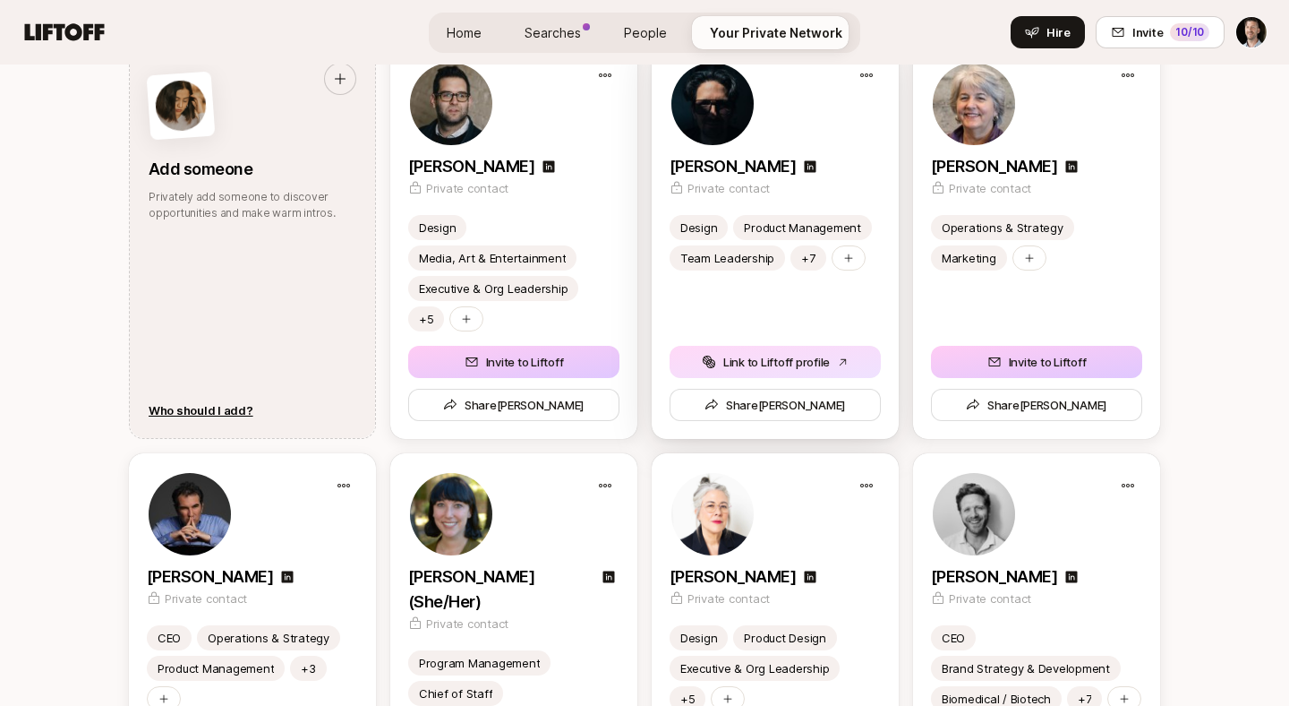
click at [775, 364] on button "Link to Liftoff profile" at bounding box center [775, 362] width 211 height 32
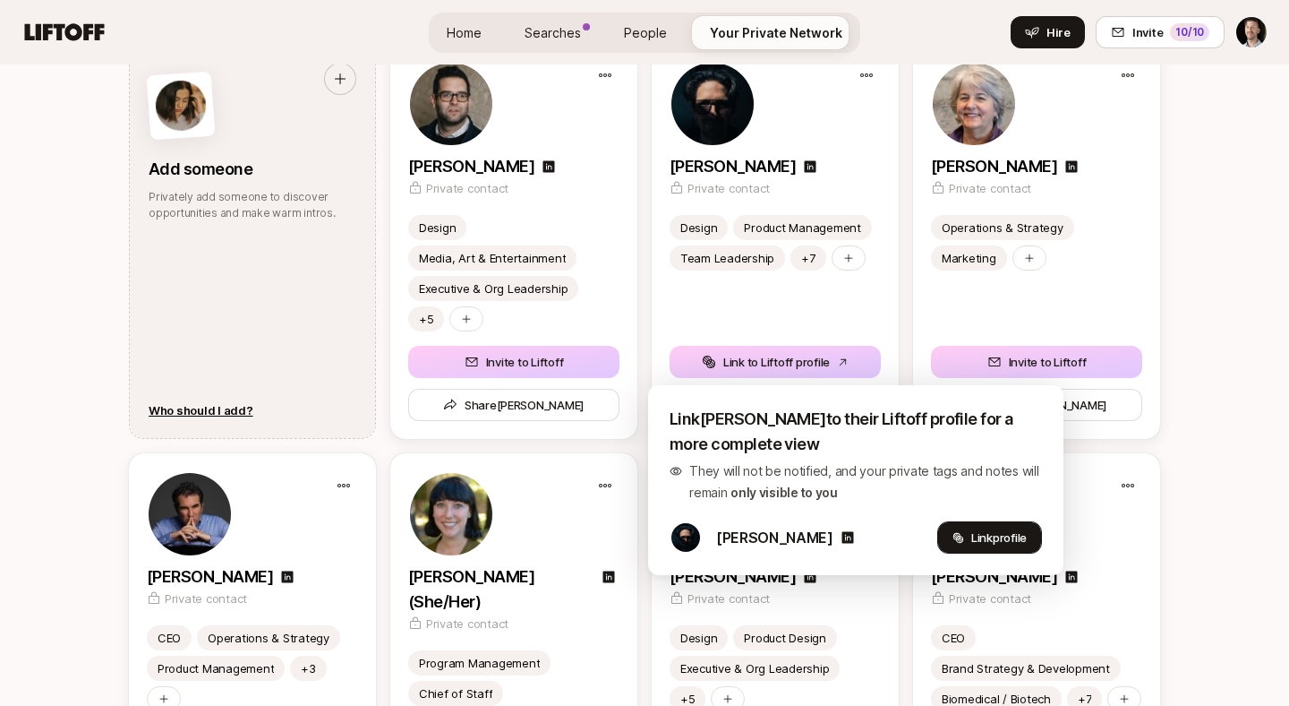
click at [965, 540] on button "Link profile" at bounding box center [990, 537] width 105 height 32
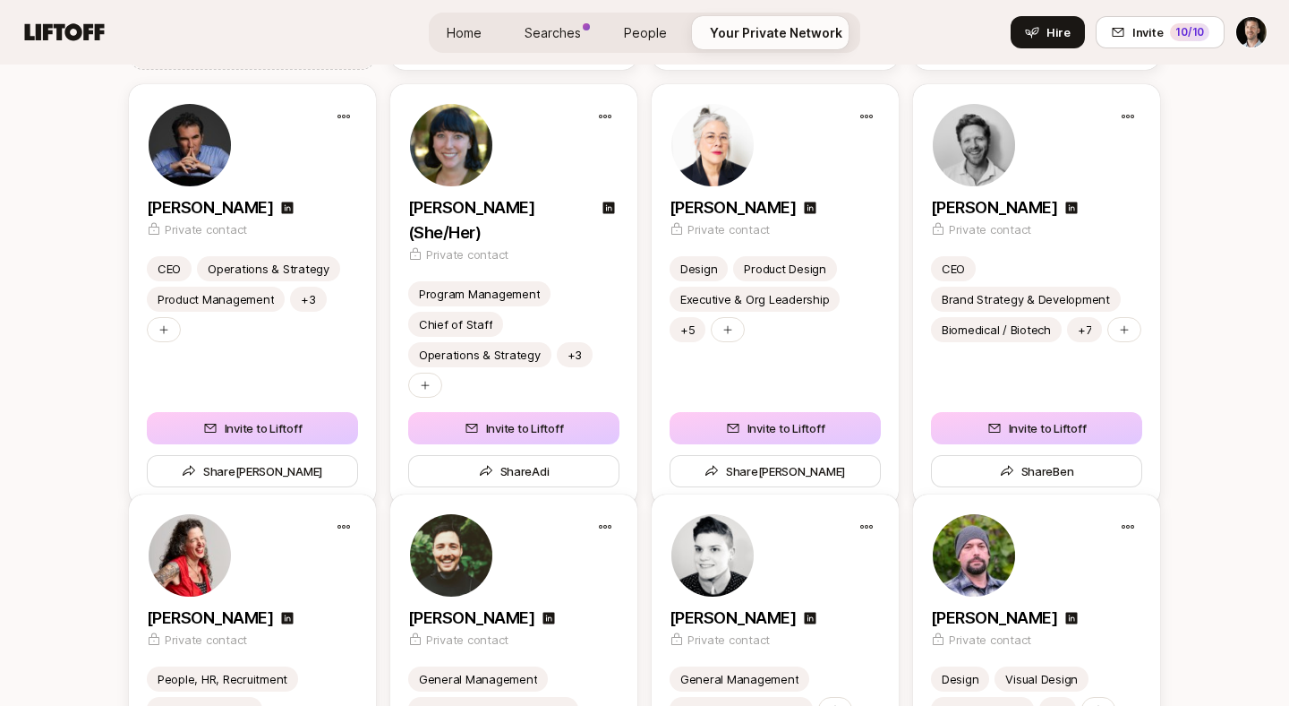
scroll to position [1072, 0]
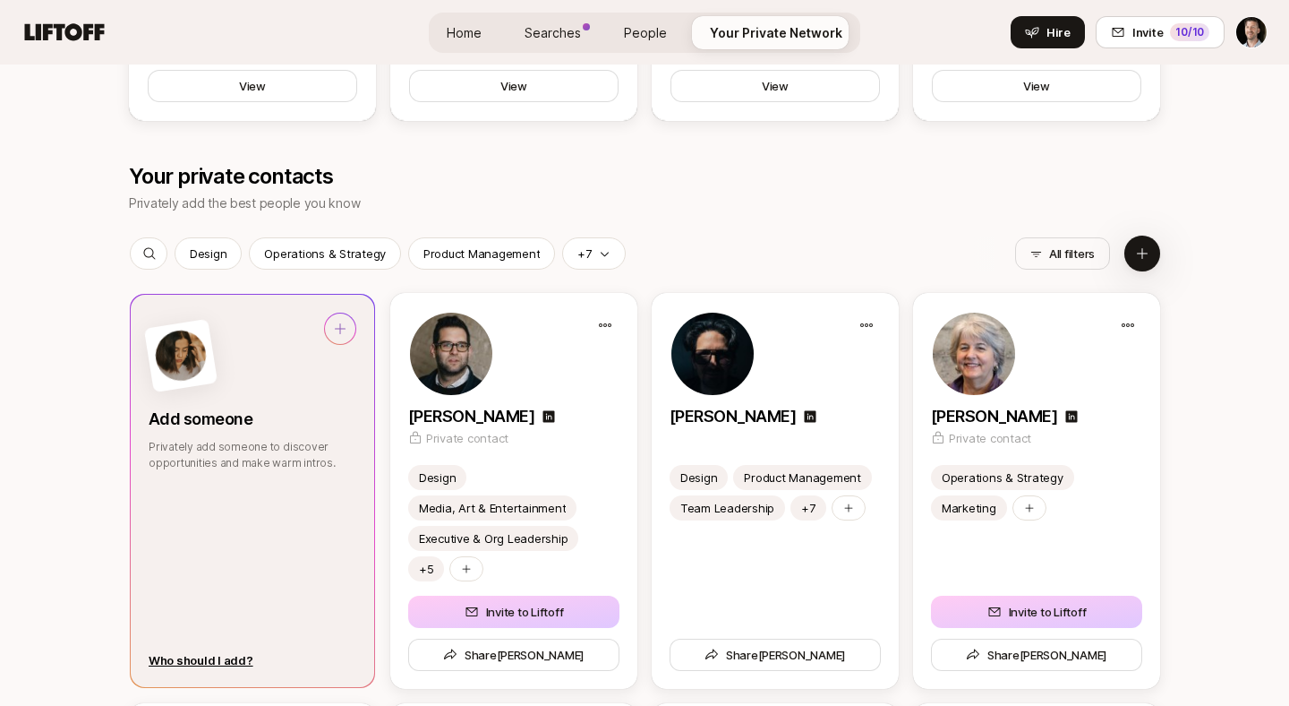
click at [227, 433] on div "Add someone Privately add someone to discover opportunities and make warm intro…" at bounding box center [253, 392] width 208 height 158
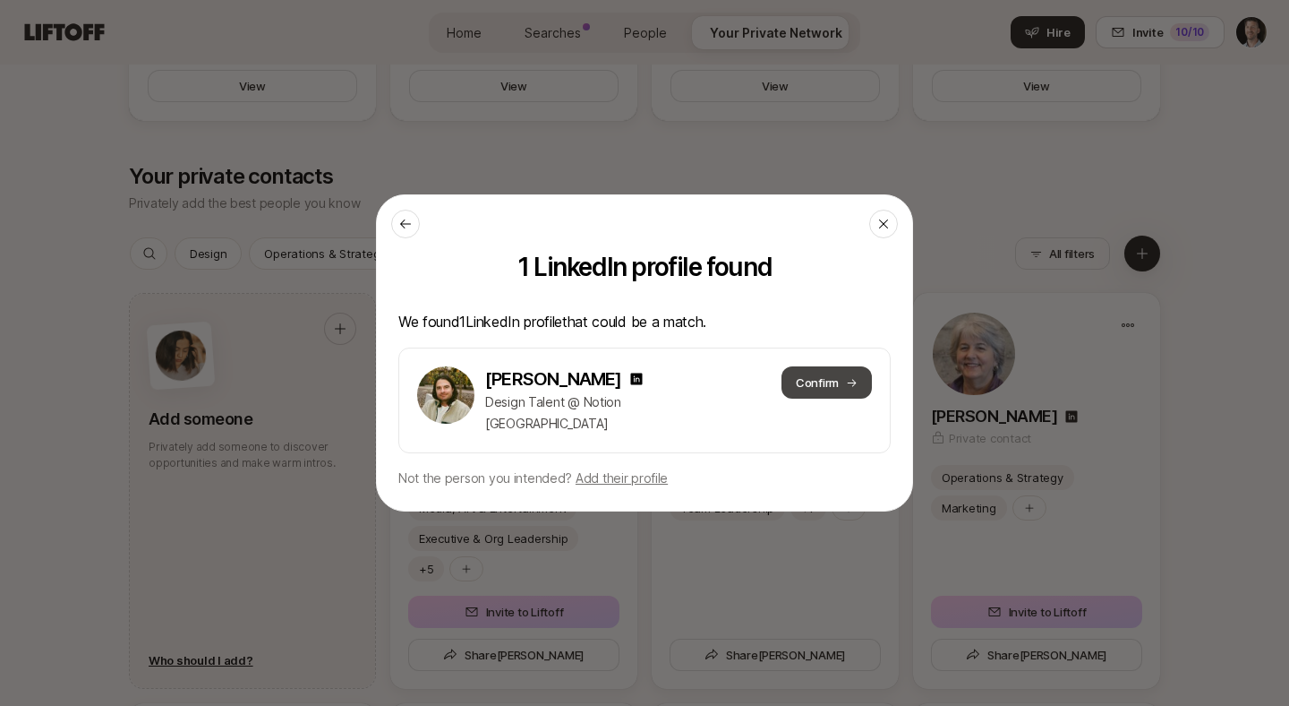
click at [855, 387] on icon at bounding box center [852, 383] width 12 height 12
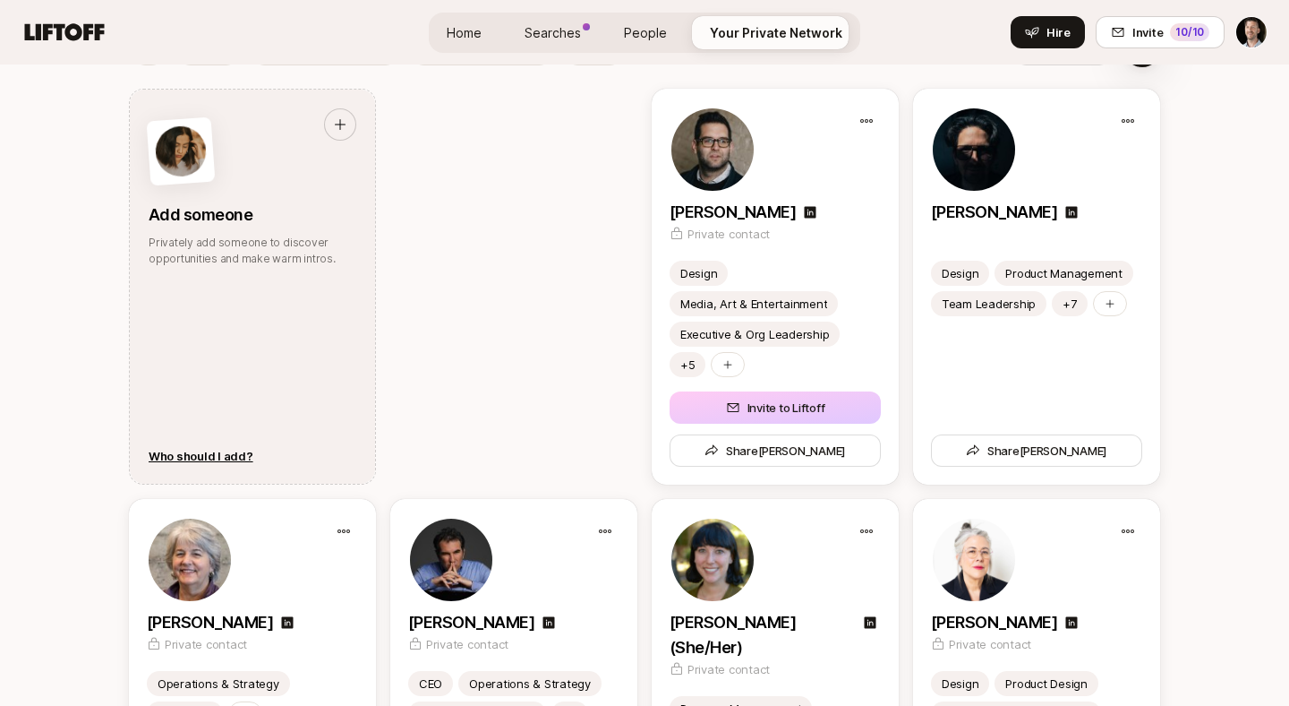
scroll to position [1275, 0]
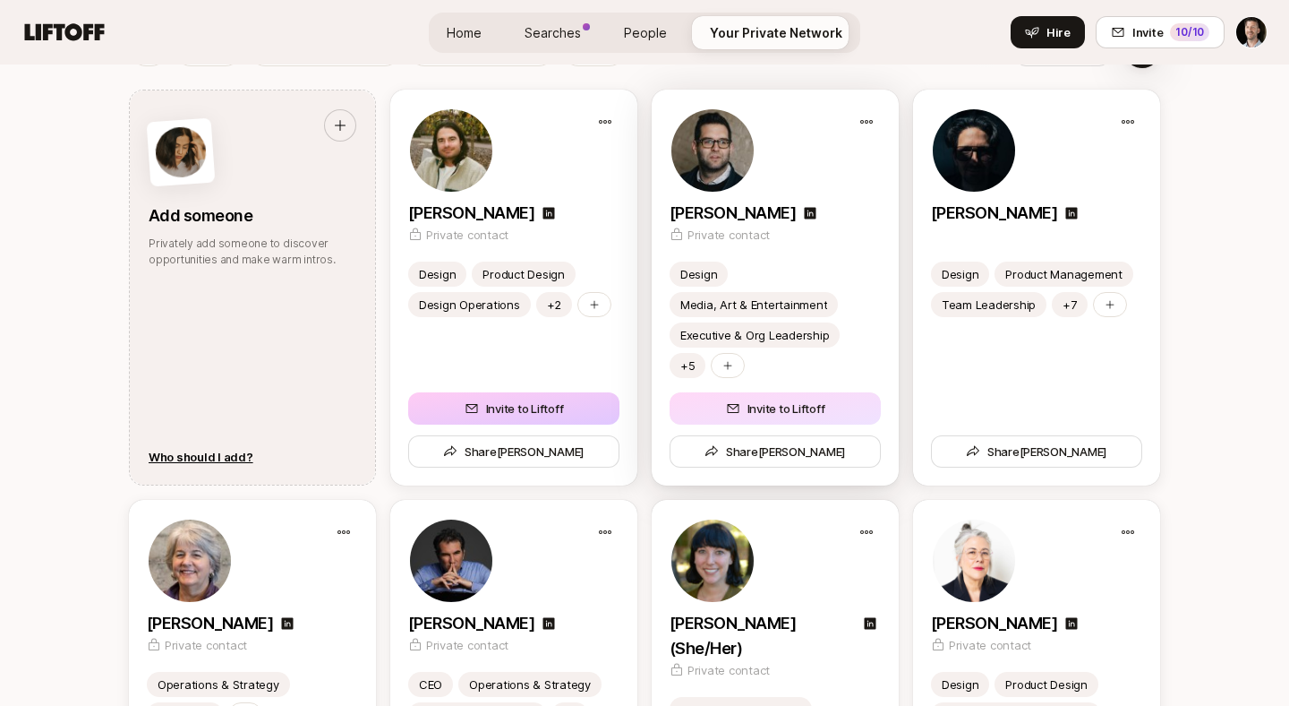
click at [732, 413] on icon at bounding box center [733, 408] width 14 height 14
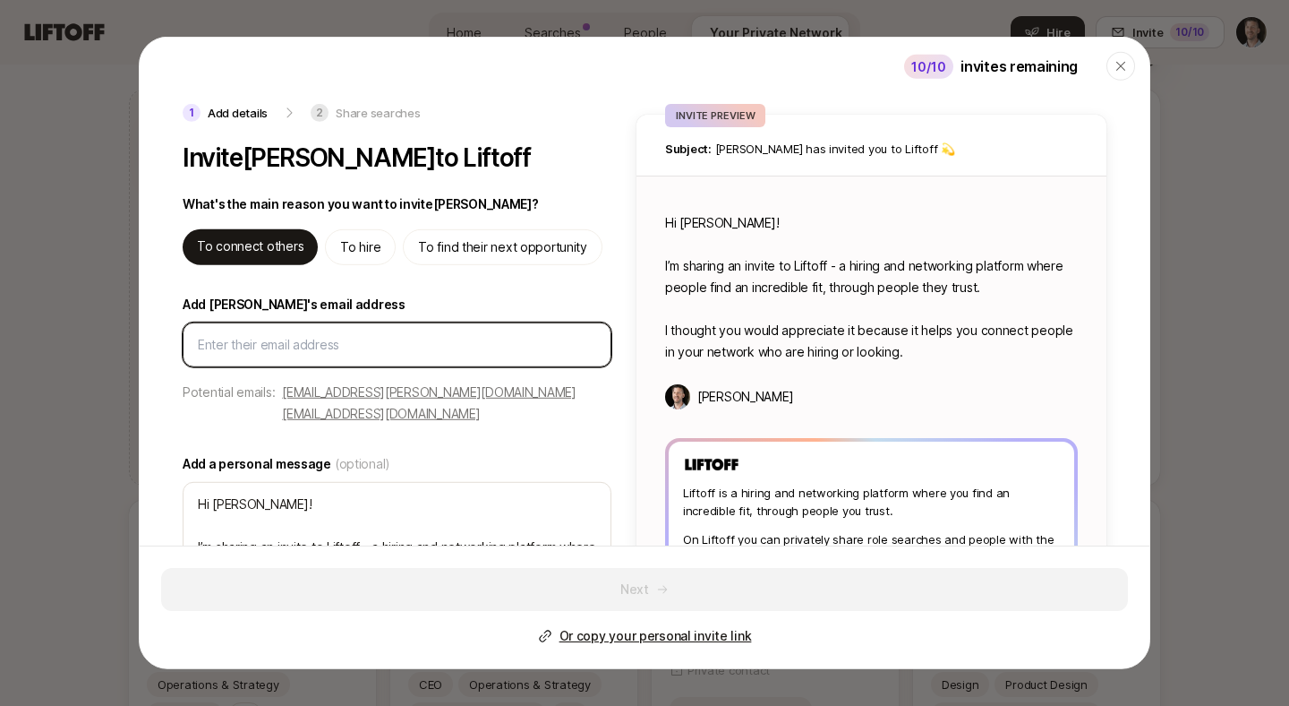
paste input "[PERSON_NAME]"
paste input "[PERSON_NAME] <[EMAIL_ADDRESS][DOMAIN_NAME]>"
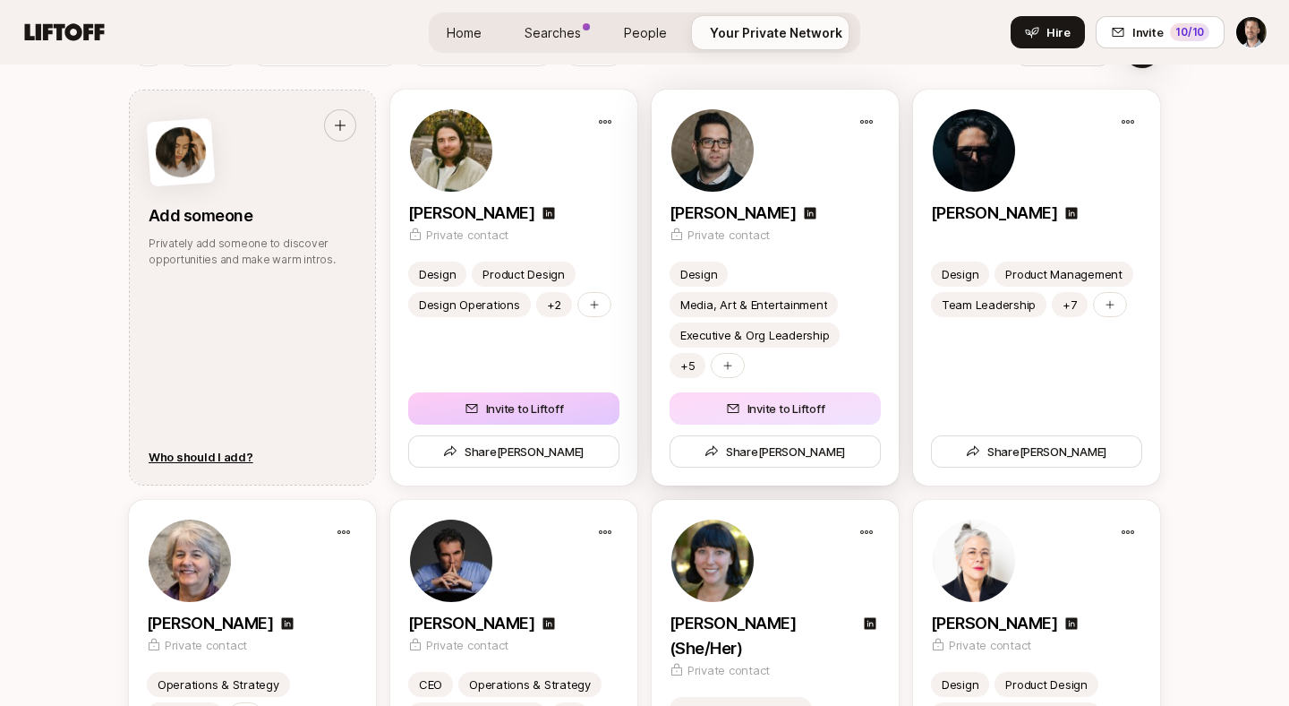
click at [794, 407] on button "Invite to Liftoff" at bounding box center [775, 408] width 211 height 32
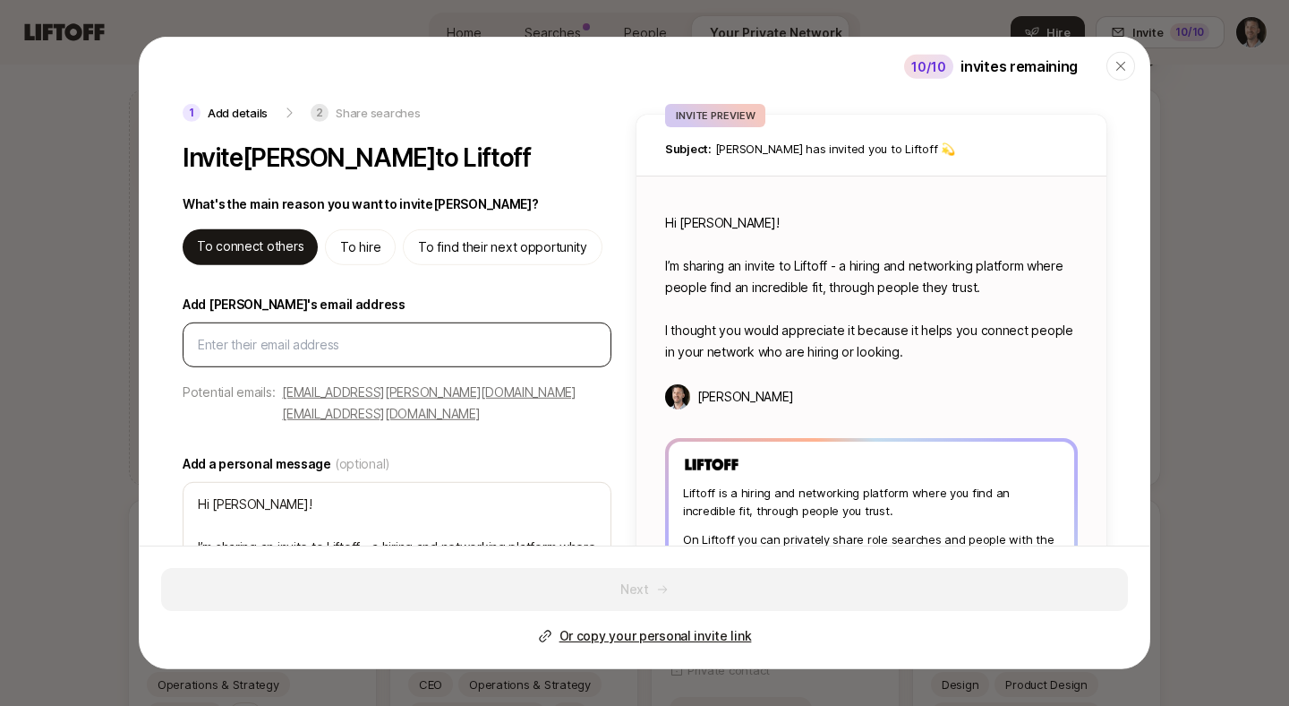
click at [261, 339] on input "Add [PERSON_NAME]'s email address" at bounding box center [397, 344] width 398 height 21
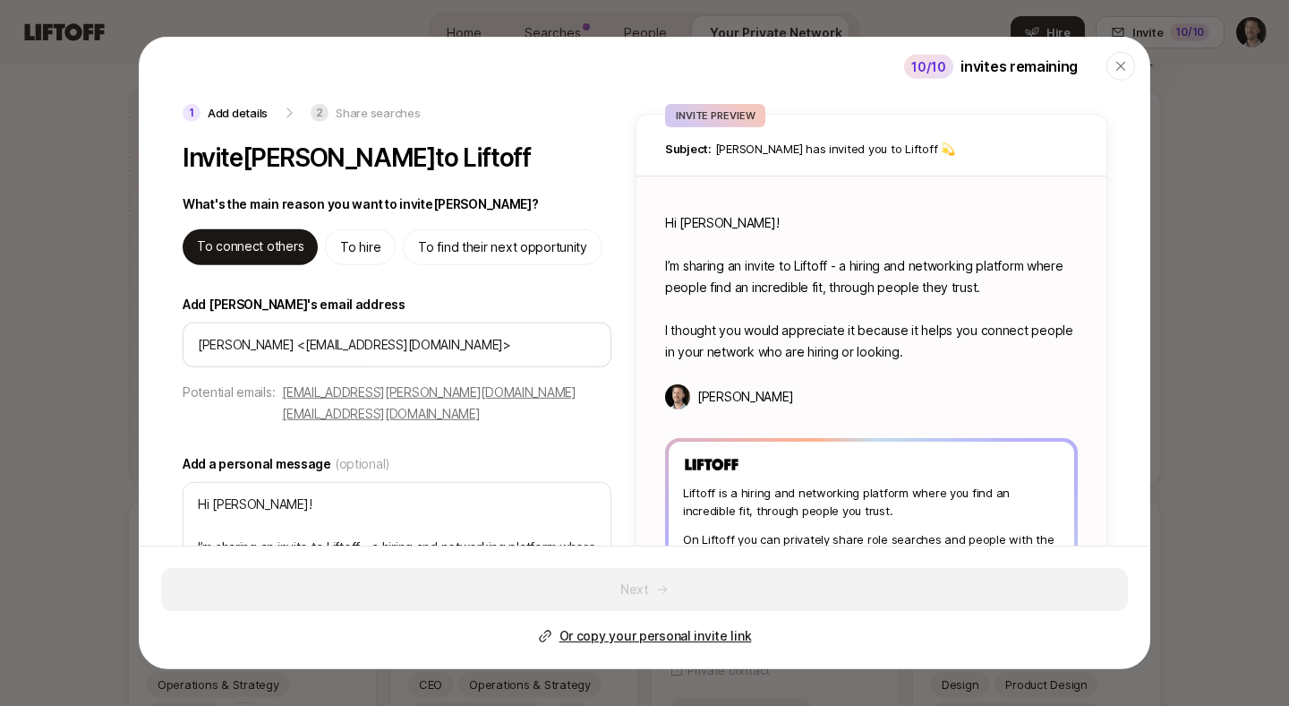
click at [553, 286] on div "1 Add details 2 Share searches Invite [PERSON_NAME] to Liftoff What's the main …" at bounding box center [399, 380] width 433 height 552
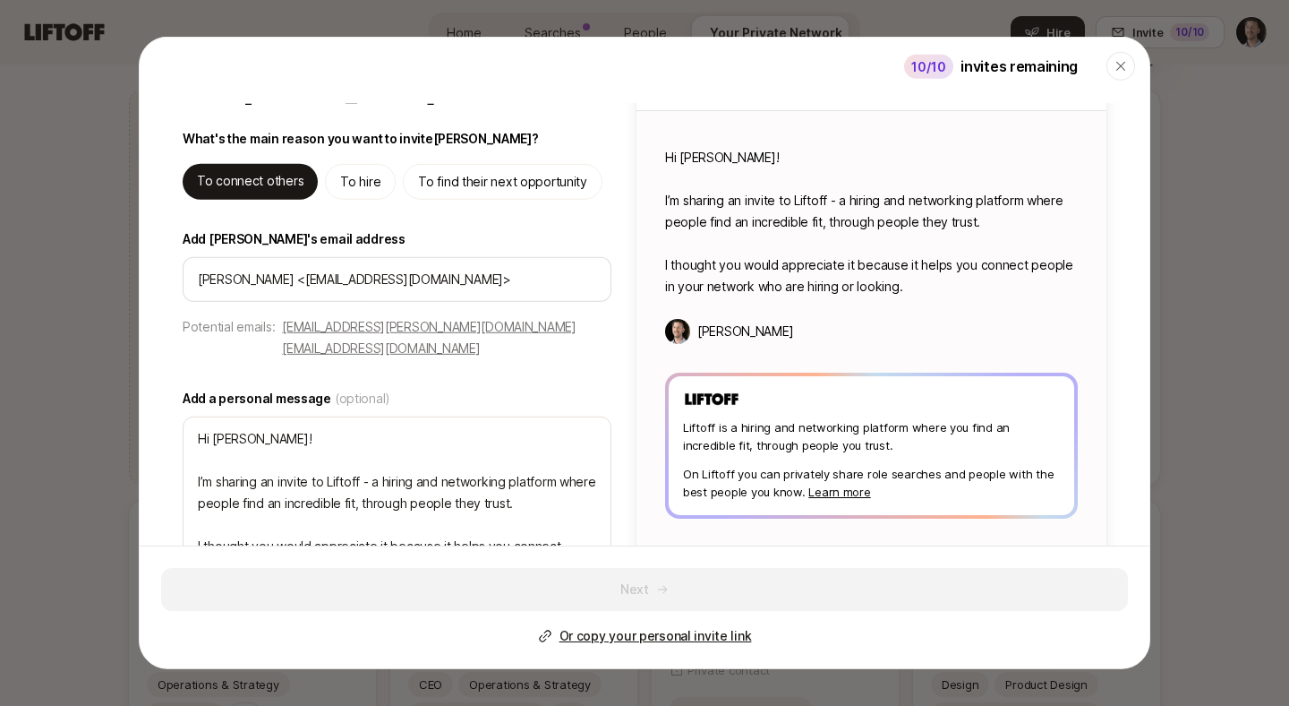
scroll to position [110, 0]
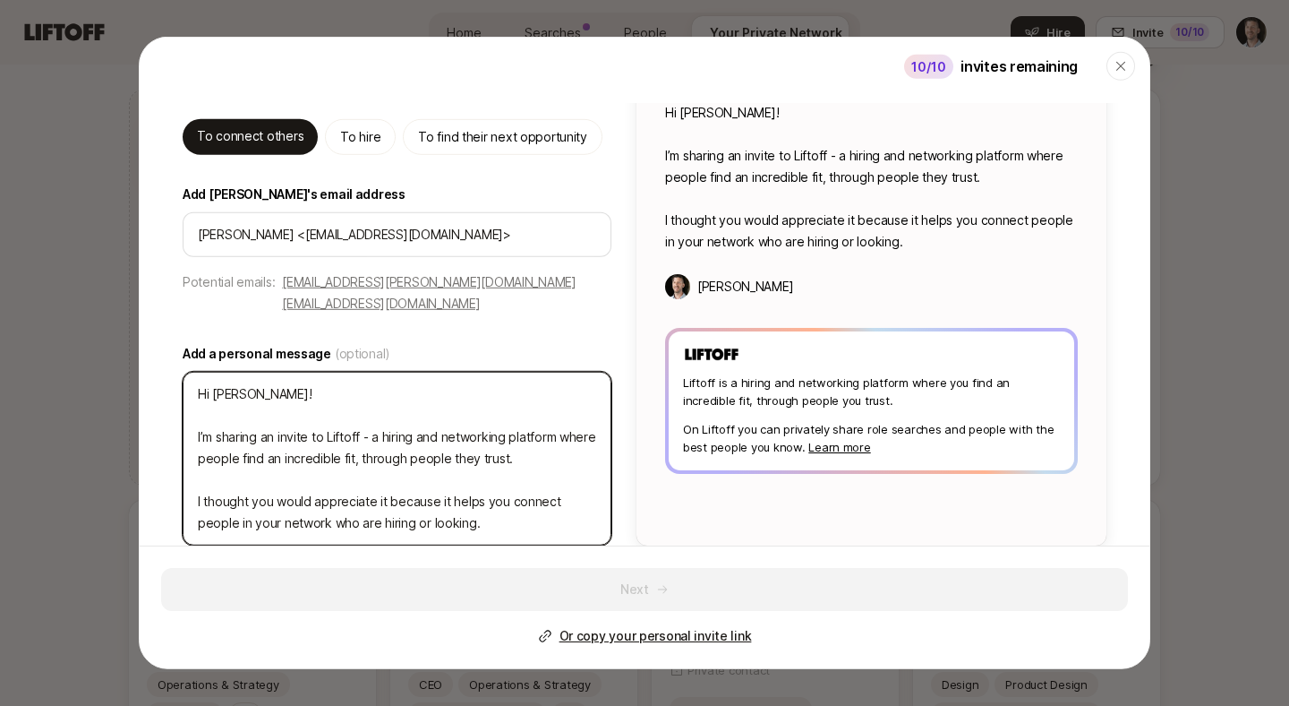
click at [240, 376] on textarea "Hi [PERSON_NAME]! I’m sharing an invite to Liftoff - a hiring and networking pl…" at bounding box center [397, 459] width 429 height 174
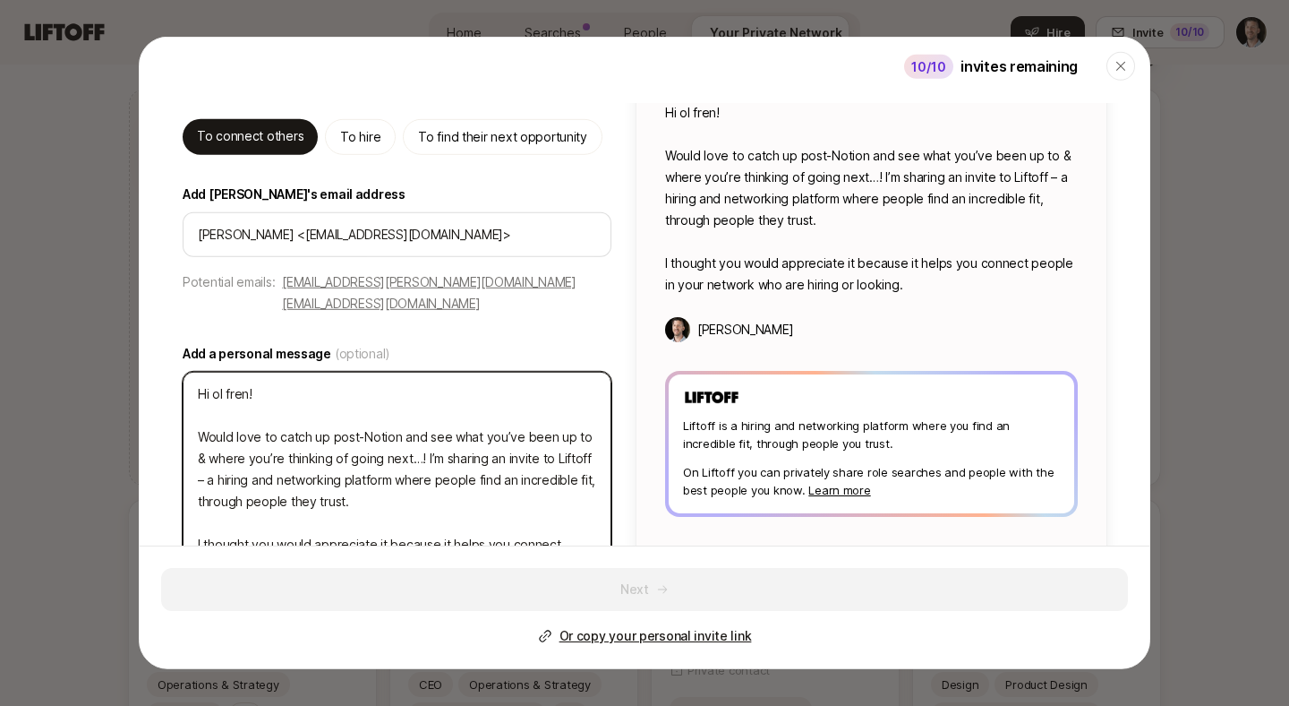
scroll to position [153, 0]
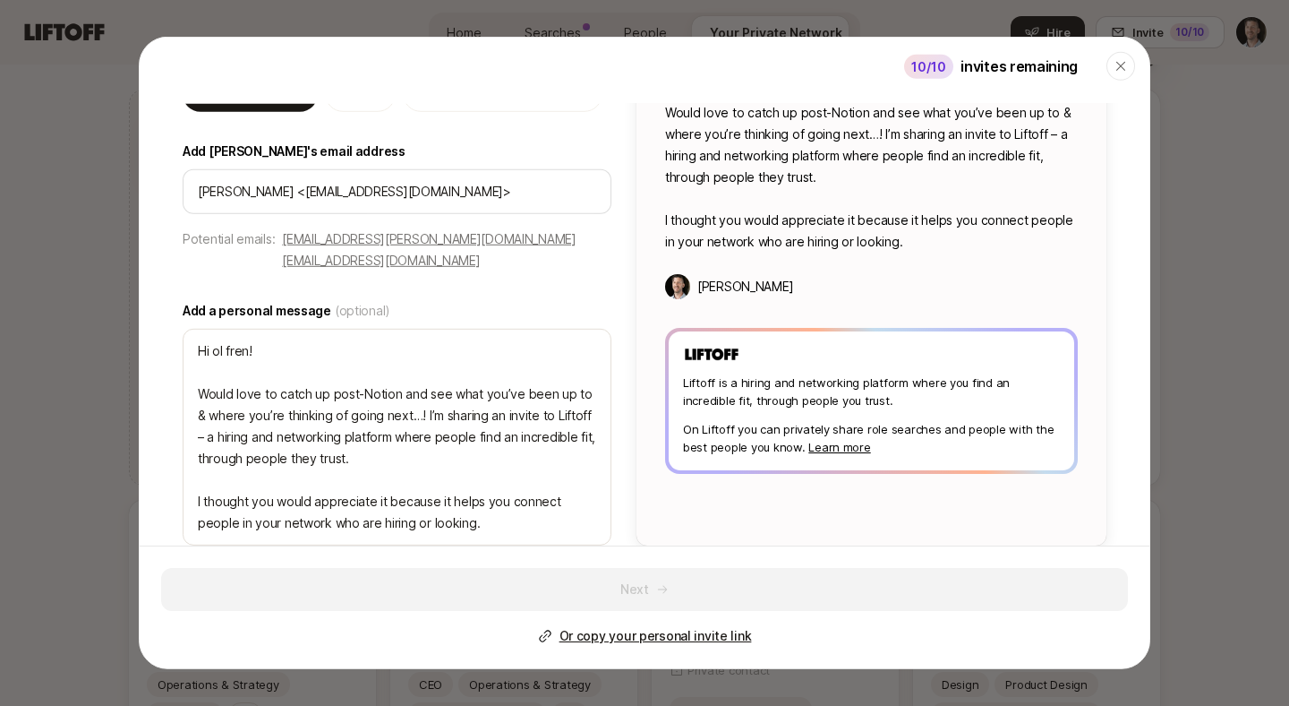
click at [638, 402] on div "Hi ol fren! Would love to catch up post-Notion and see what you’ve been up to &…" at bounding box center [872, 258] width 470 height 473
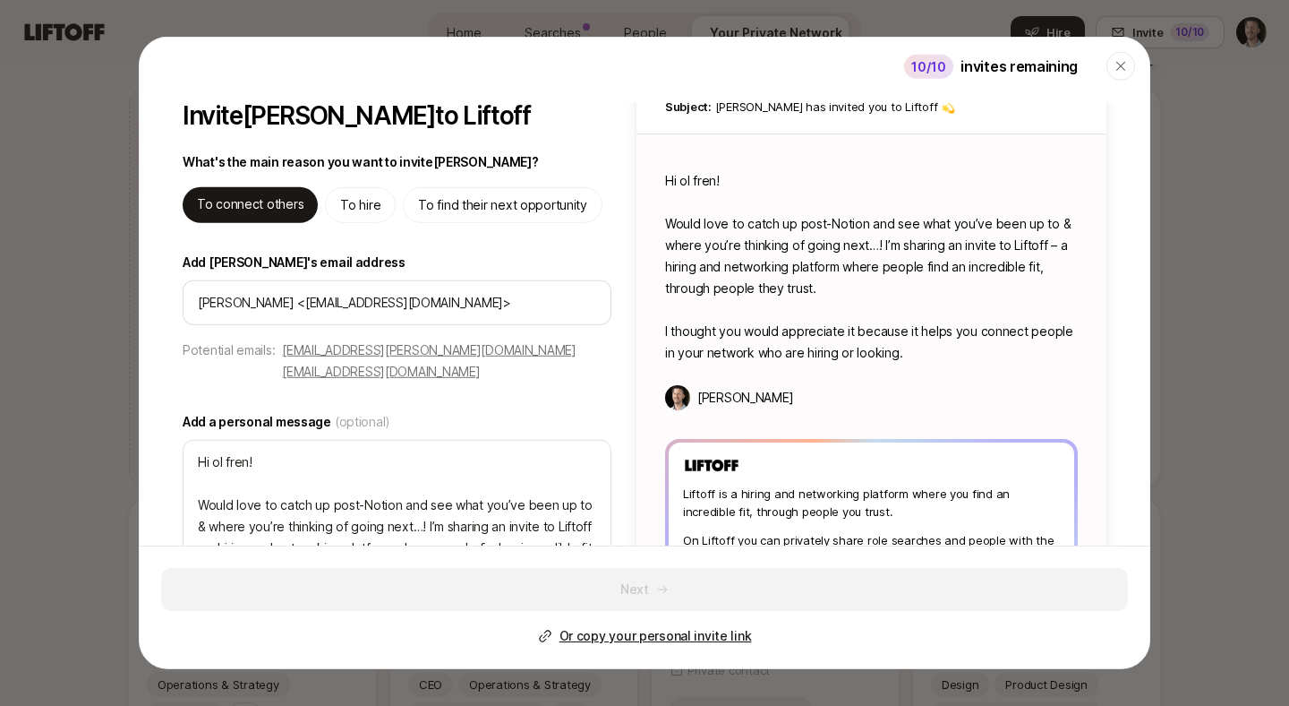
scroll to position [17, 0]
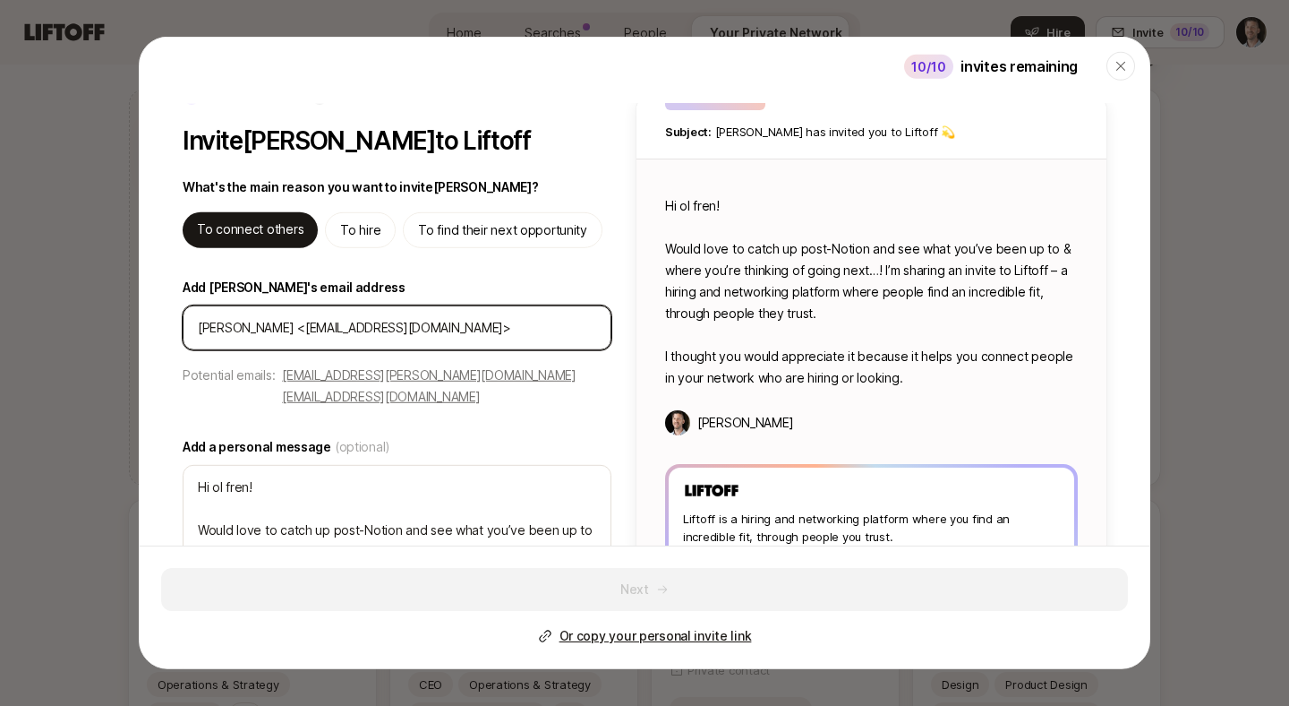
click at [485, 335] on input "[PERSON_NAME] <[EMAIL_ADDRESS][DOMAIN_NAME]>" at bounding box center [397, 327] width 398 height 21
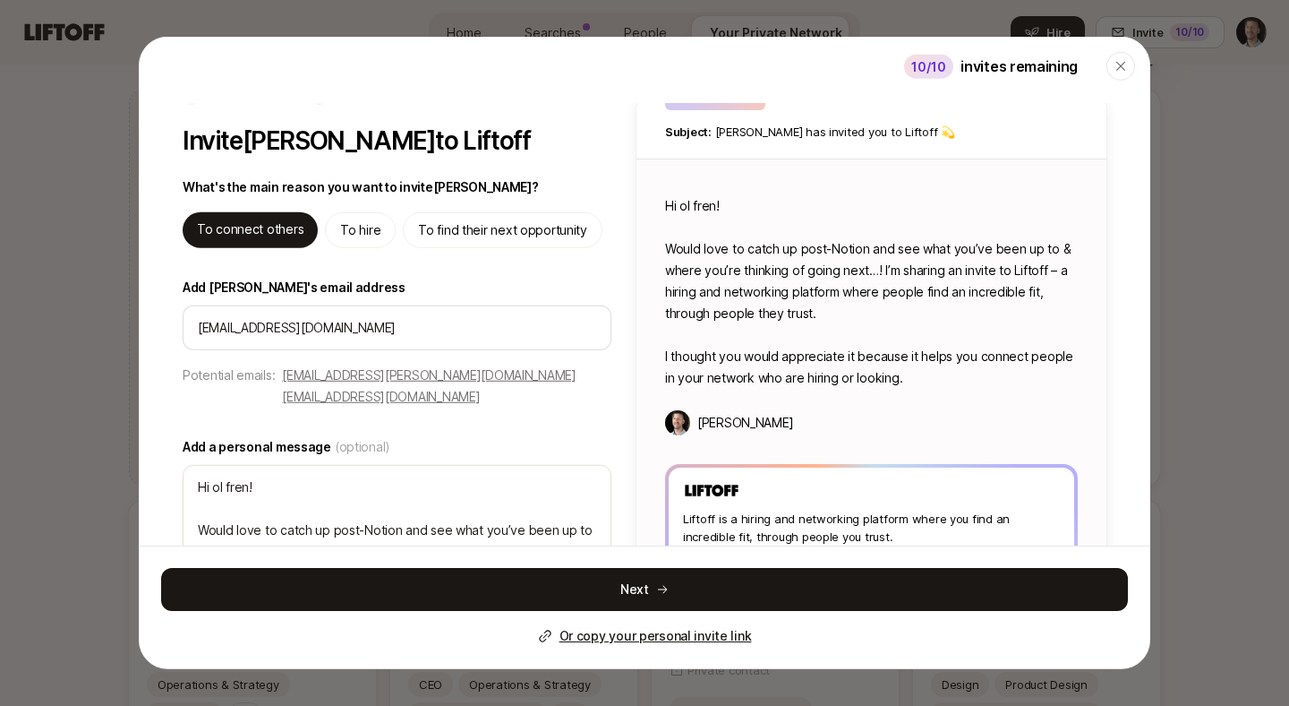
click at [621, 277] on div "1 Add details 2 Share searches Invite [PERSON_NAME] to Liftoff What's the main …" at bounding box center [645, 384] width 1010 height 595
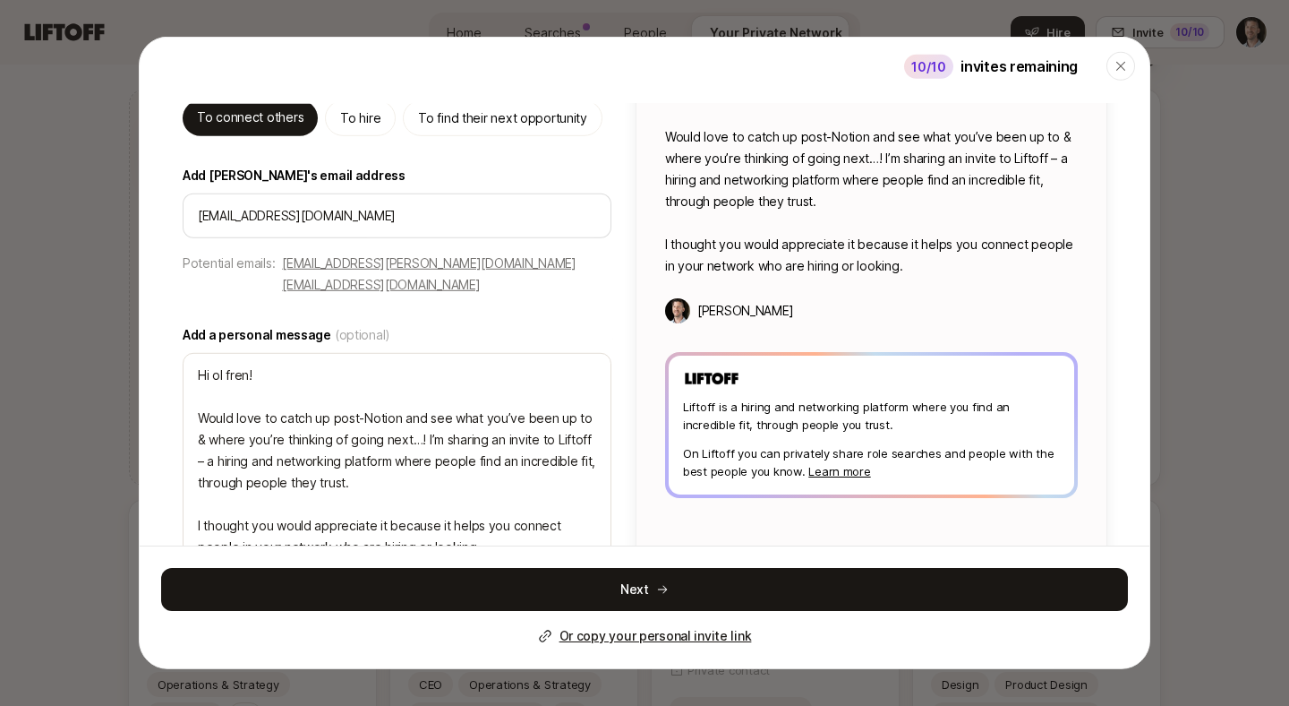
scroll to position [153, 0]
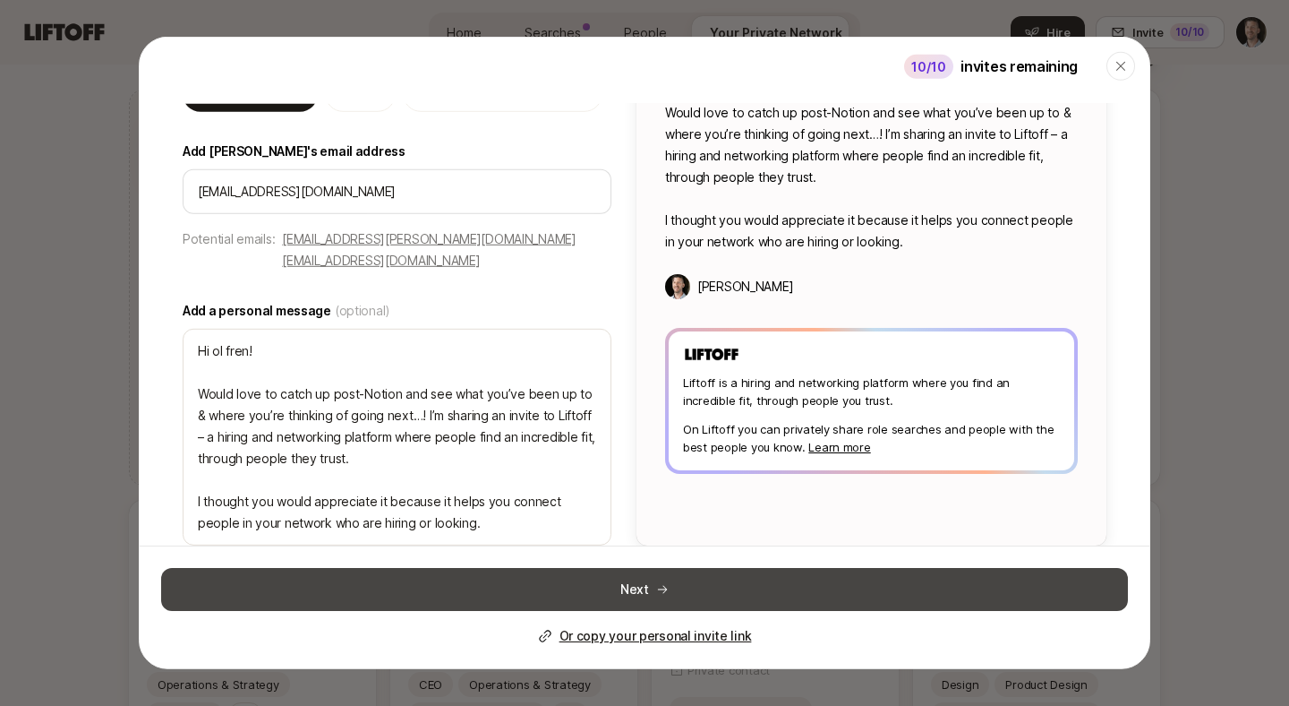
click at [609, 589] on button "Next" at bounding box center [644, 589] width 967 height 43
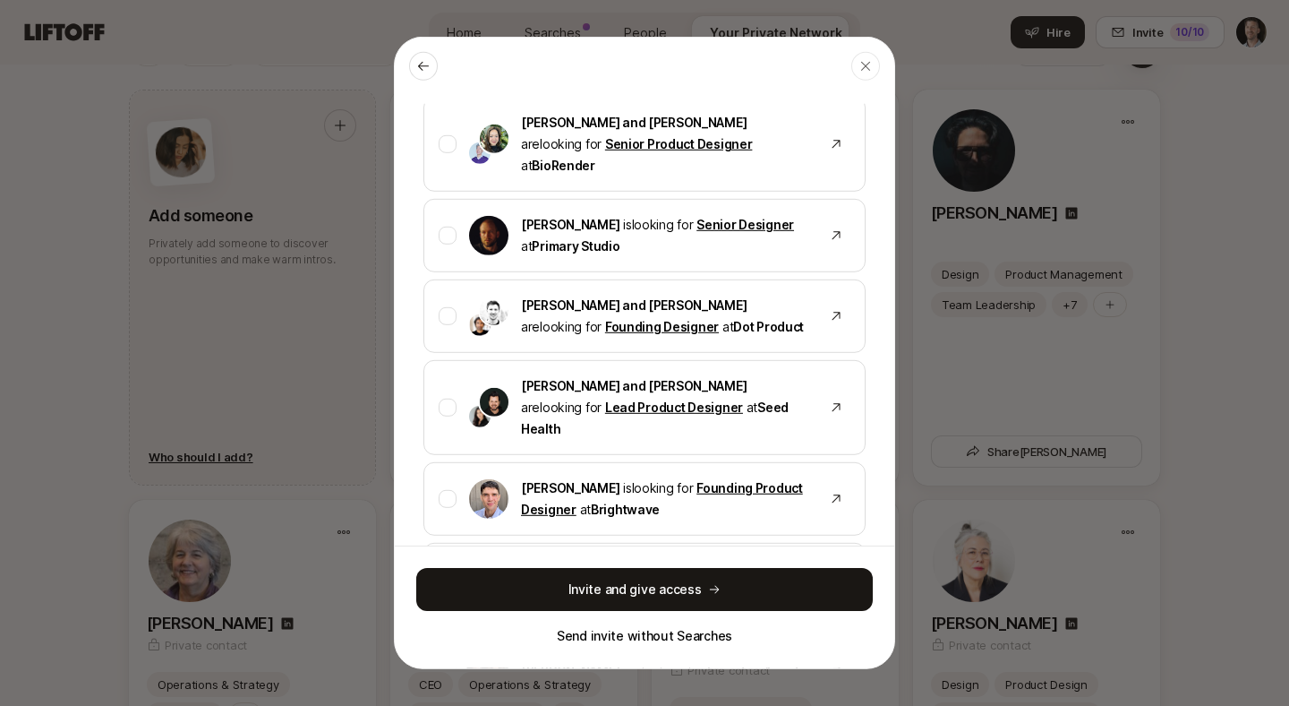
scroll to position [793, 0]
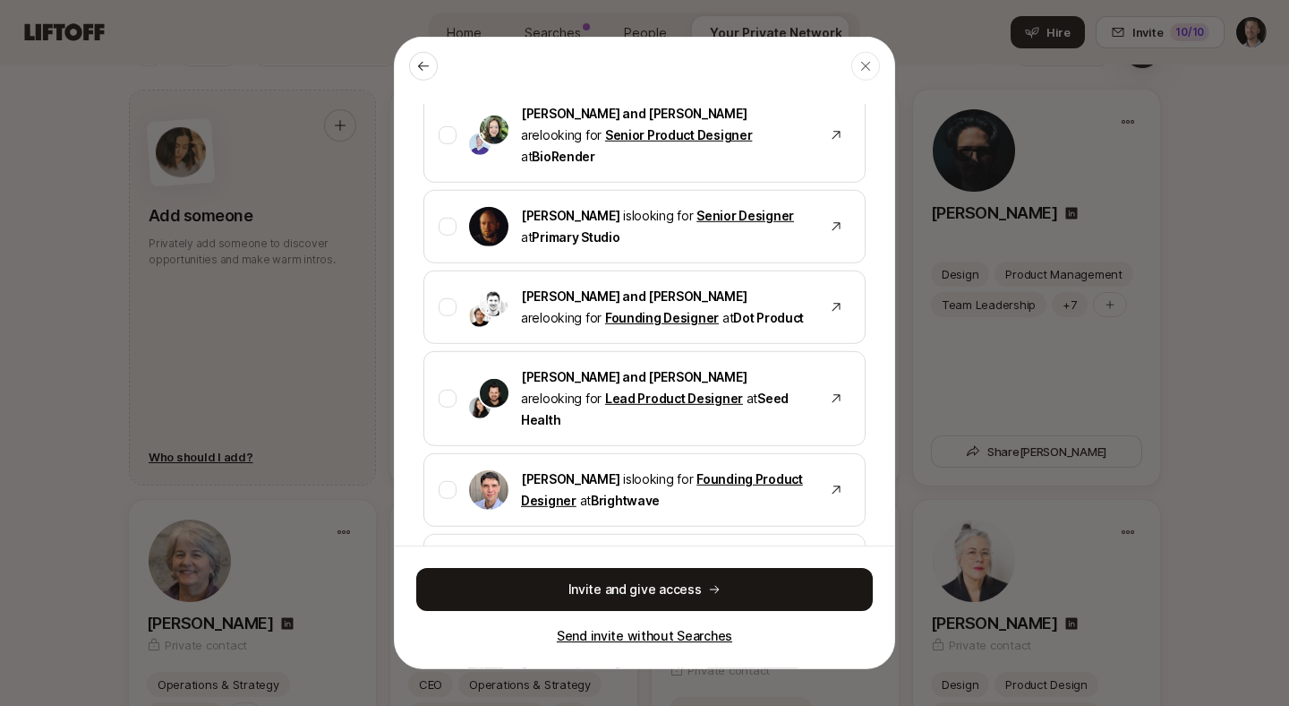
click at [689, 642] on p "Send invite without Searches" at bounding box center [645, 635] width 176 height 21
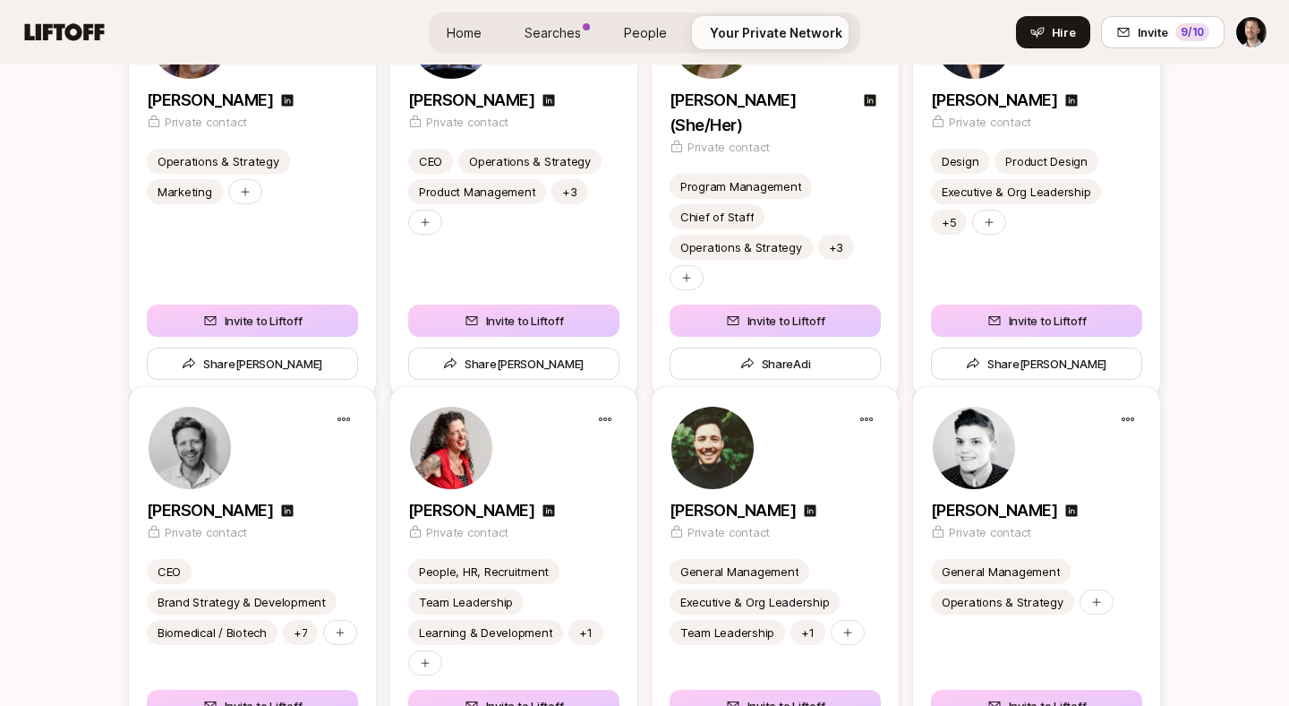
scroll to position [1841, 0]
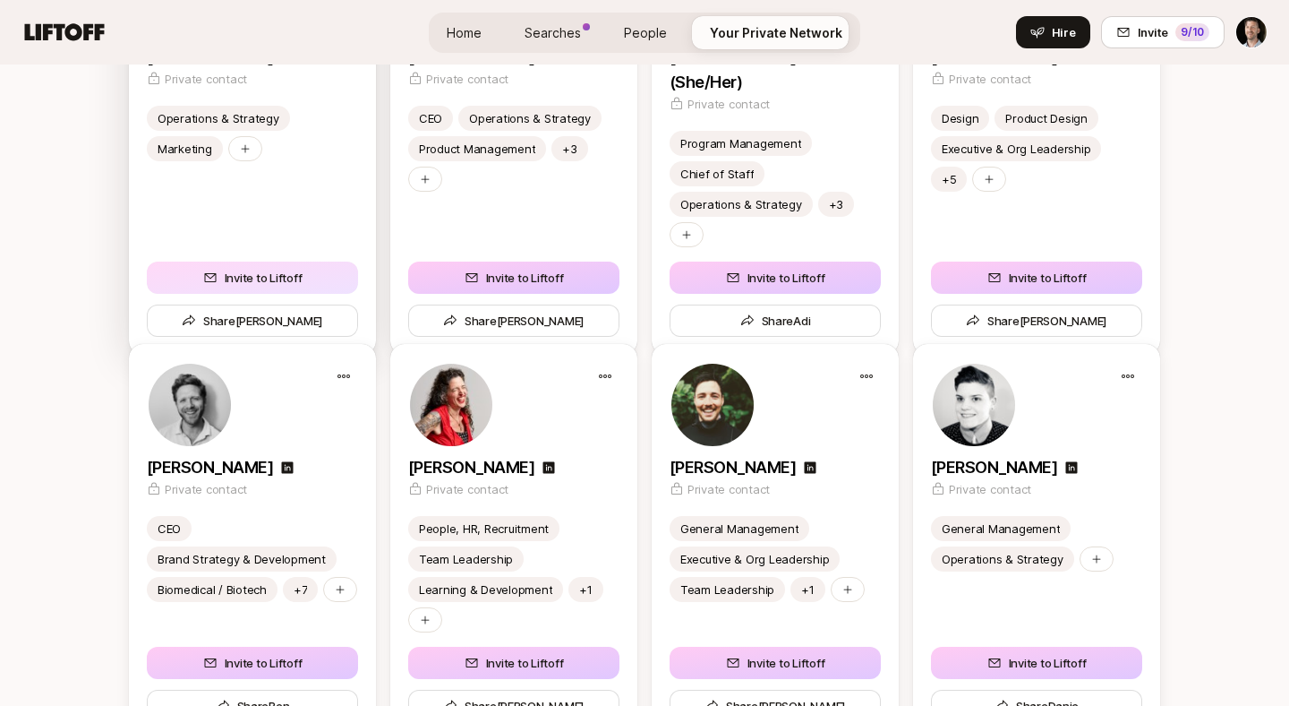
click at [235, 261] on button "Invite to Liftoff" at bounding box center [252, 277] width 211 height 32
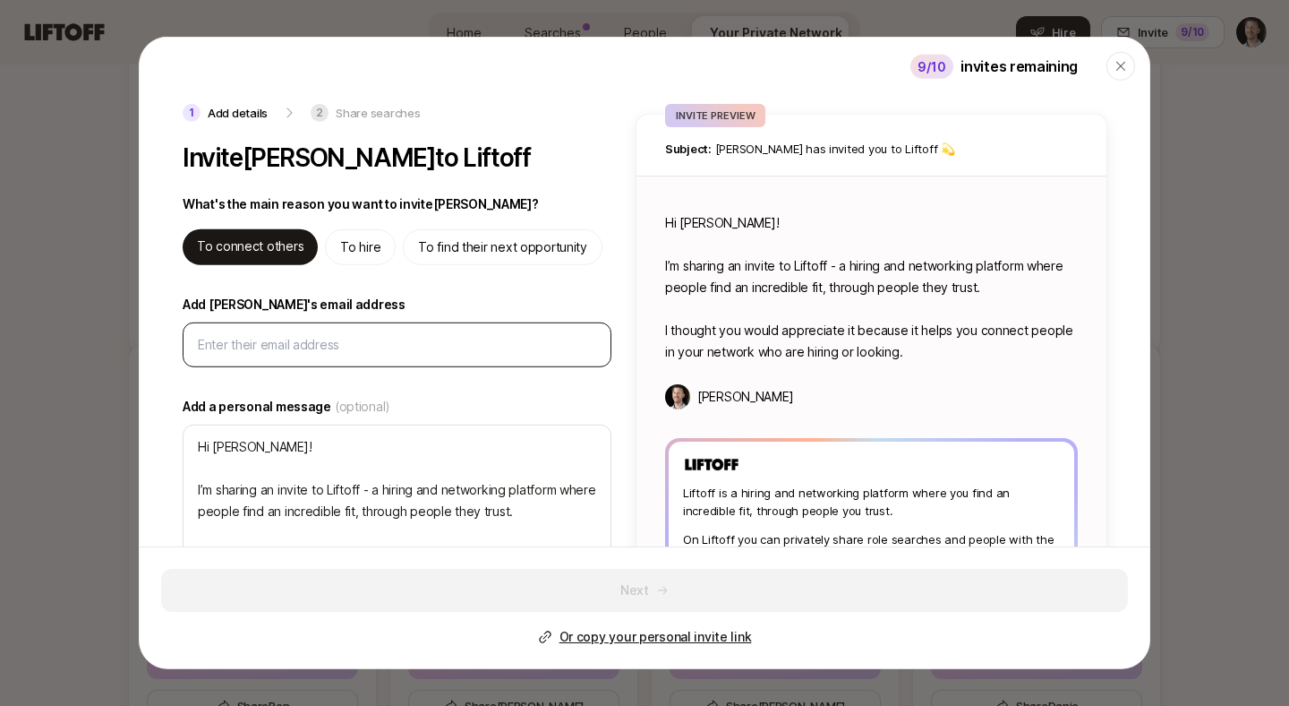
click at [274, 335] on input "Add [PERSON_NAME]'s email address" at bounding box center [397, 344] width 398 height 21
click at [270, 352] on input "Add [PERSON_NAME]'s email address" at bounding box center [397, 344] width 398 height 21
paste input "[PERSON_NAME] <[PERSON_NAME][EMAIL_ADDRESS][DOMAIN_NAME]>"
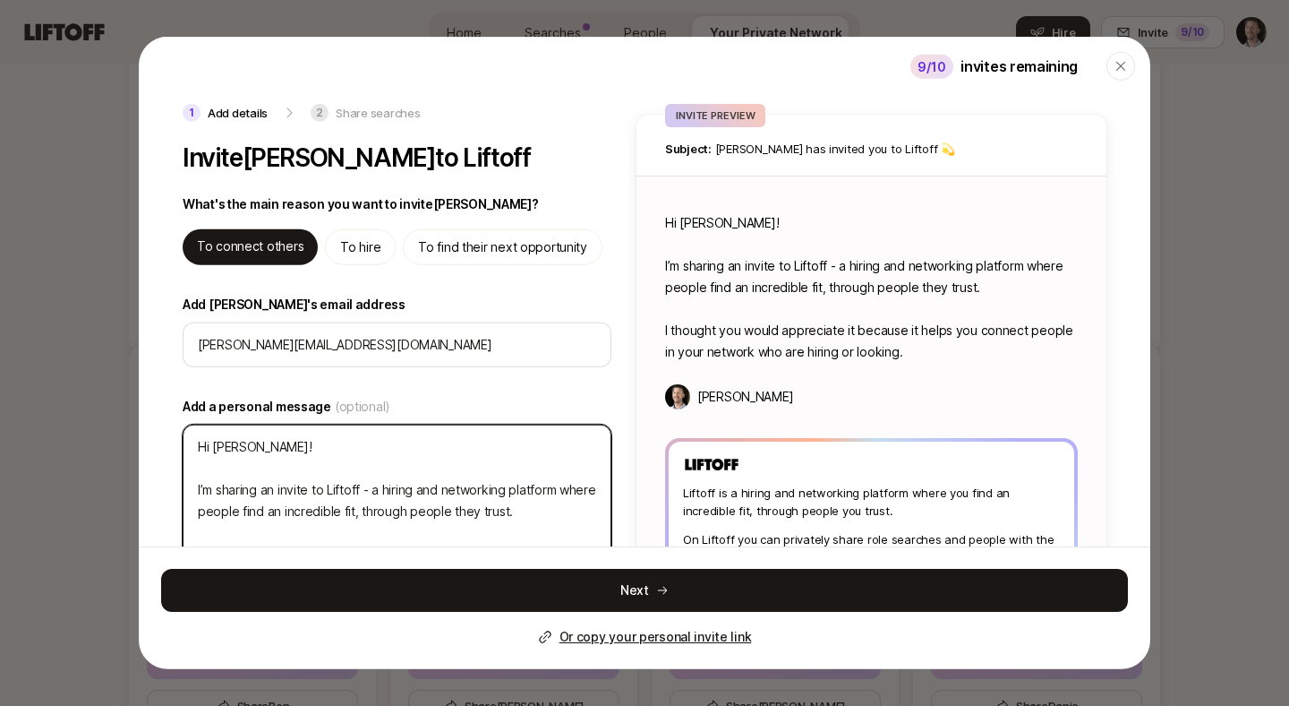
click at [289, 452] on textarea "Hi [PERSON_NAME]! I’m sharing an invite to Liftoff - a hiring and networking pl…" at bounding box center [397, 511] width 429 height 174
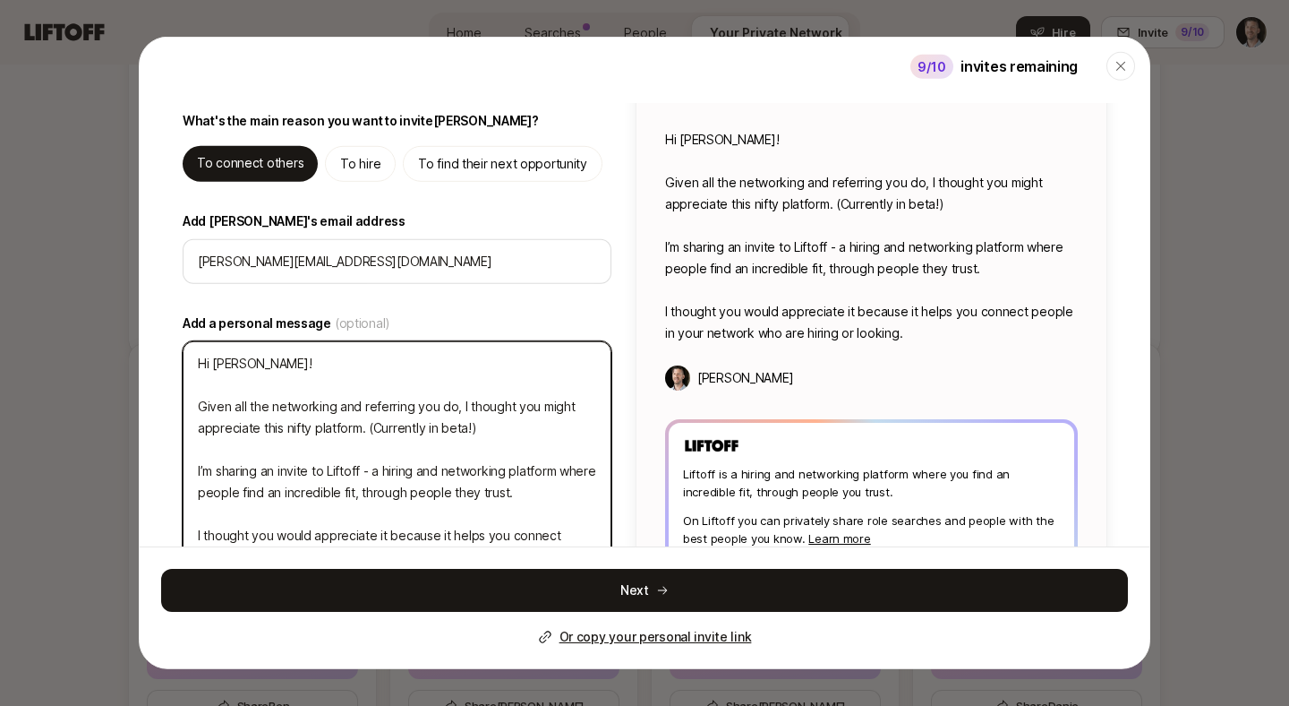
scroll to position [88, 0]
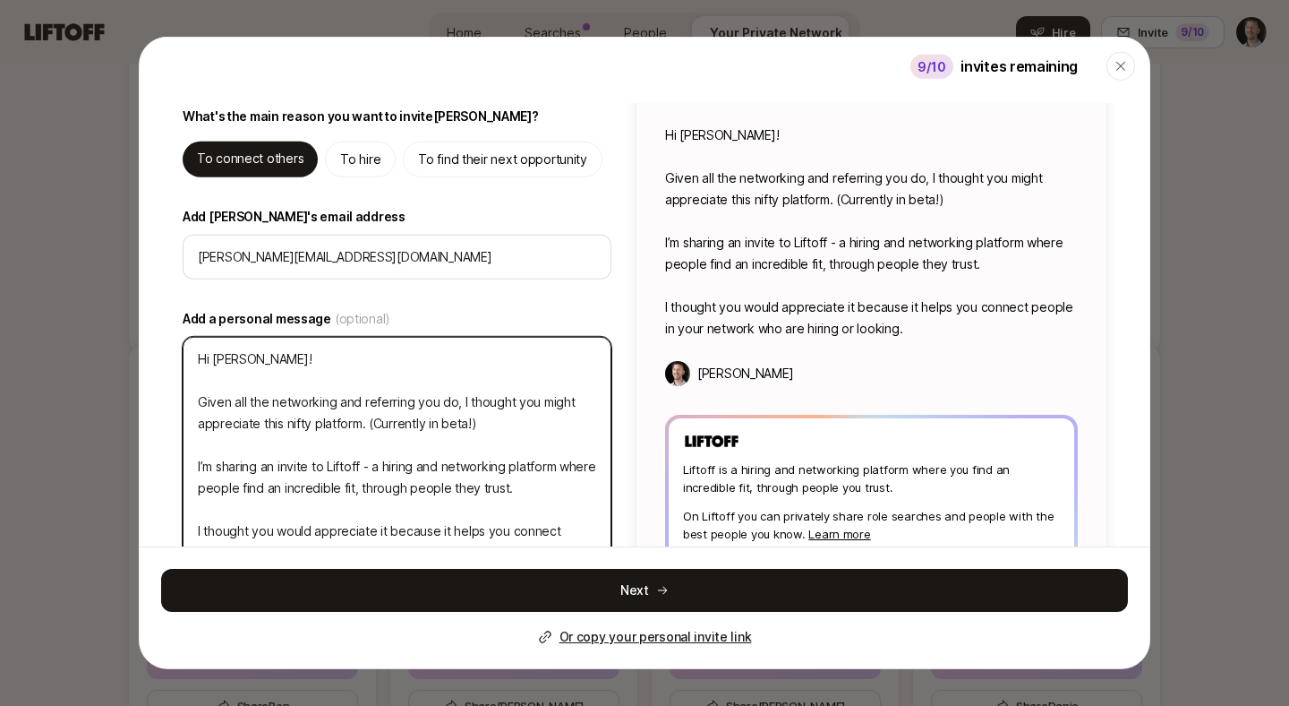
click at [328, 469] on textarea "Hi [PERSON_NAME]! Given all the networking and referring you do, I thought you …" at bounding box center [397, 456] width 429 height 238
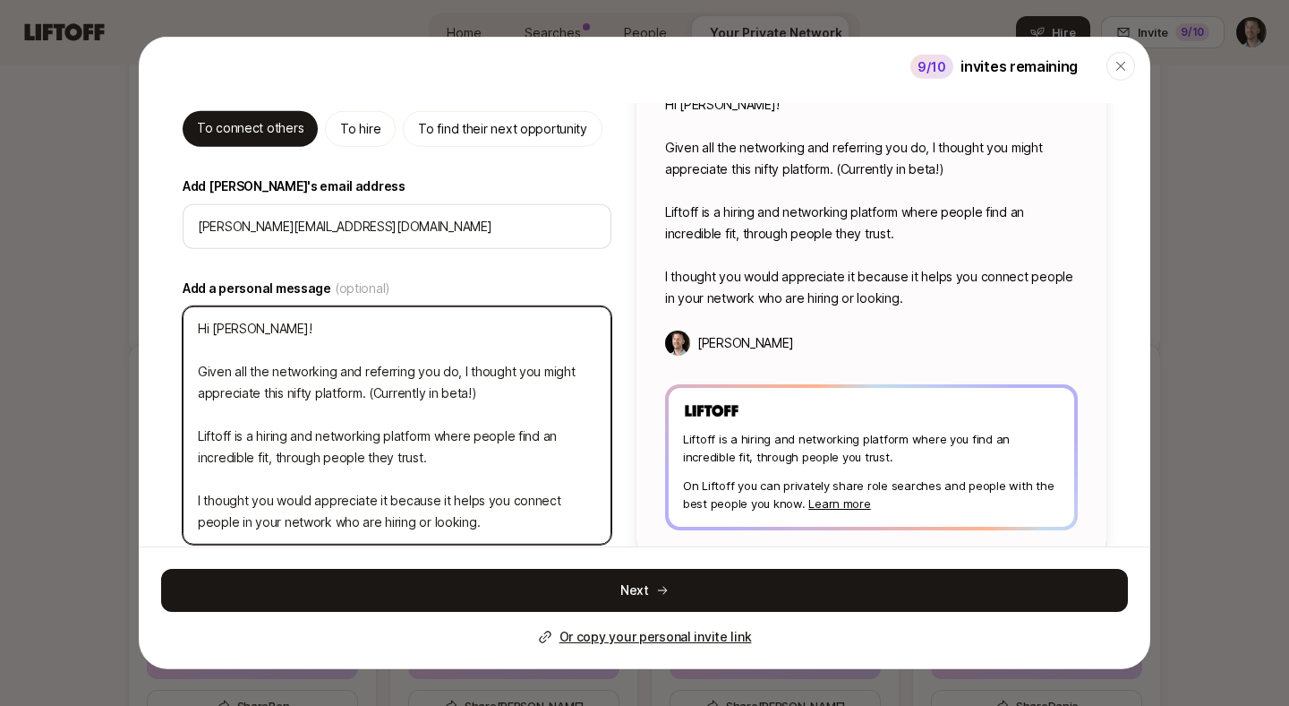
scroll to position [146, 0]
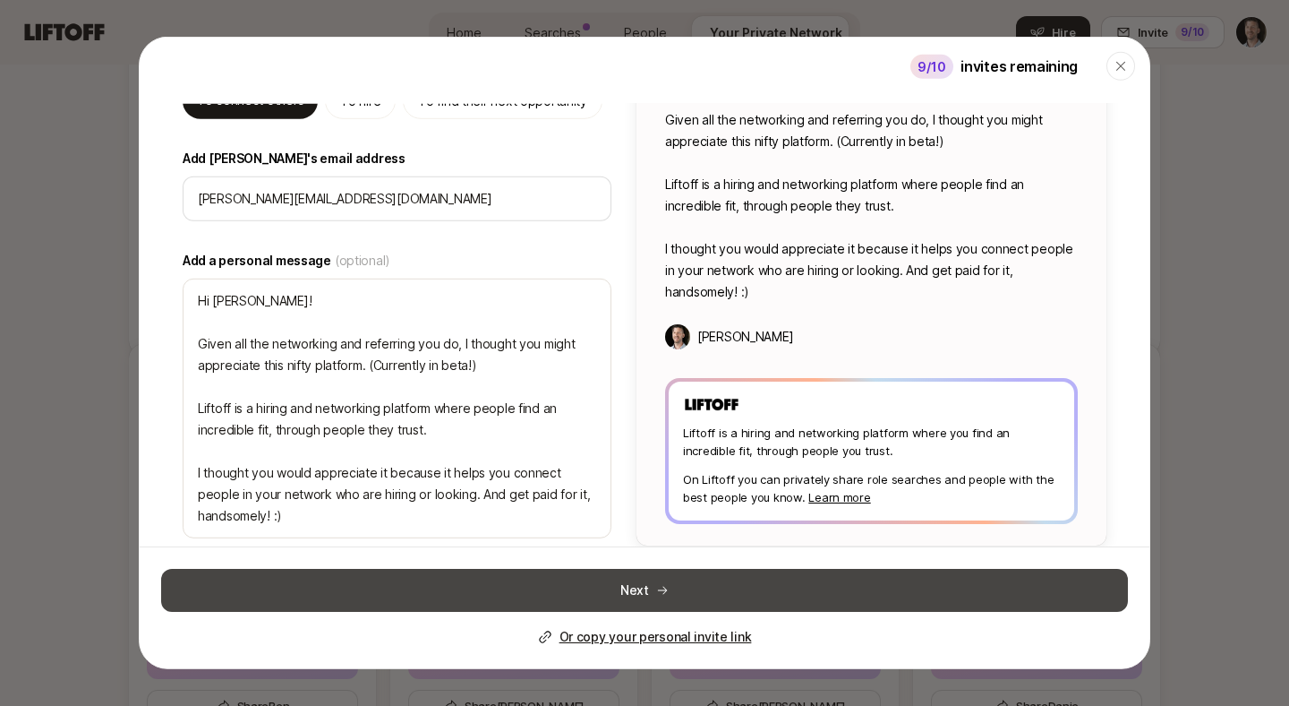
click at [694, 595] on button "Next" at bounding box center [644, 589] width 967 height 43
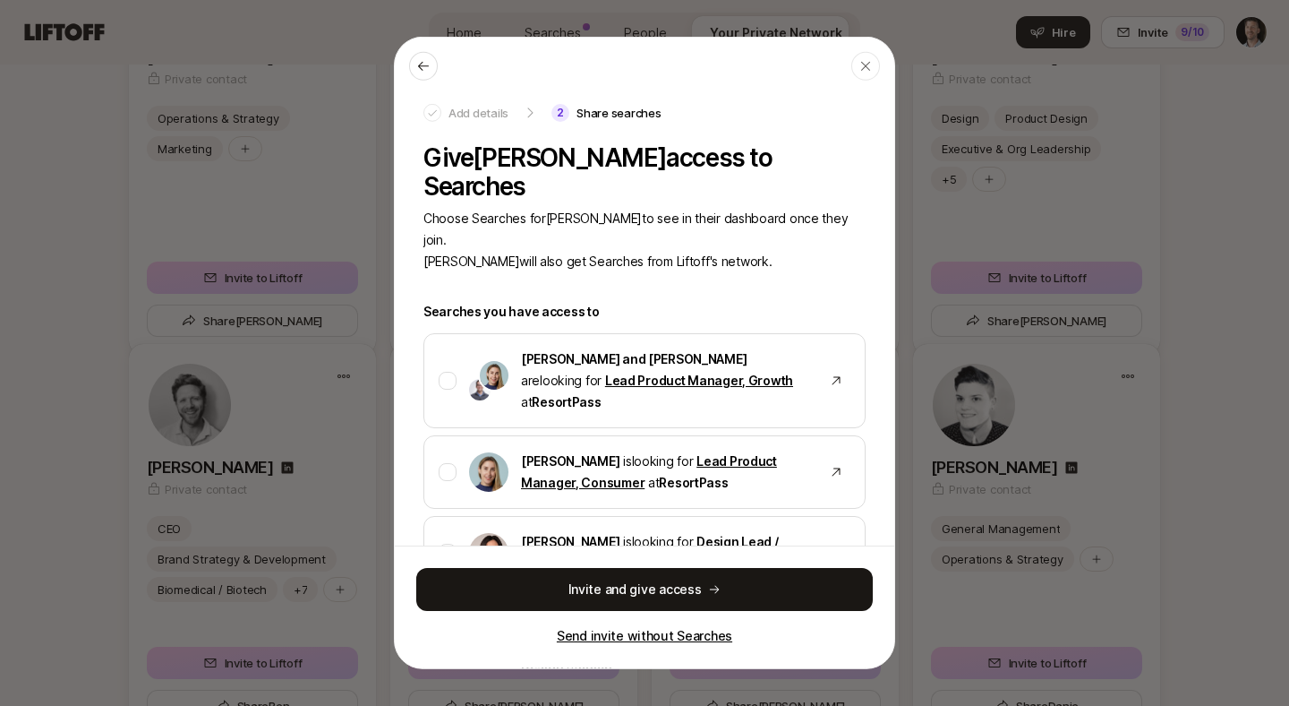
click at [635, 633] on p "Send invite without Searches" at bounding box center [645, 635] width 176 height 21
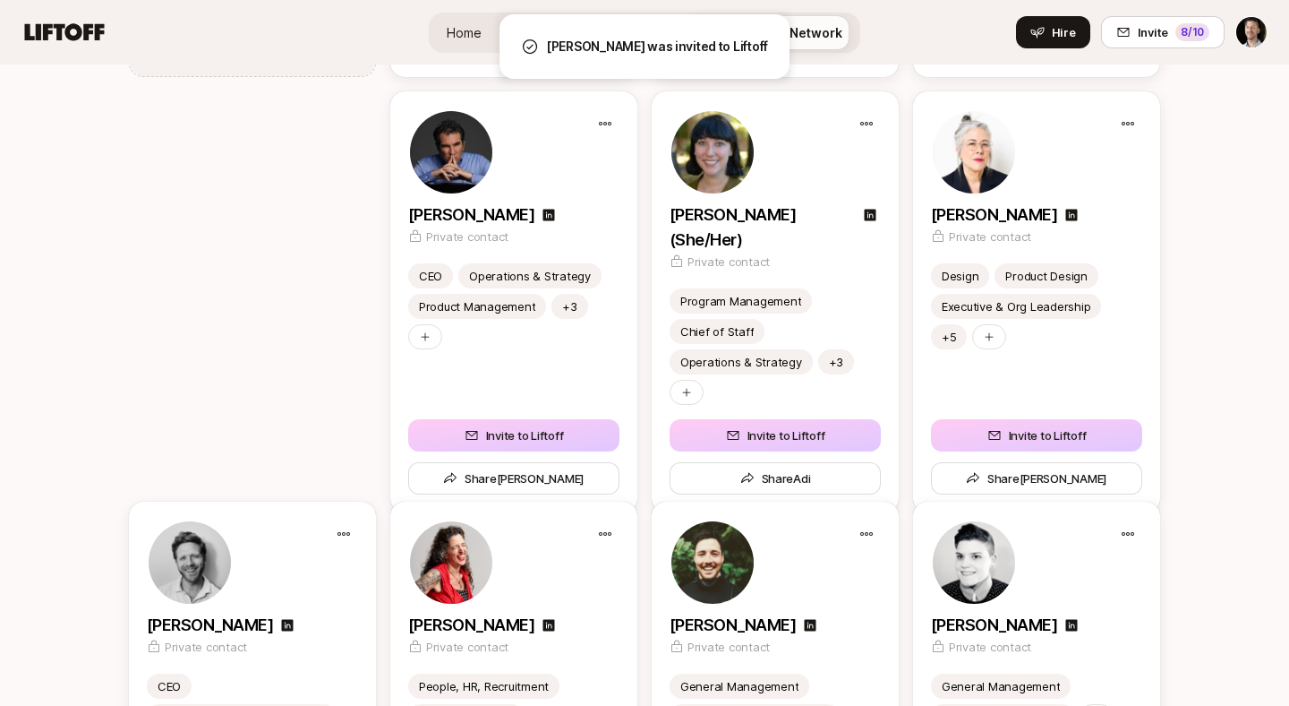
scroll to position [1685, 0]
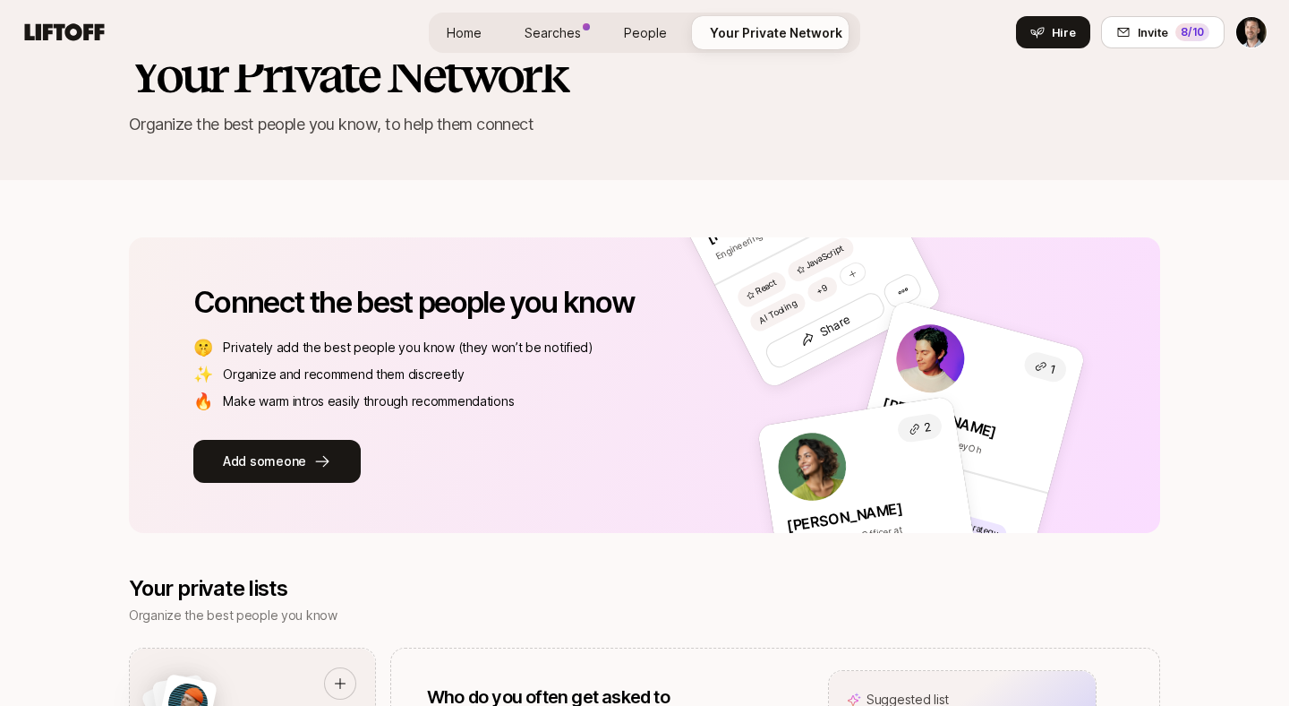
scroll to position [0, 0]
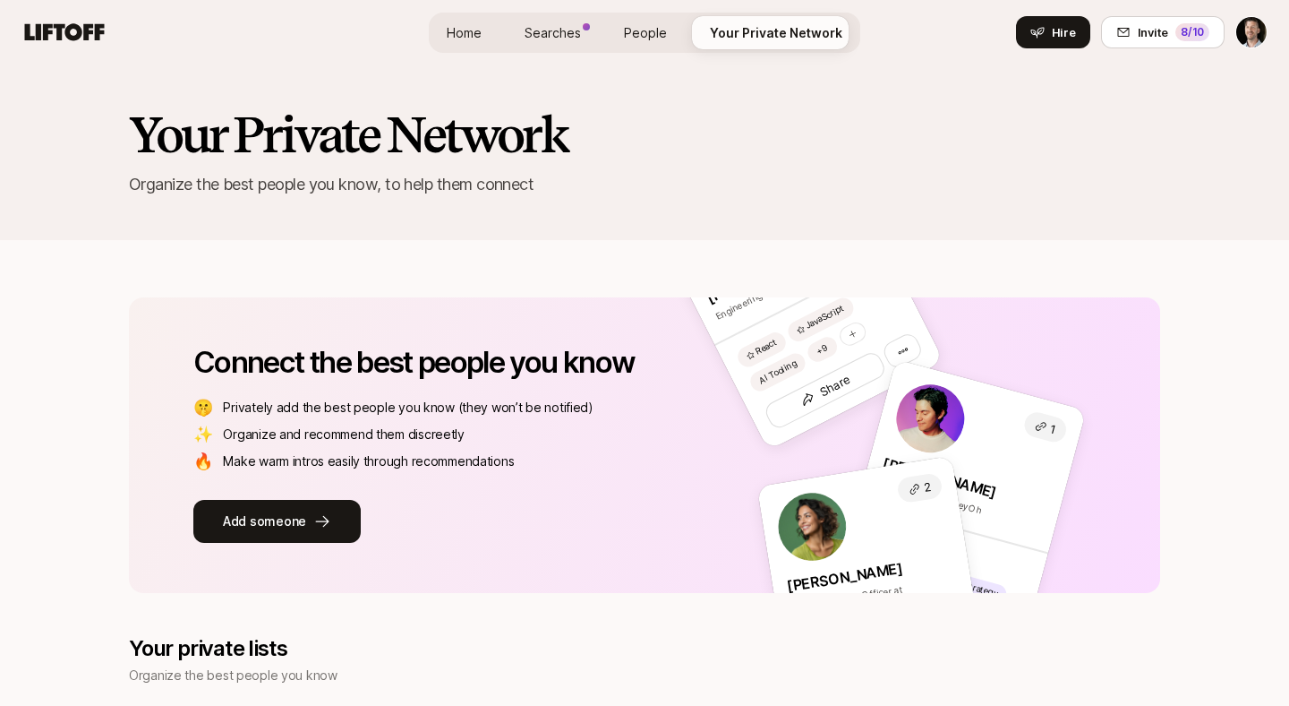
click at [561, 42] on link "Searches" at bounding box center [552, 32] width 85 height 33
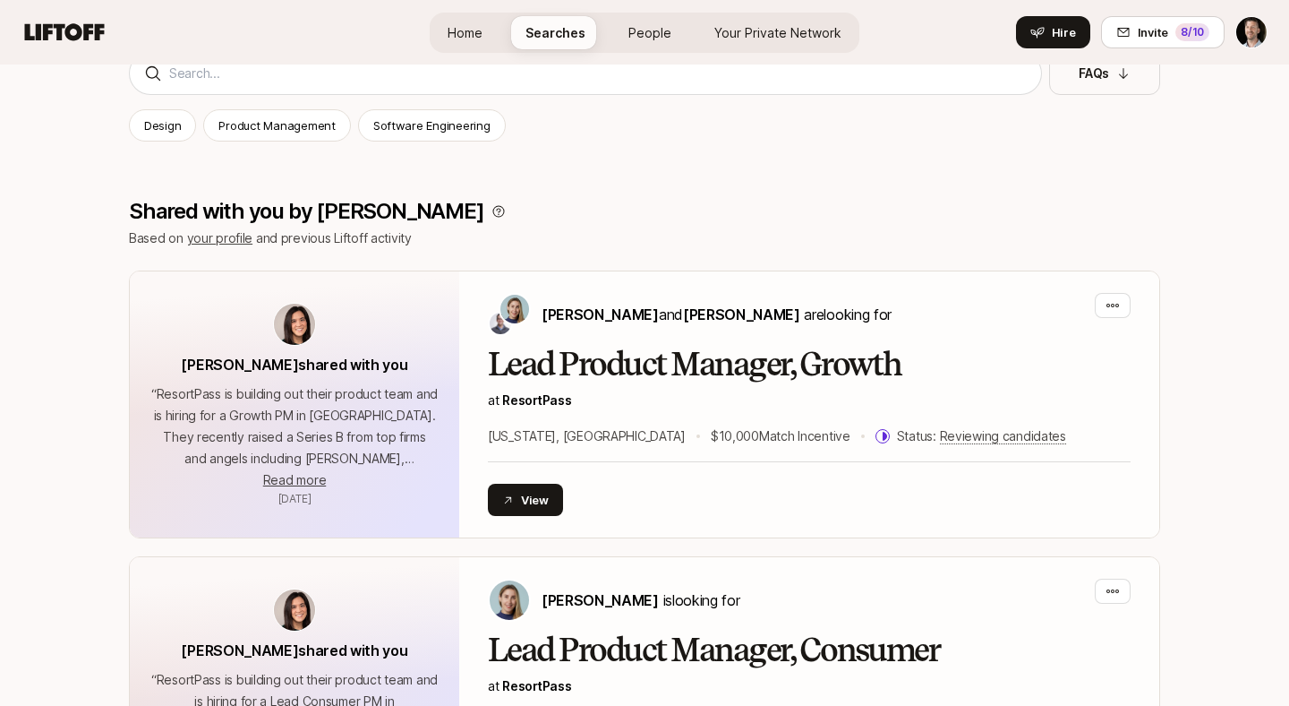
scroll to position [434, 0]
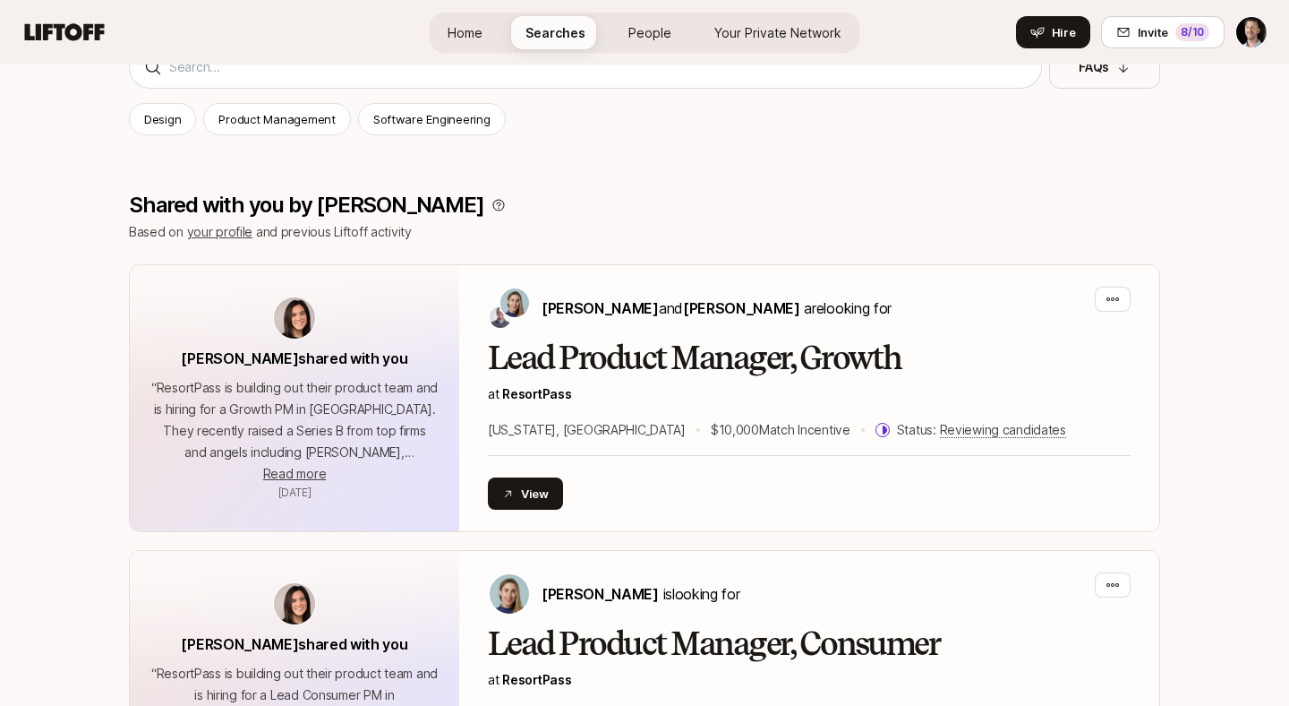
click at [206, 233] on link "your profile" at bounding box center [220, 231] width 66 height 15
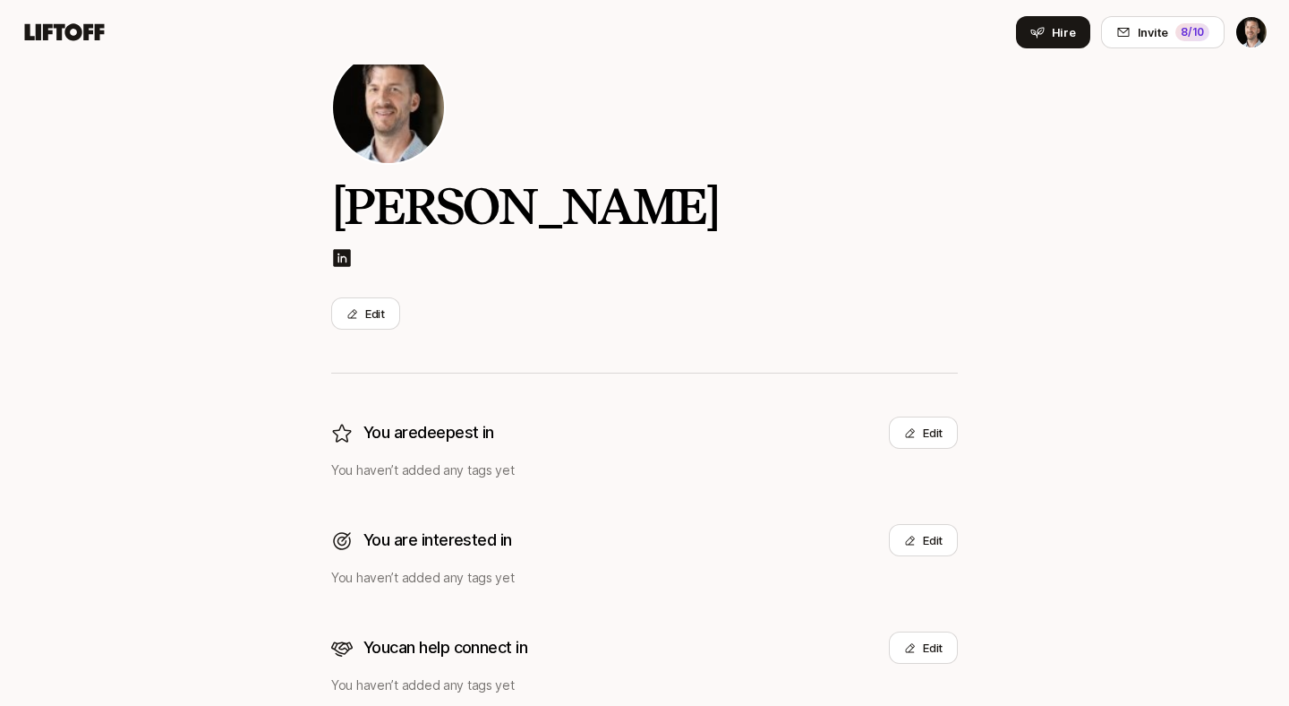
scroll to position [133, 0]
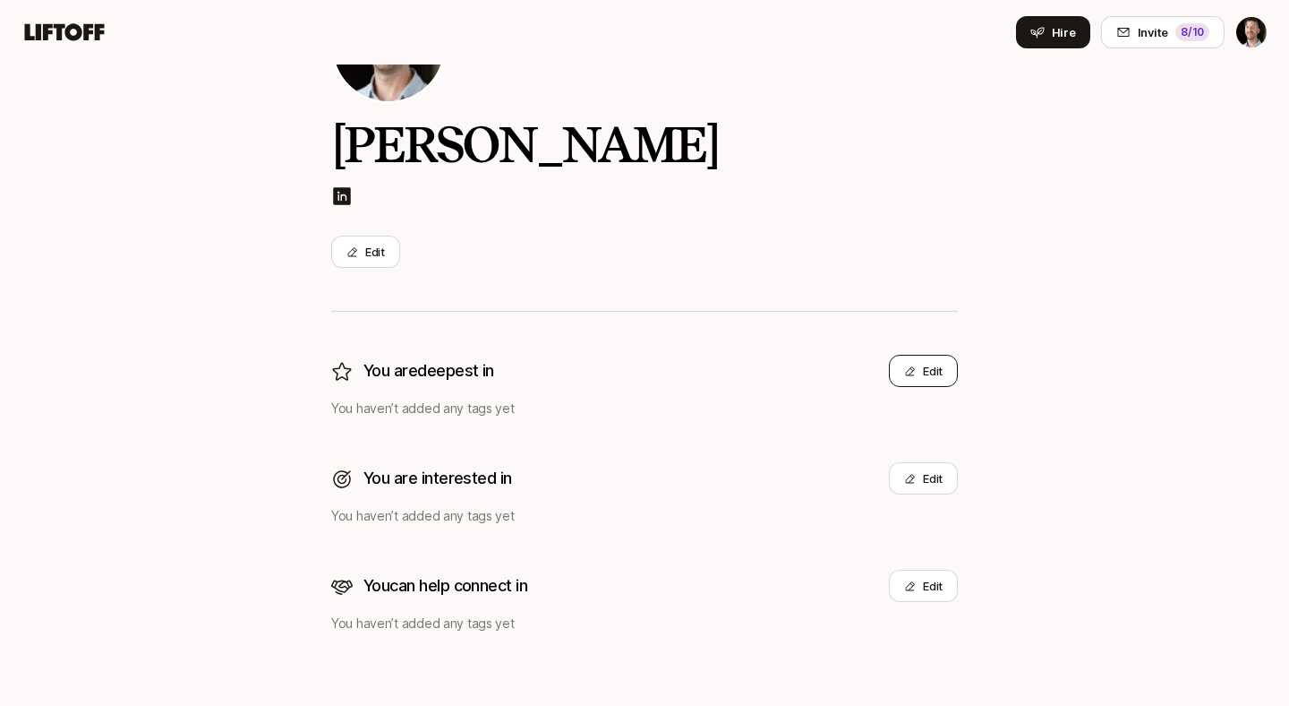
click at [916, 363] on button "Edit" at bounding box center [923, 371] width 69 height 32
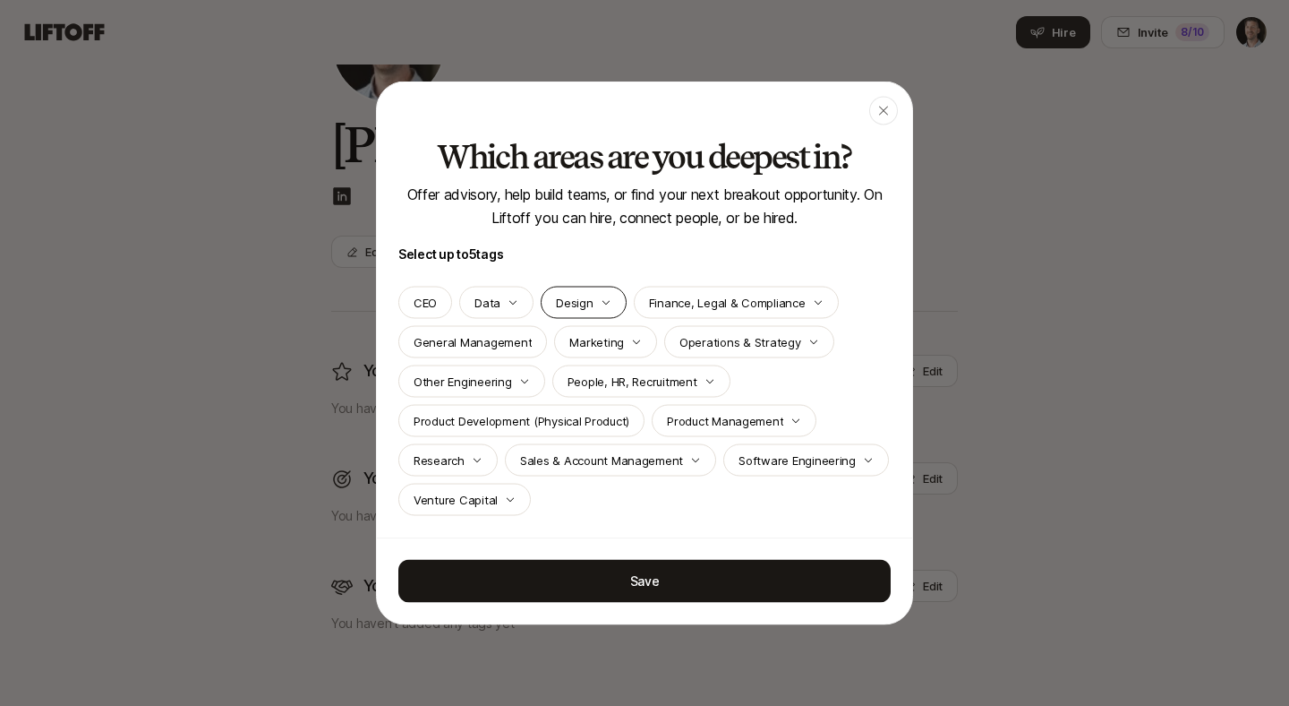
click at [556, 297] on p "Design" at bounding box center [574, 303] width 37 height 18
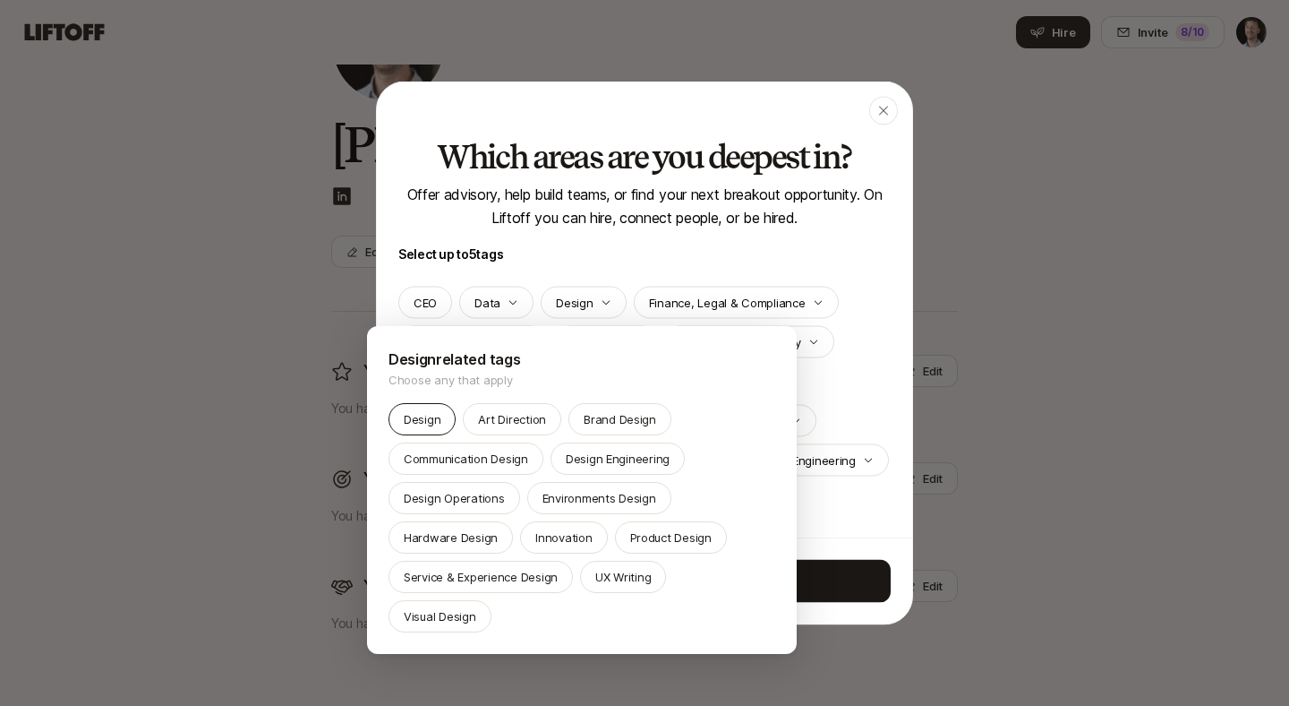
click at [410, 424] on p "Design" at bounding box center [422, 419] width 37 height 18
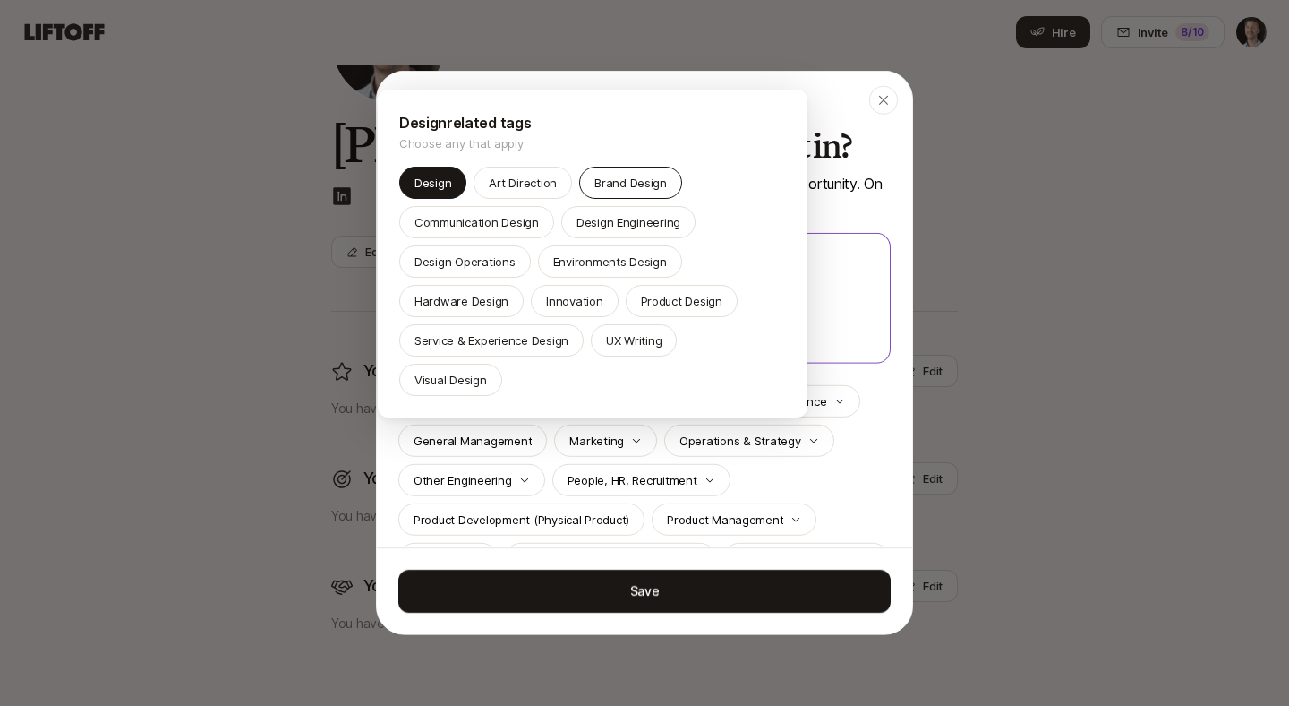
click at [631, 184] on p "Brand Design" at bounding box center [631, 183] width 73 height 18
click at [483, 259] on p "Design Operations" at bounding box center [465, 262] width 101 height 18
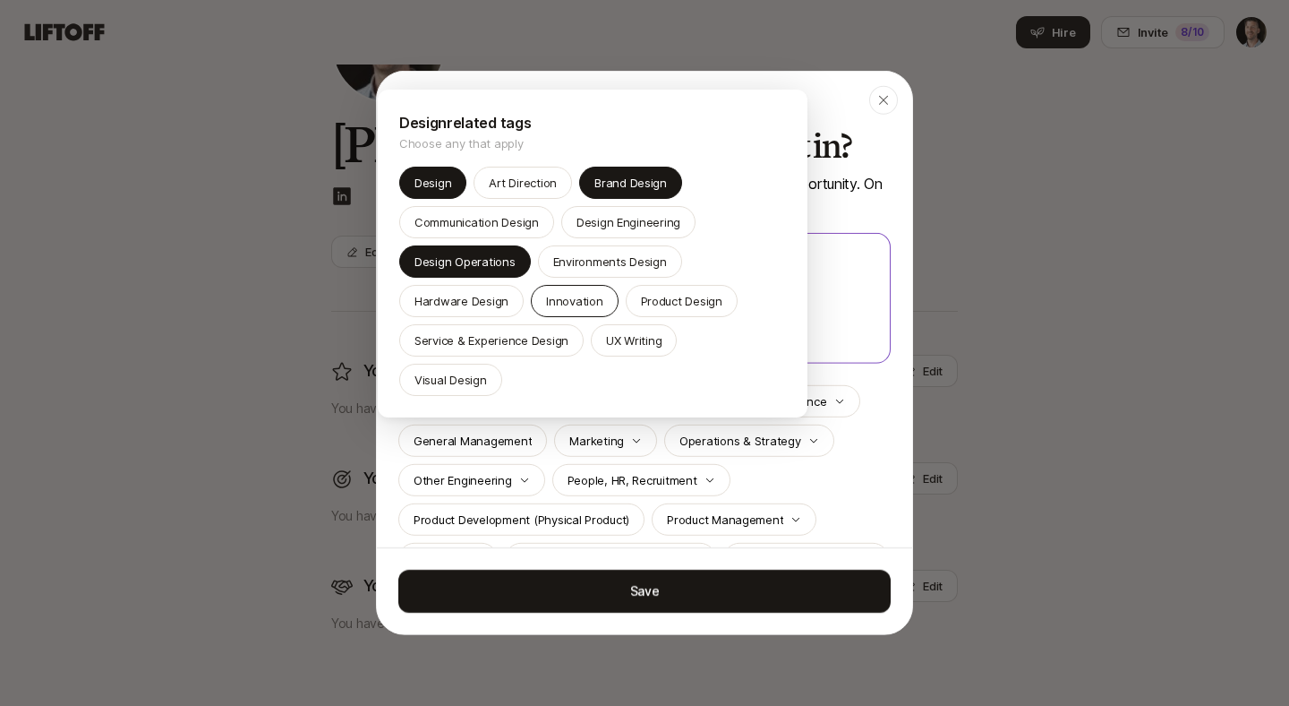
click at [570, 307] on p "Innovation" at bounding box center [574, 301] width 56 height 18
click at [528, 344] on p "Service & Experience Design" at bounding box center [492, 340] width 154 height 18
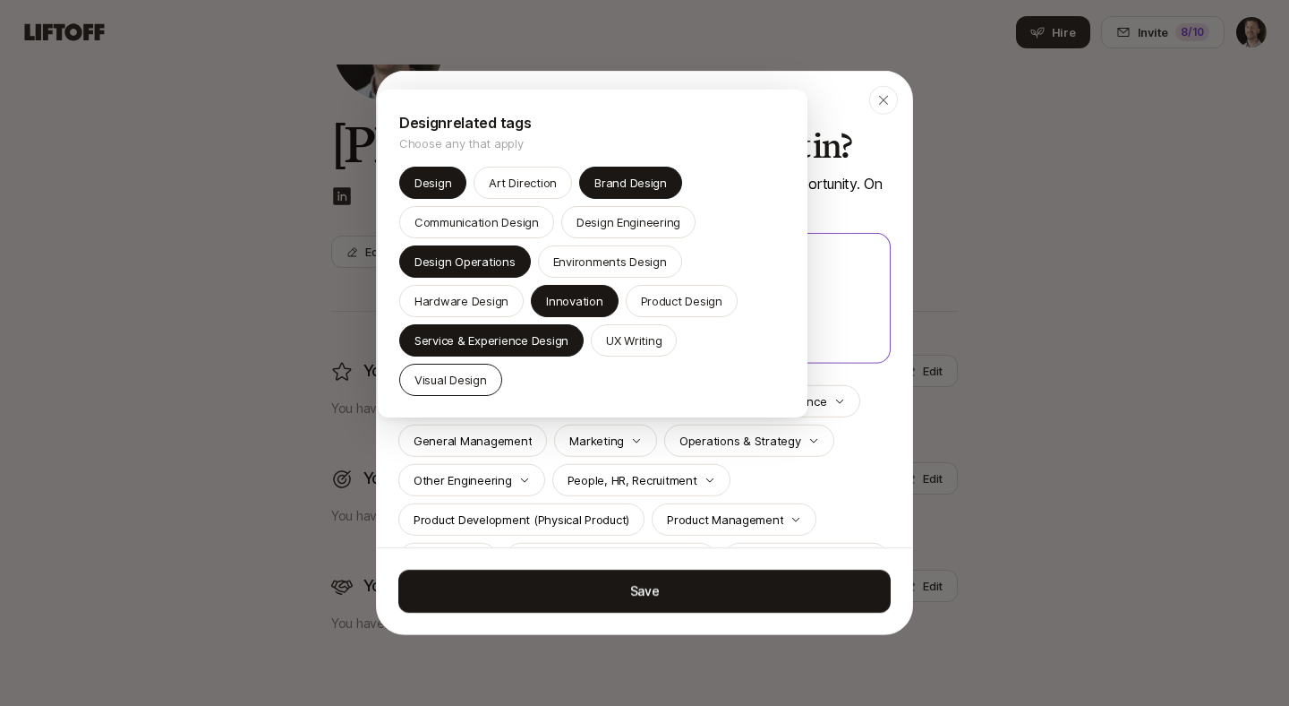
click at [487, 371] on p "Visual Design" at bounding box center [451, 380] width 73 height 18
click at [648, 181] on p "Brand Design" at bounding box center [631, 183] width 73 height 18
click at [507, 259] on p "Design Operations" at bounding box center [465, 262] width 101 height 18
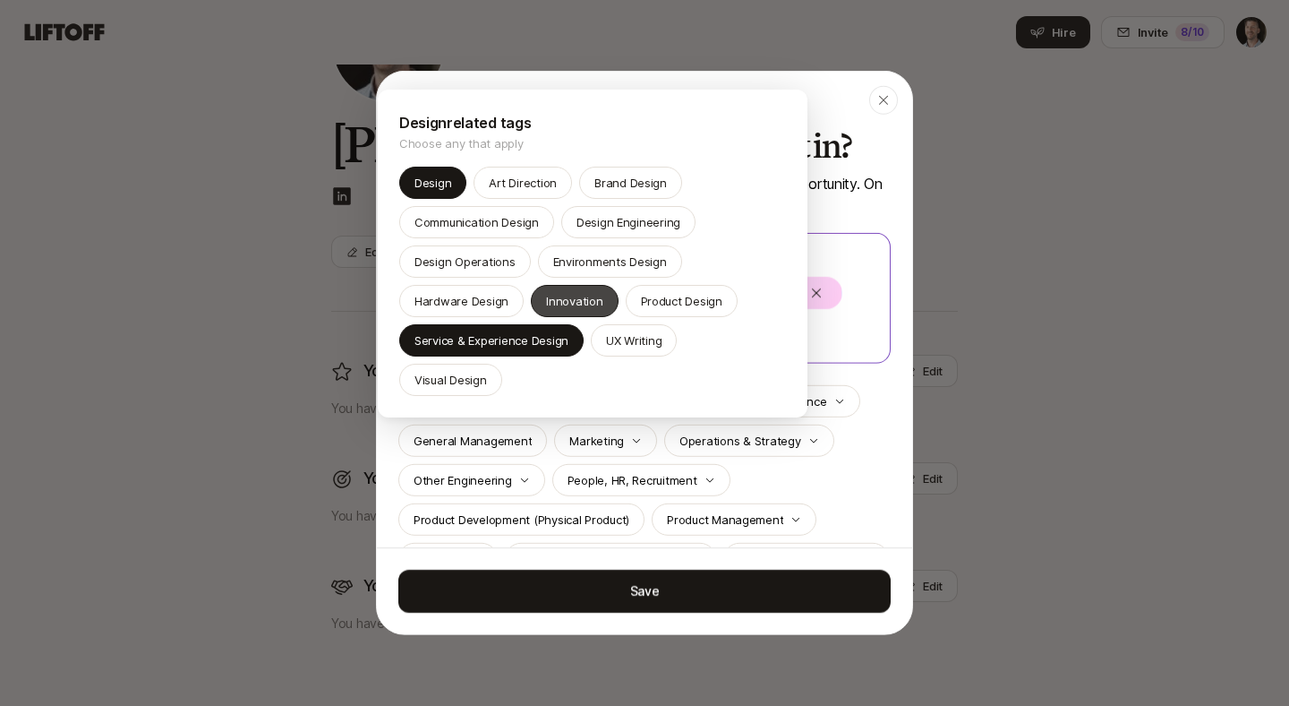
click at [561, 294] on p "Innovation" at bounding box center [574, 301] width 56 height 18
click at [518, 337] on p "Service & Experience Design" at bounding box center [492, 340] width 154 height 18
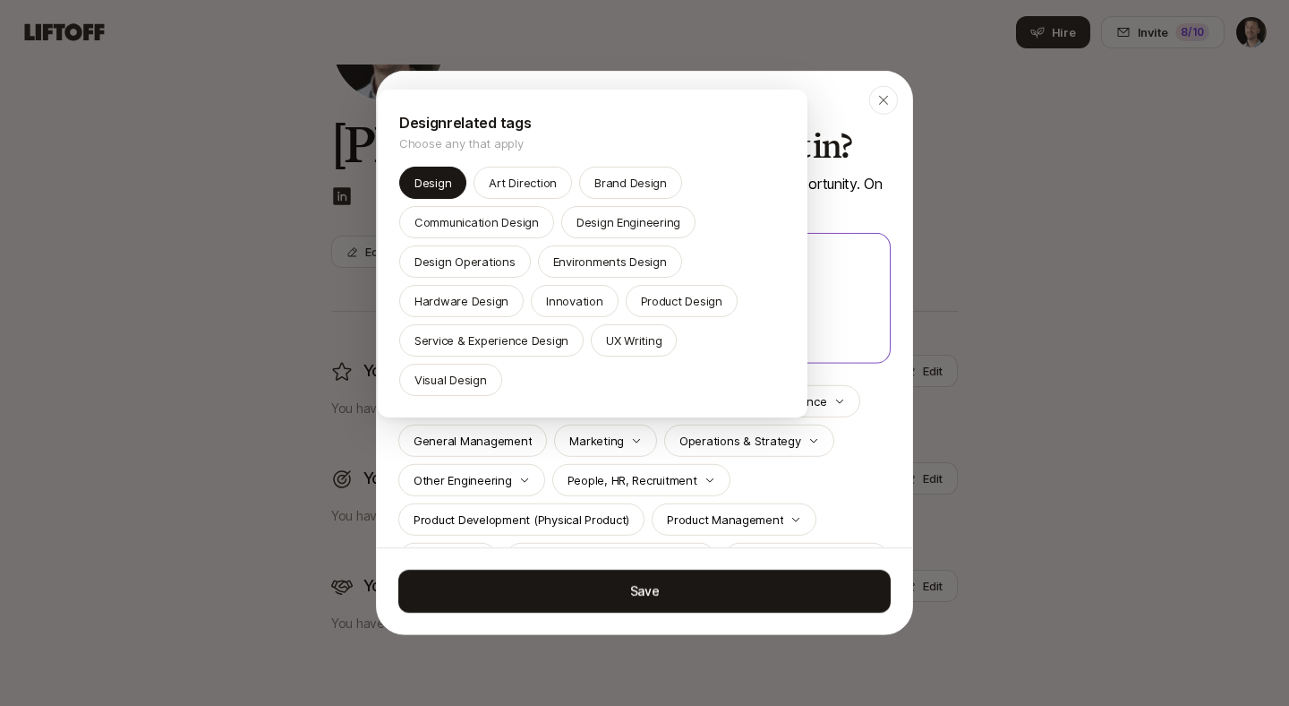
click at [857, 457] on div at bounding box center [644, 353] width 1289 height 706
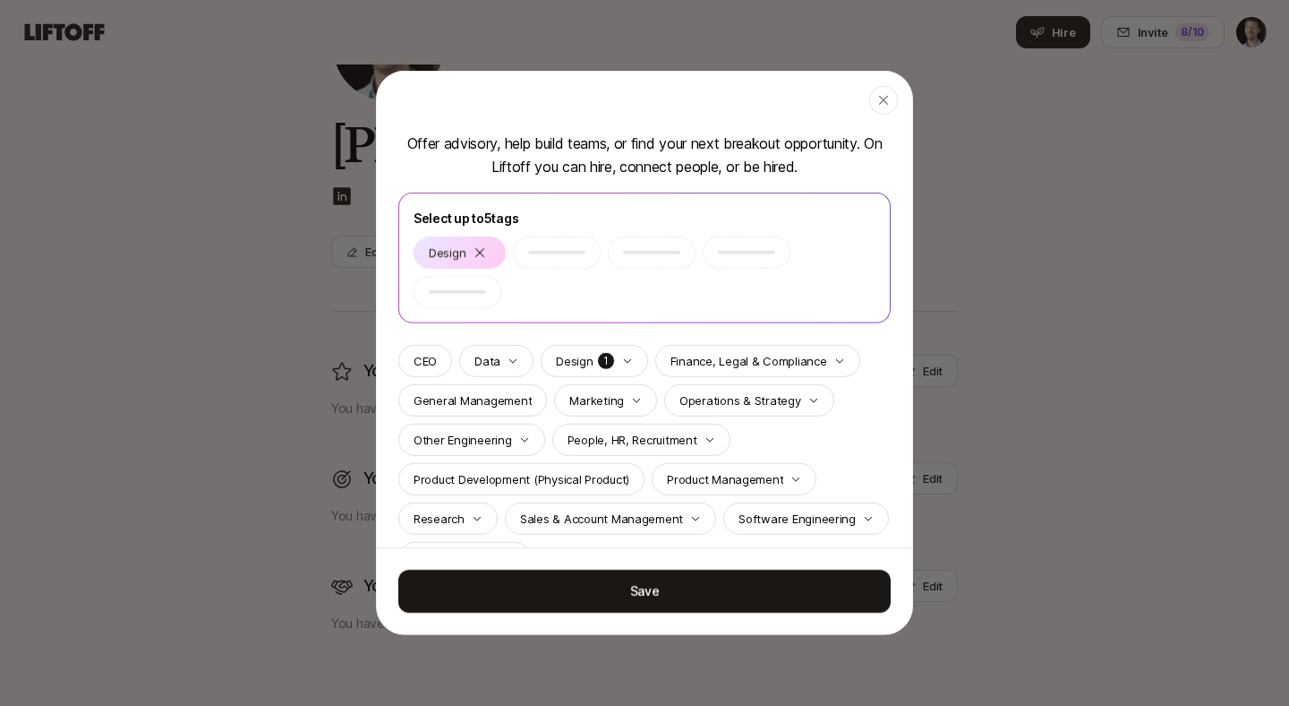
scroll to position [57, 0]
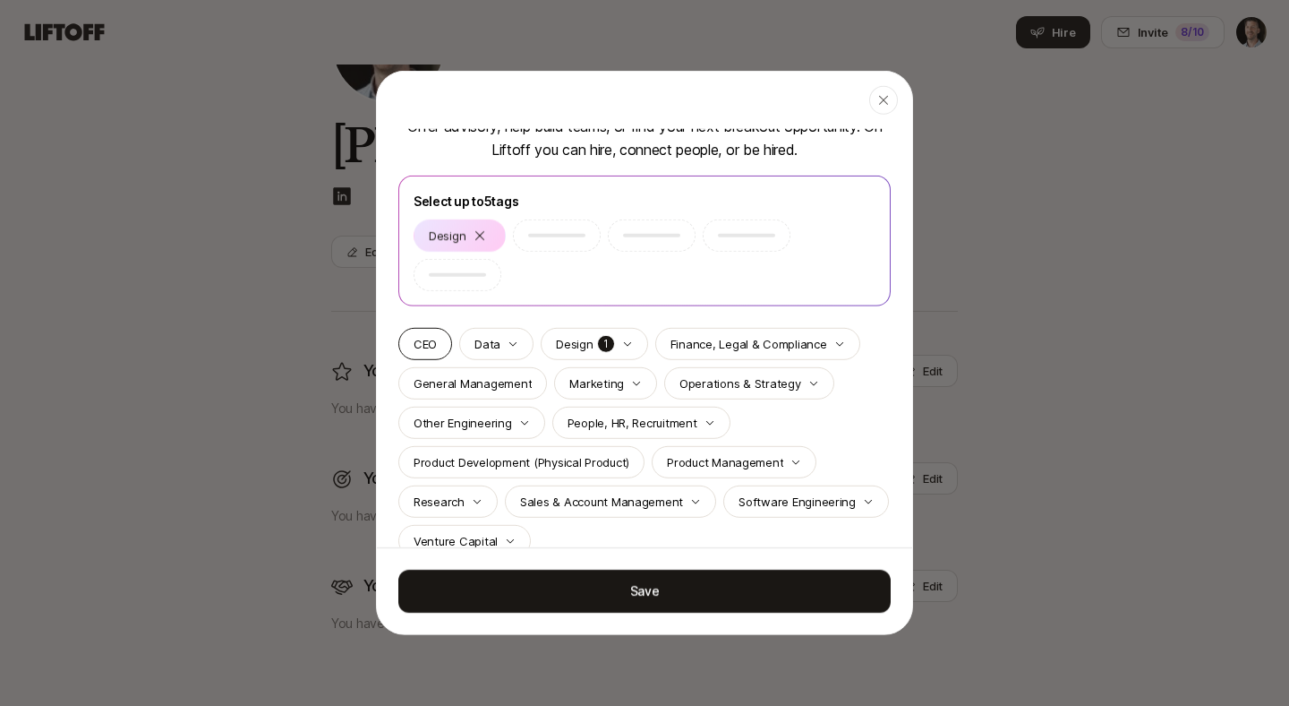
click at [439, 350] on div "CEO" at bounding box center [425, 344] width 54 height 32
click at [434, 347] on p "CEO" at bounding box center [425, 344] width 23 height 18
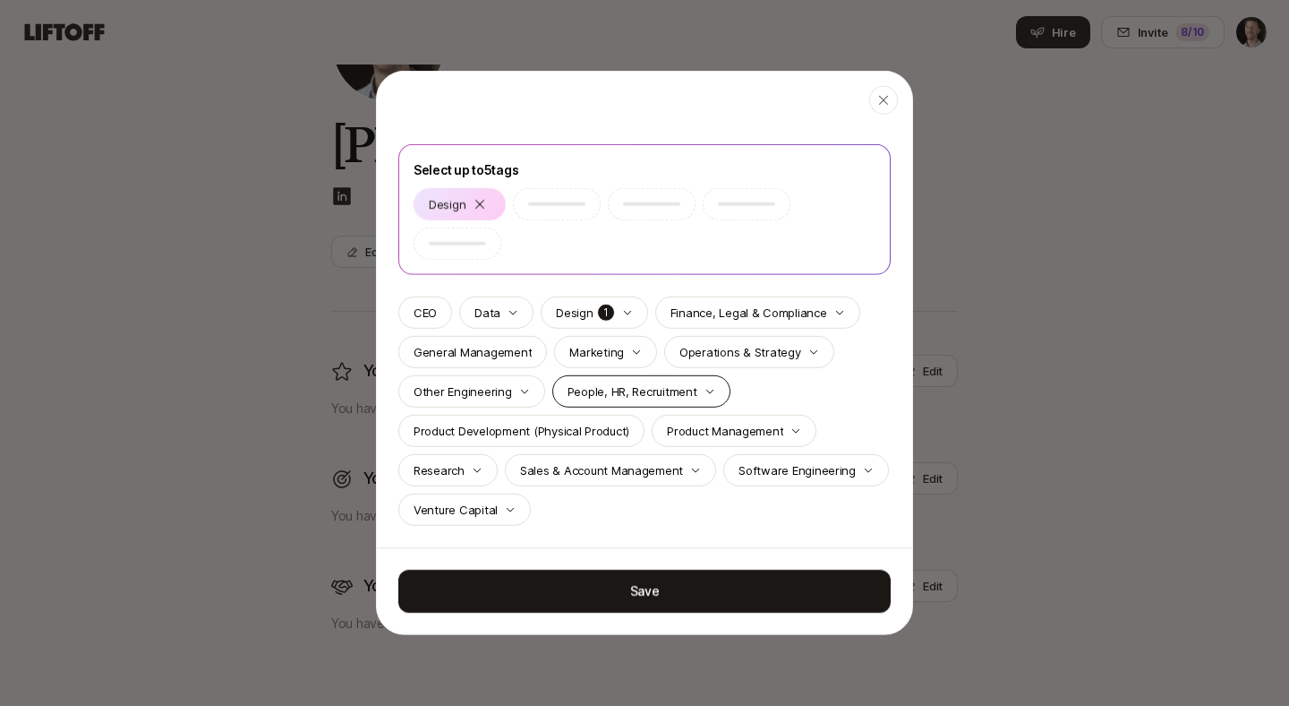
click at [664, 395] on p "People, HR, Recruitment" at bounding box center [633, 391] width 130 height 18
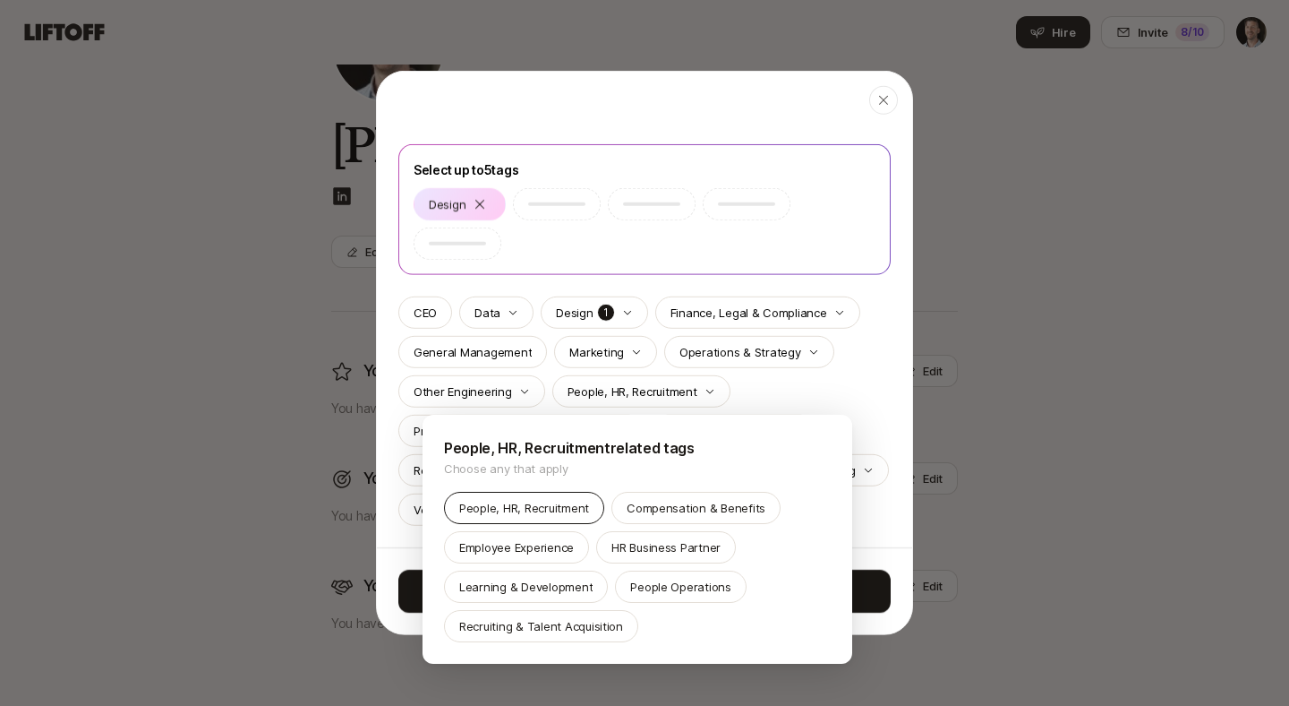
click at [516, 504] on p "People, HR, Recruitment" at bounding box center [524, 508] width 130 height 18
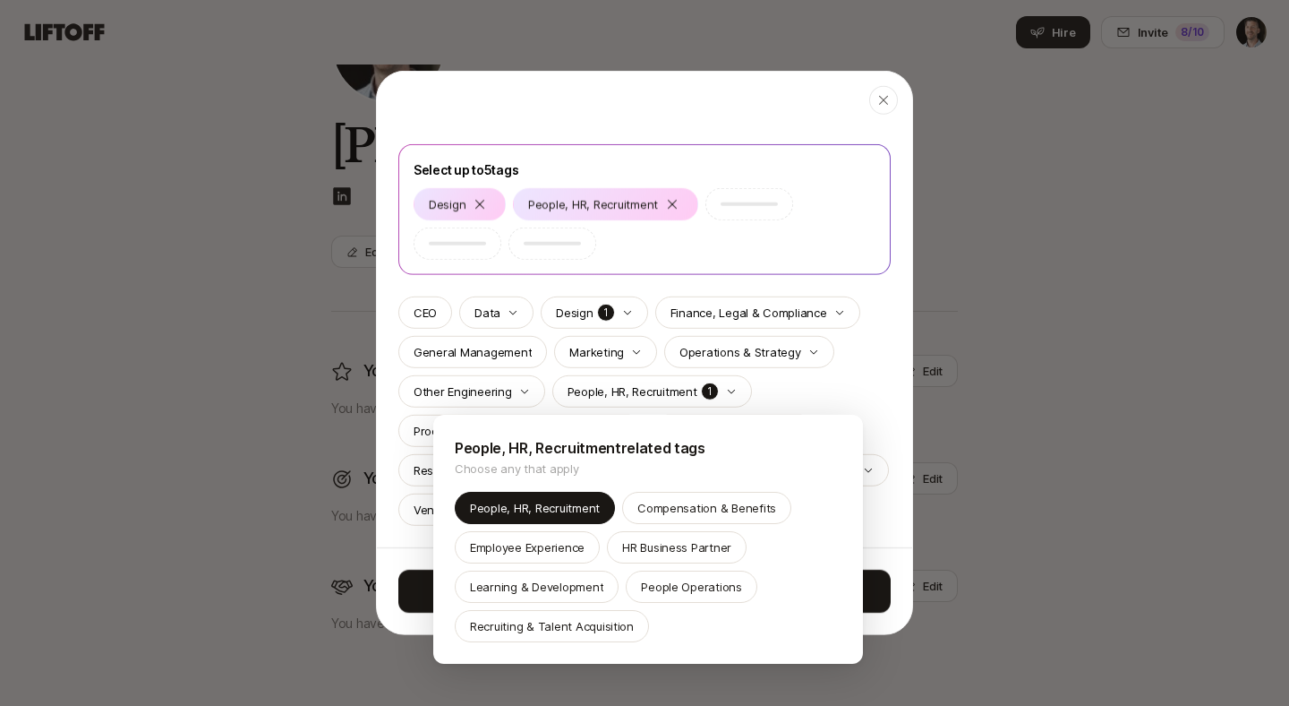
click at [847, 393] on div at bounding box center [644, 353] width 1289 height 706
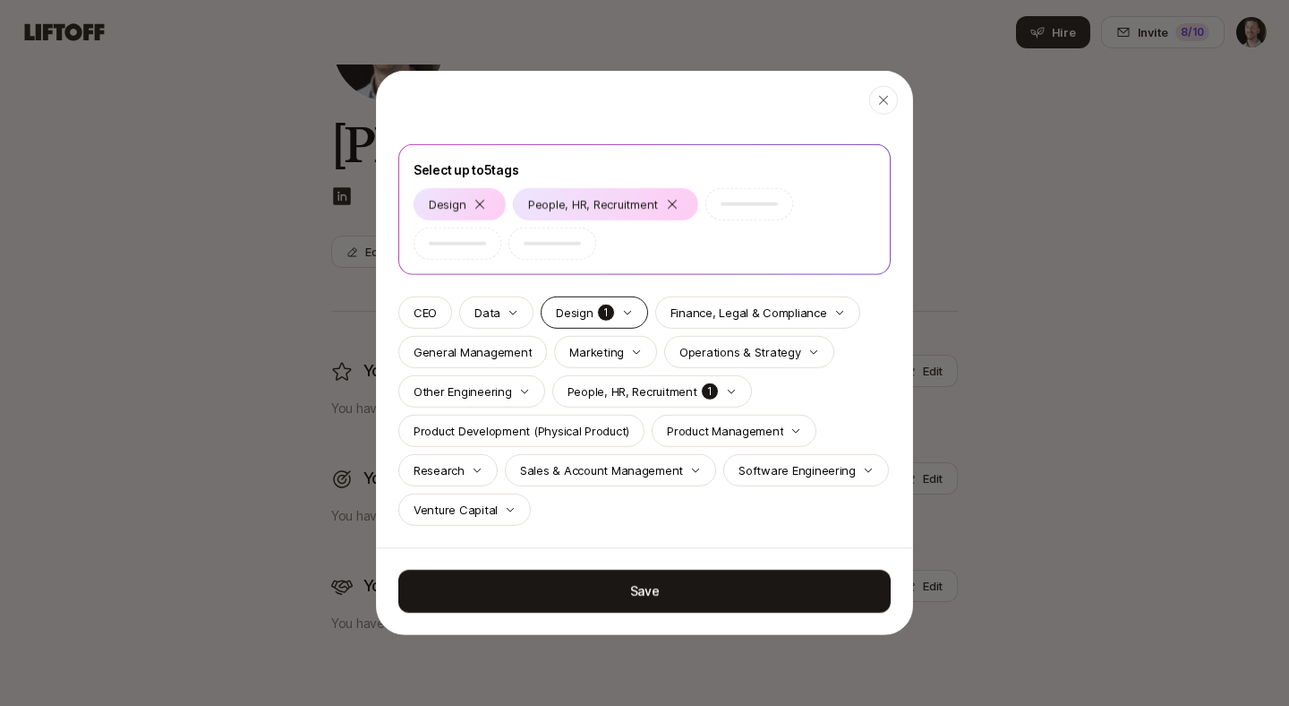
click at [627, 317] on div "Design 1" at bounding box center [594, 312] width 107 height 32
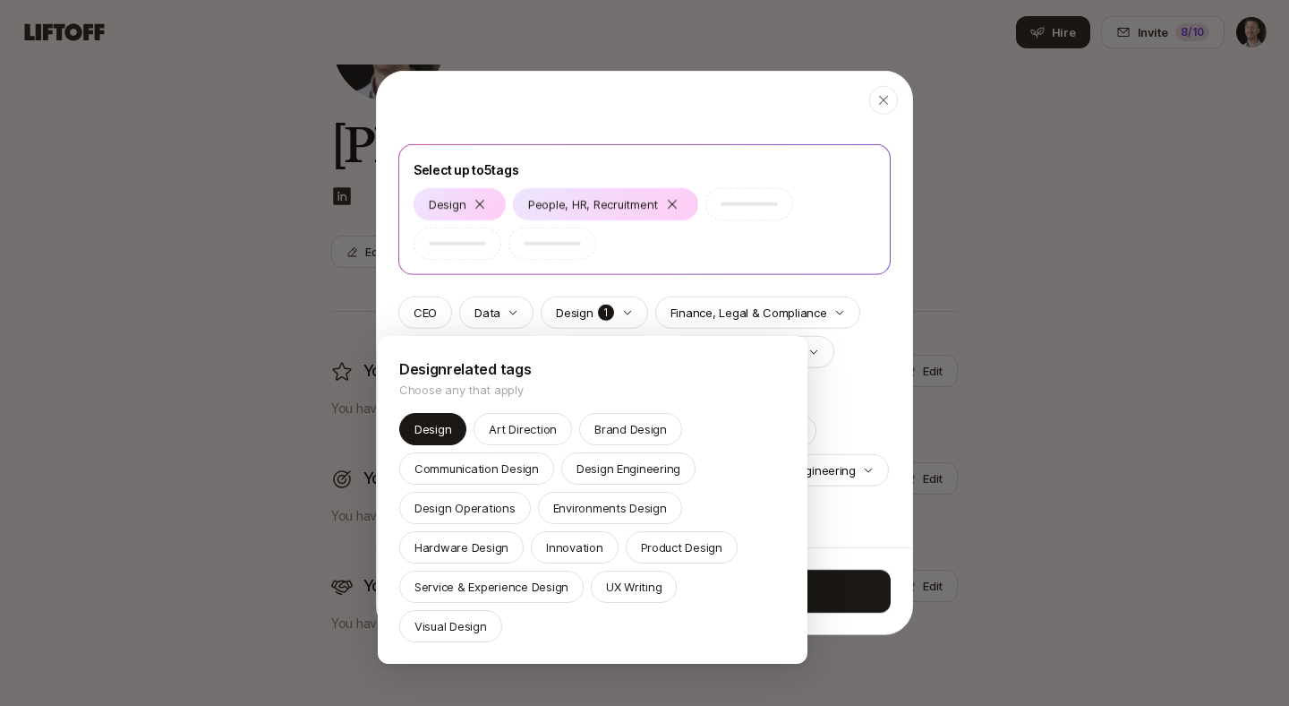
click at [864, 369] on div at bounding box center [644, 353] width 1289 height 706
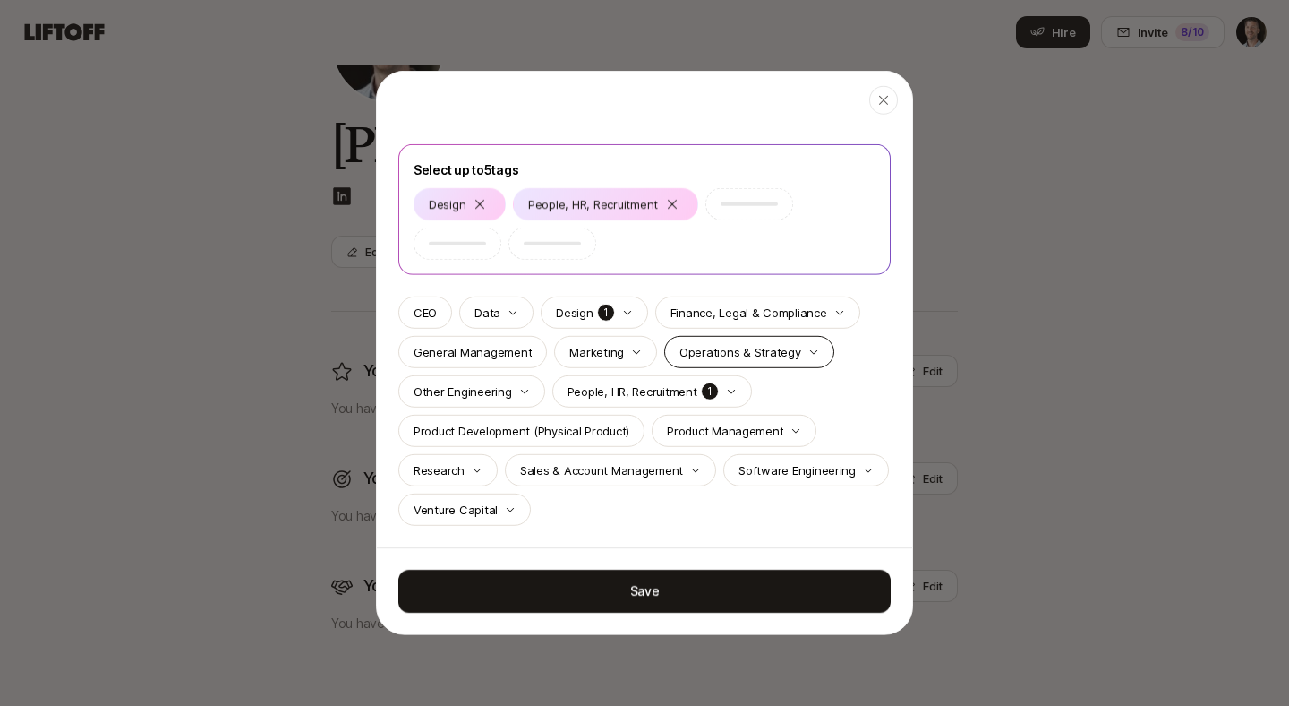
click at [754, 355] on p "Operations & Strategy" at bounding box center [741, 352] width 122 height 18
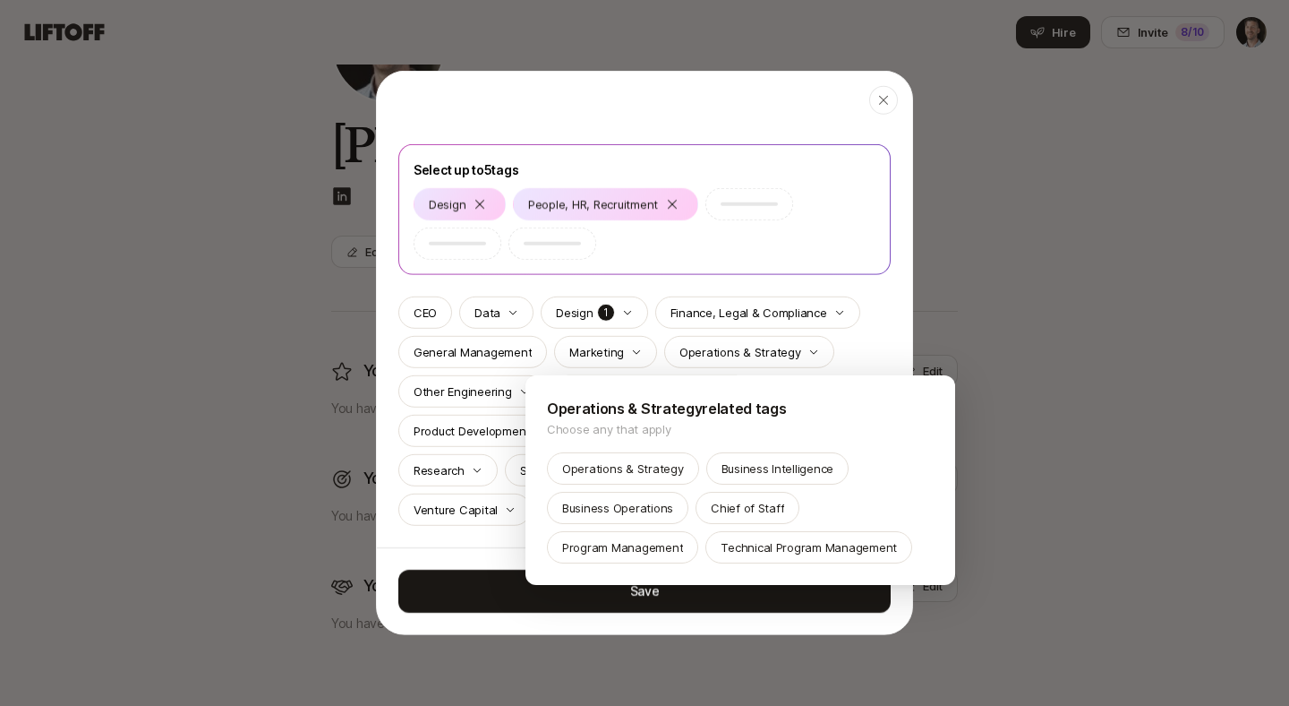
click at [853, 354] on div at bounding box center [644, 353] width 1289 height 706
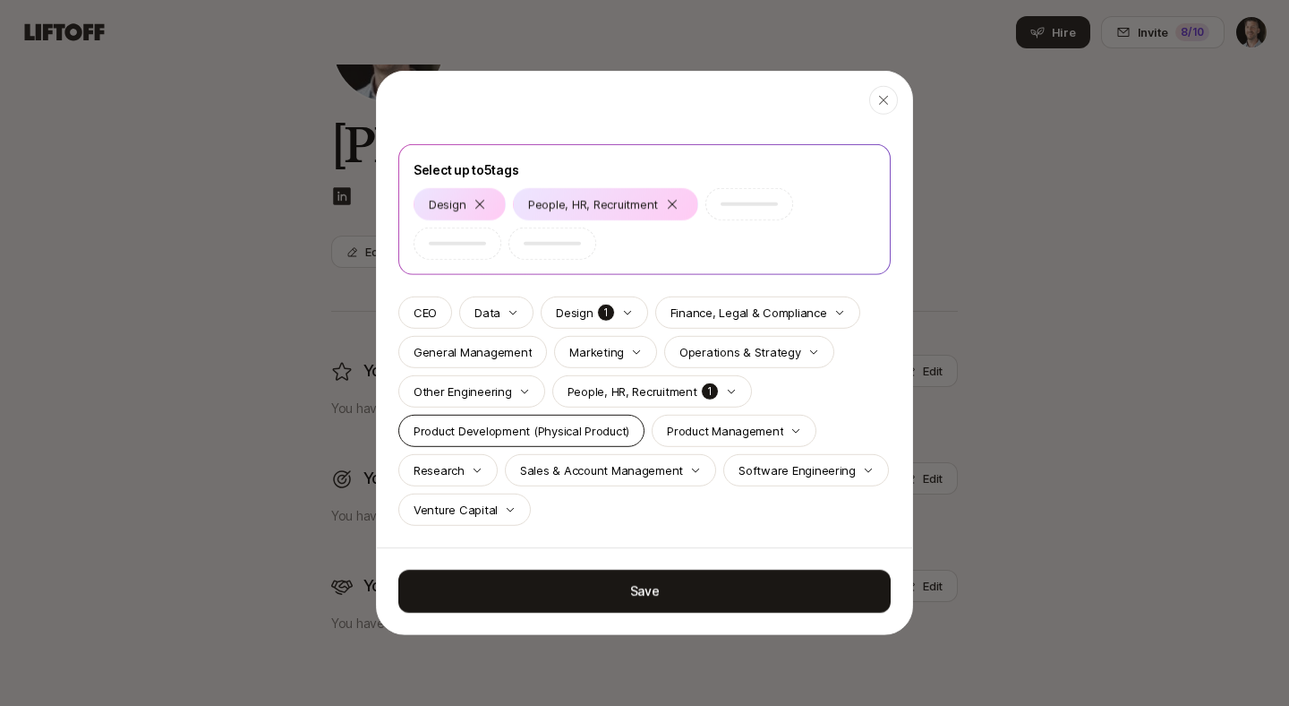
click at [603, 426] on p "Product Development (Physical Product)" at bounding box center [522, 431] width 216 height 18
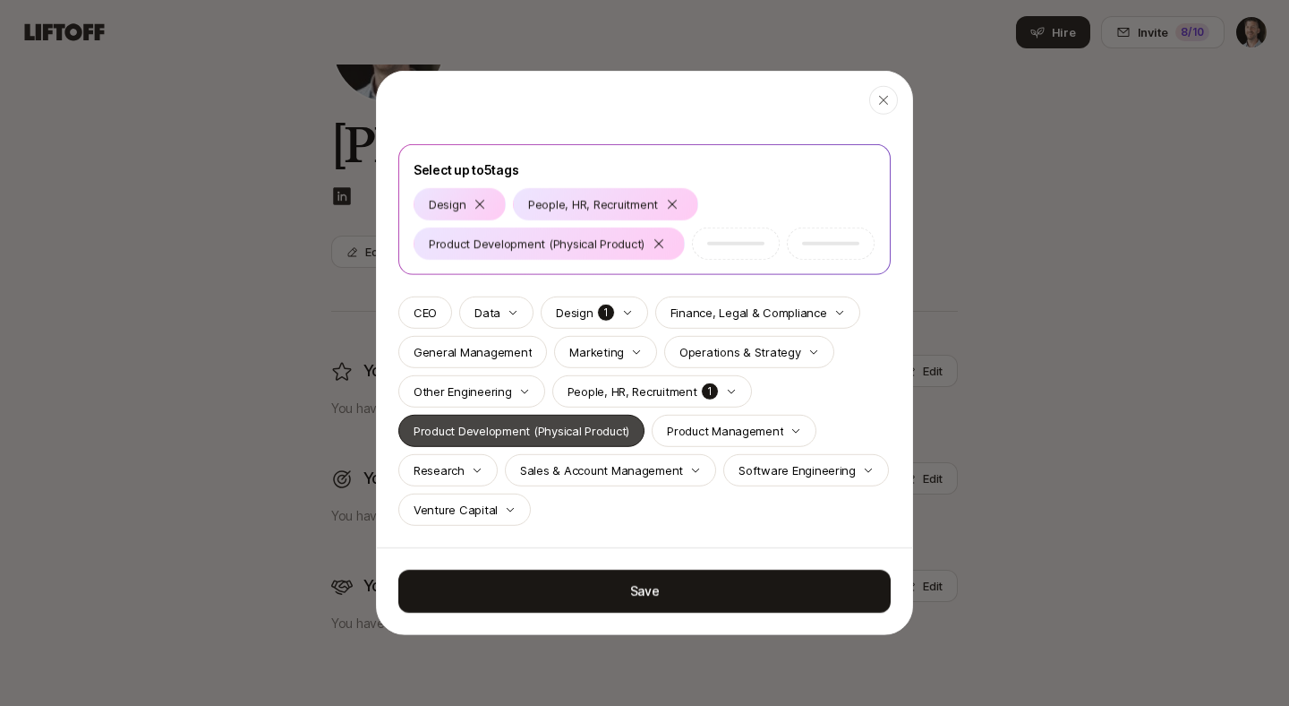
click at [602, 426] on p "Product Development (Physical Product)" at bounding box center [522, 431] width 216 height 18
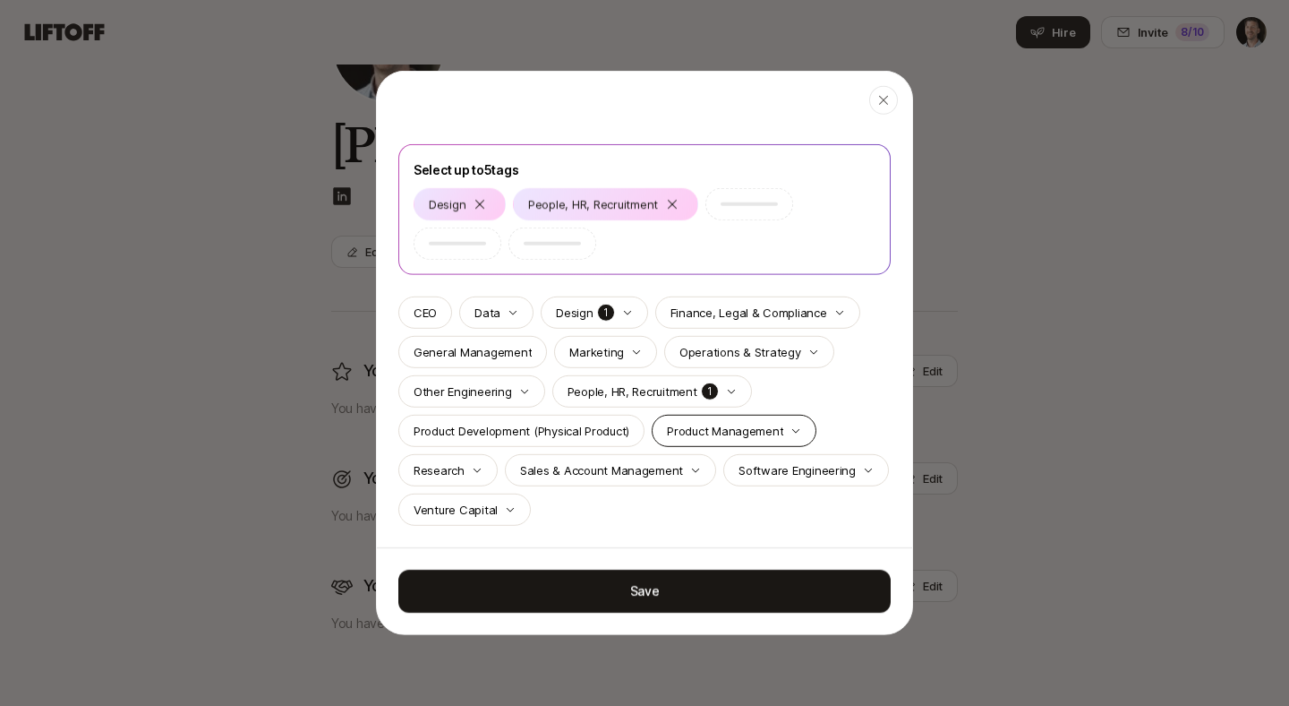
click at [690, 426] on p "Product Management" at bounding box center [725, 431] width 116 height 18
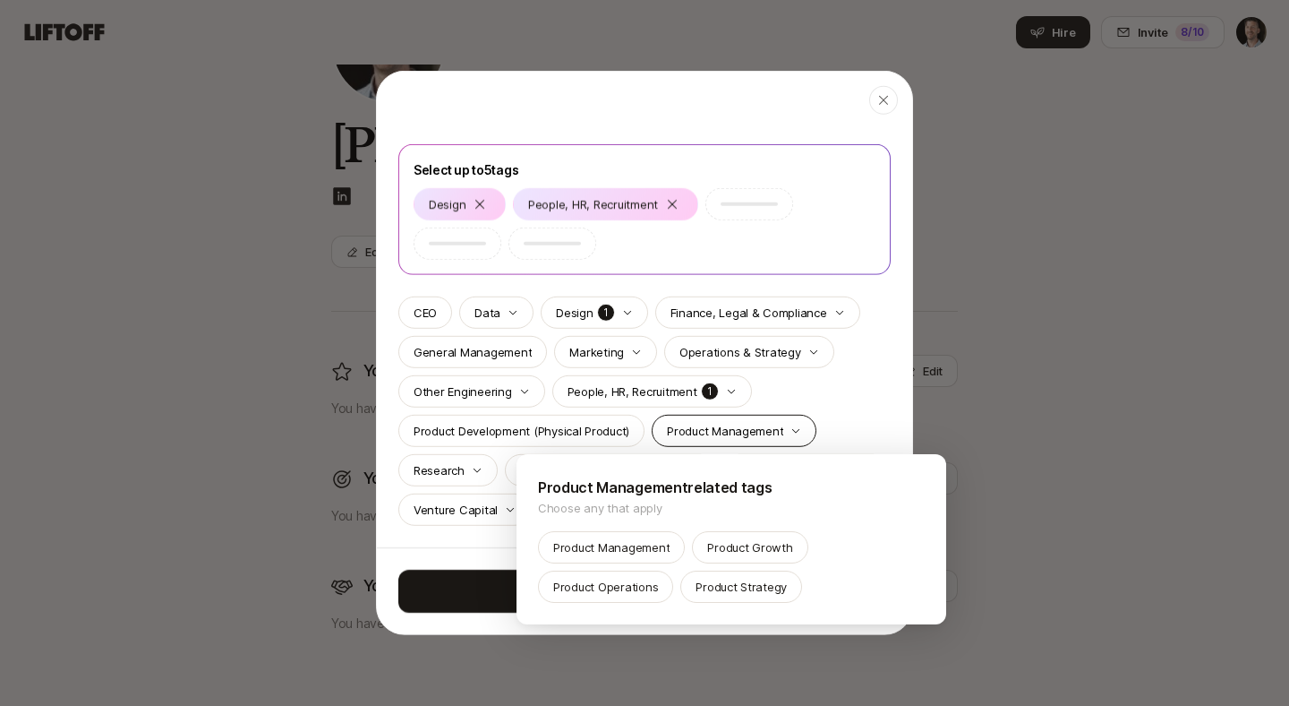
click at [690, 426] on div at bounding box center [644, 353] width 1289 height 706
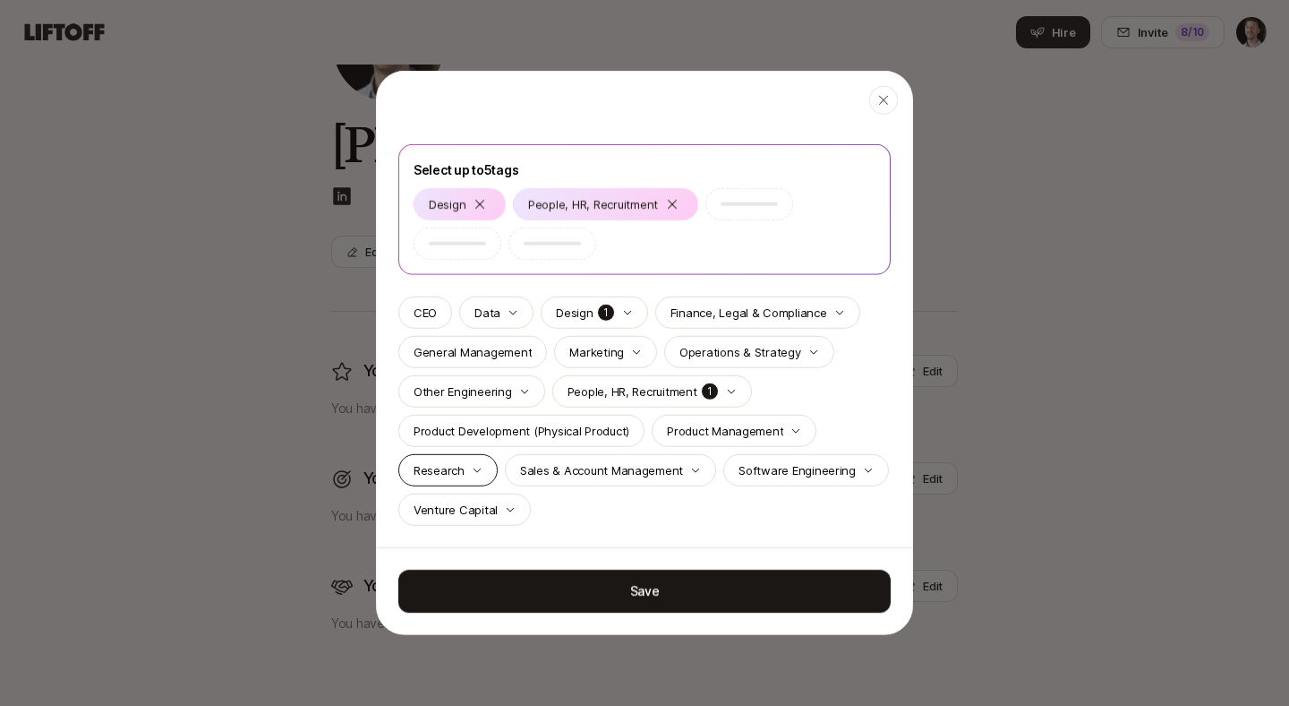
click at [461, 471] on p "Research" at bounding box center [439, 470] width 51 height 18
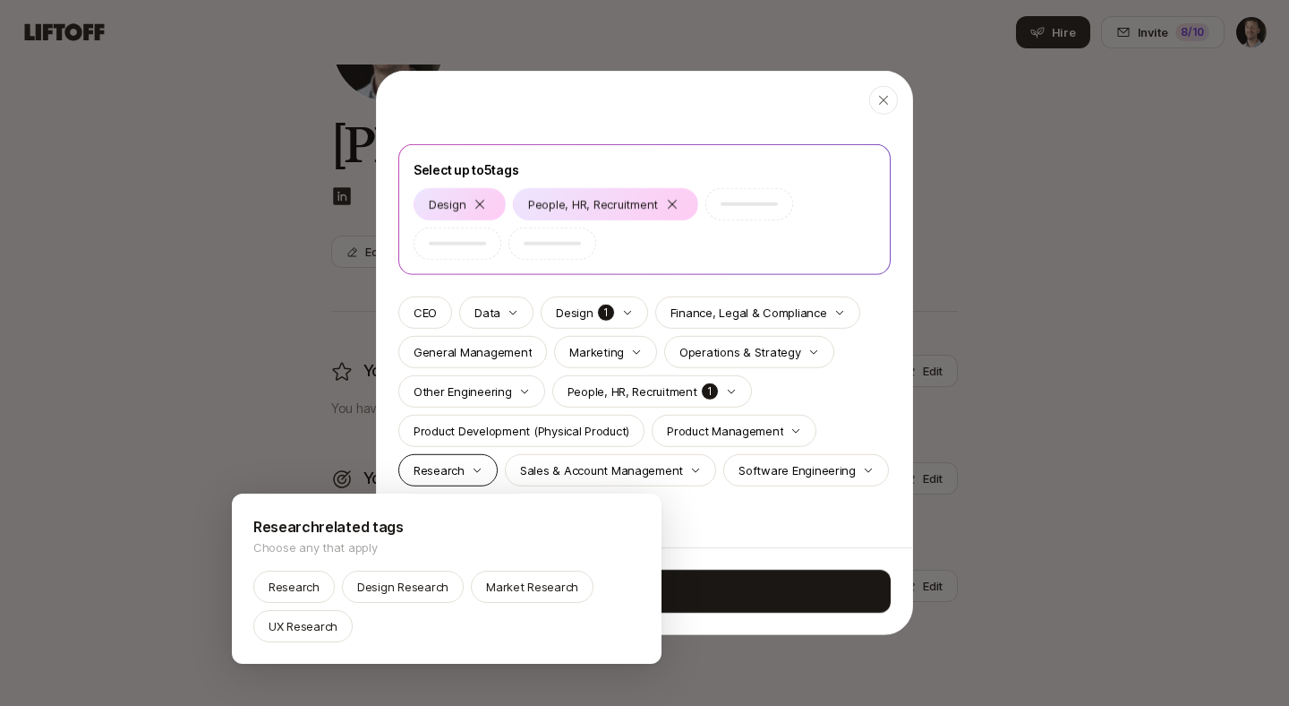
click at [461, 471] on div at bounding box center [644, 353] width 1289 height 706
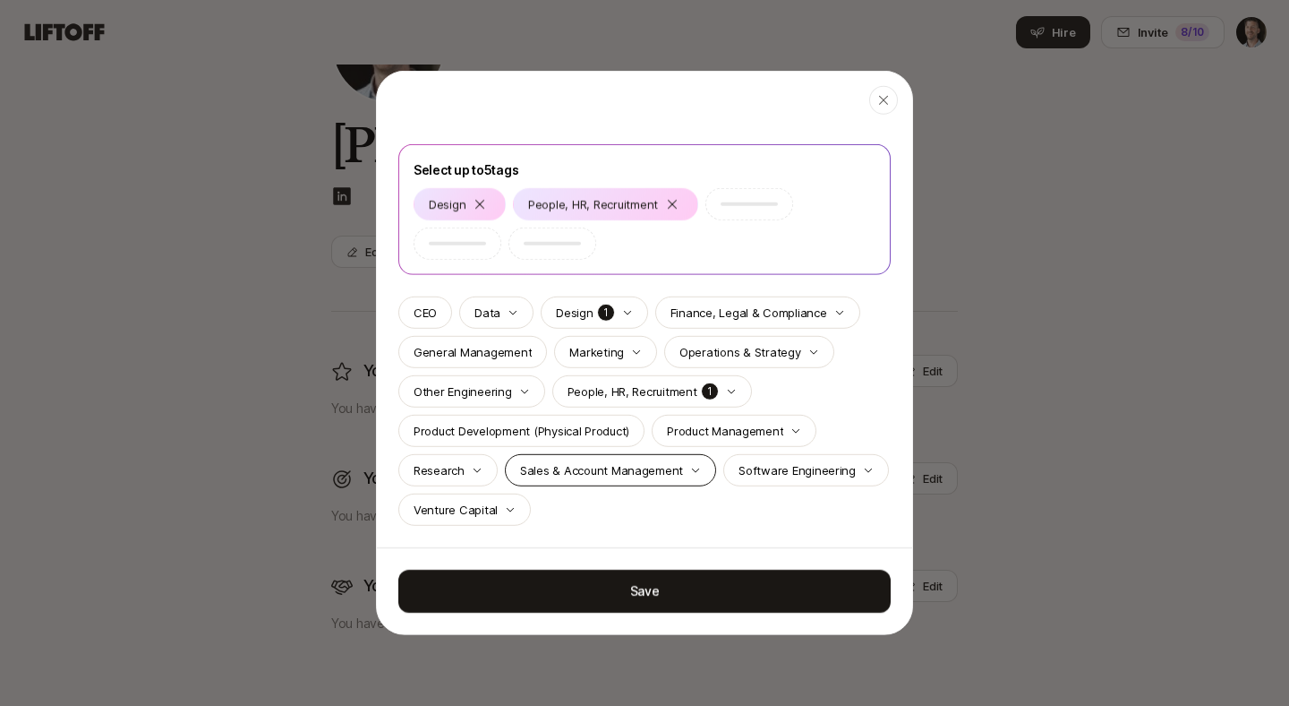
click at [654, 471] on p "Sales & Account Management" at bounding box center [601, 470] width 163 height 18
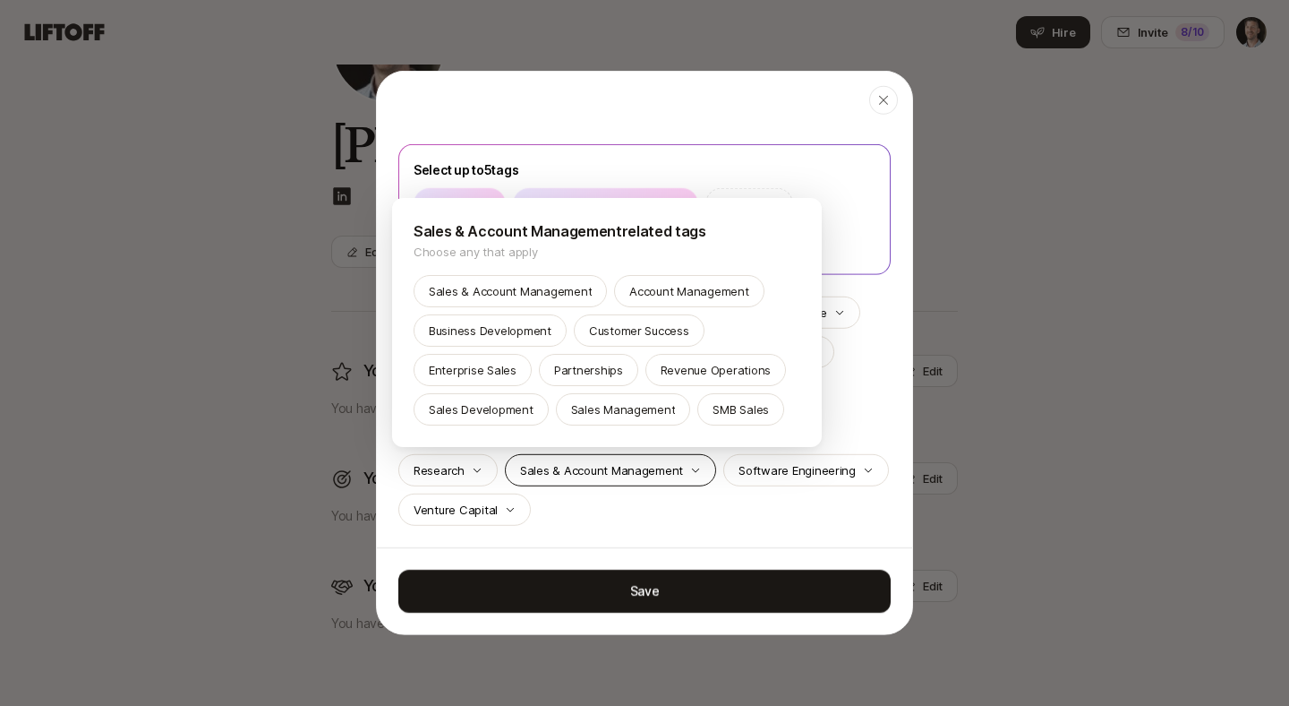
click at [655, 471] on div at bounding box center [644, 353] width 1289 height 706
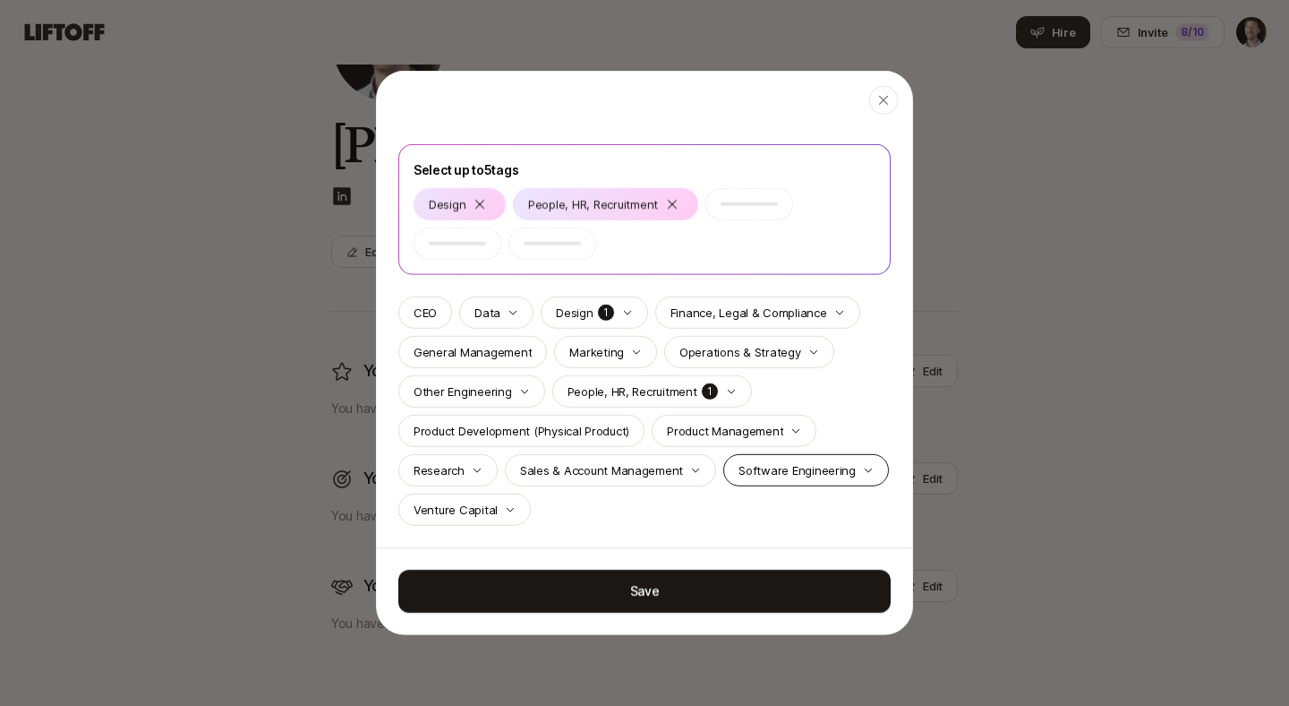
click at [795, 471] on p "Software Engineering" at bounding box center [797, 470] width 117 height 18
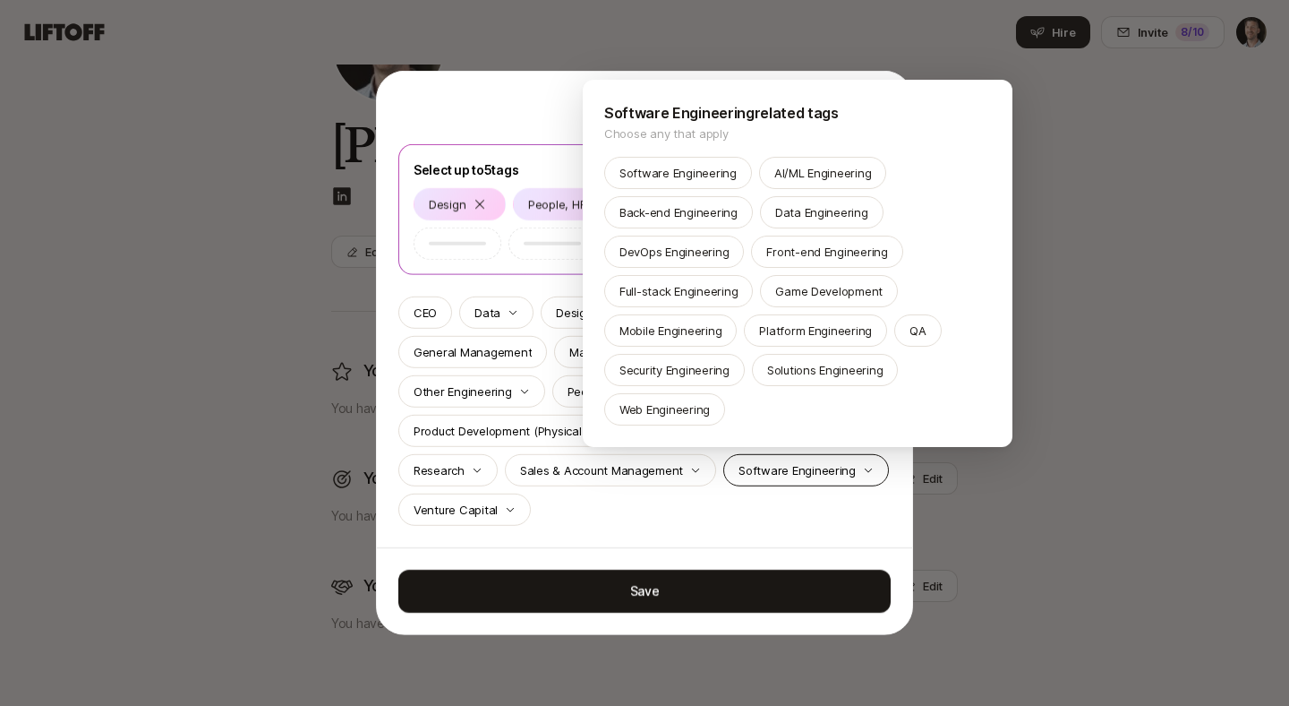
click at [796, 471] on div at bounding box center [644, 353] width 1289 height 706
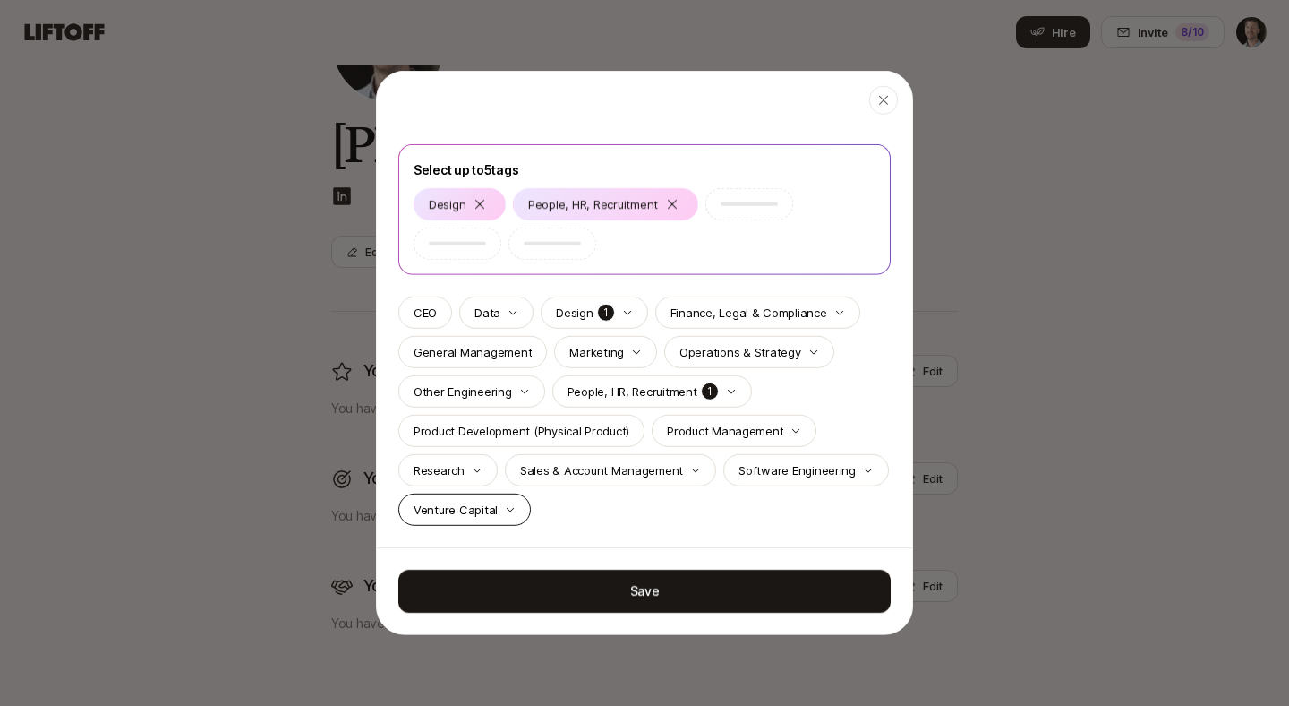
click at [500, 510] on div "Venture Capital" at bounding box center [464, 509] width 133 height 32
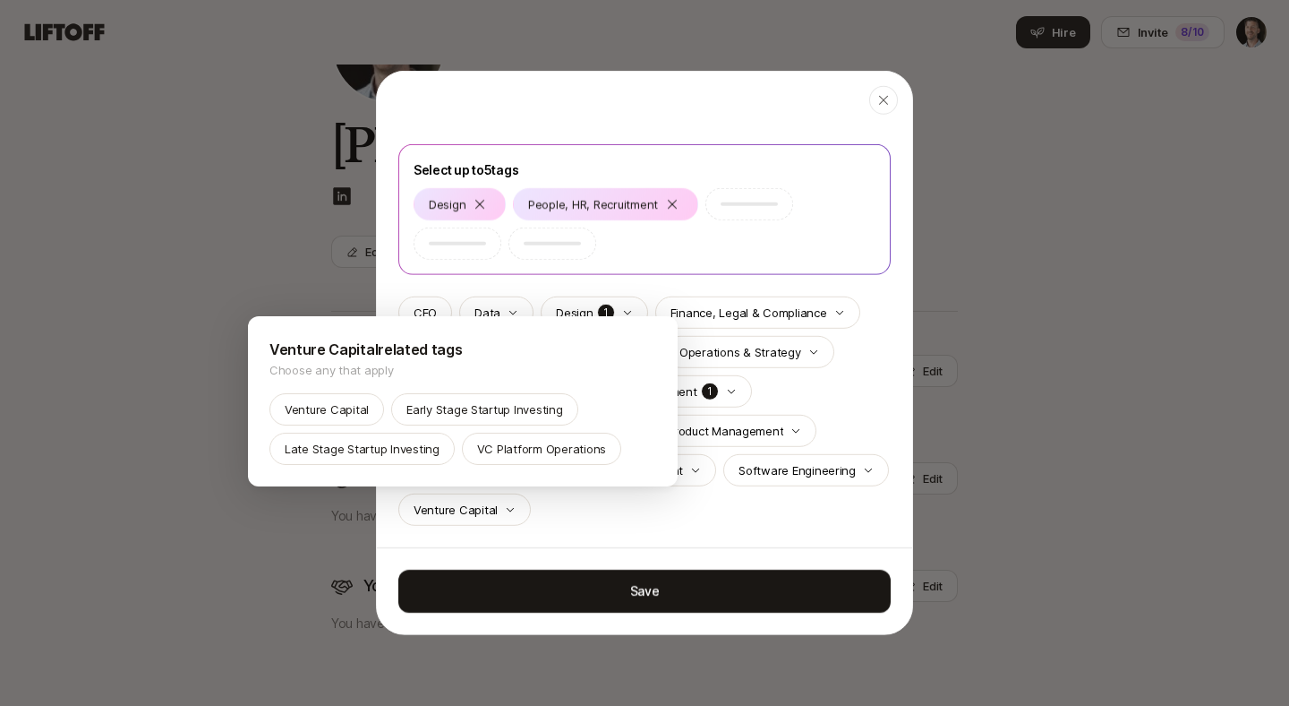
click at [575, 513] on div at bounding box center [644, 353] width 1289 height 706
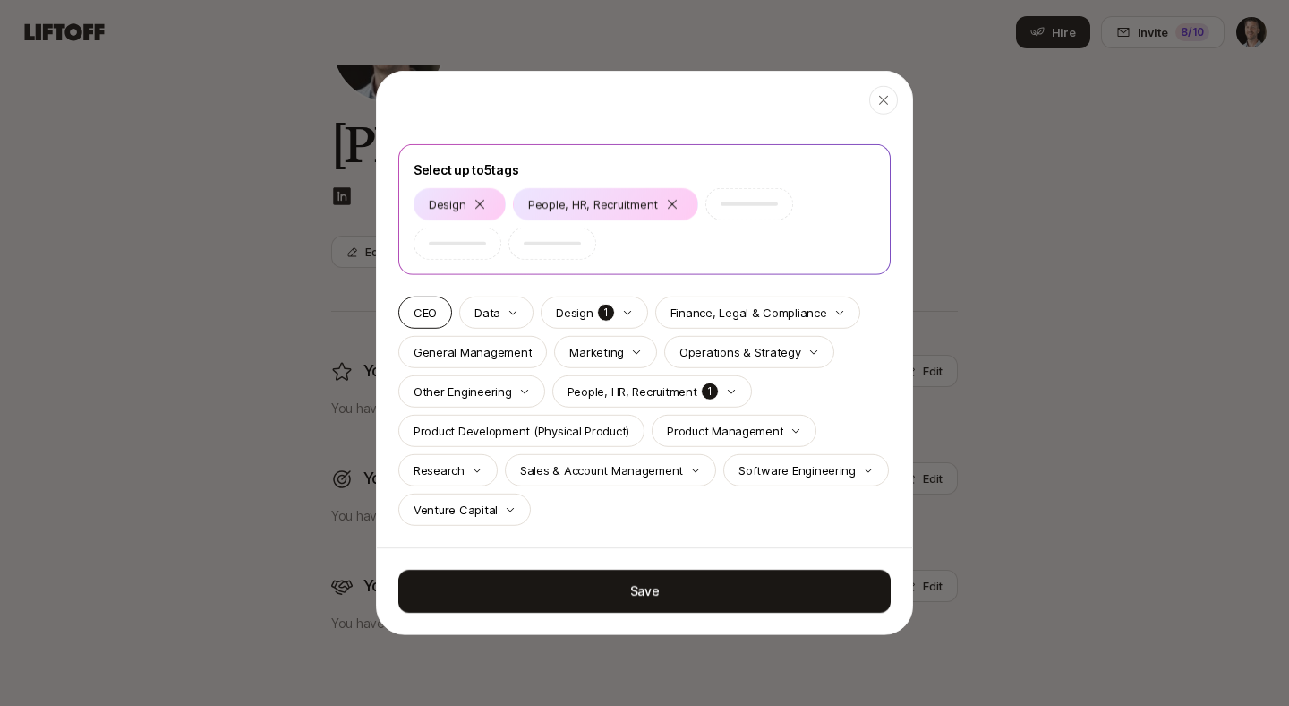
click at [434, 308] on p "CEO" at bounding box center [425, 313] width 23 height 18
click at [604, 315] on p "1" at bounding box center [606, 313] width 18 height 18
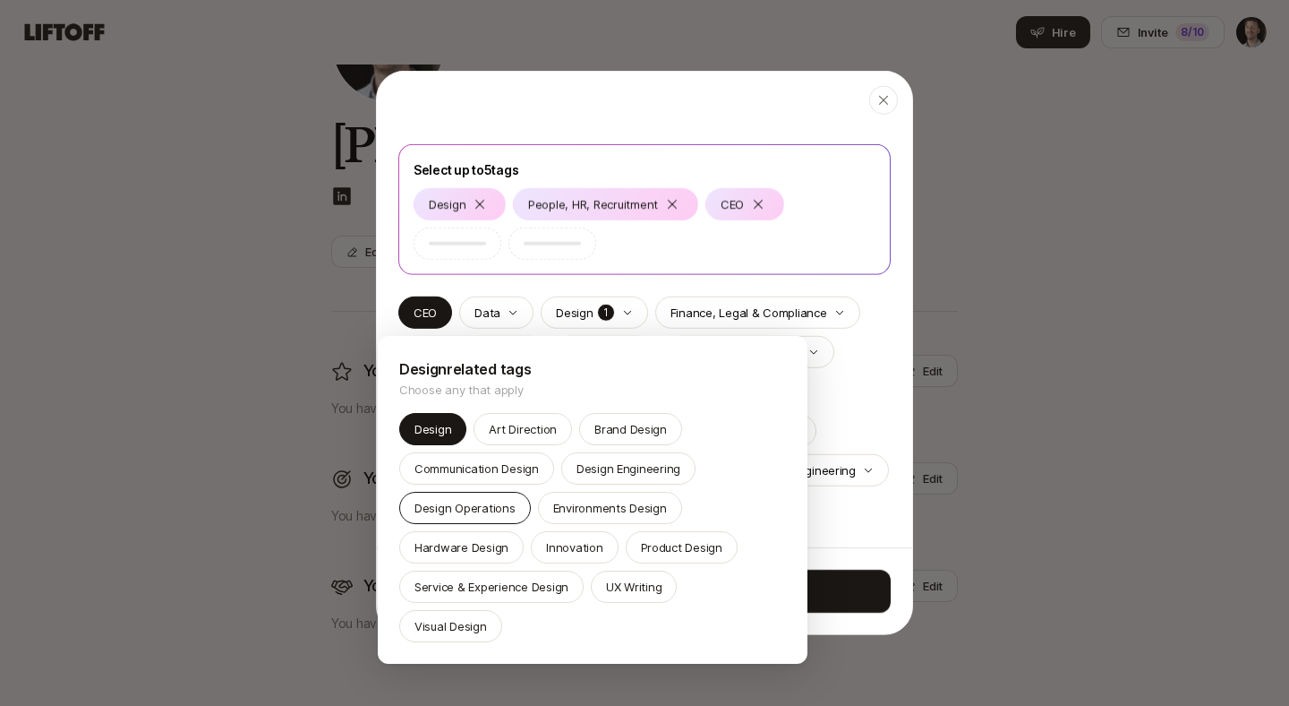
click at [473, 501] on p "Design Operations" at bounding box center [465, 508] width 101 height 18
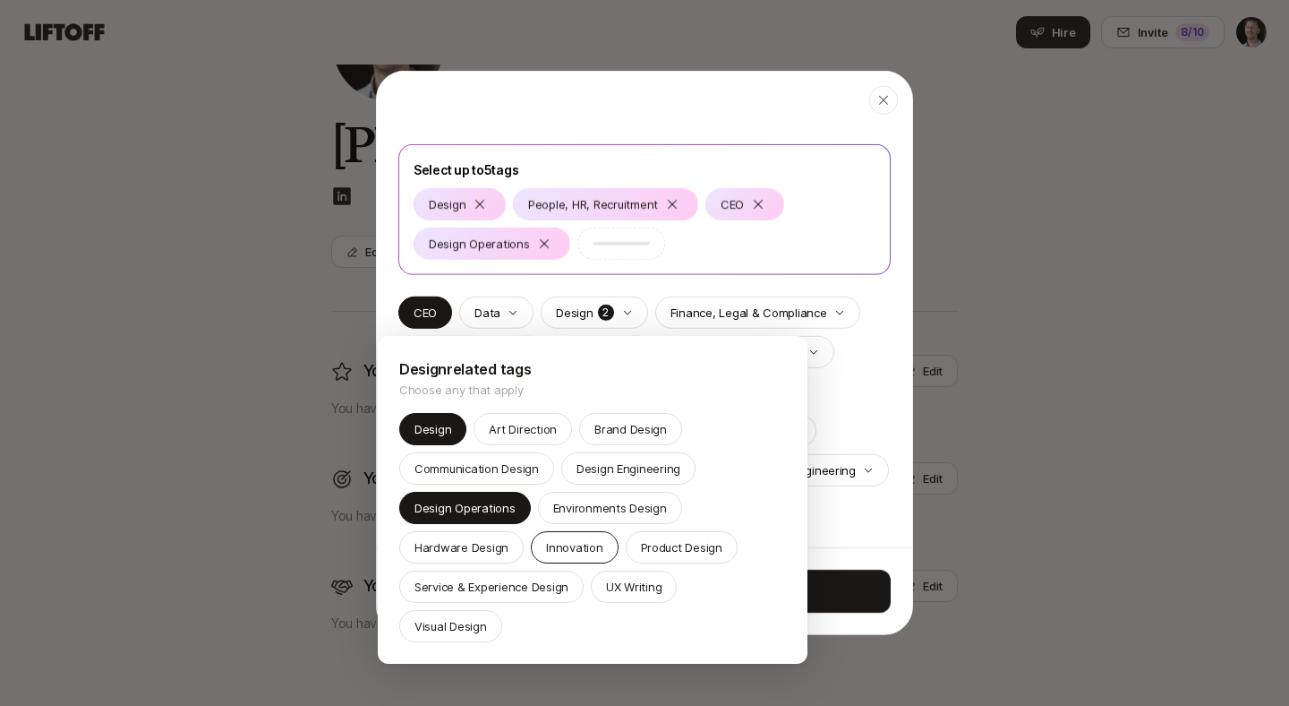
click at [591, 554] on p "Innovation" at bounding box center [574, 547] width 56 height 18
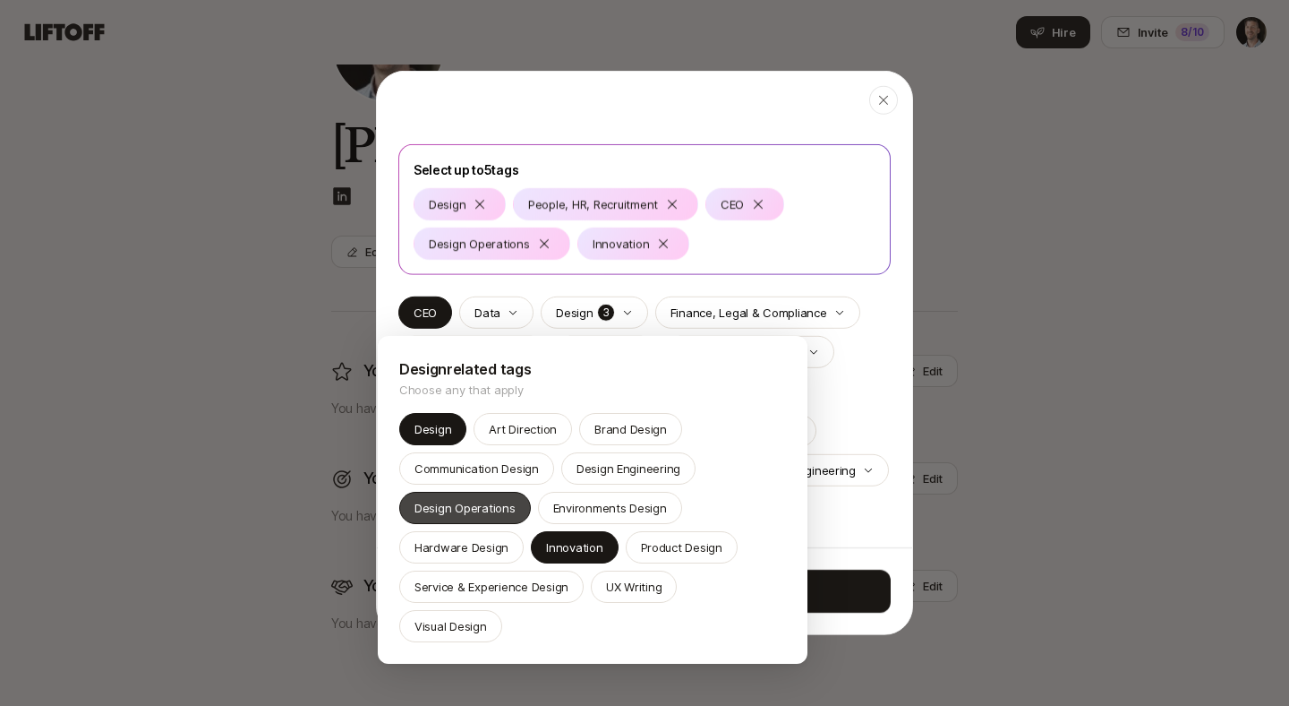
click at [481, 509] on p "Design Operations" at bounding box center [465, 508] width 101 height 18
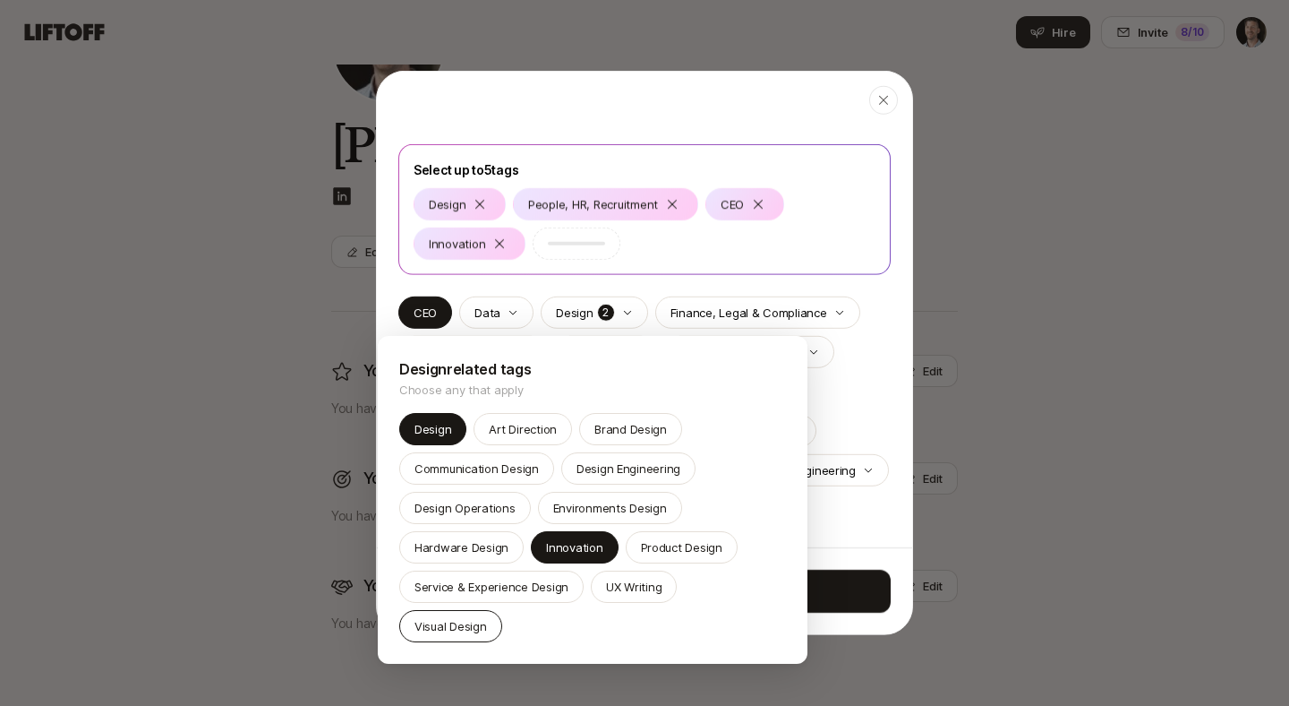
click at [487, 617] on p "Visual Design" at bounding box center [451, 626] width 73 height 18
click at [867, 398] on div at bounding box center [644, 353] width 1289 height 706
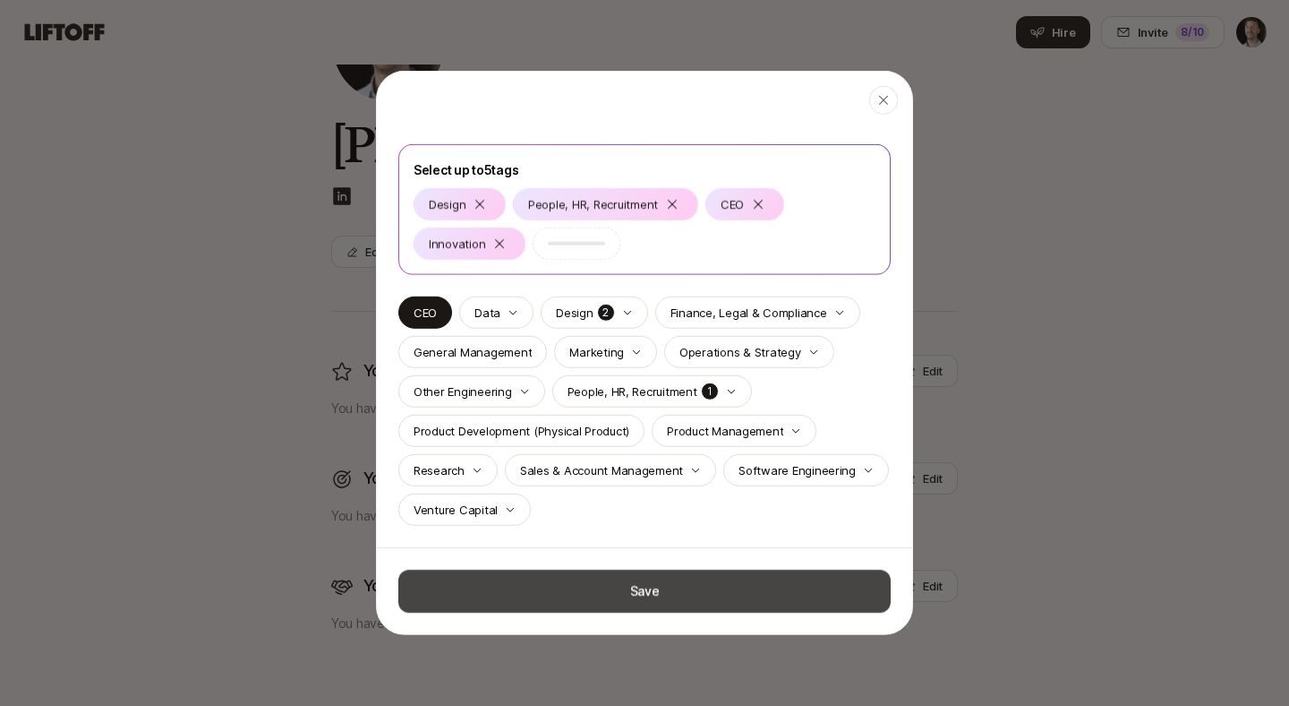
click at [668, 587] on button "Save" at bounding box center [644, 591] width 493 height 43
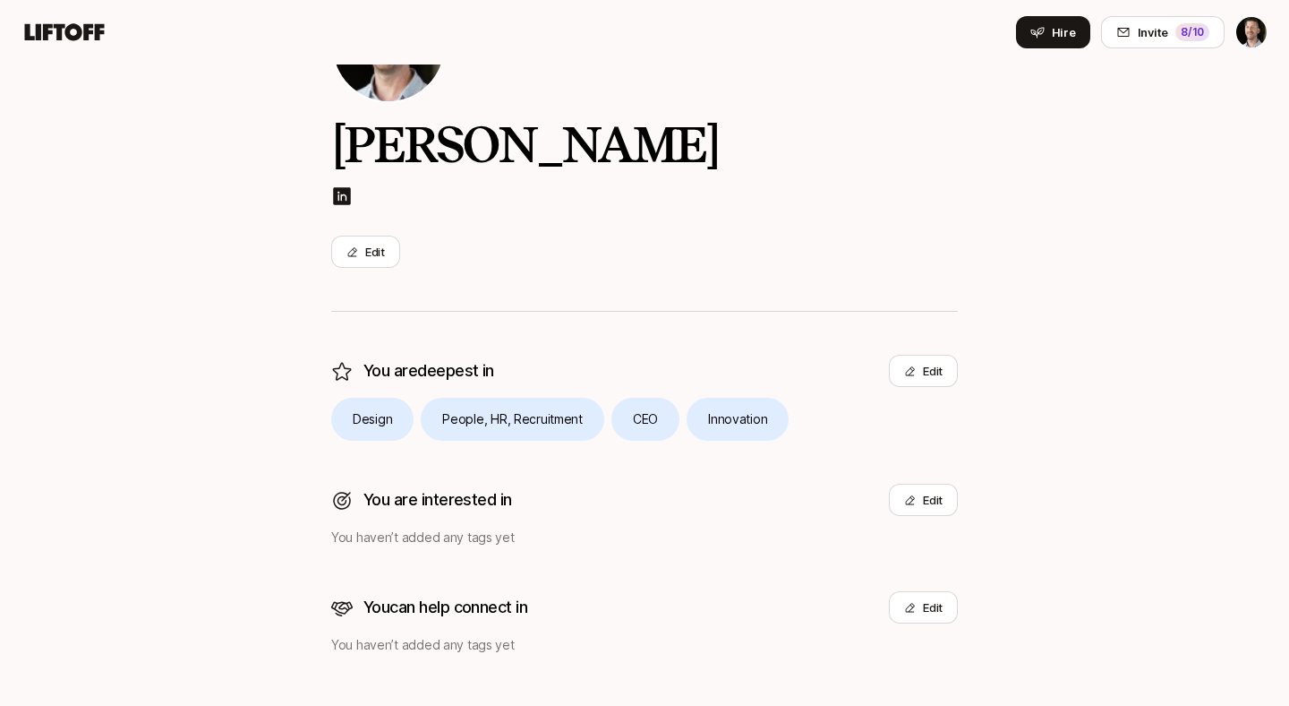
scroll to position [155, 0]
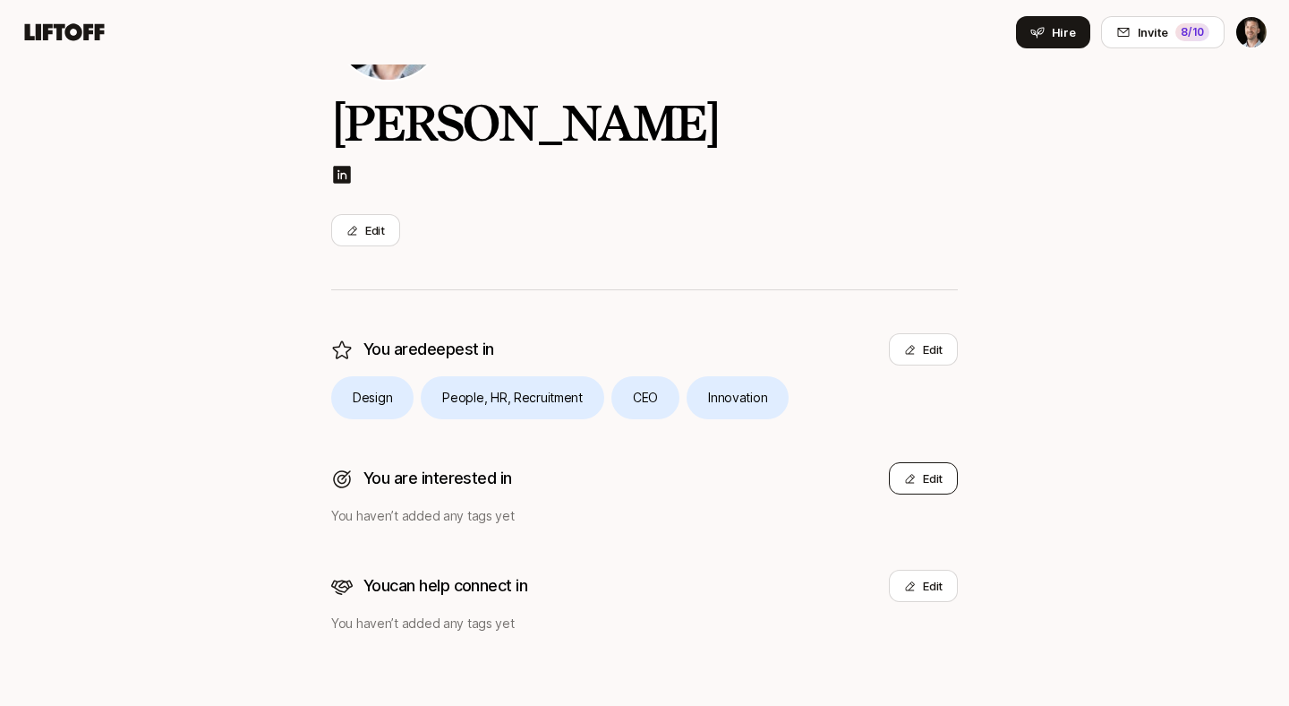
click at [949, 475] on button "Edit" at bounding box center [923, 478] width 69 height 32
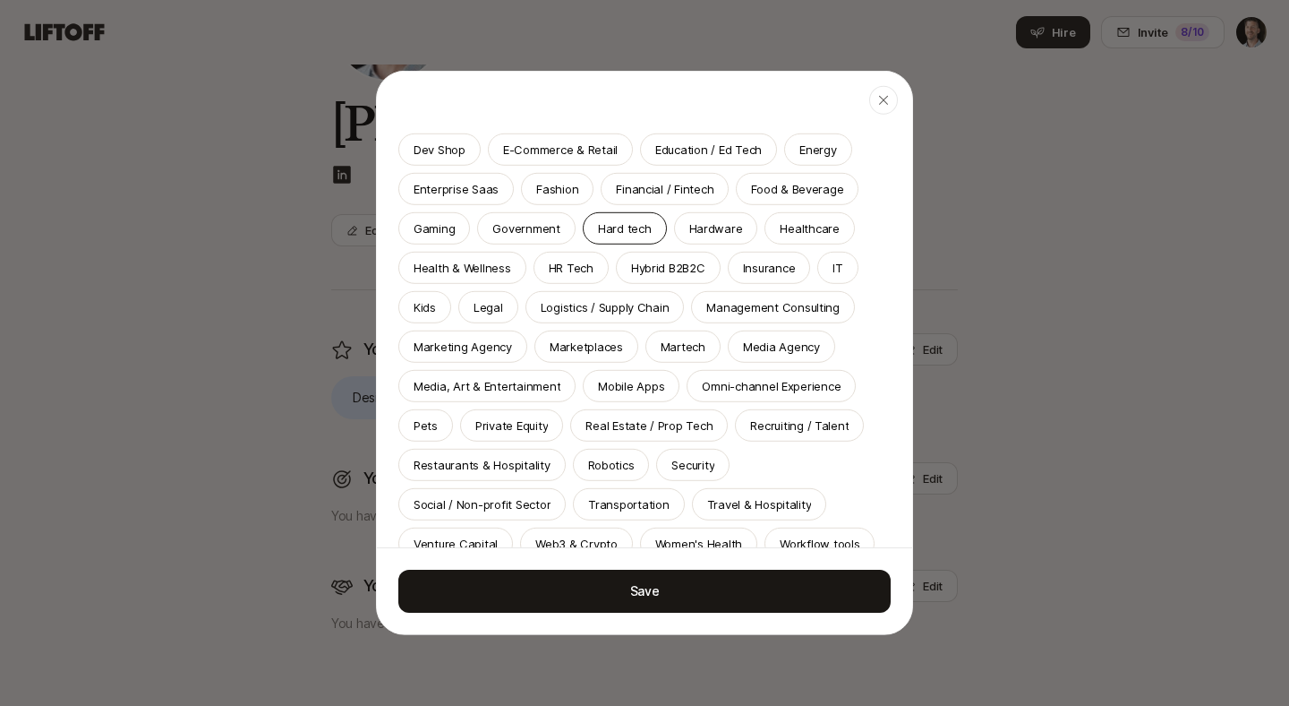
scroll to position [307, 0]
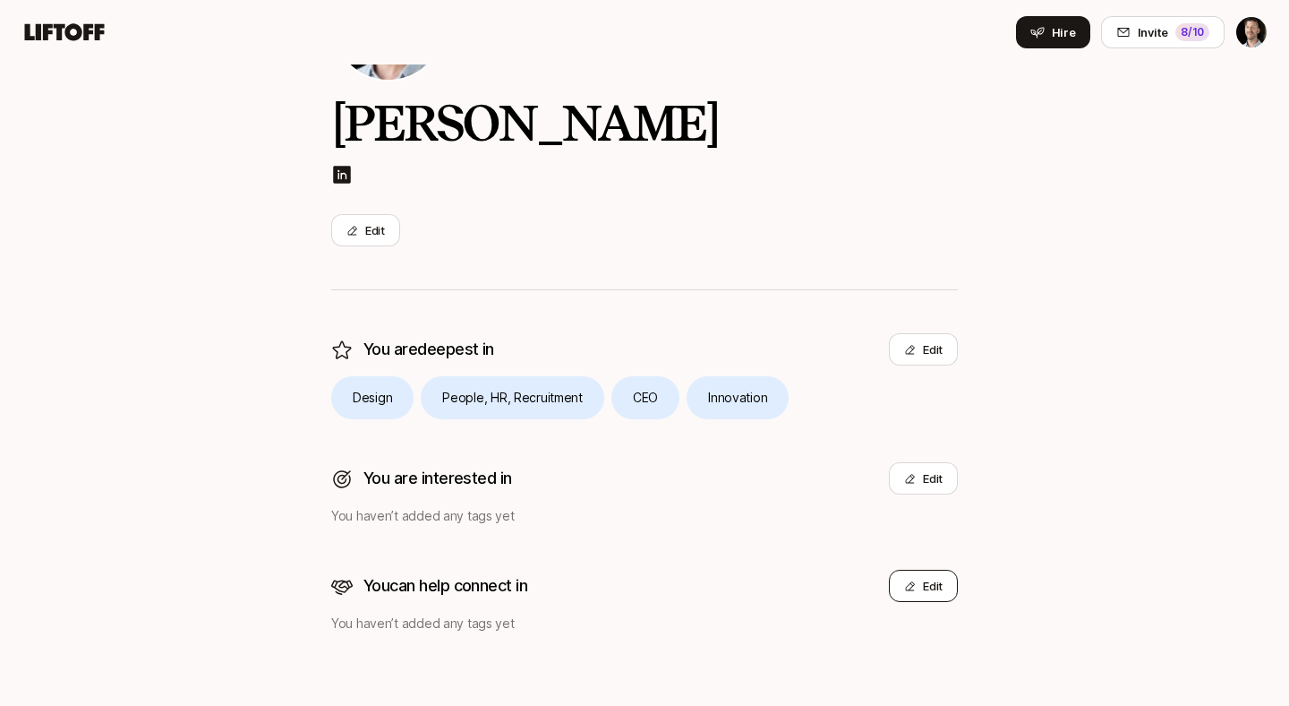
click at [930, 584] on button "Edit" at bounding box center [923, 586] width 69 height 32
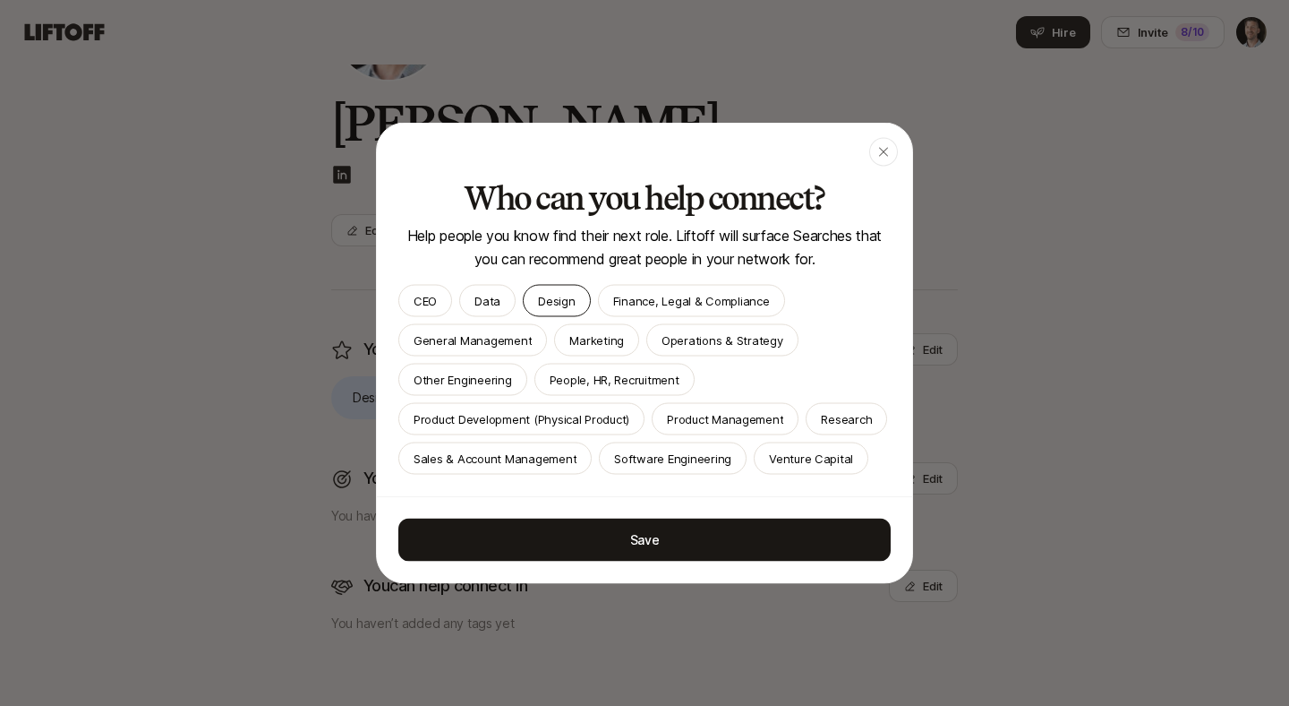
click at [538, 297] on p "Design" at bounding box center [556, 301] width 37 height 18
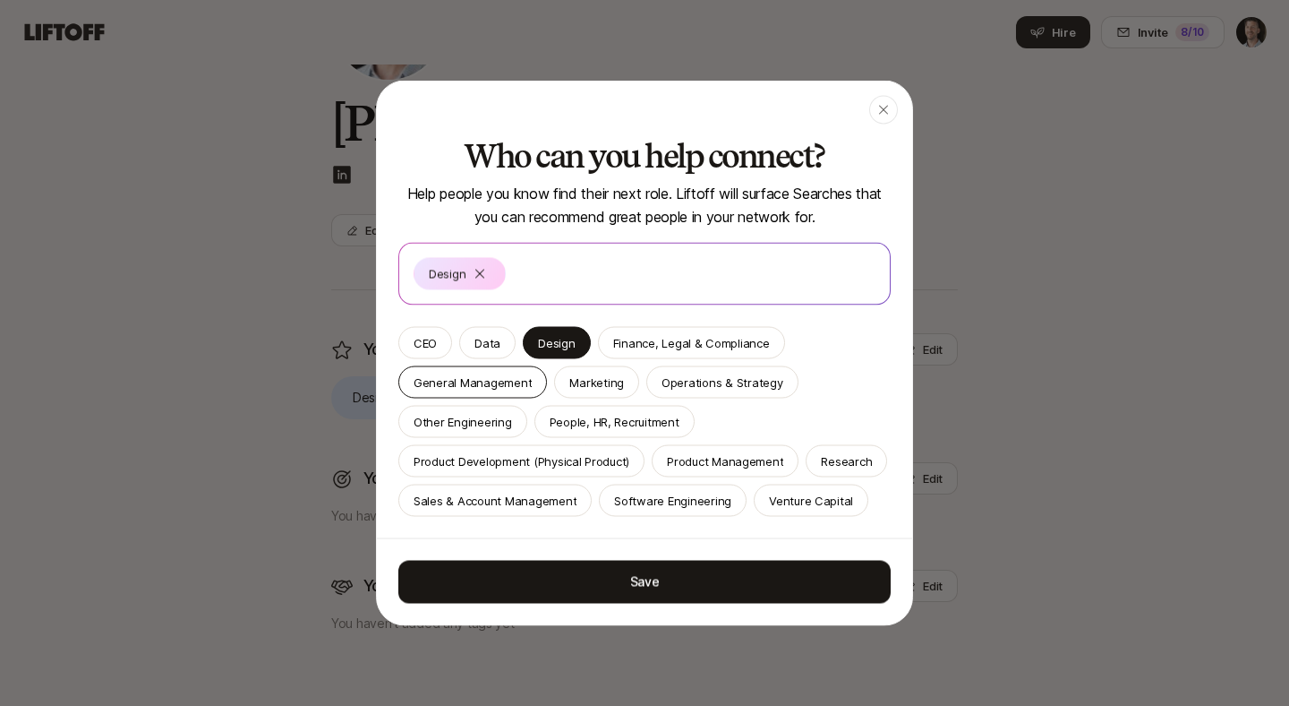
click at [461, 375] on p "General Management" at bounding box center [473, 382] width 118 height 18
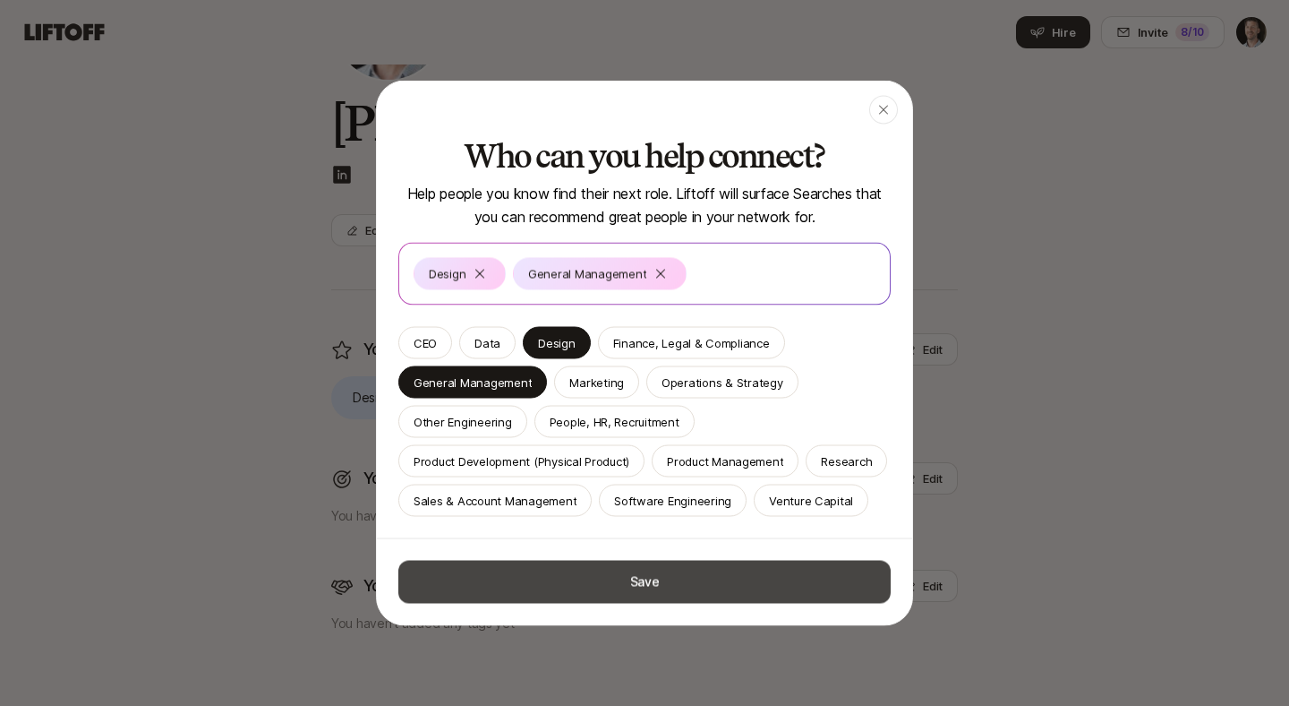
click at [652, 570] on button "Save" at bounding box center [644, 582] width 493 height 43
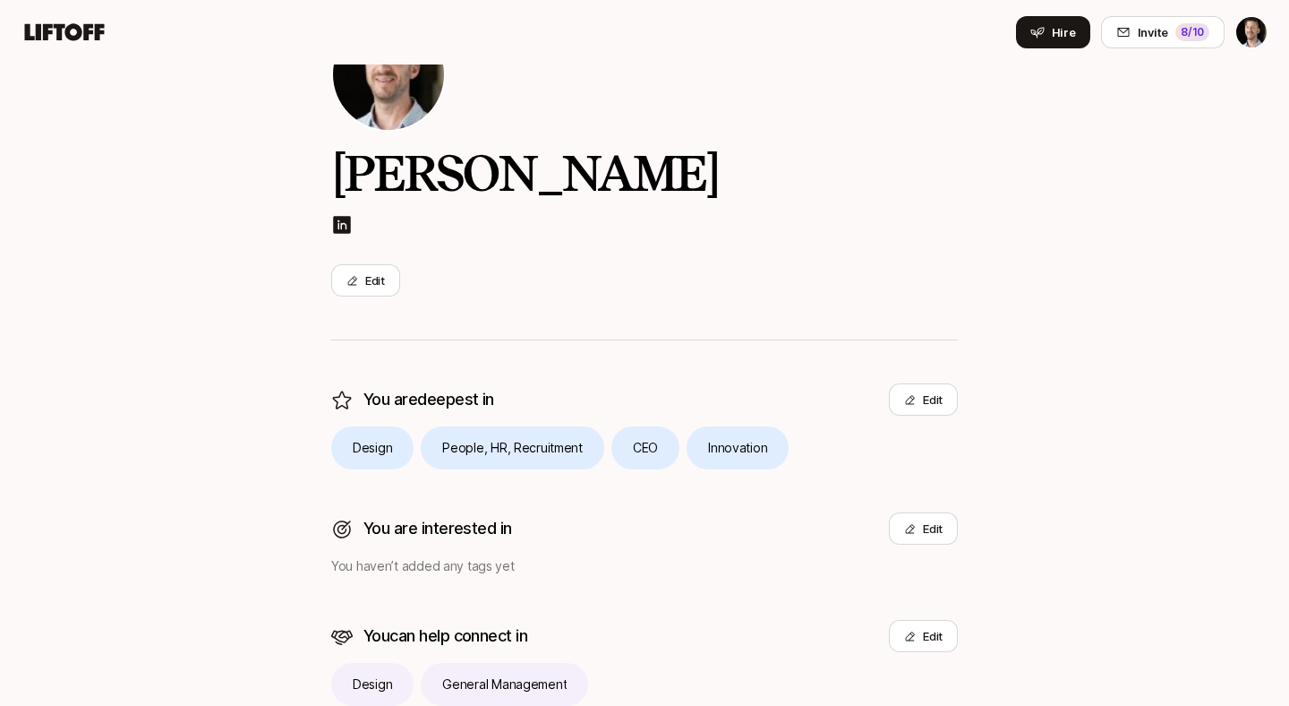
scroll to position [0, 0]
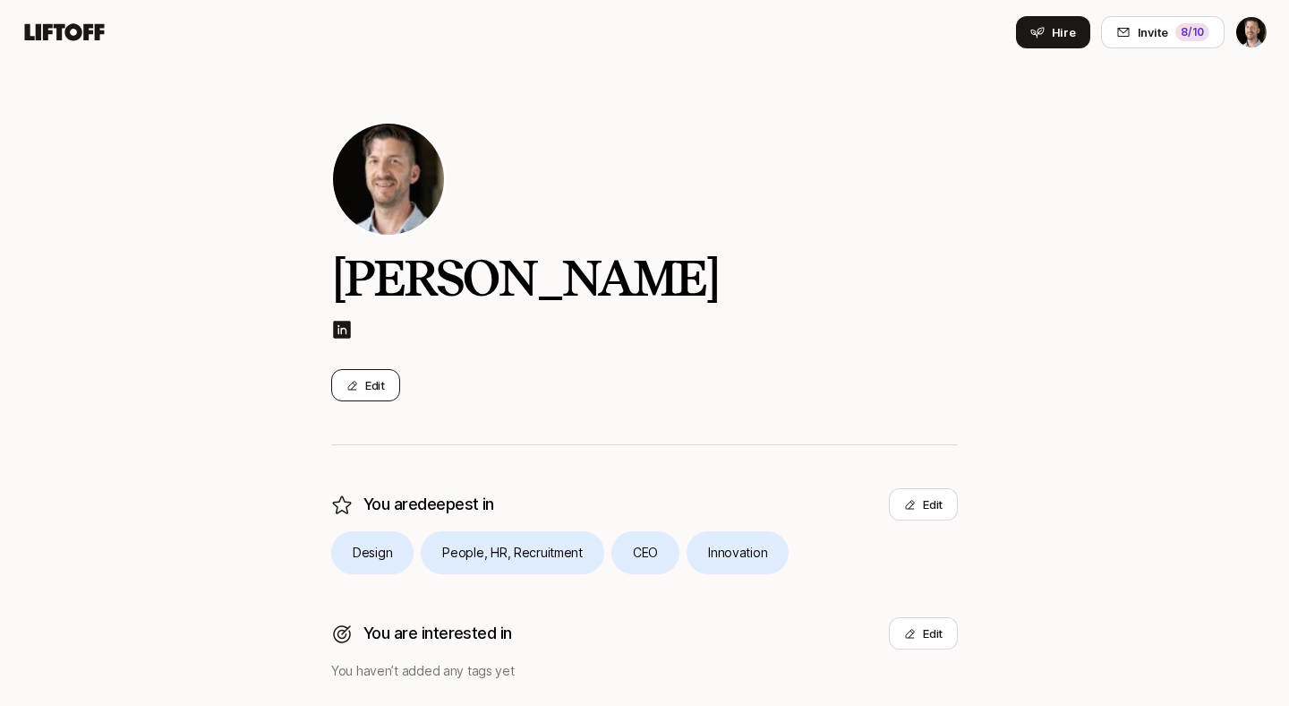
click at [373, 392] on button "Edit" at bounding box center [365, 385] width 69 height 32
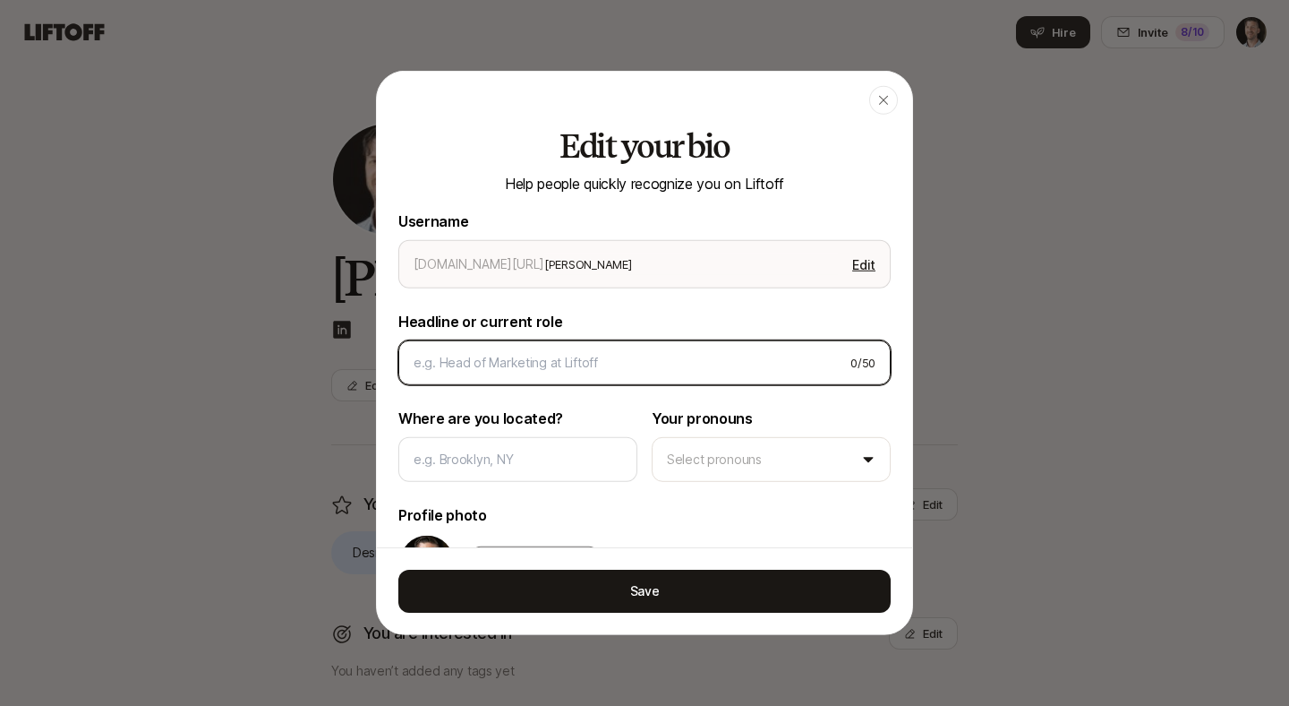
click at [495, 365] on input at bounding box center [625, 362] width 423 height 21
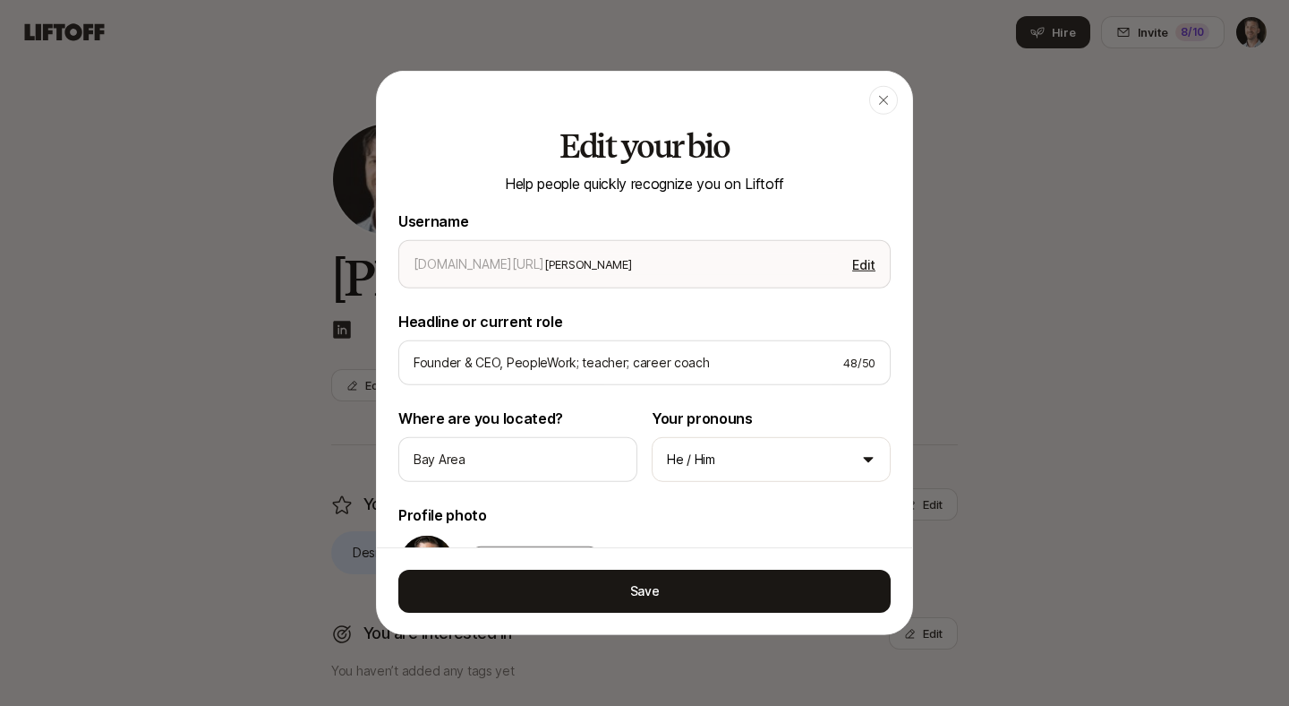
scroll to position [2, 0]
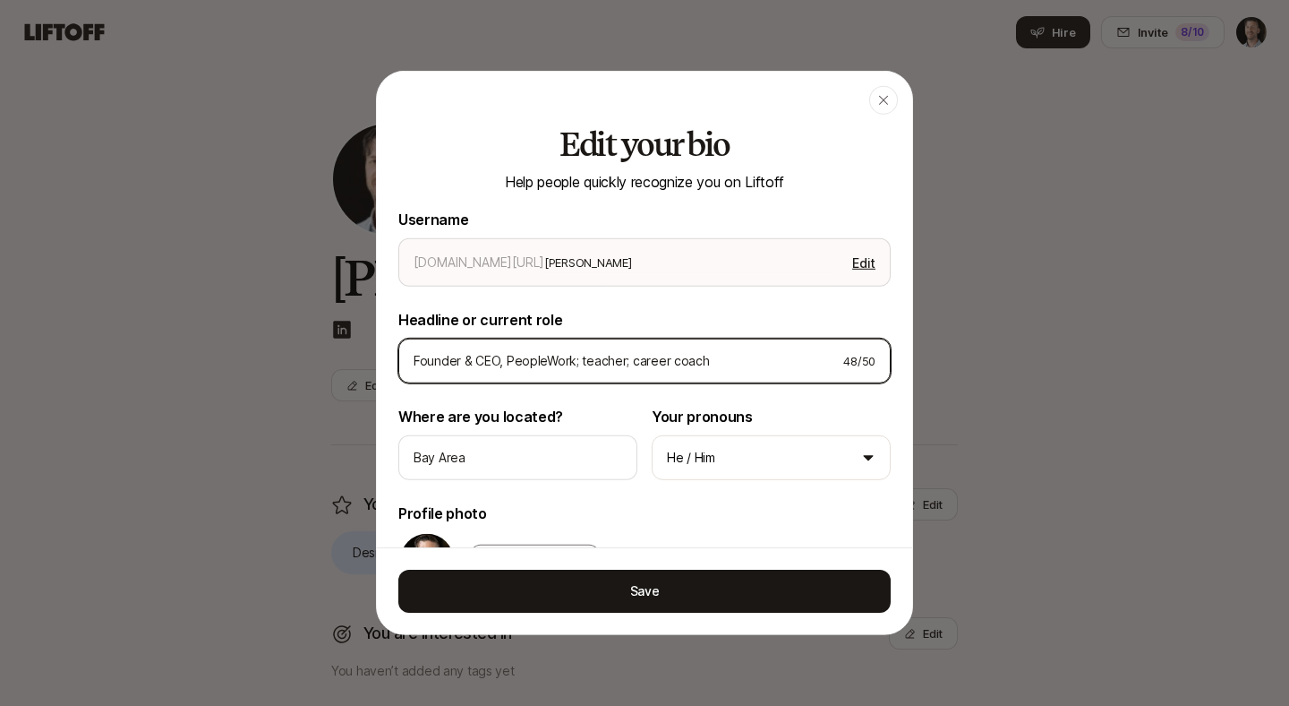
drag, startPoint x: 570, startPoint y: 364, endPoint x: 767, endPoint y: 362, distance: 197.0
click at [767, 362] on input "Founder & CEO, PeopleWork; teacher; career coach" at bounding box center [621, 360] width 415 height 21
click at [572, 363] on input "Founder & CEO, PeopleWork; teacher; career coach" at bounding box center [621, 360] width 415 height 21
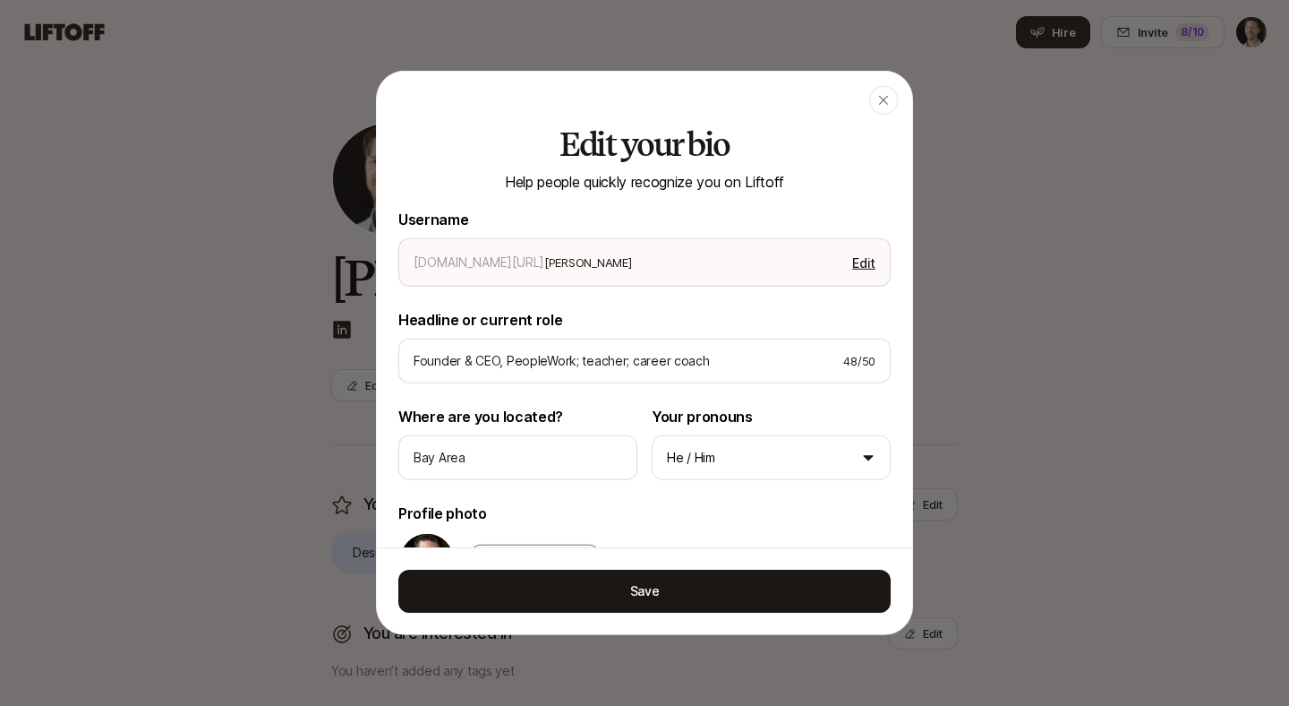
click at [671, 313] on p "Headline or current role" at bounding box center [644, 319] width 493 height 23
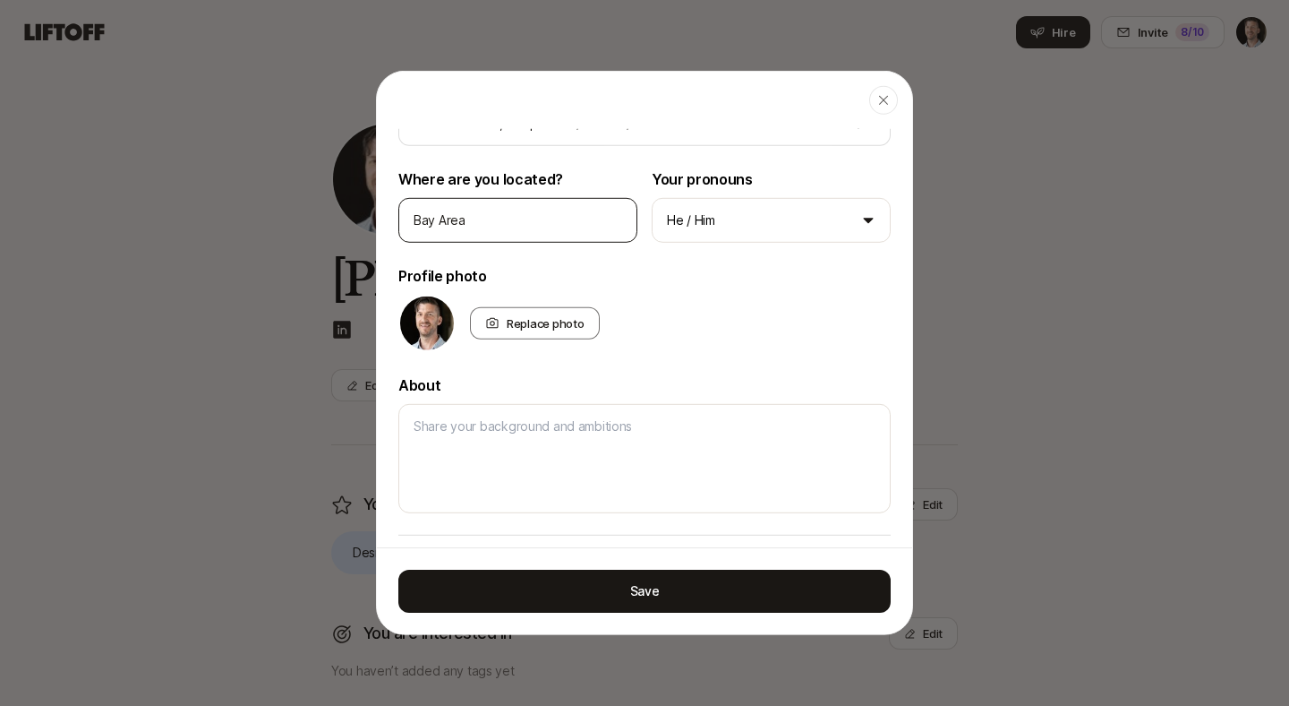
scroll to position [438, 0]
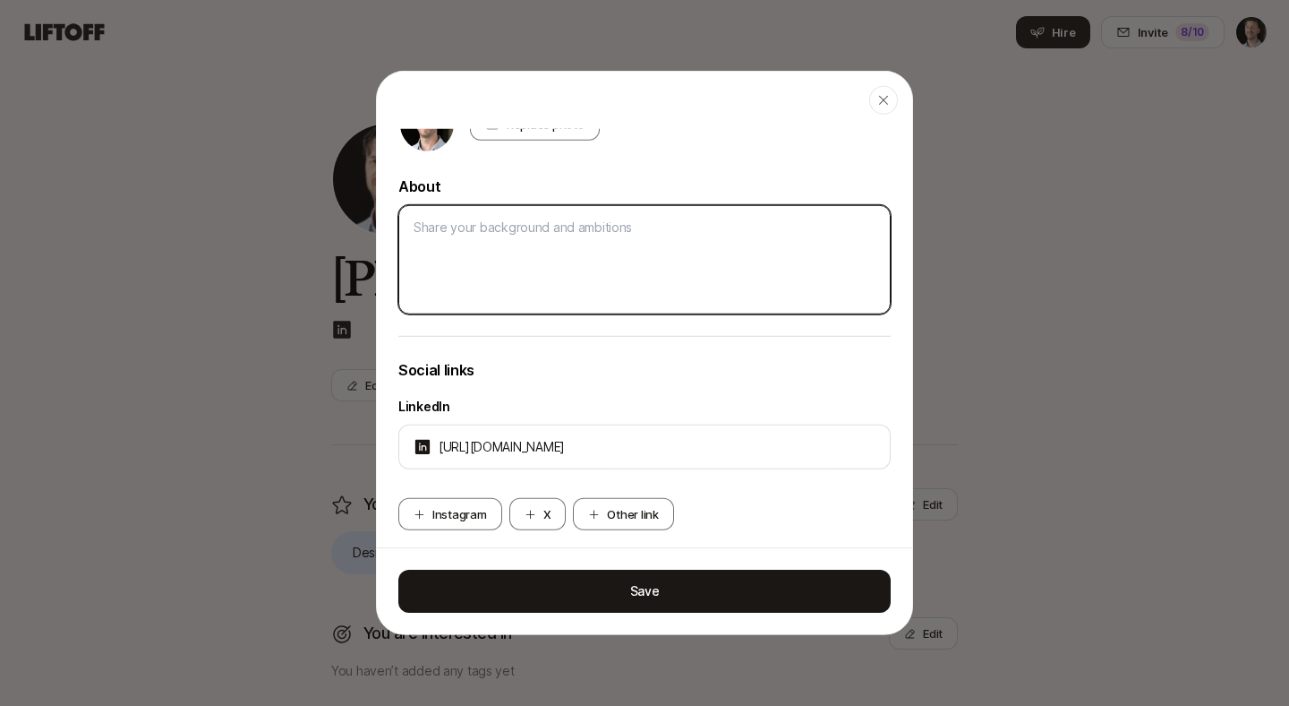
click at [465, 270] on textarea at bounding box center [644, 259] width 493 height 109
paste textarea "For 30 years, I have created successful relationships by connecting entrepreneu…"
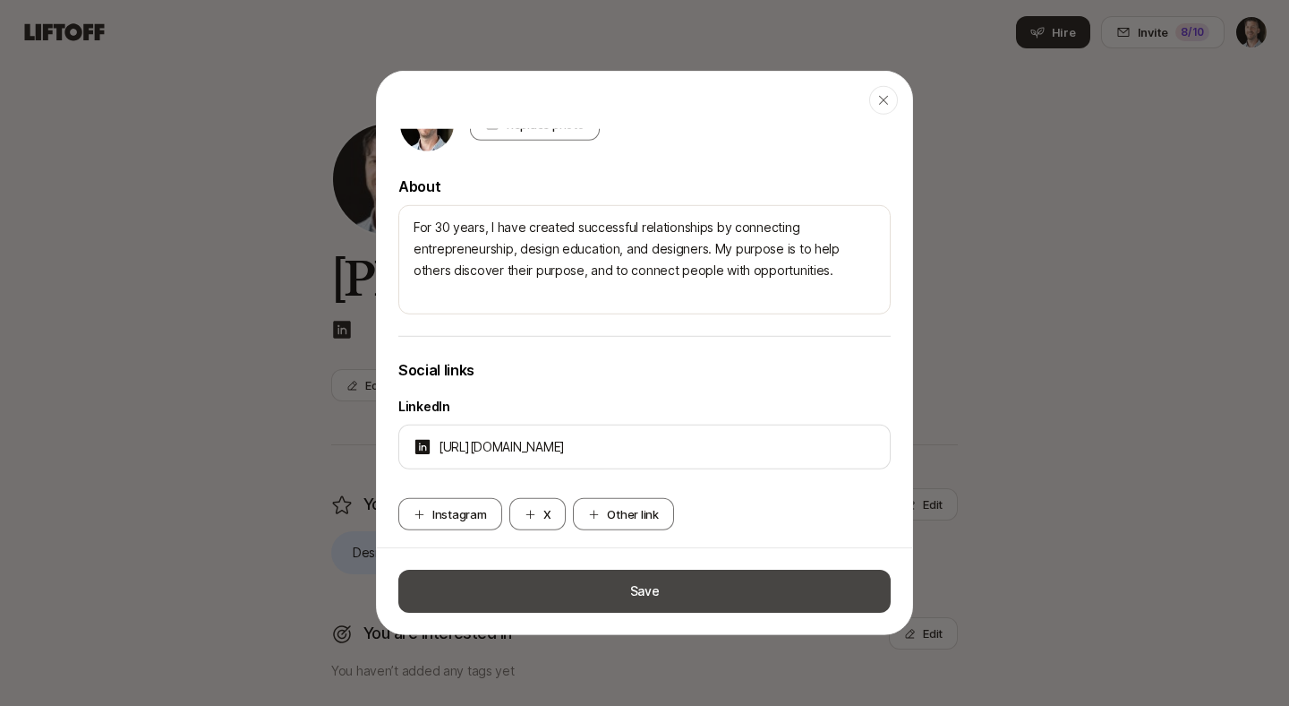
click at [551, 587] on button "Save" at bounding box center [644, 591] width 493 height 43
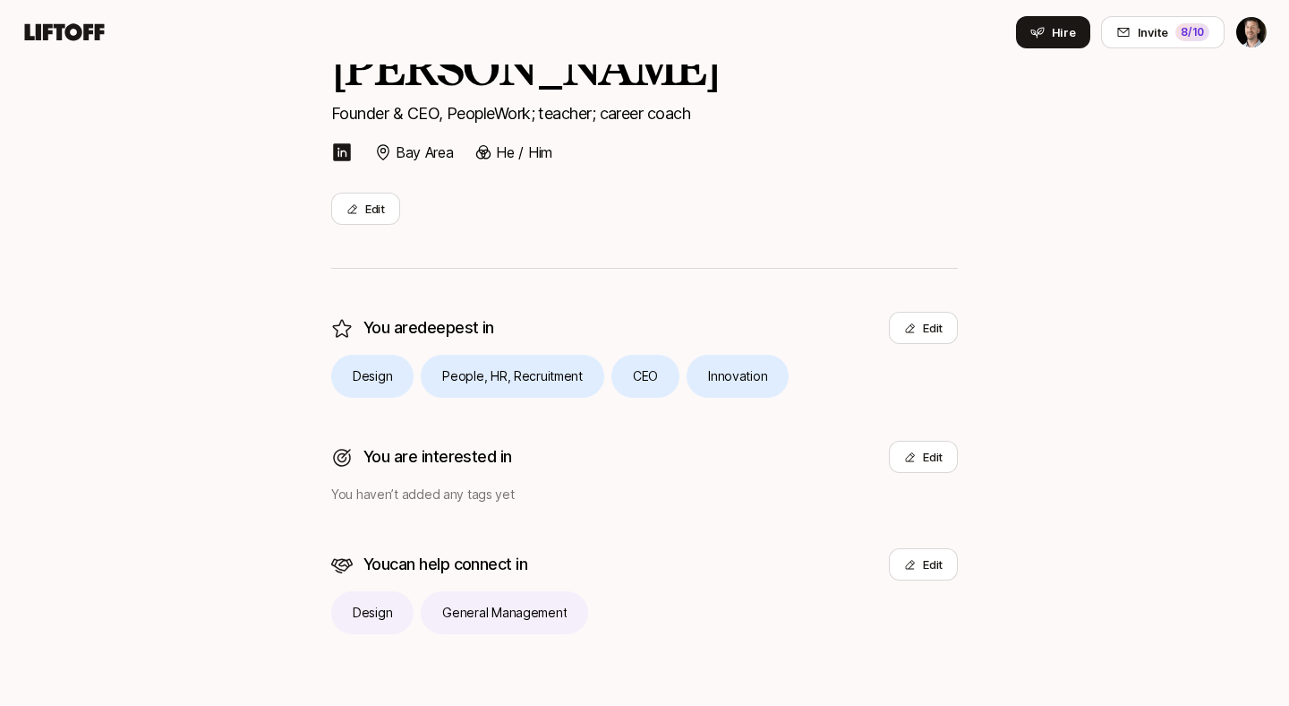
scroll to position [0, 0]
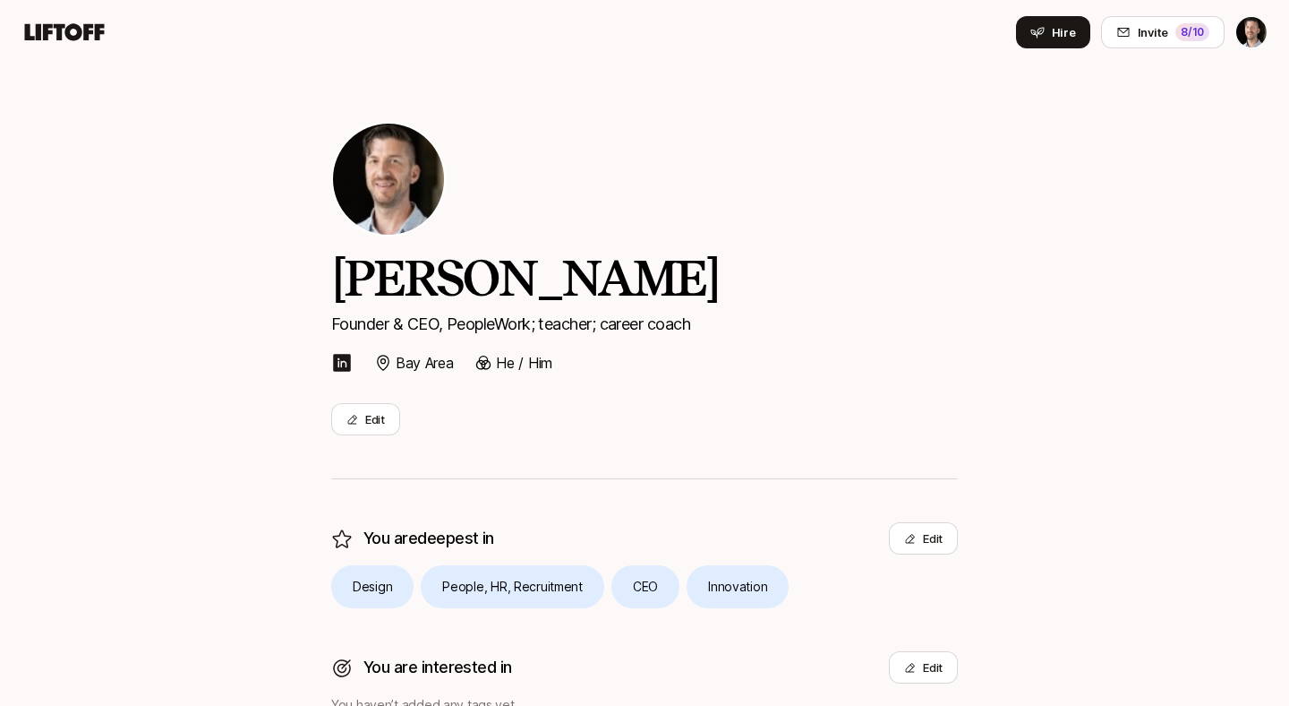
click at [56, 37] on icon at bounding box center [64, 32] width 86 height 25
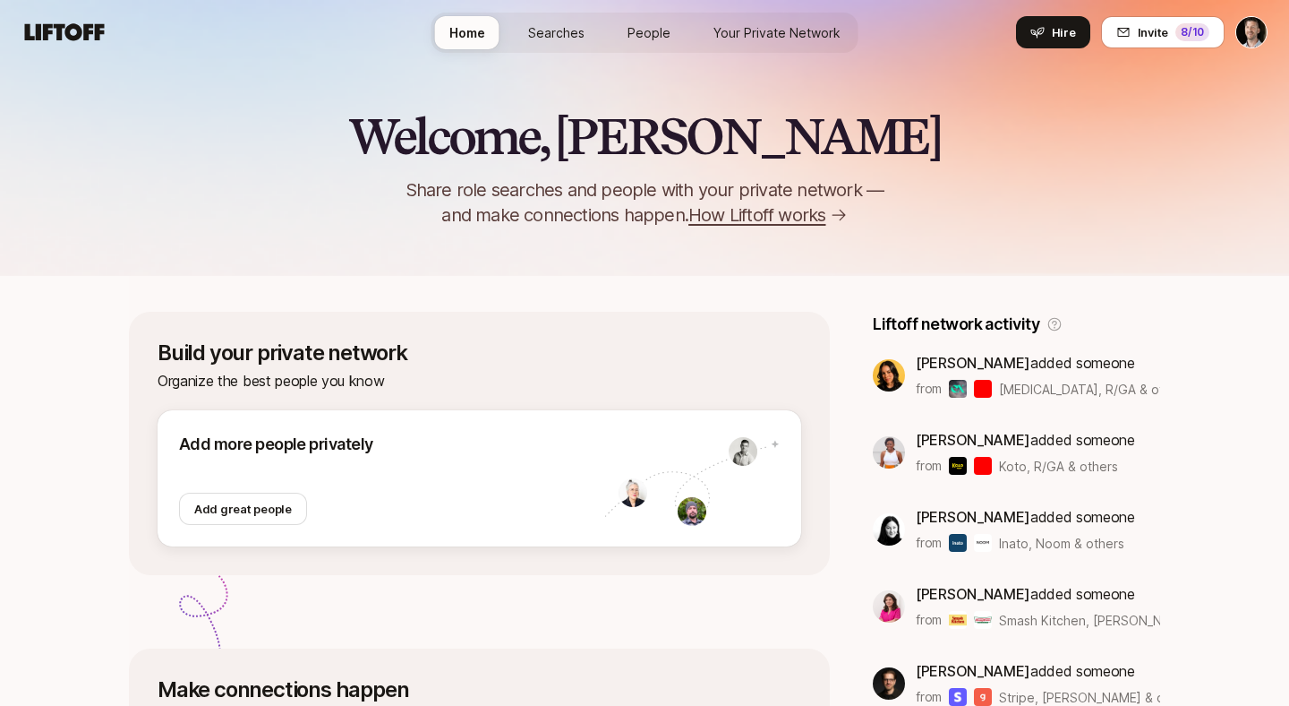
click at [810, 13] on div "Home Searches People Your Private Network Hire" at bounding box center [645, 33] width 427 height 40
click at [801, 26] on span "Your Private Network" at bounding box center [777, 32] width 127 height 19
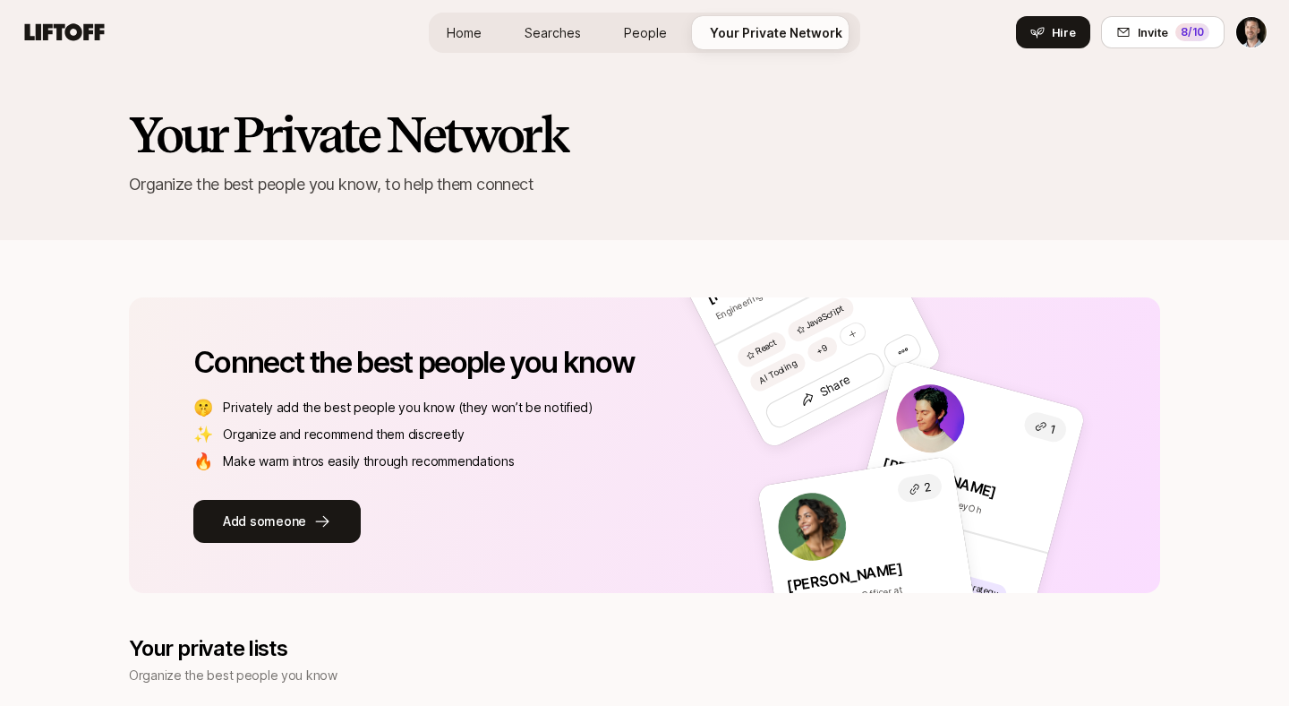
click at [634, 31] on span "People" at bounding box center [645, 32] width 43 height 19
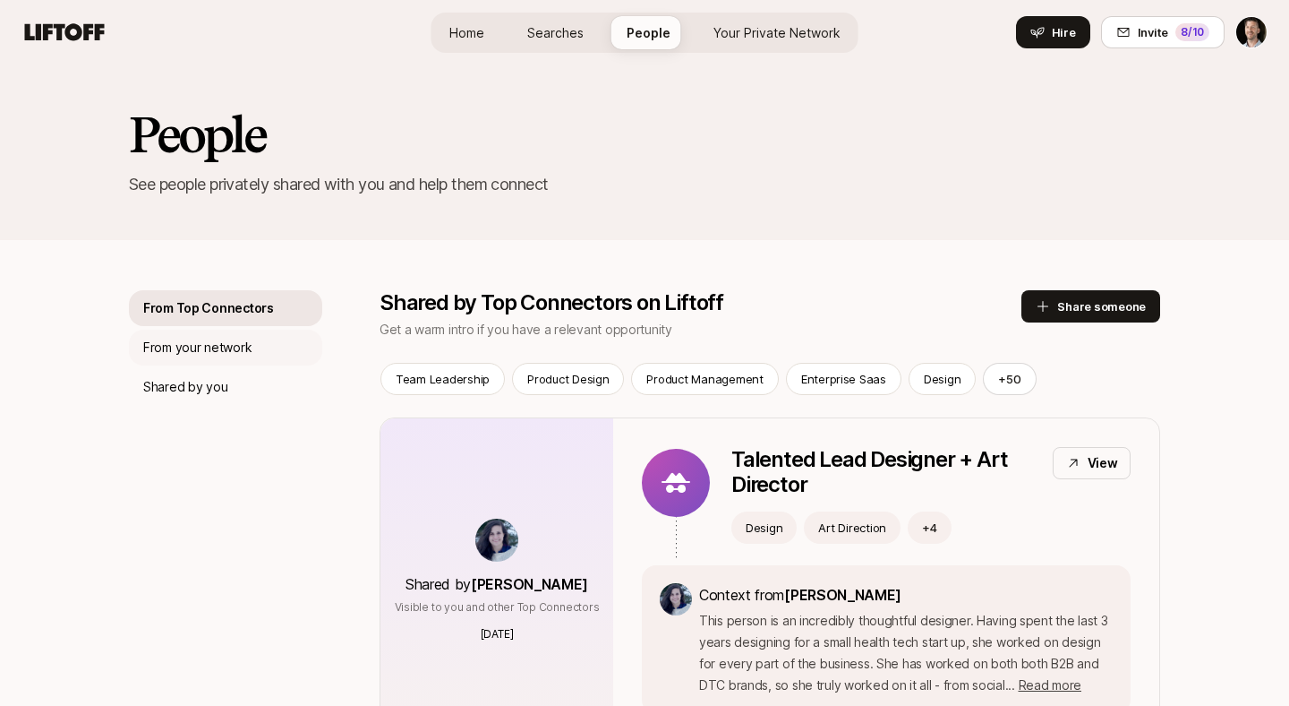
click at [187, 351] on p "From your network" at bounding box center [197, 347] width 108 height 21
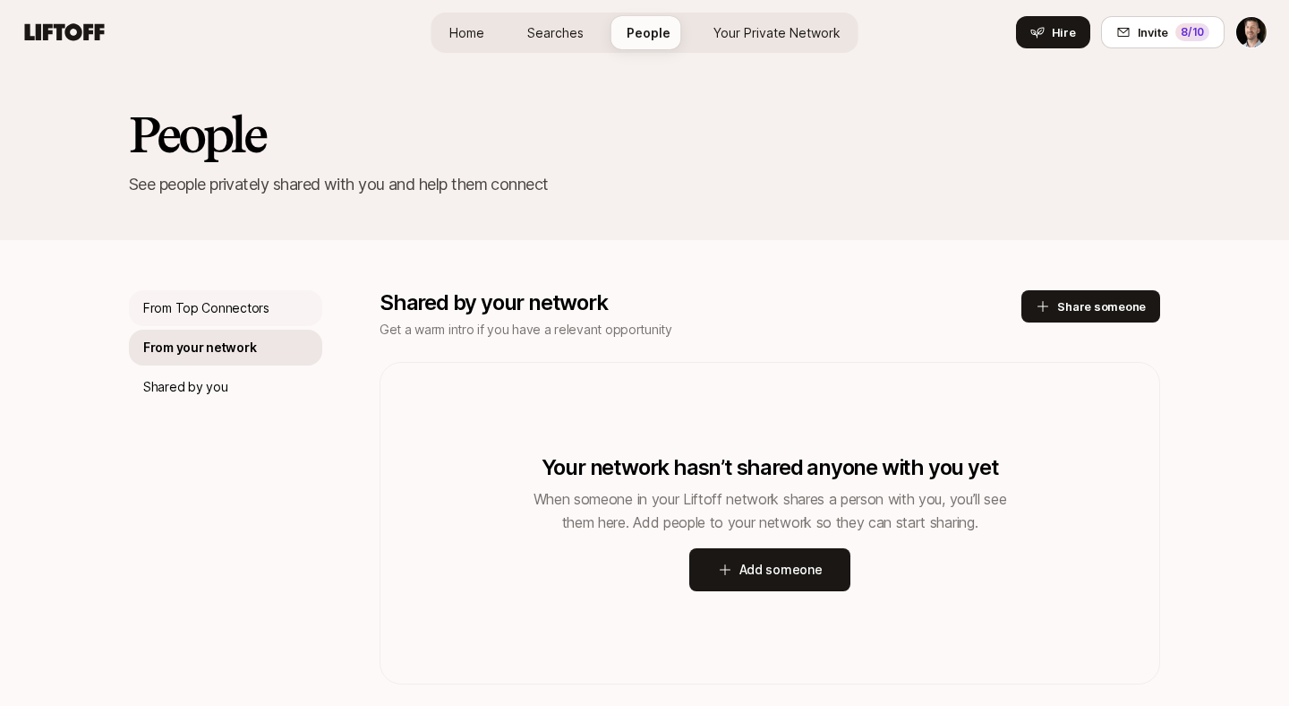
click at [187, 302] on p "From Top Connectors" at bounding box center [206, 307] width 126 height 21
